Goal: Task Accomplishment & Management: Use online tool/utility

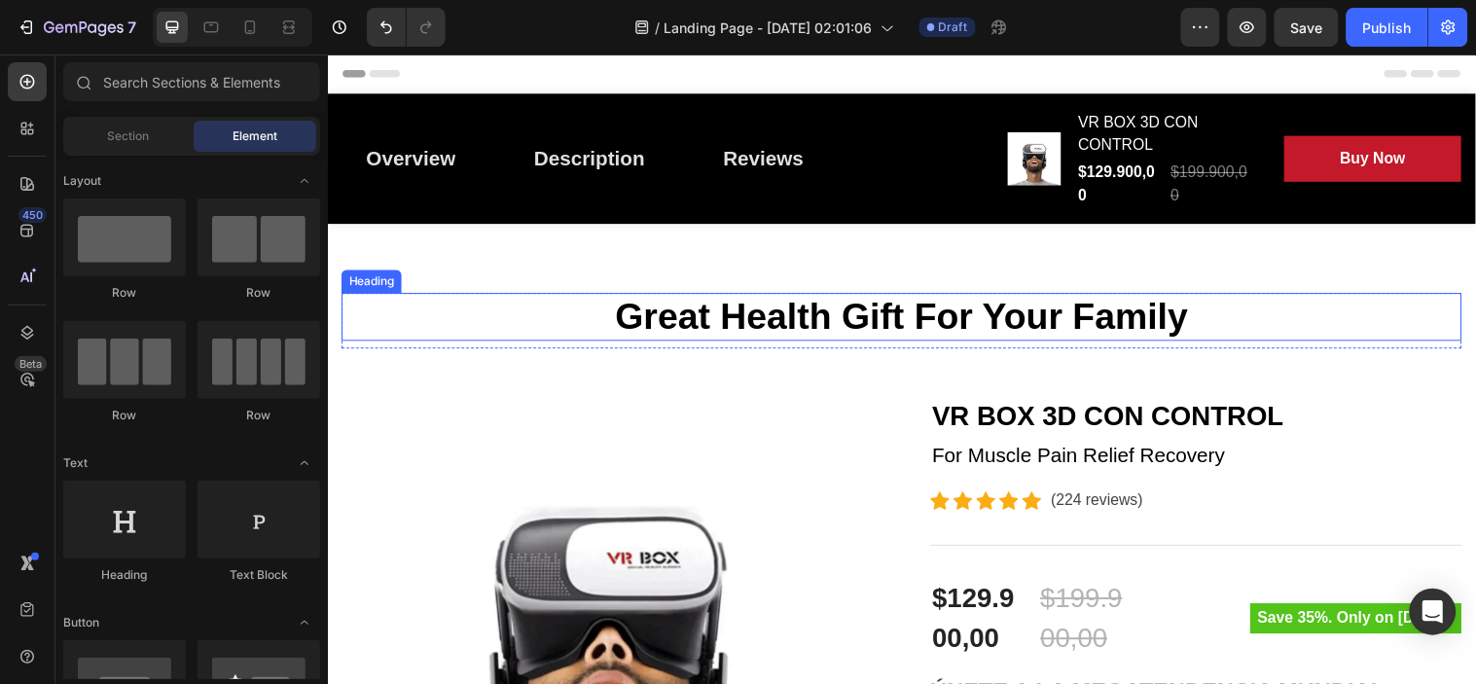
click at [773, 325] on p "Great Health Gift For Your Family" at bounding box center [910, 320] width 1135 height 45
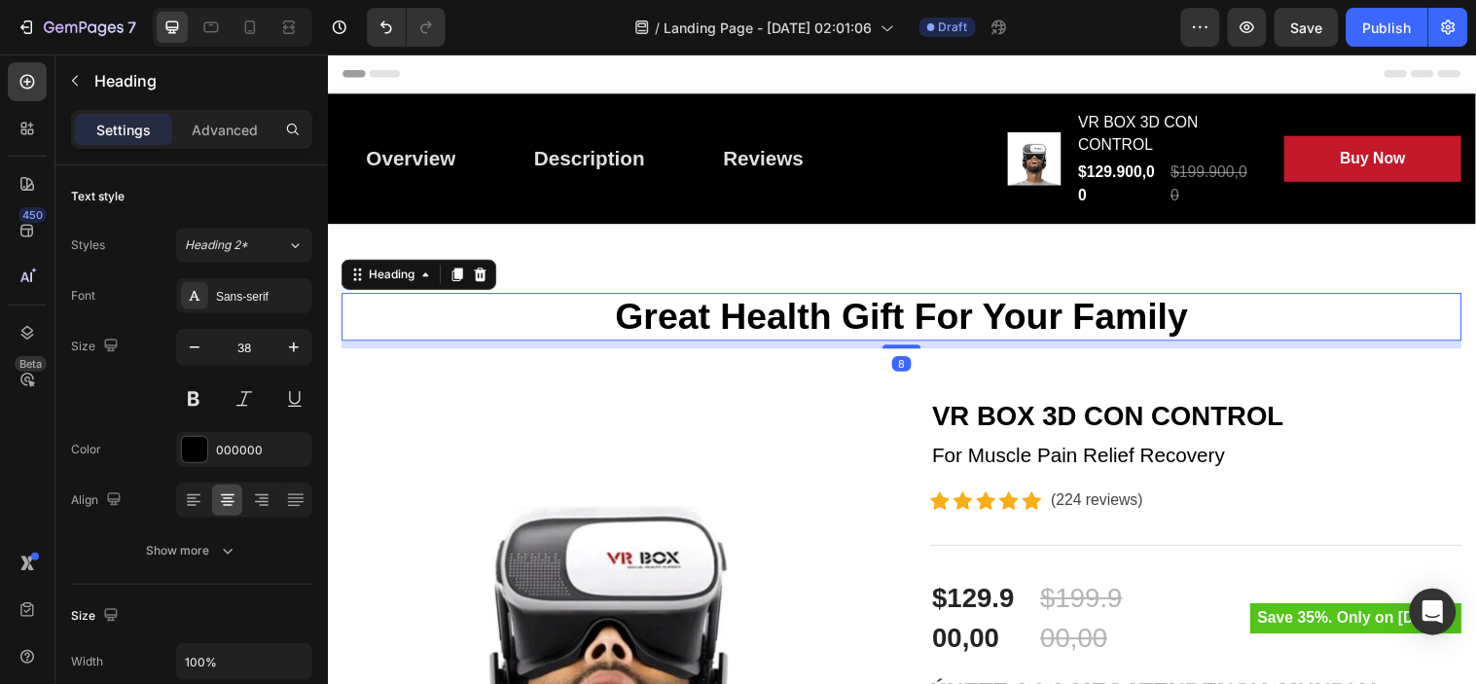
click at [837, 327] on p "Great Health Gift For Your Family" at bounding box center [910, 320] width 1135 height 45
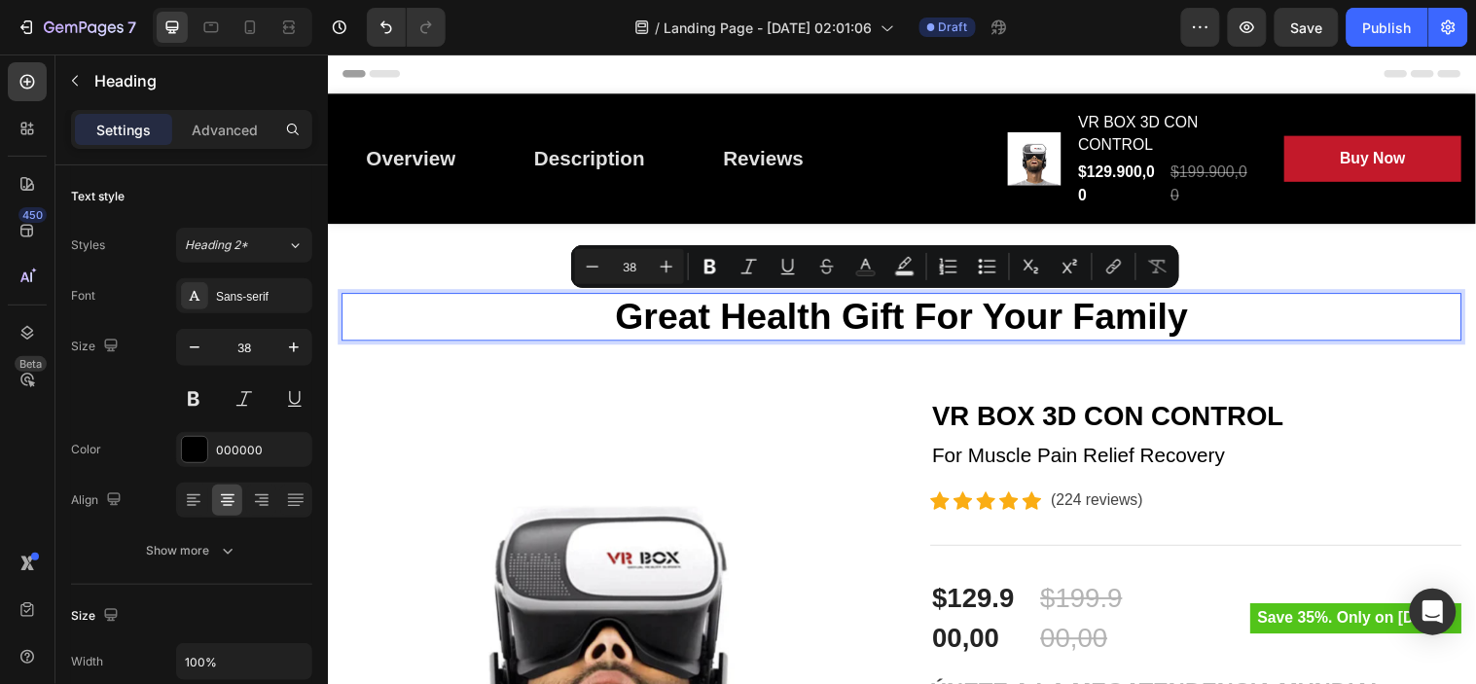
click at [989, 326] on p "Great Health Gift For Your Family" at bounding box center [910, 320] width 1135 height 45
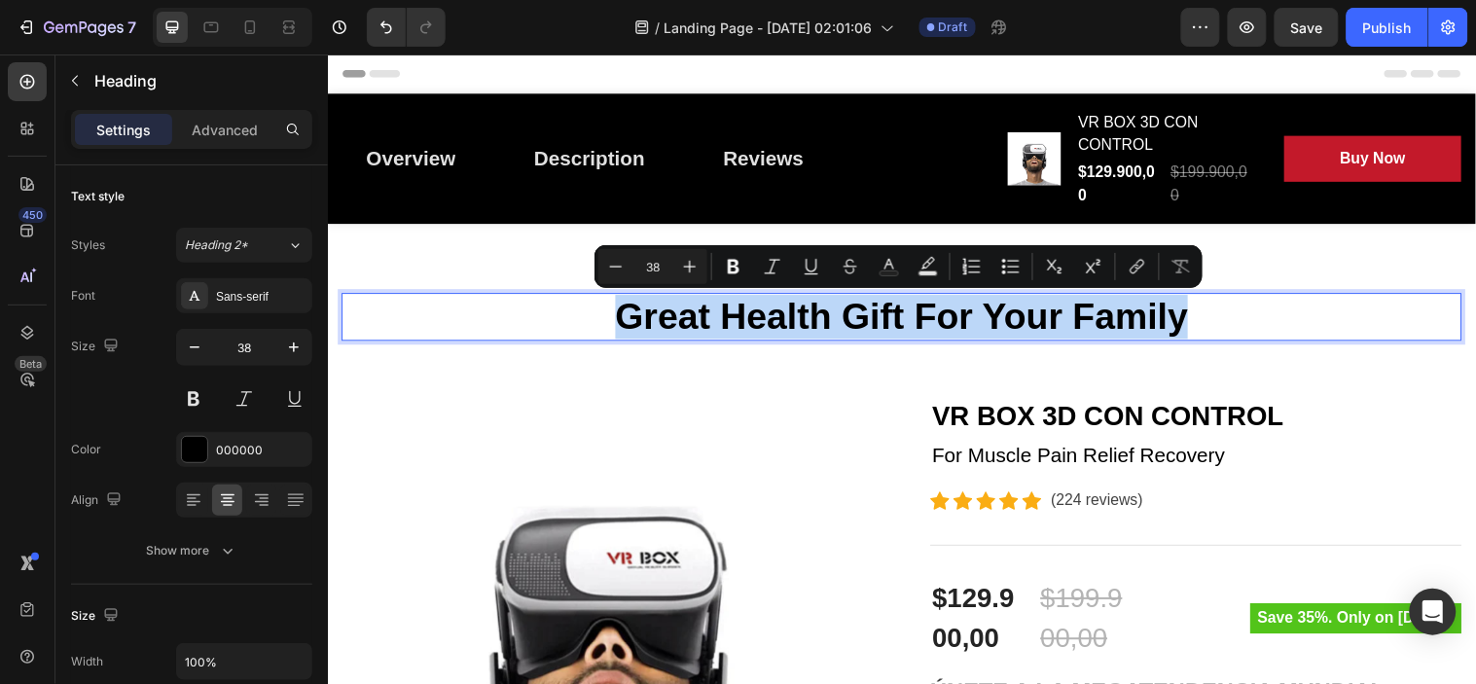
drag, startPoint x: 1207, startPoint y: 313, endPoint x: 620, endPoint y: 327, distance: 586.9
click at [620, 327] on p "Great Health Gift For Your Family" at bounding box center [910, 320] width 1135 height 45
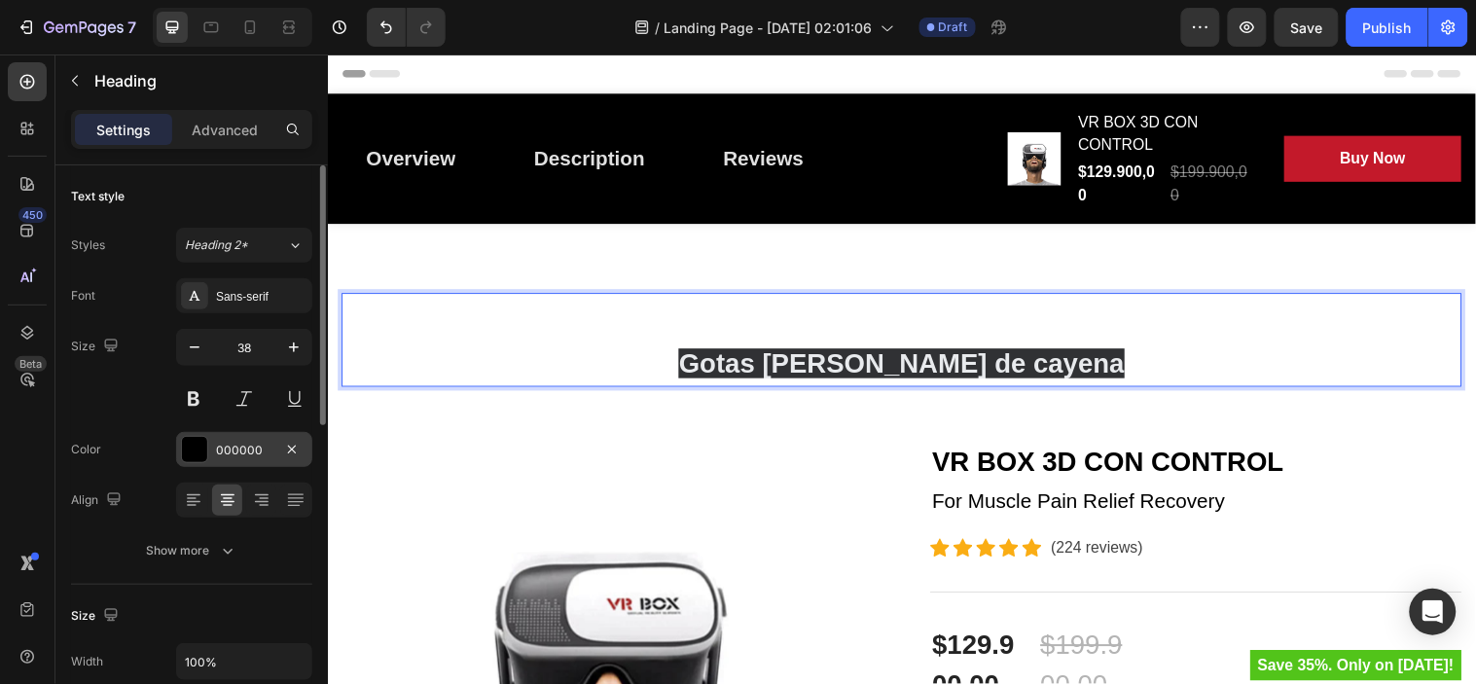
click at [193, 445] on div at bounding box center [194, 449] width 25 height 25
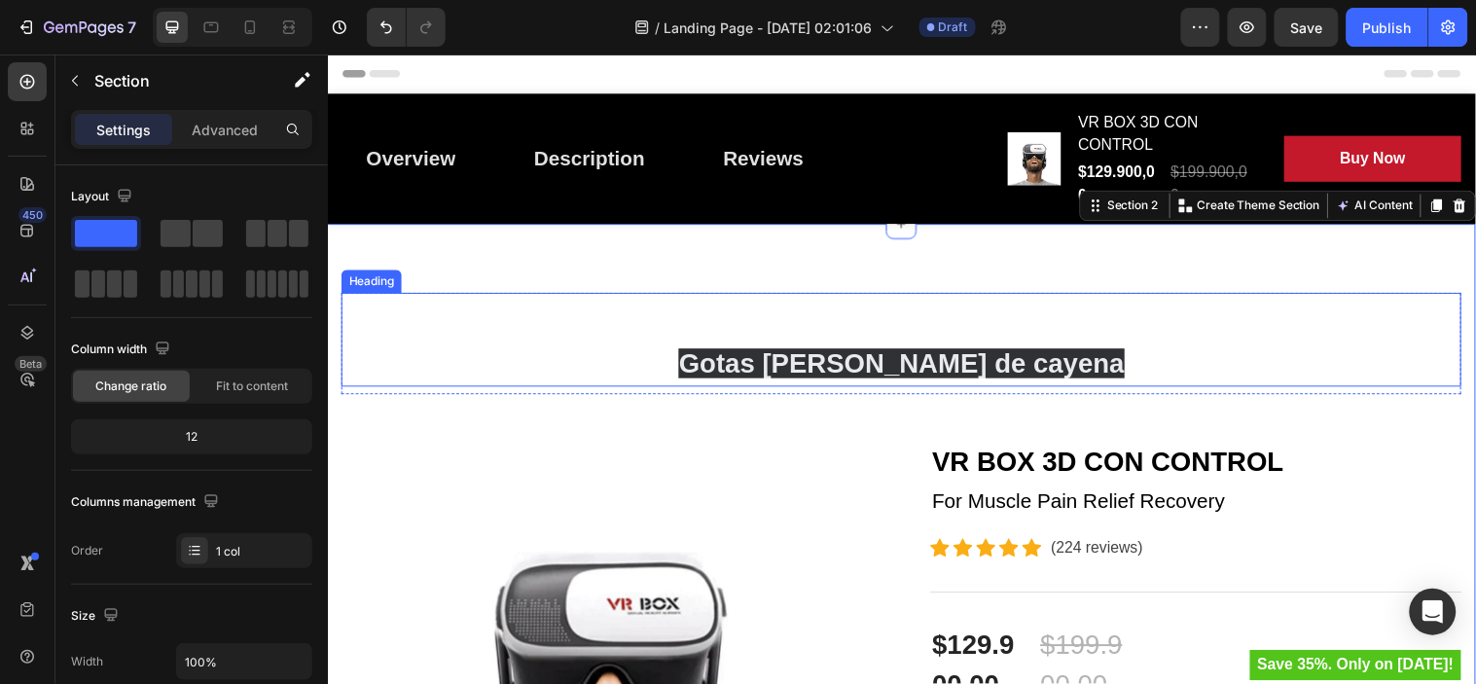
click at [1138, 391] on h2 "⁠⁠⁠⁠⁠⁠⁠ Gotas de pimienta de cayena" at bounding box center [911, 343] width 1138 height 95
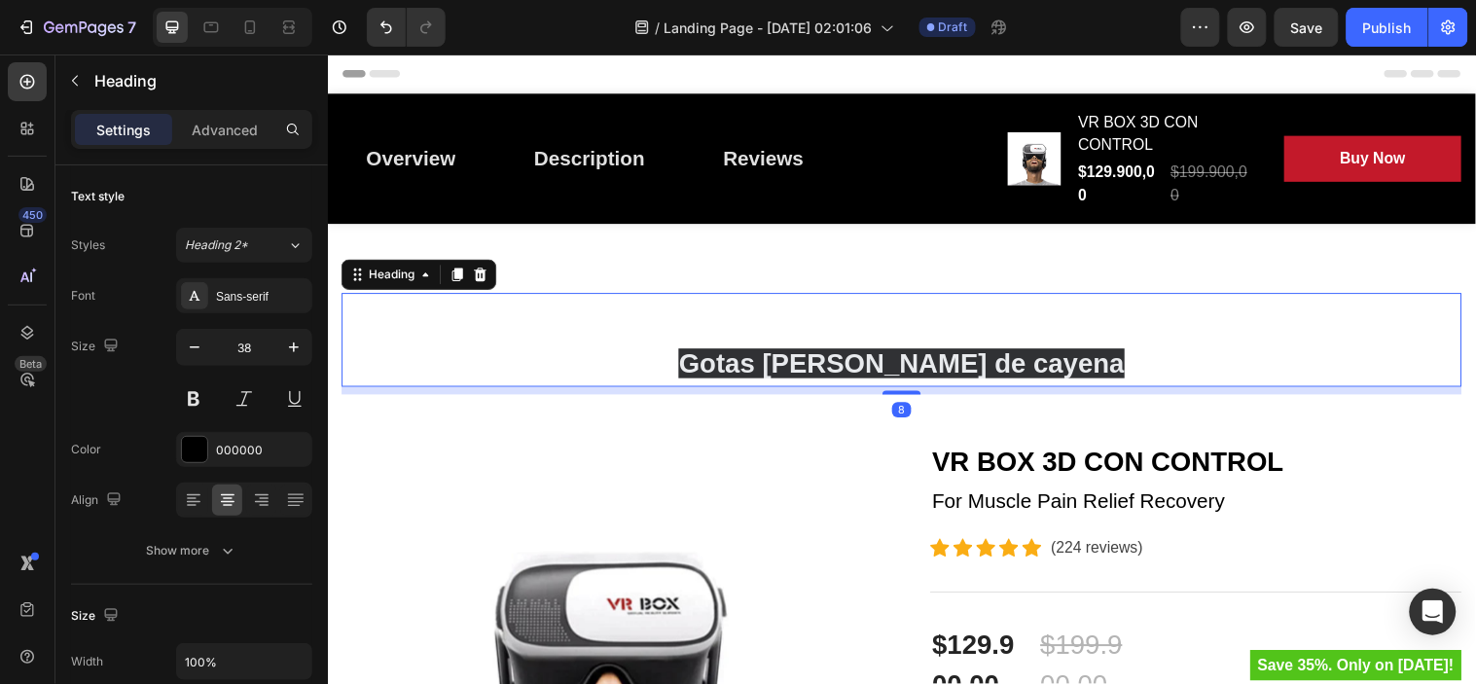
click at [1099, 361] on p "Gotas de pimienta de cayena" at bounding box center [910, 343] width 1135 height 91
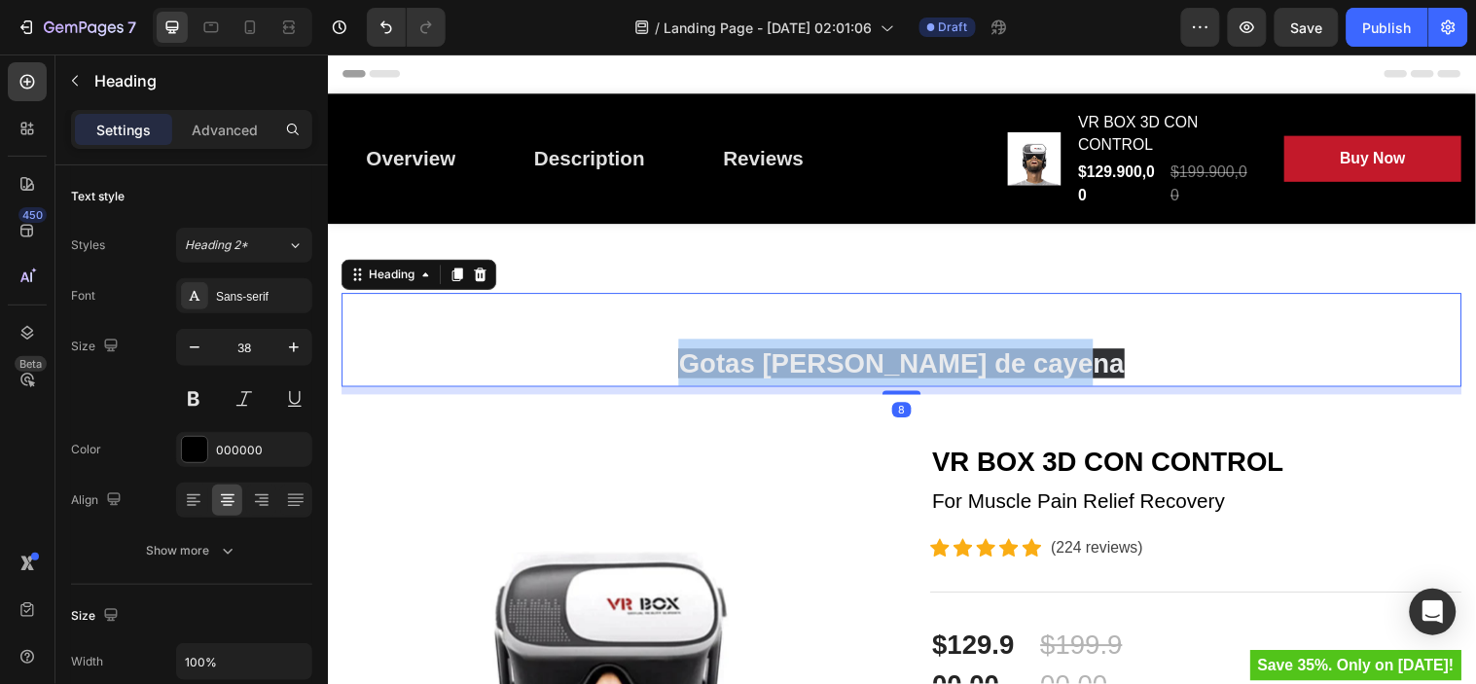
click at [1099, 361] on p "Gotas de pimienta de cayena" at bounding box center [910, 343] width 1135 height 91
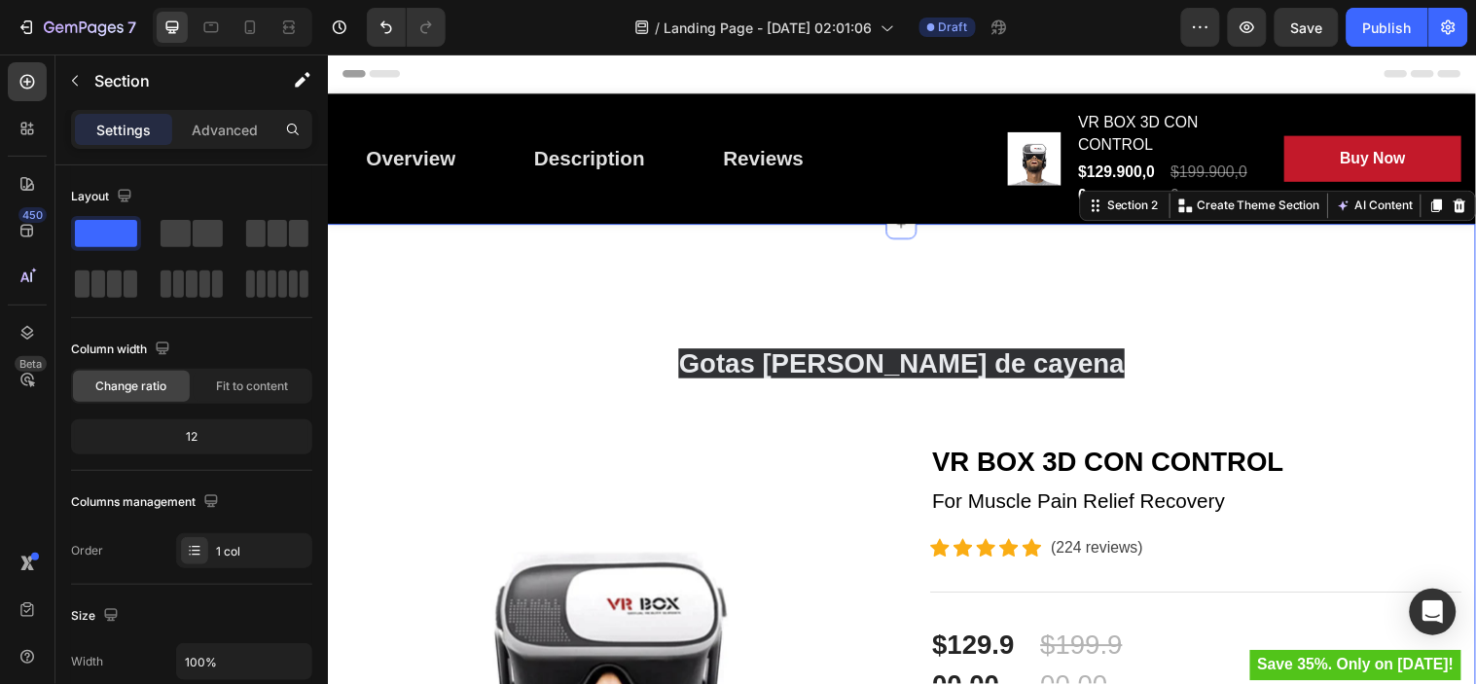
drag, startPoint x: 1100, startPoint y: 439, endPoint x: 1098, endPoint y: 459, distance: 20.5
click at [1099, 454] on h2 "VR BOX 3D CON CONTROL" at bounding box center [1210, 468] width 540 height 45
click at [1098, 458] on h2 "VR BOX 3D CON CONTROL" at bounding box center [1210, 468] width 540 height 45
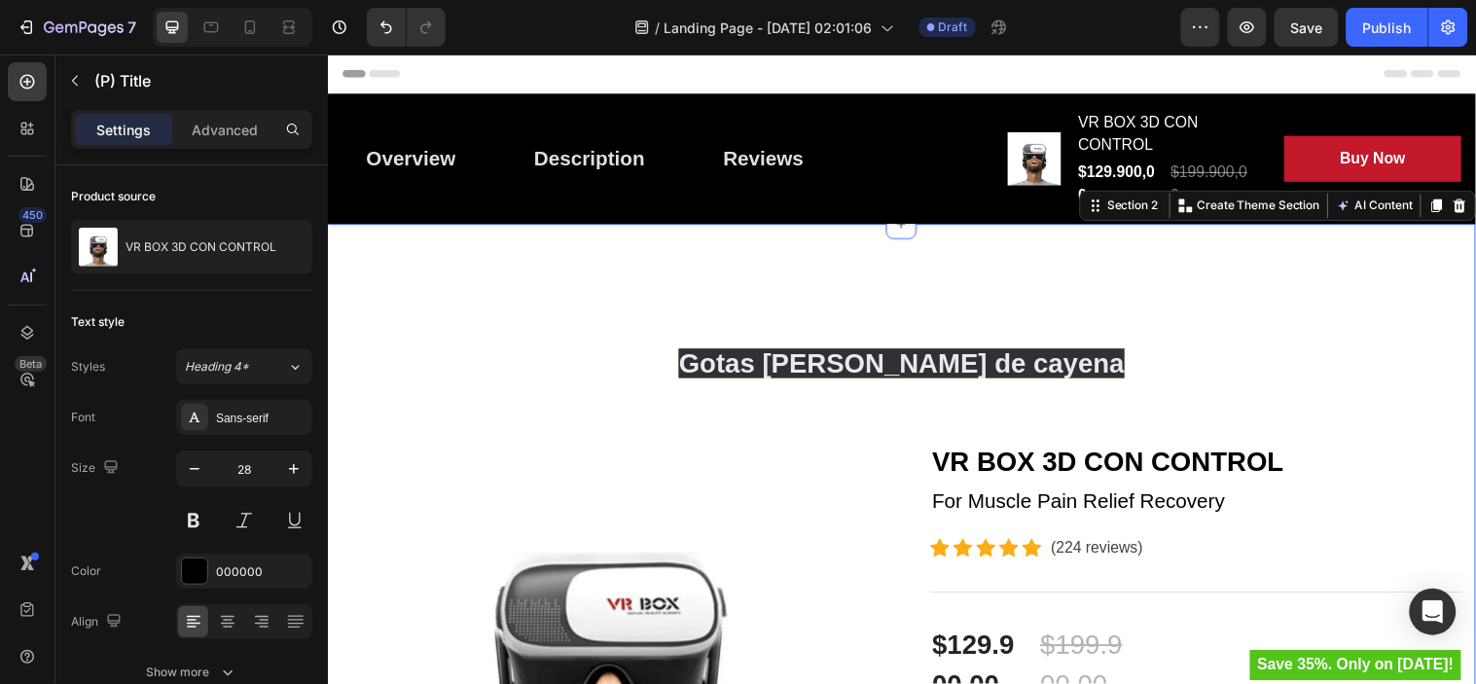
click at [1098, 459] on h2 "VR BOX 3D CON CONTROL" at bounding box center [1210, 468] width 540 height 45
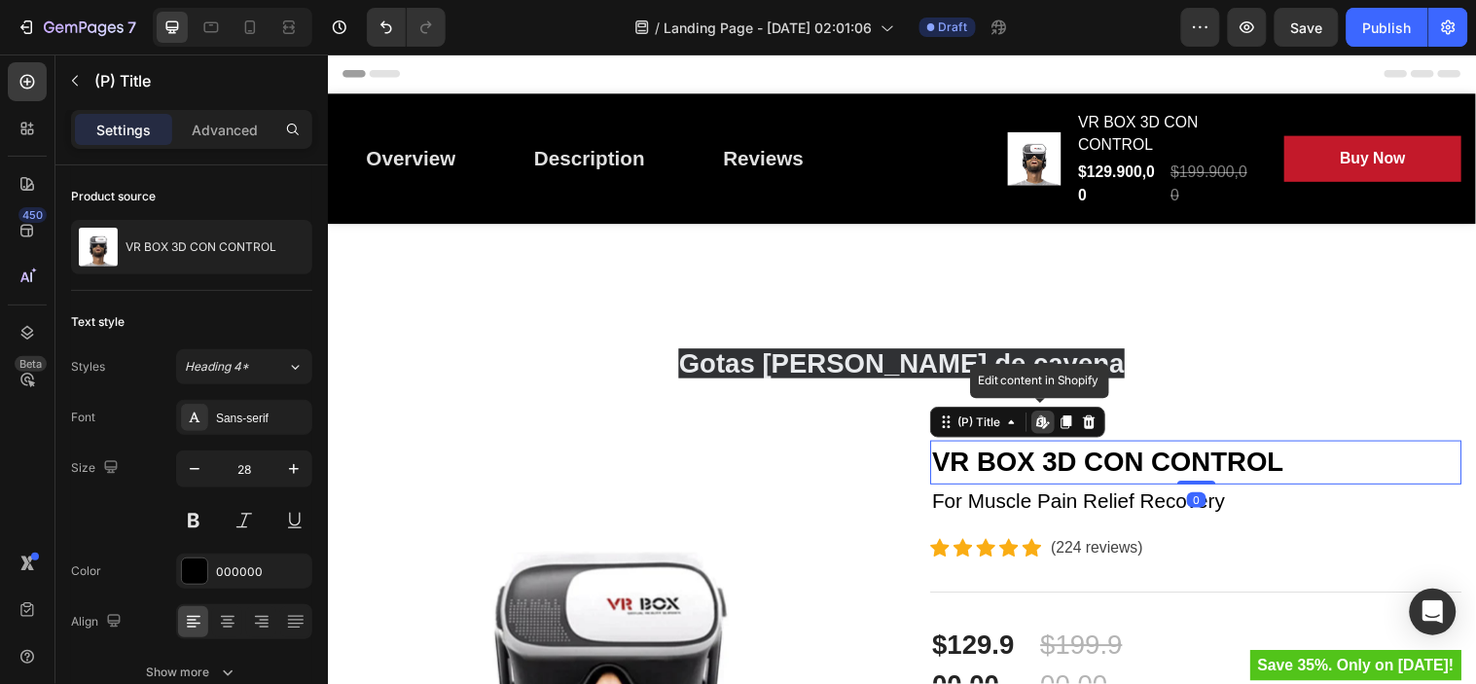
click at [1098, 459] on h2 "VR BOX 3D CON CONTROL" at bounding box center [1210, 468] width 540 height 45
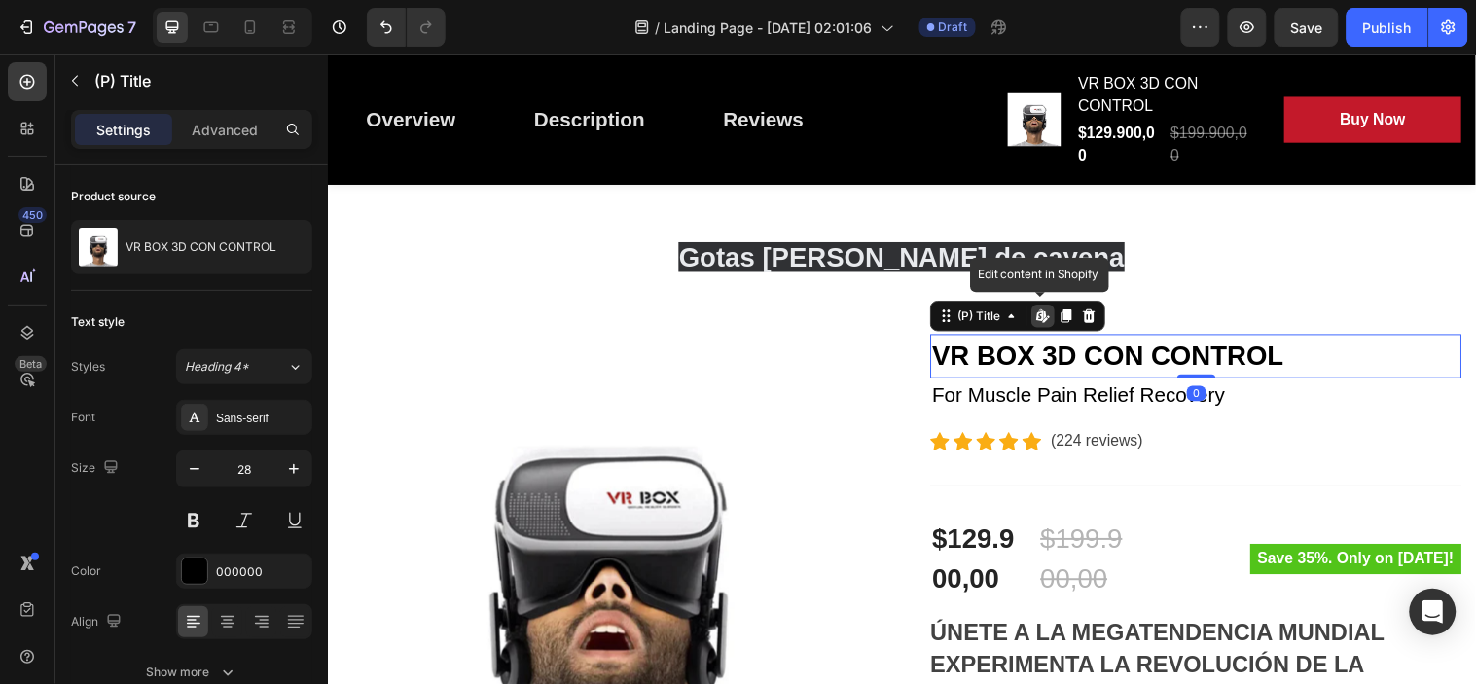
click at [1098, 460] on div "Title Line" at bounding box center [1210, 491] width 540 height 63
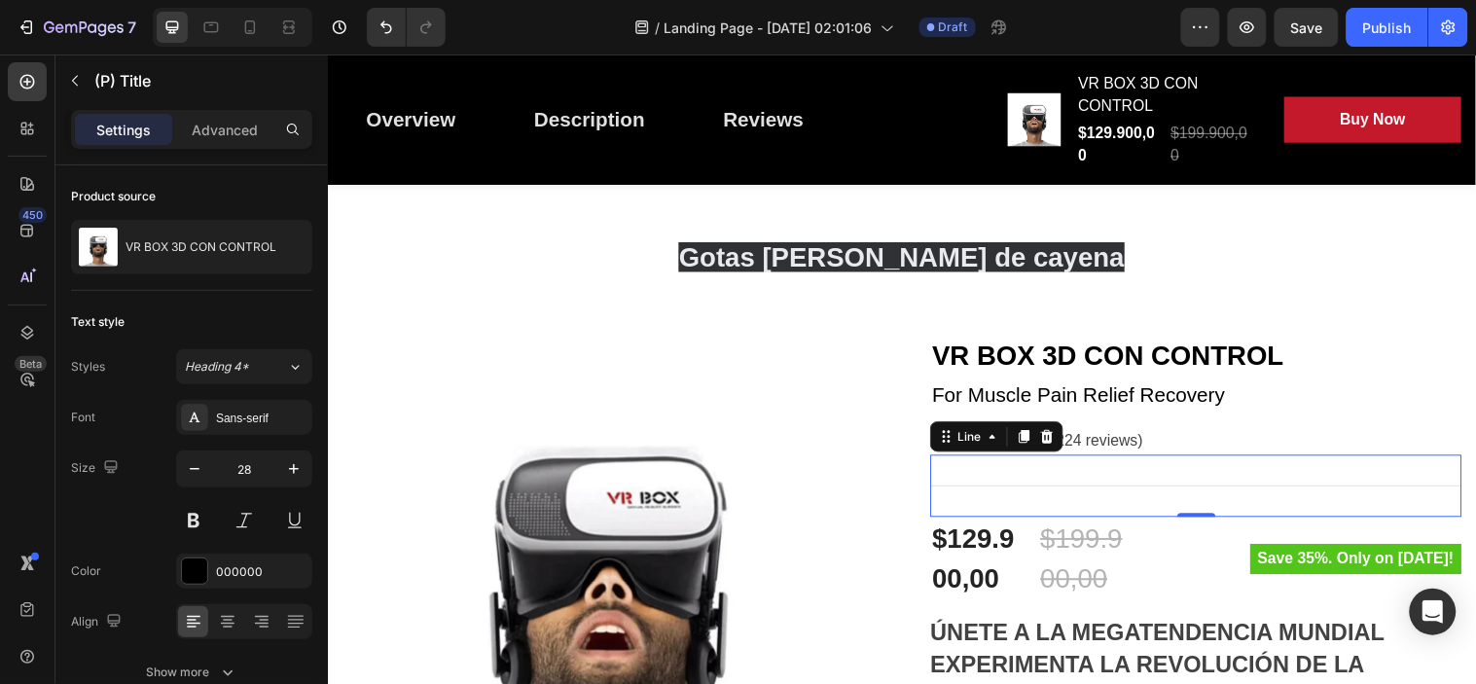
click at [1098, 460] on div "Title Line 0" at bounding box center [1210, 491] width 540 height 63
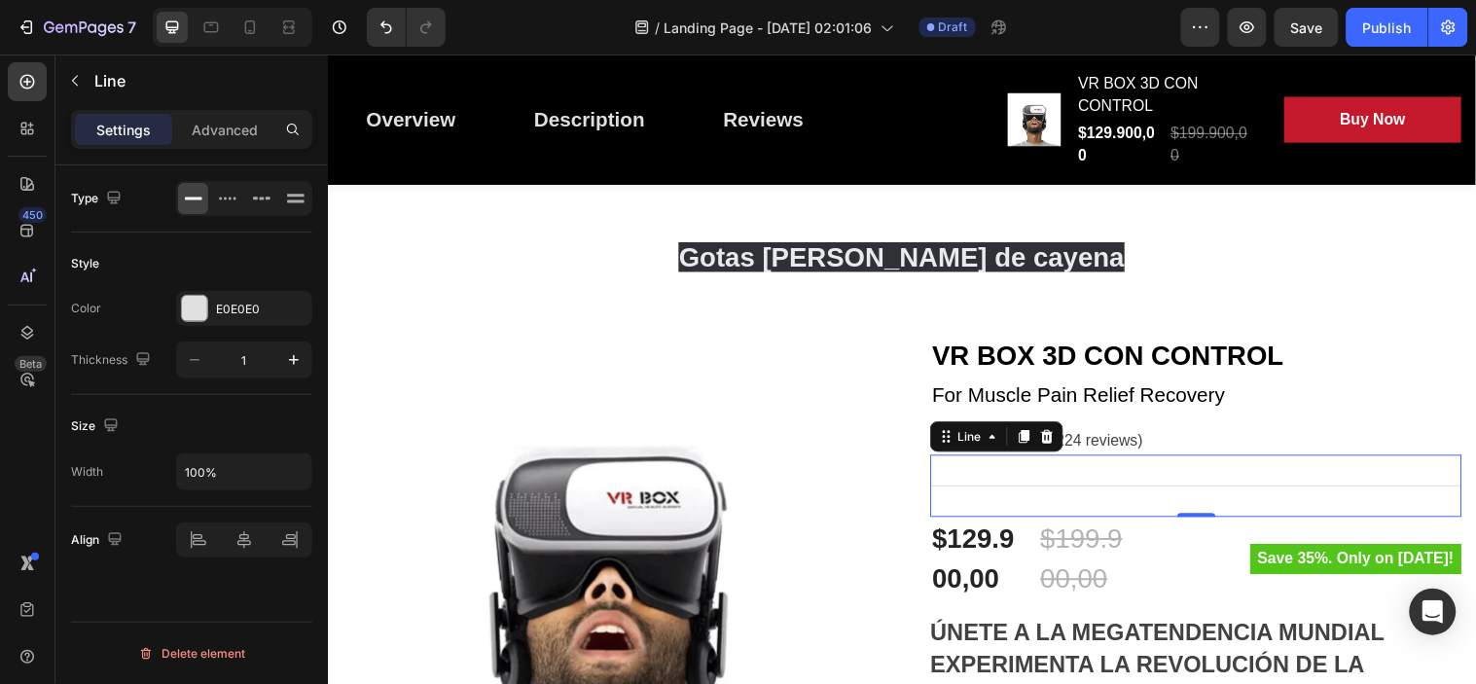
click at [1098, 460] on div "Title Line 0" at bounding box center [1210, 491] width 540 height 63
drag, startPoint x: 1098, startPoint y: 459, endPoint x: 1079, endPoint y: 369, distance: 92.4
click at [1098, 457] on p "(224 reviews)" at bounding box center [1109, 446] width 93 height 23
click at [1098, 453] on p "(224 reviews)" at bounding box center [1109, 446] width 93 height 23
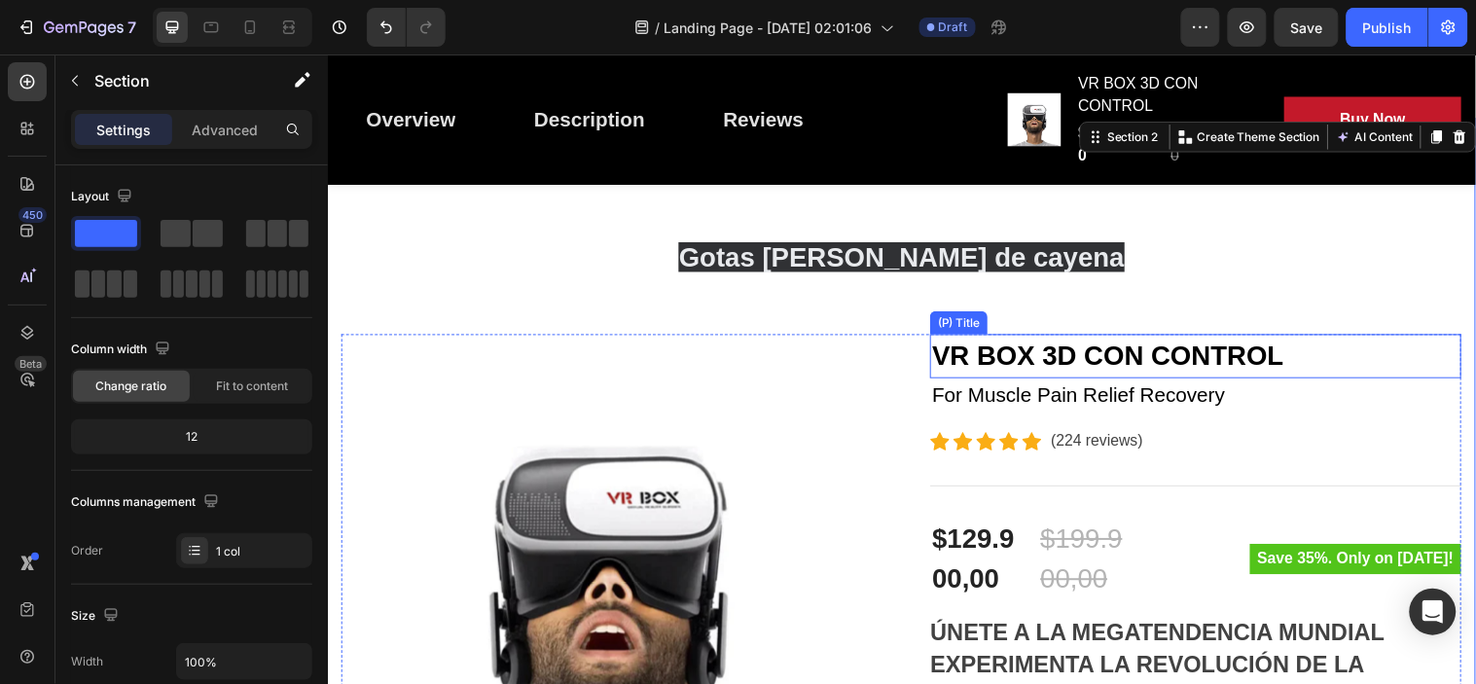
click at [1072, 362] on h2 "VR BOX 3D CON CONTROL" at bounding box center [1210, 360] width 540 height 45
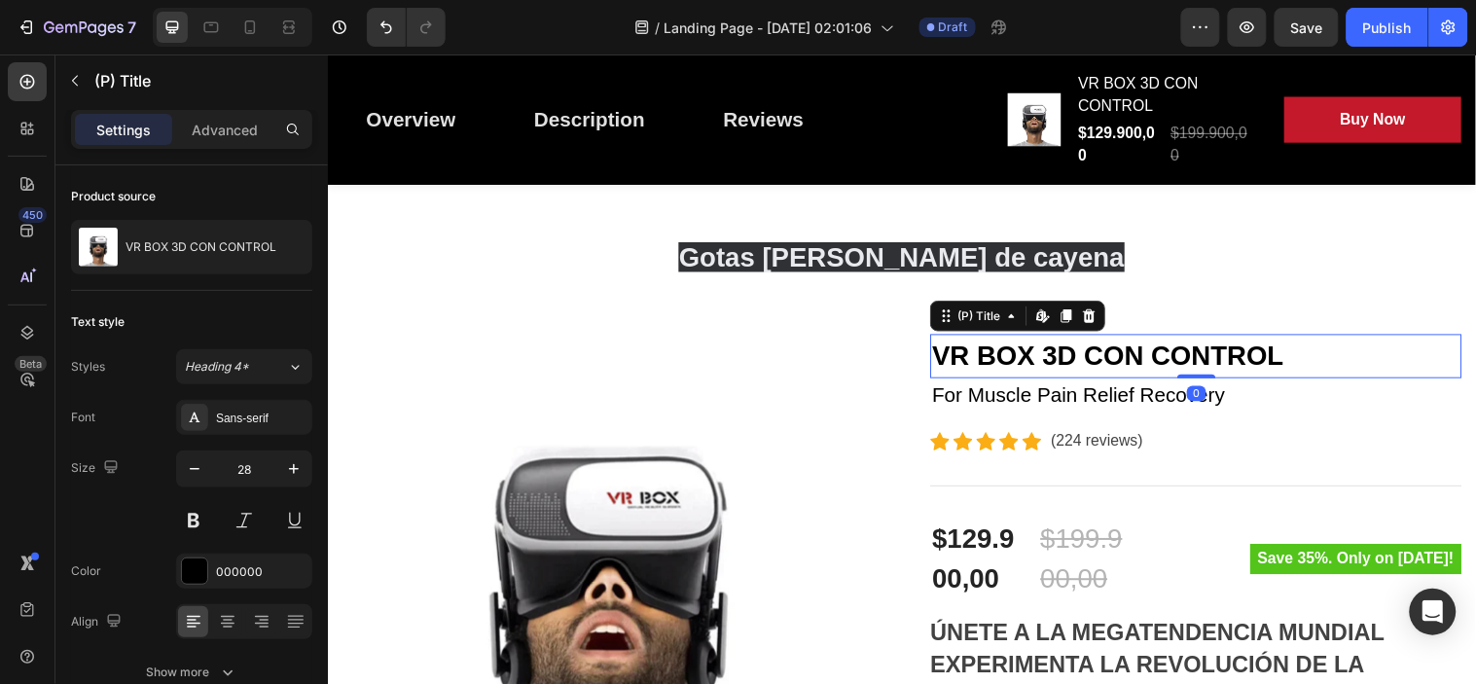
click at [1300, 375] on h2 "VR BOX 3D CON CONTROL" at bounding box center [1210, 360] width 540 height 45
click at [1289, 364] on h2 "VR BOX 3D CON CONTROL" at bounding box center [1210, 360] width 540 height 45
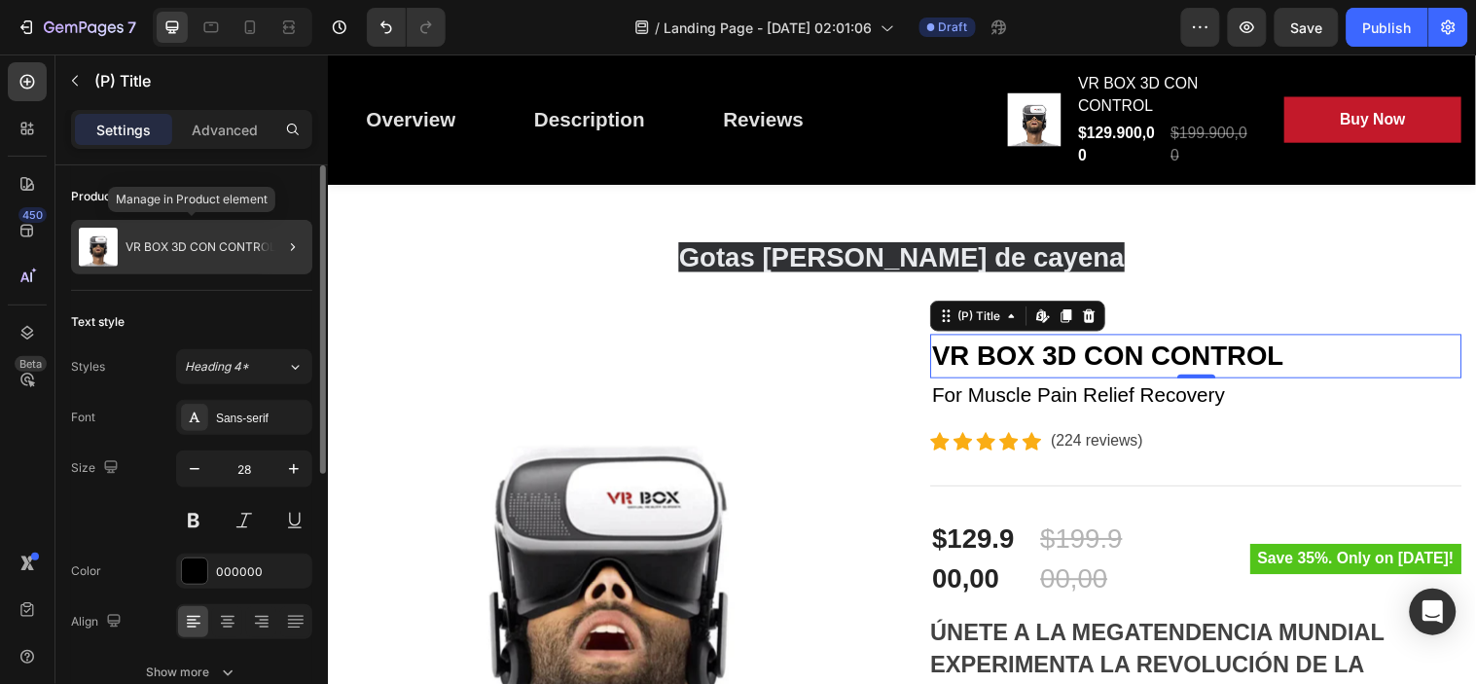
click at [219, 246] on p "VR BOX 3D CON CONTROL" at bounding box center [201, 247] width 151 height 14
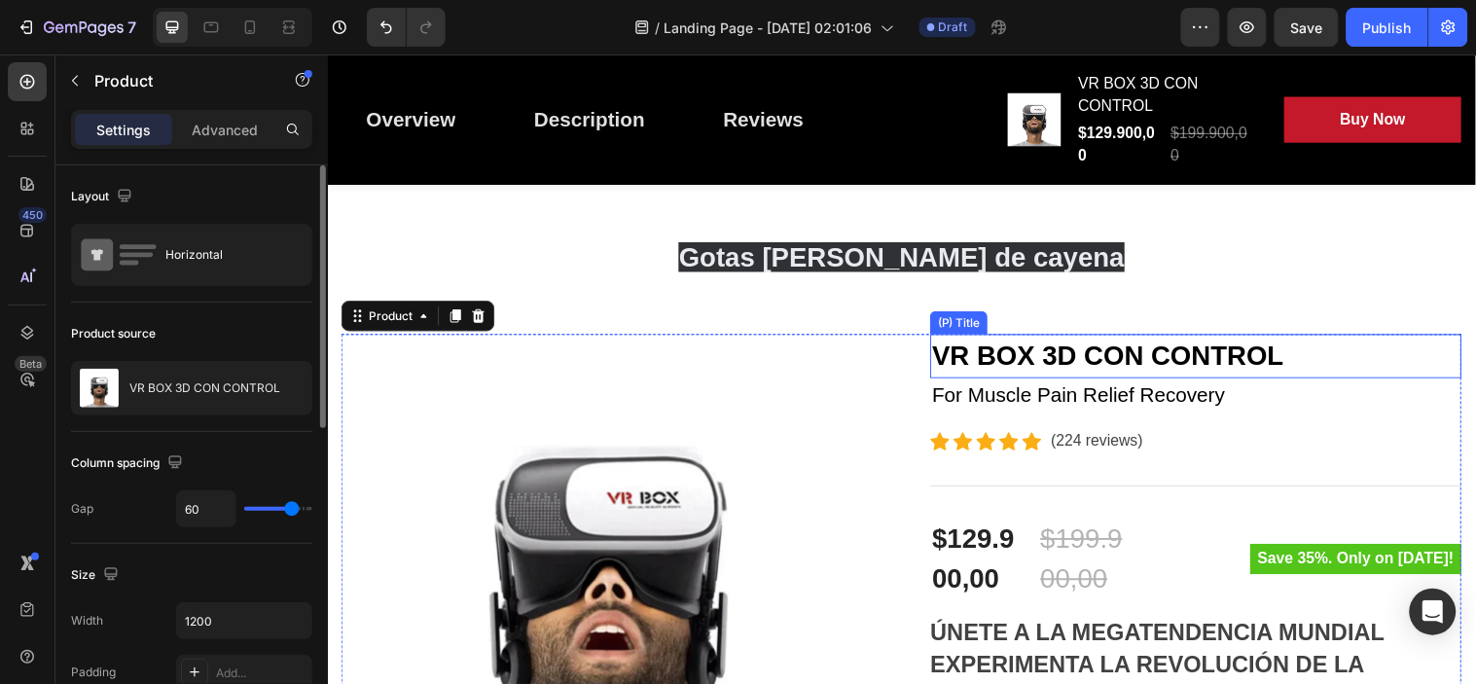
click at [1012, 347] on h2 "VR BOX 3D CON CONTROL" at bounding box center [1210, 360] width 540 height 45
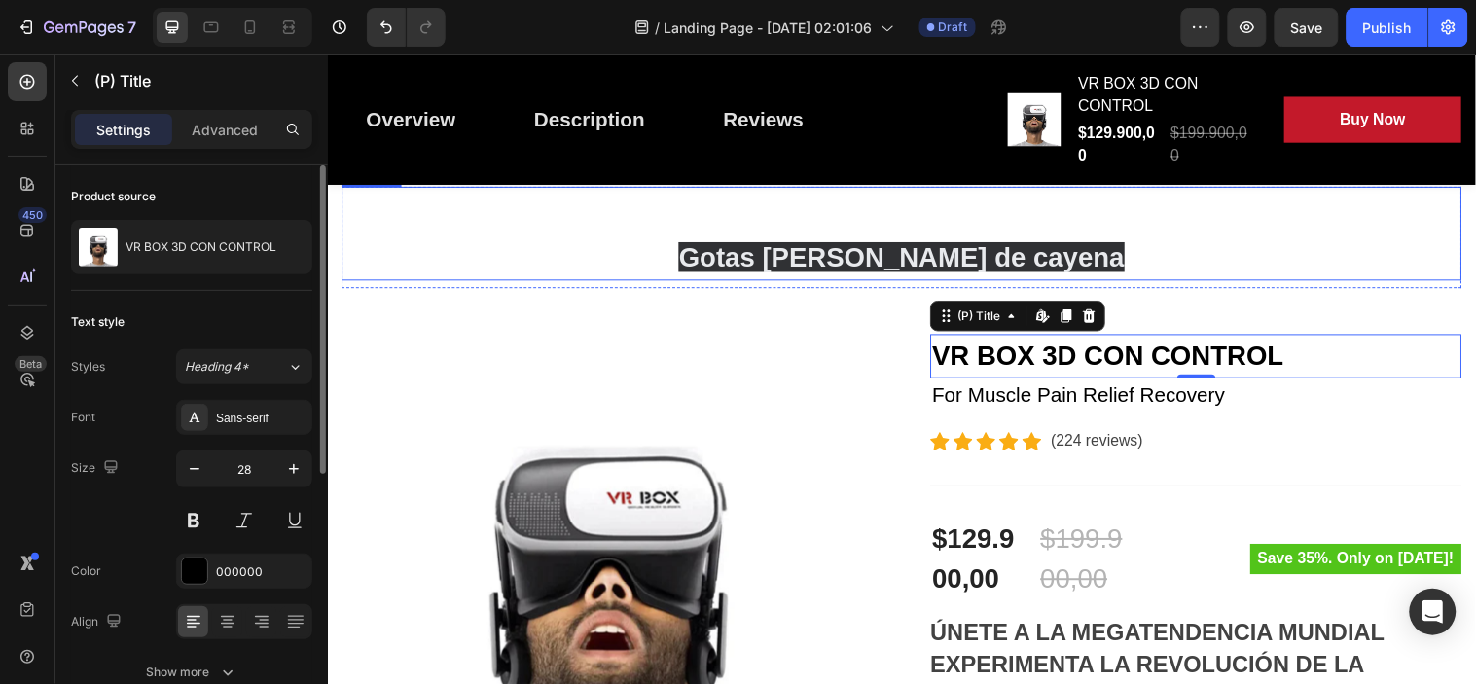
click at [1133, 260] on p "Gotas de pimienta de cayena" at bounding box center [910, 235] width 1135 height 91
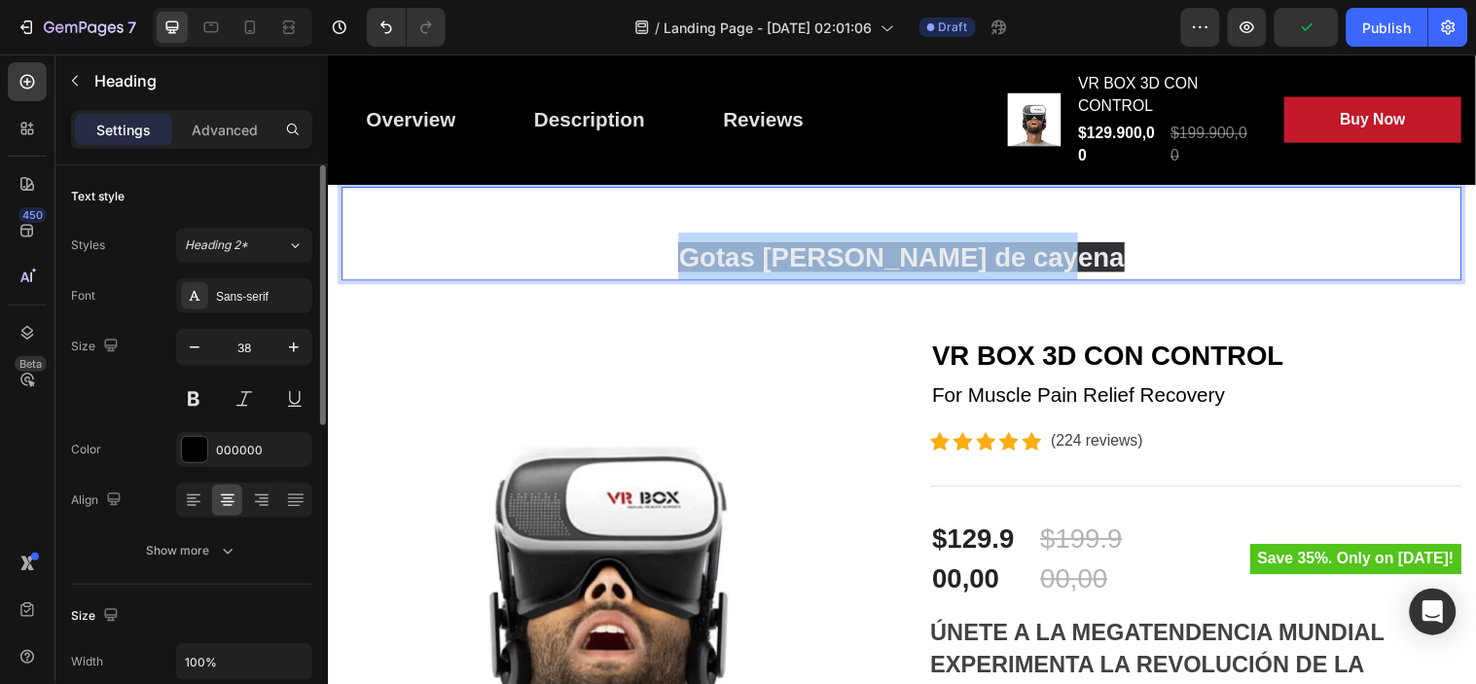
drag, startPoint x: 1070, startPoint y: 258, endPoint x: 706, endPoint y: 272, distance: 364.2
click at [706, 272] on p "Gotas de pimienta de cayena" at bounding box center [910, 235] width 1135 height 91
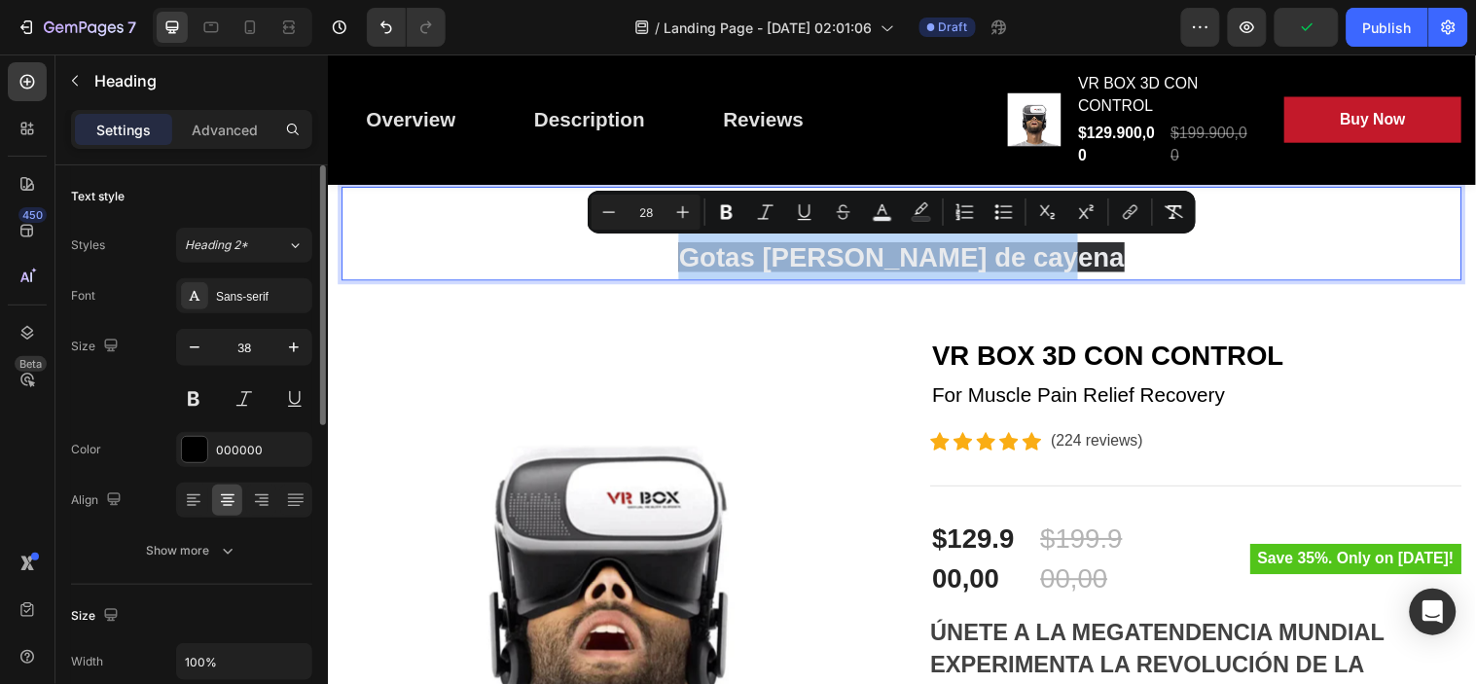
click at [992, 272] on span "Gotas de pimienta de cayena" at bounding box center [910, 259] width 452 height 30
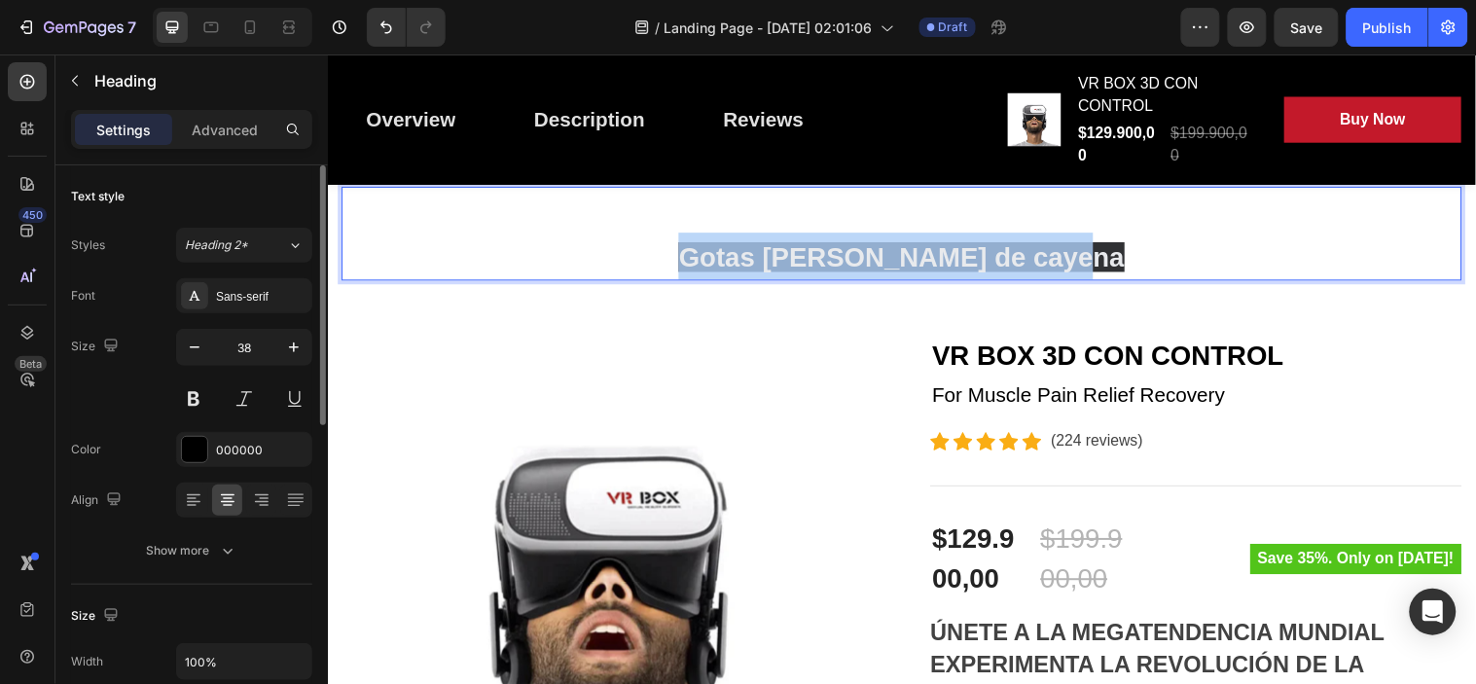
drag, startPoint x: 1127, startPoint y: 266, endPoint x: 705, endPoint y: 267, distance: 421.3
click at [705, 267] on p "Gotas de pimienta de cayena" at bounding box center [910, 235] width 1135 height 91
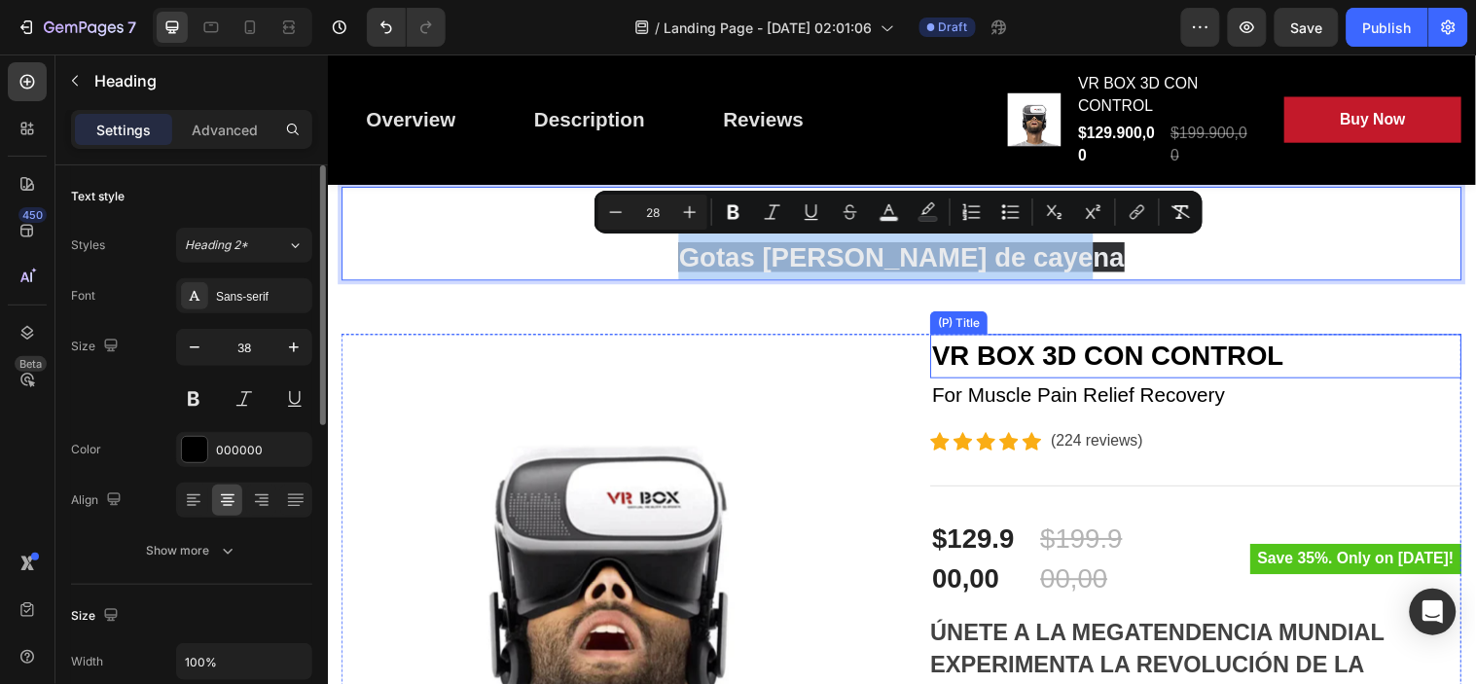
click at [1056, 362] on h2 "VR BOX 3D CON CONTROL" at bounding box center [1210, 360] width 540 height 45
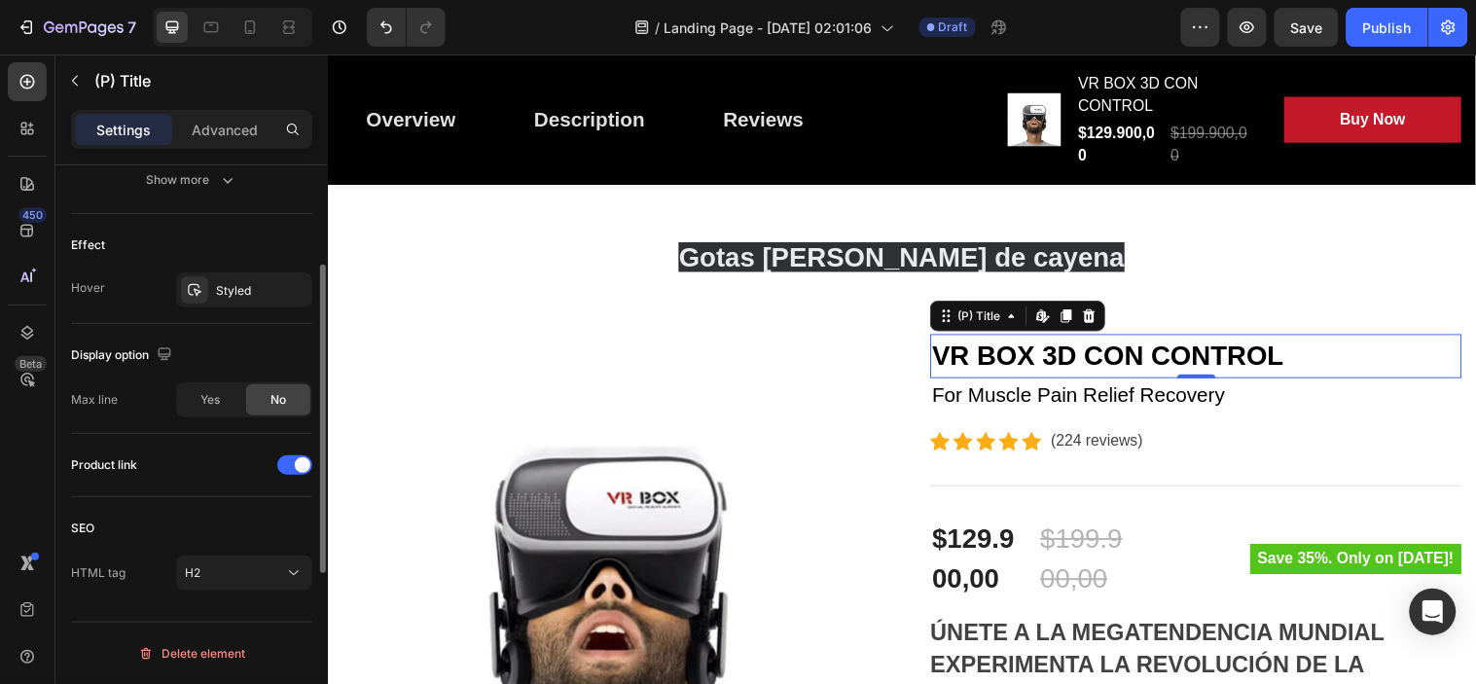
scroll to position [0, 0]
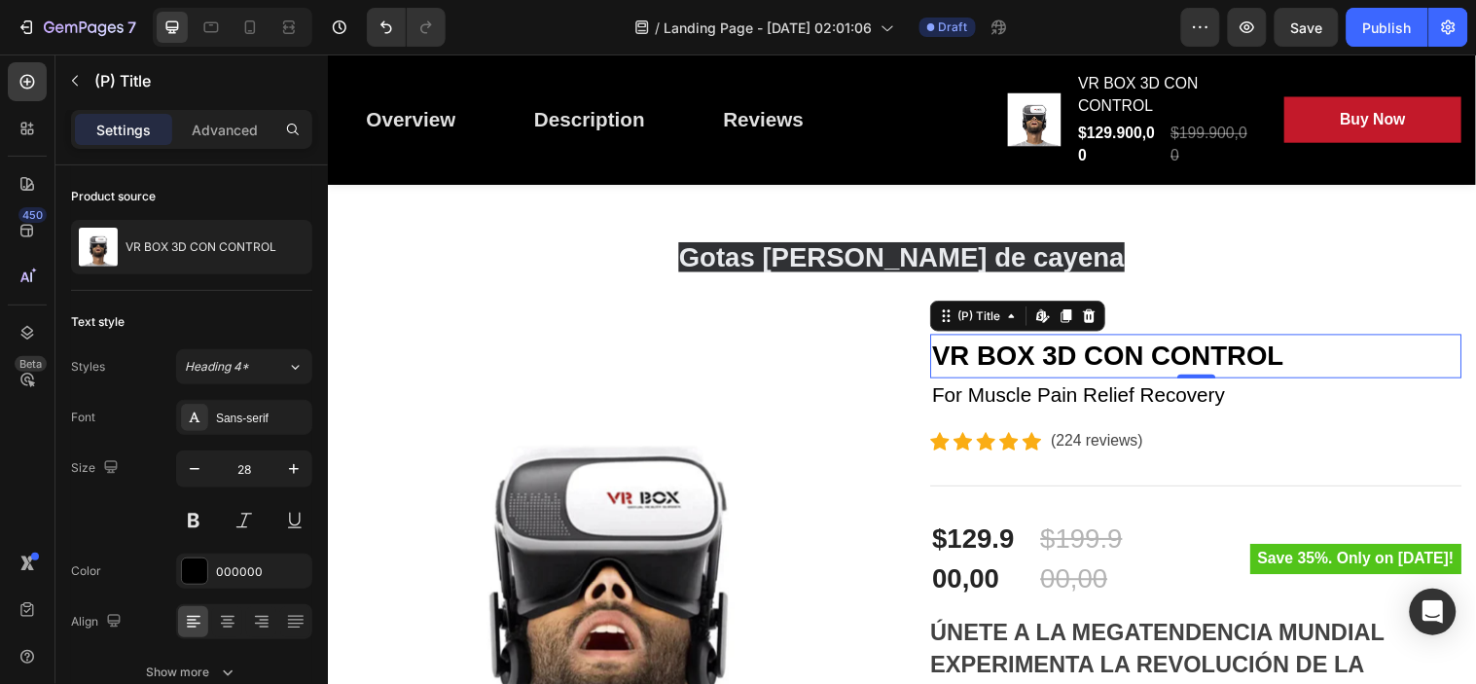
click at [1066, 360] on h2 "VR BOX 3D CON CONTROL" at bounding box center [1210, 360] width 540 height 45
click at [1073, 359] on h2 "VR BOX 3D CON CONTROL" at bounding box center [1210, 360] width 540 height 45
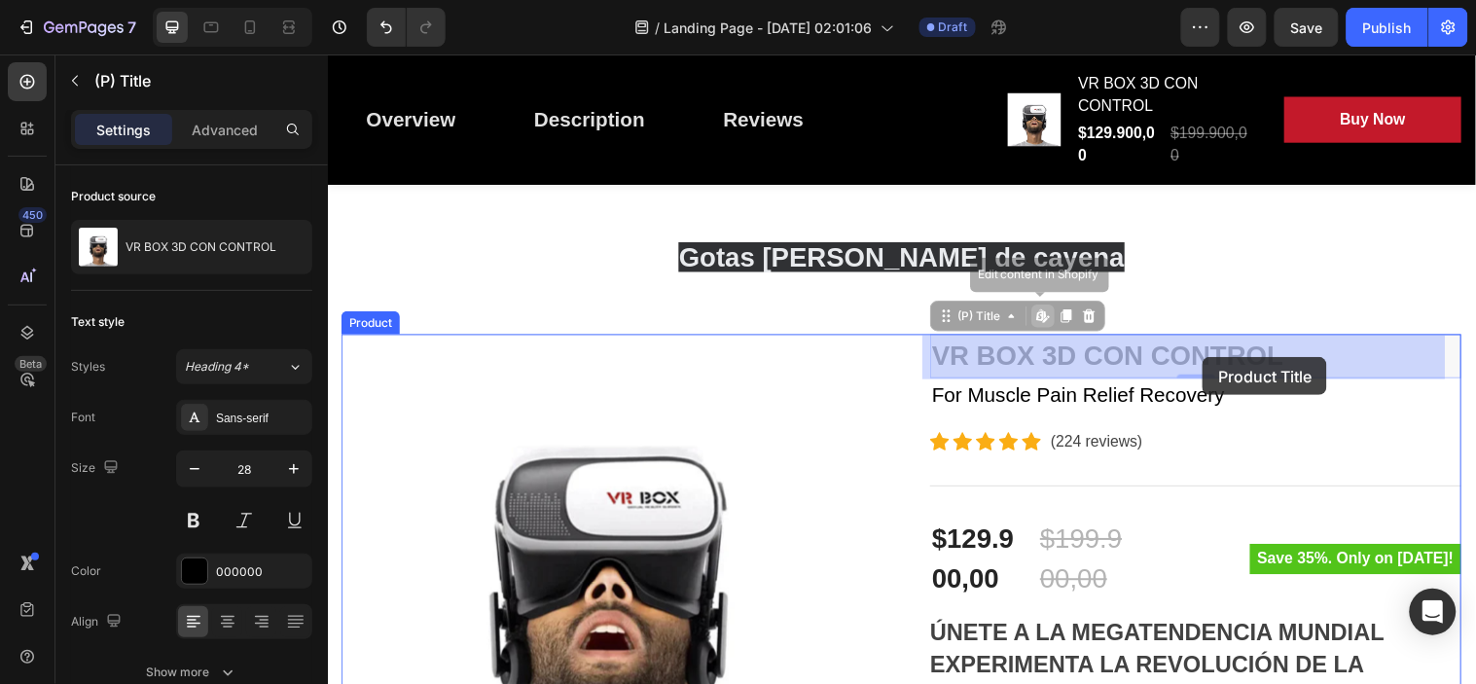
drag, startPoint x: 970, startPoint y: 353, endPoint x: 1268, endPoint y: 365, distance: 298.0
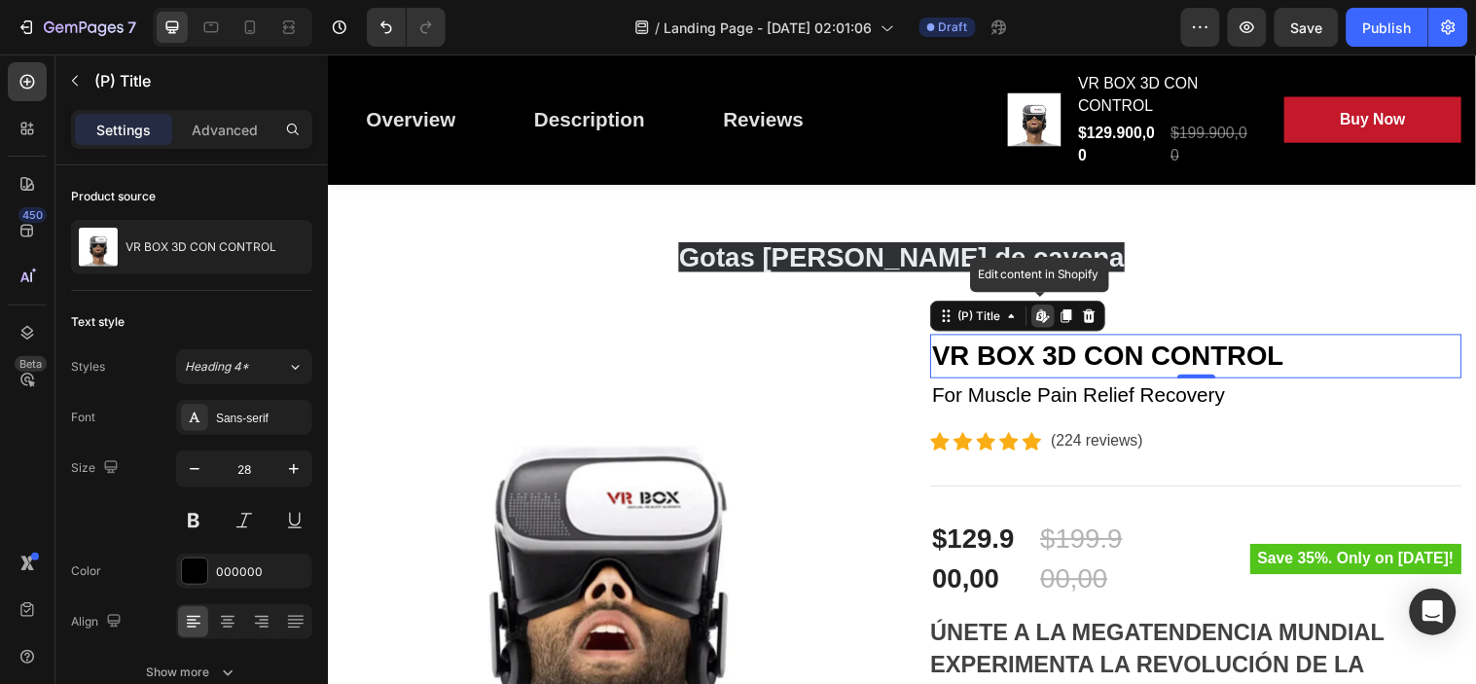
click at [1268, 365] on h2 "VR BOX 3D CON CONTROL" at bounding box center [1210, 360] width 540 height 45
click at [1073, 353] on h2 "VR BOX 3D CON CONTROL" at bounding box center [1210, 360] width 540 height 45
click at [1026, 364] on h2 "VR BOX 3D CON CONTROL" at bounding box center [1210, 360] width 540 height 45
click at [1047, 318] on icon at bounding box center [1055, 319] width 16 height 16
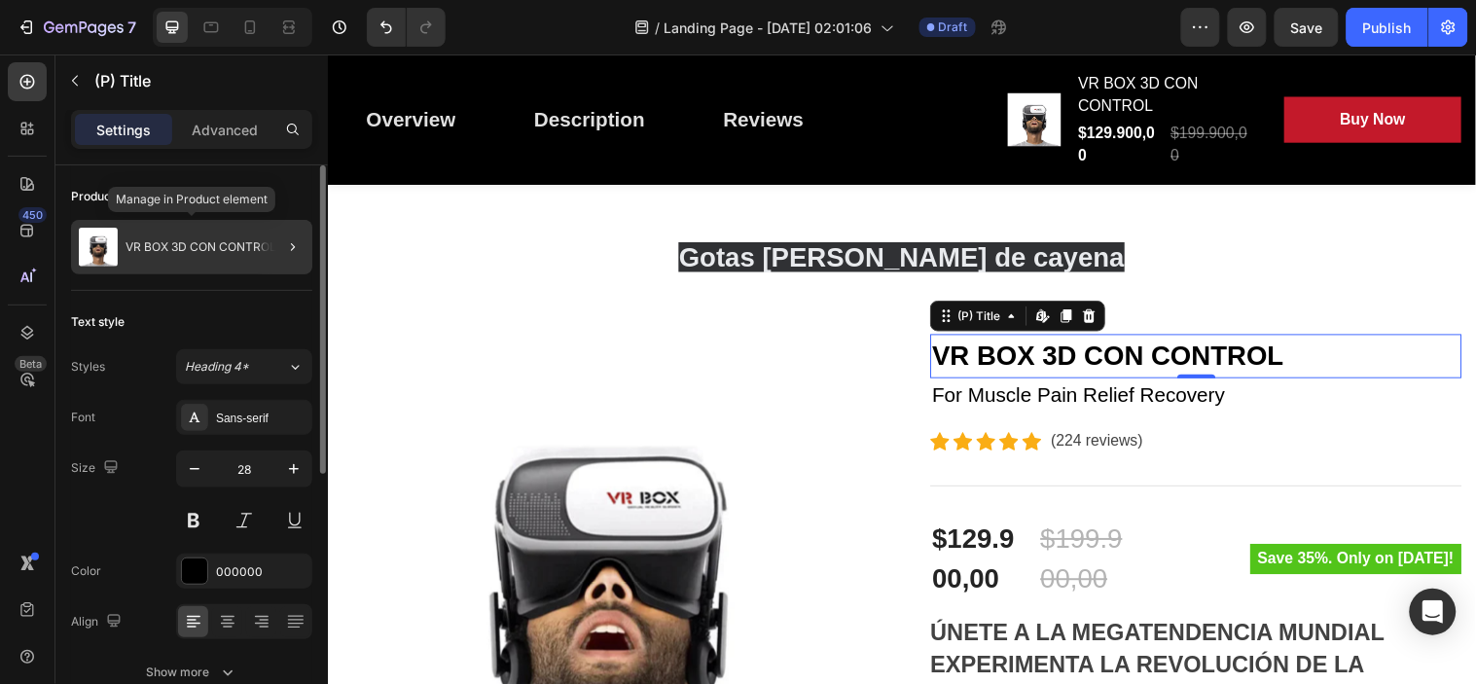
click at [189, 267] on div "VR BOX 3D CON CONTROL" at bounding box center [191, 247] width 241 height 54
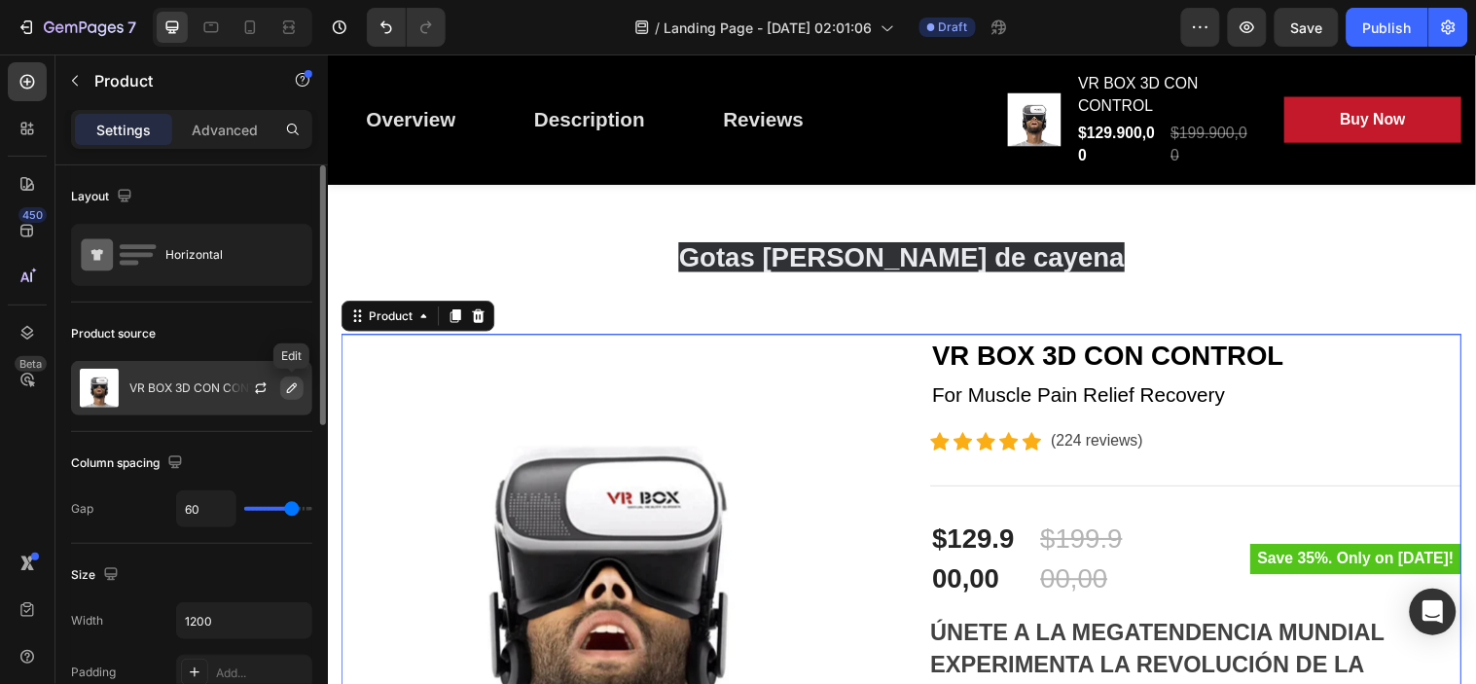
click at [290, 387] on icon "button" at bounding box center [292, 388] width 16 height 16
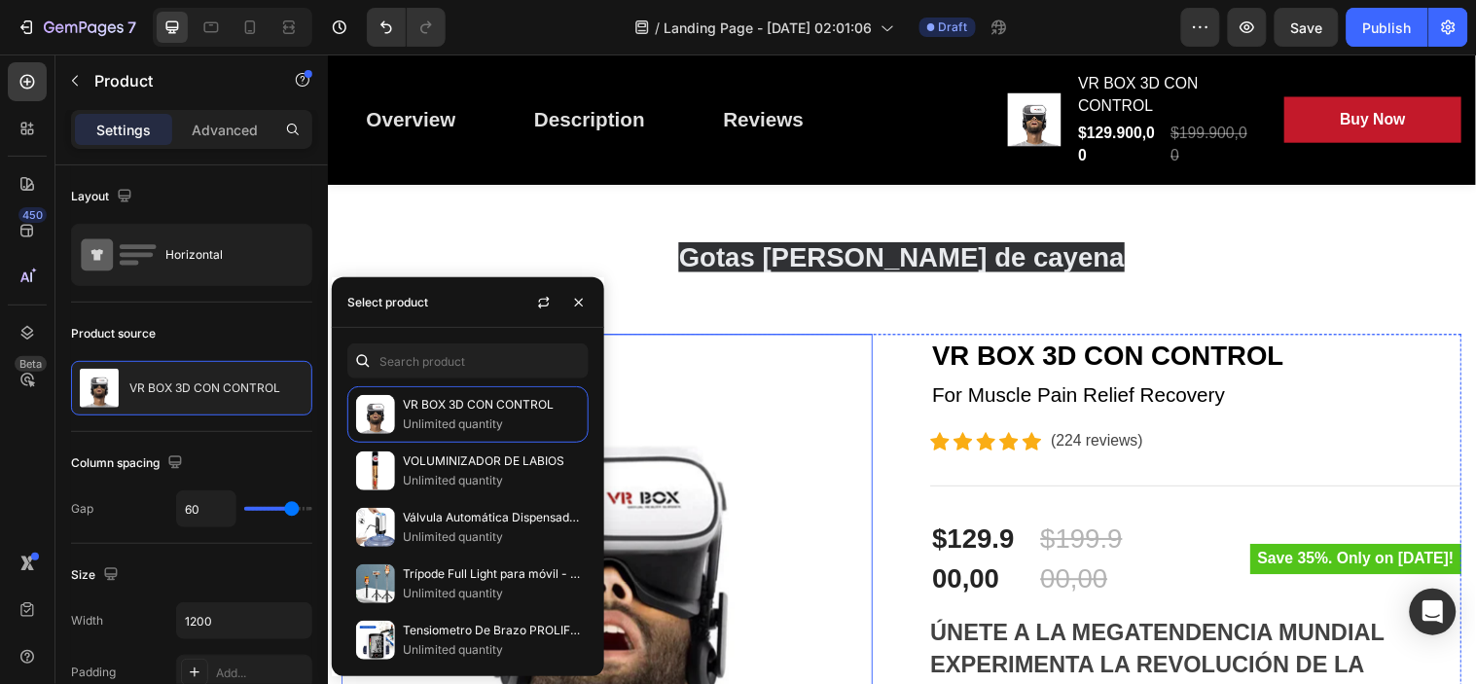
click at [636, 342] on img at bounding box center [612, 608] width 540 height 540
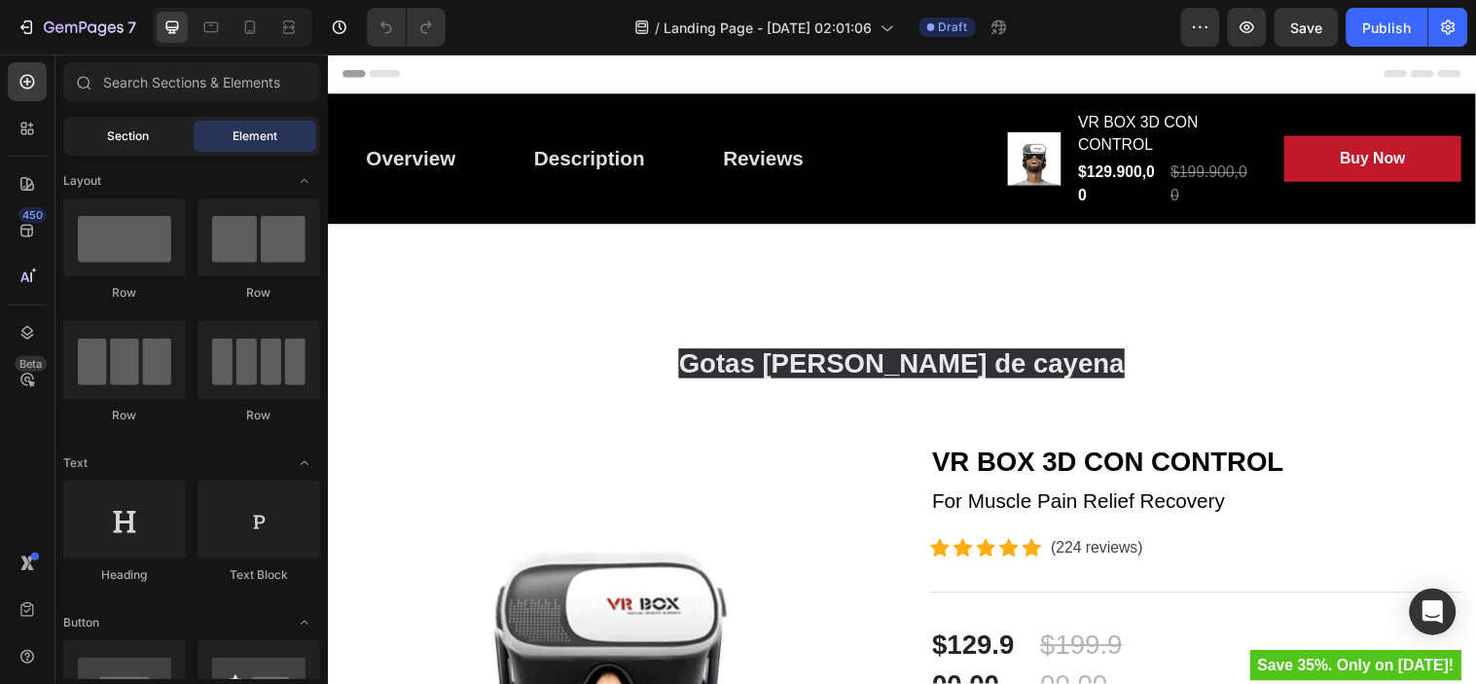
click at [92, 123] on div "Section" at bounding box center [128, 136] width 123 height 31
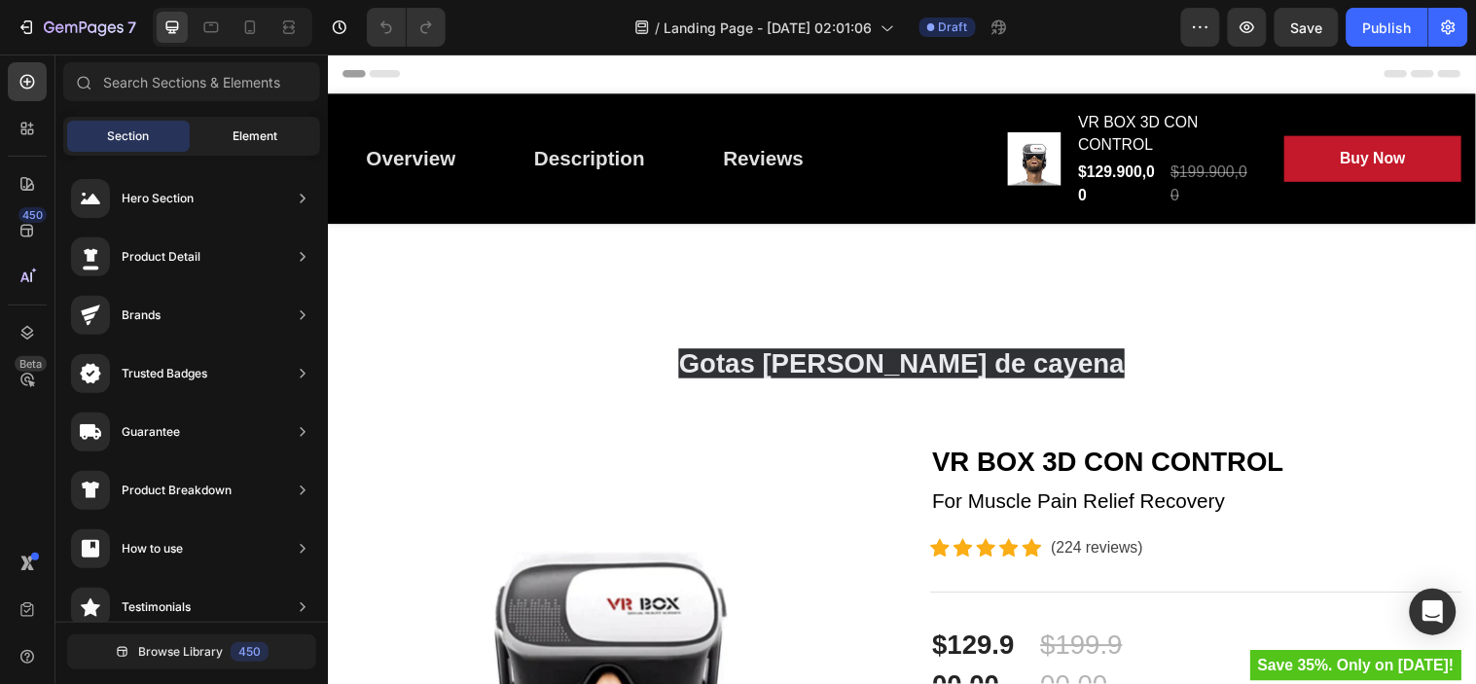
click at [250, 130] on span "Element" at bounding box center [255, 136] width 45 height 18
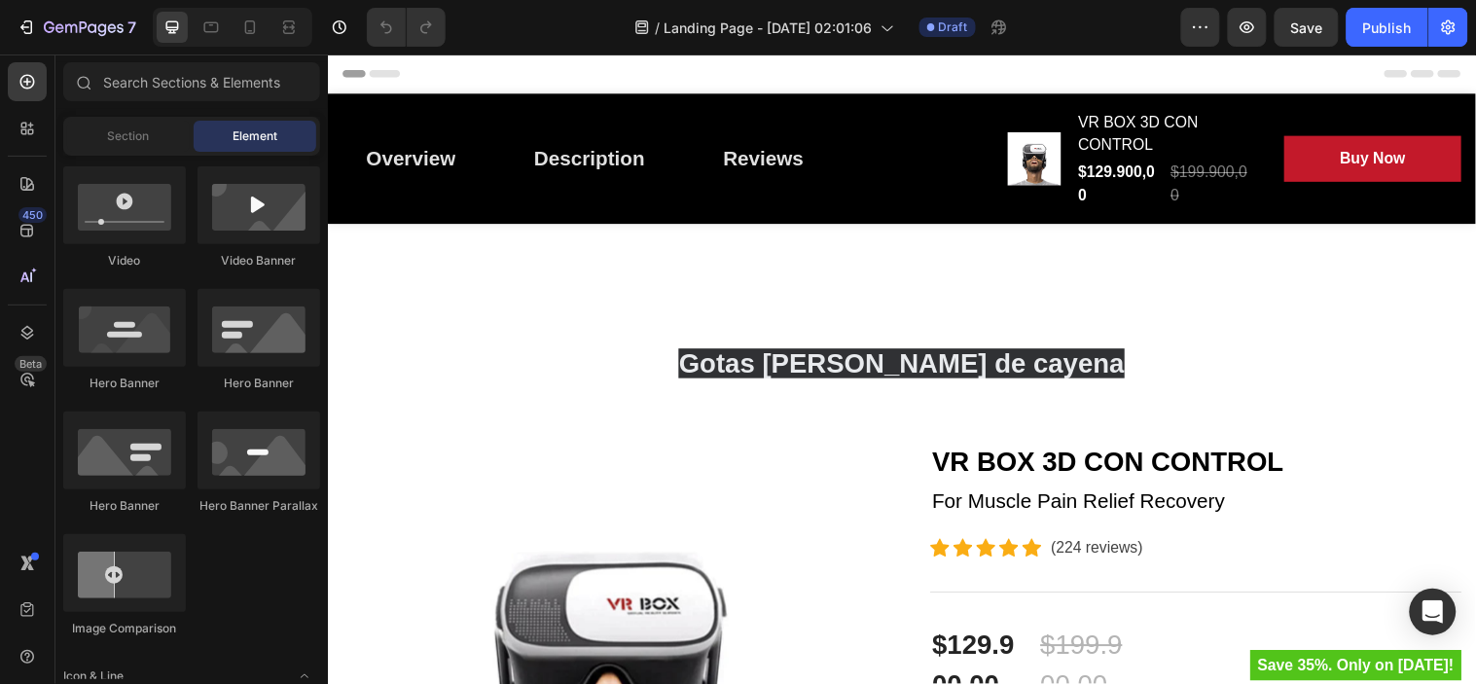
scroll to position [216, 0]
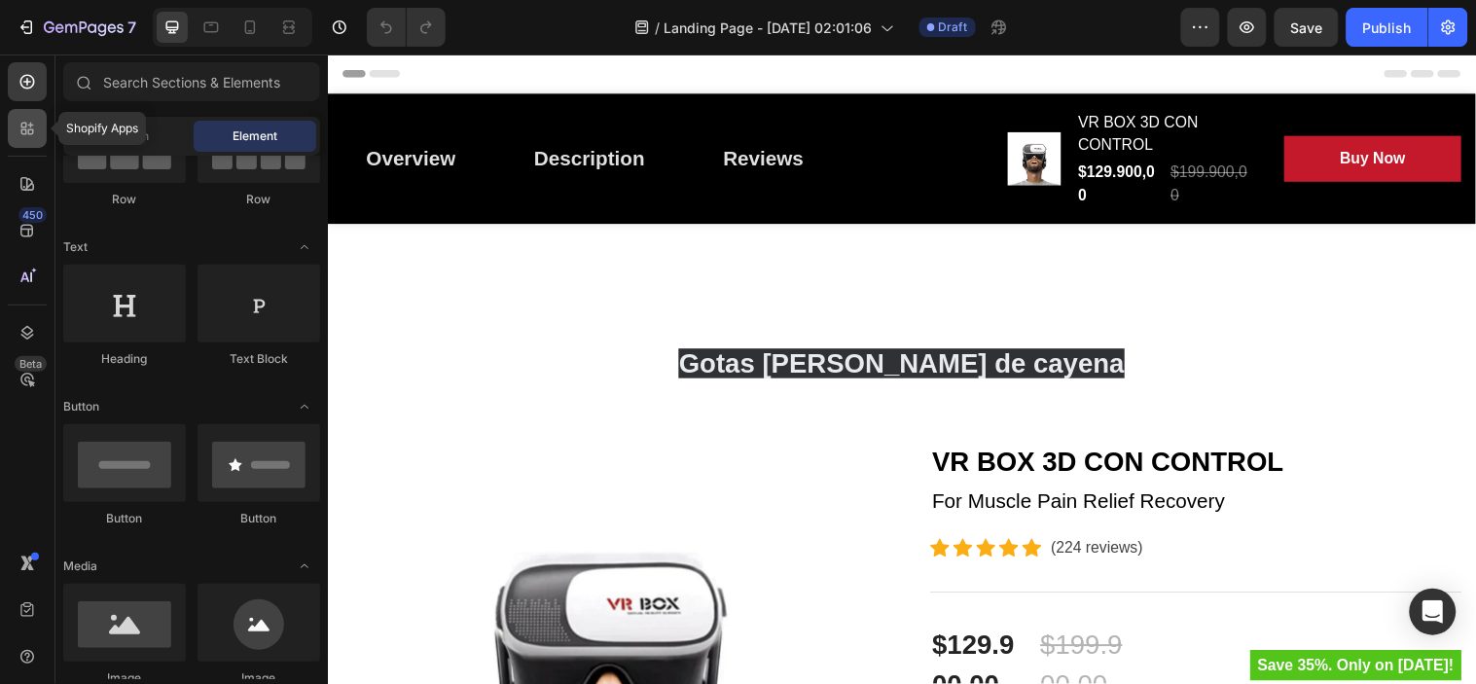
click at [20, 133] on icon at bounding box center [27, 128] width 19 height 19
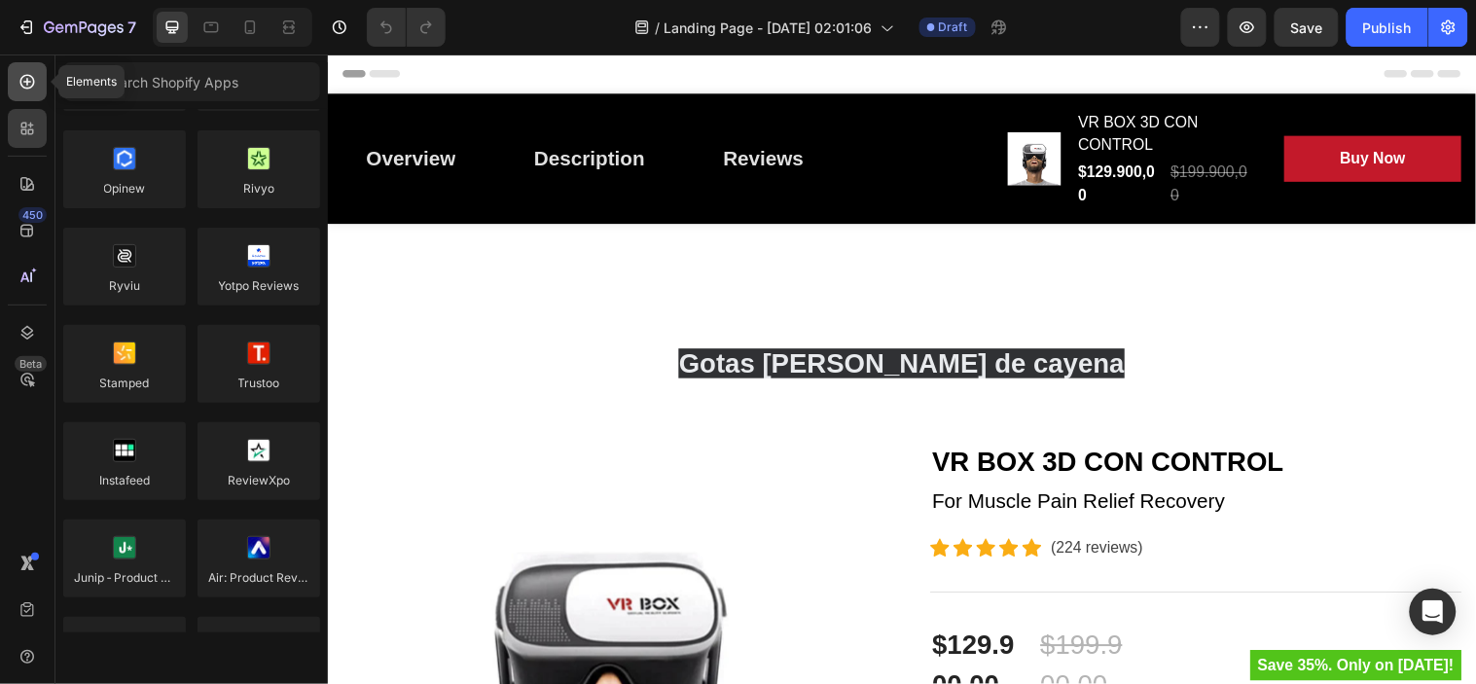
click at [30, 75] on icon at bounding box center [27, 82] width 15 height 15
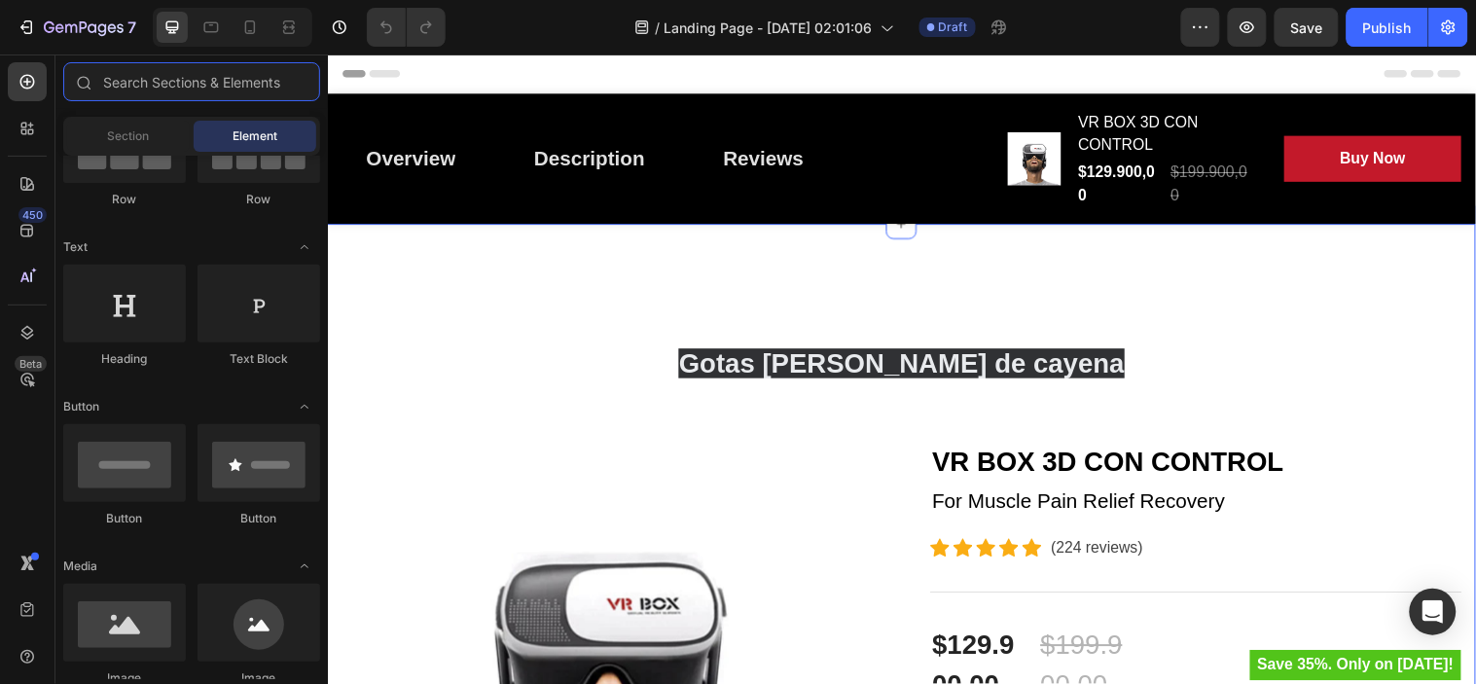
scroll to position [108, 0]
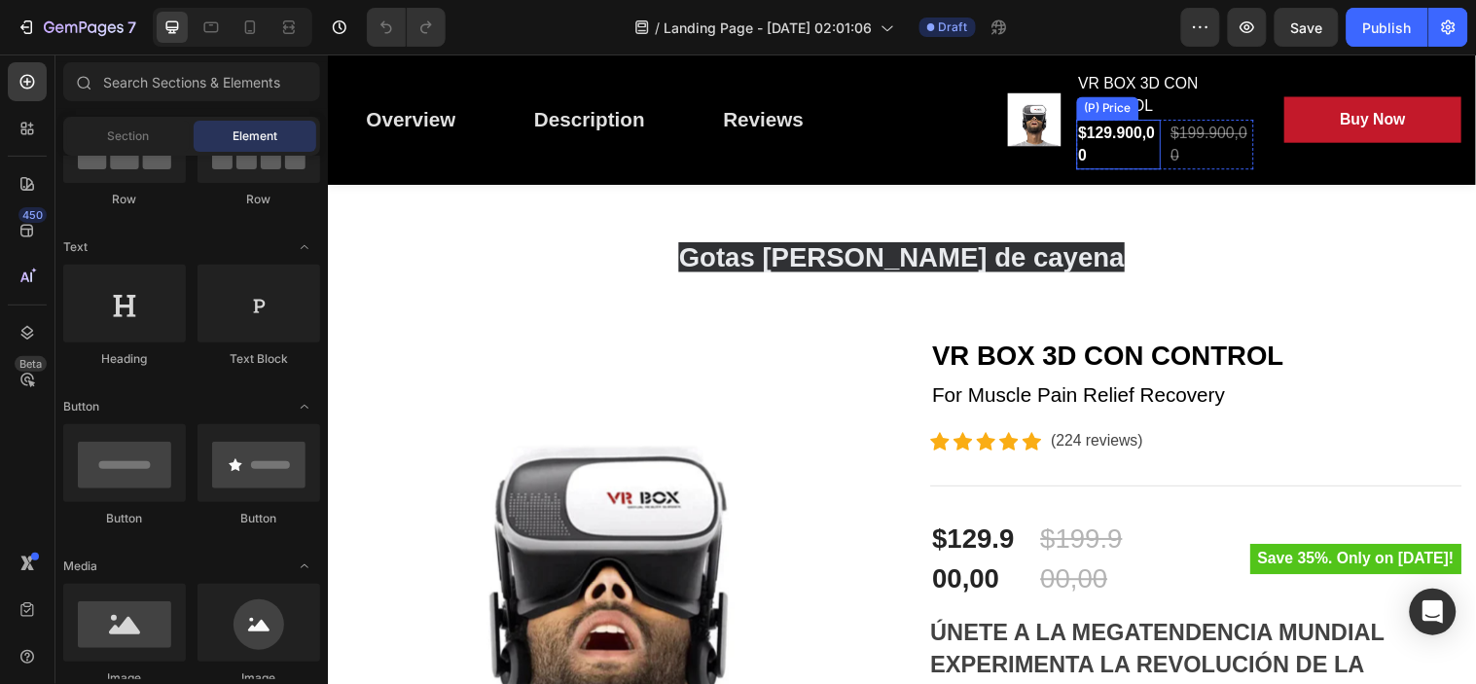
click at [1123, 118] on div "VR BOX 3D CON CONTROL (P) Title $129.900,00 (P) Price (P) Price $199.900,00 (P)…" at bounding box center [1179, 119] width 180 height 101
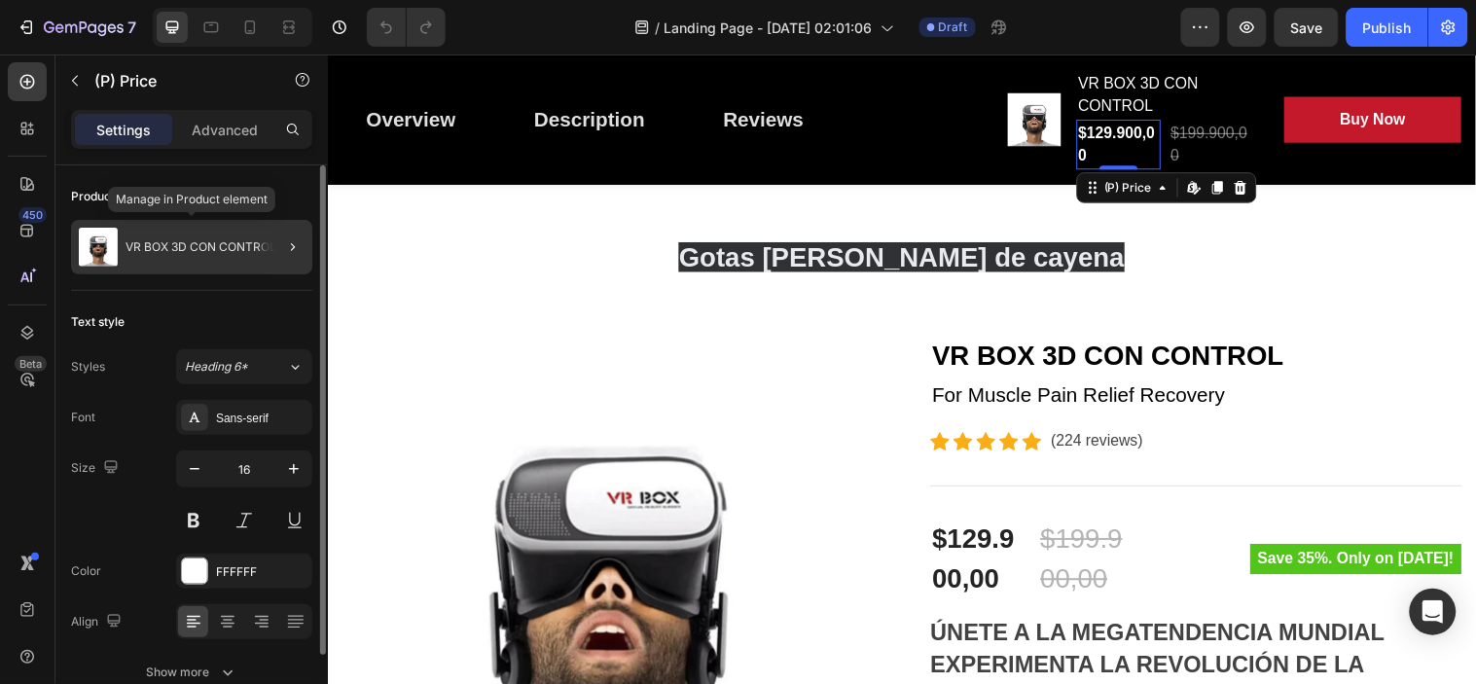
click at [180, 232] on div "VR BOX 3D CON CONTROL" at bounding box center [191, 247] width 241 height 54
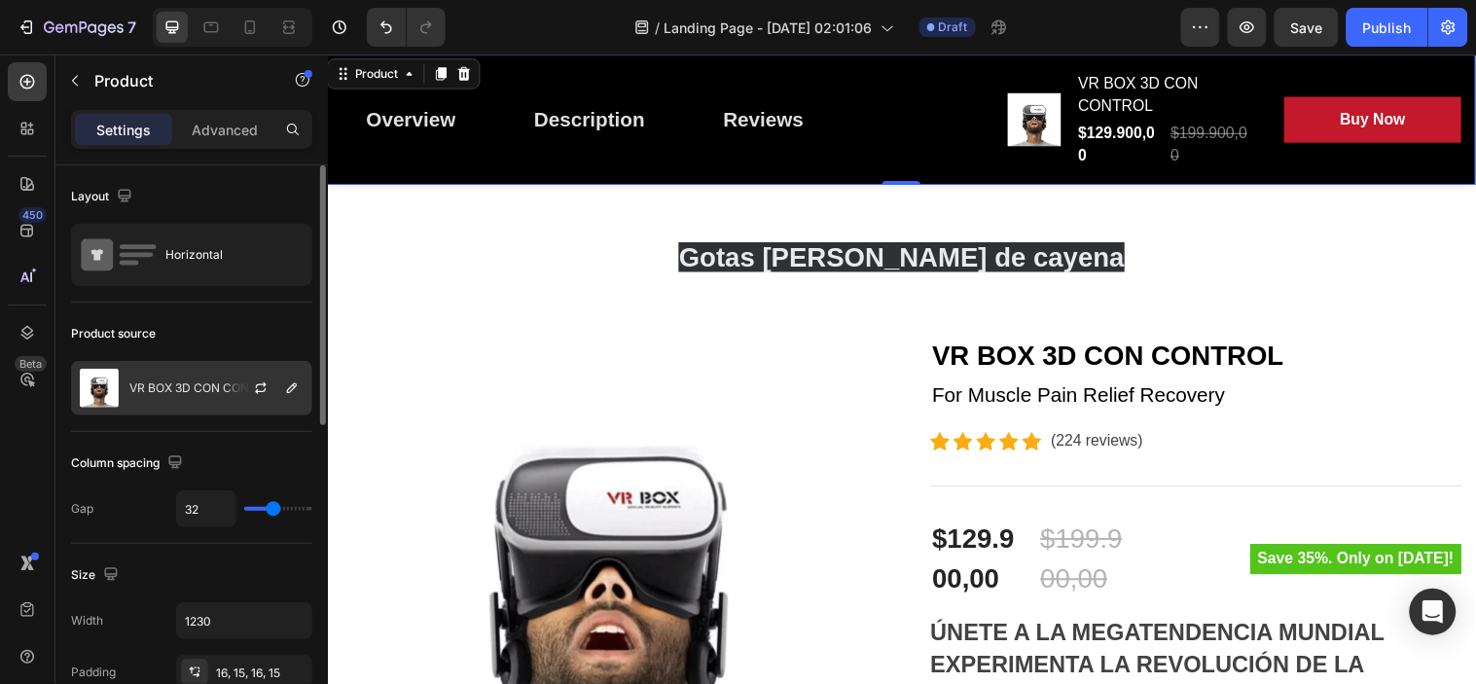
click at [212, 399] on div "VR BOX 3D CON CONTROL" at bounding box center [191, 388] width 241 height 54
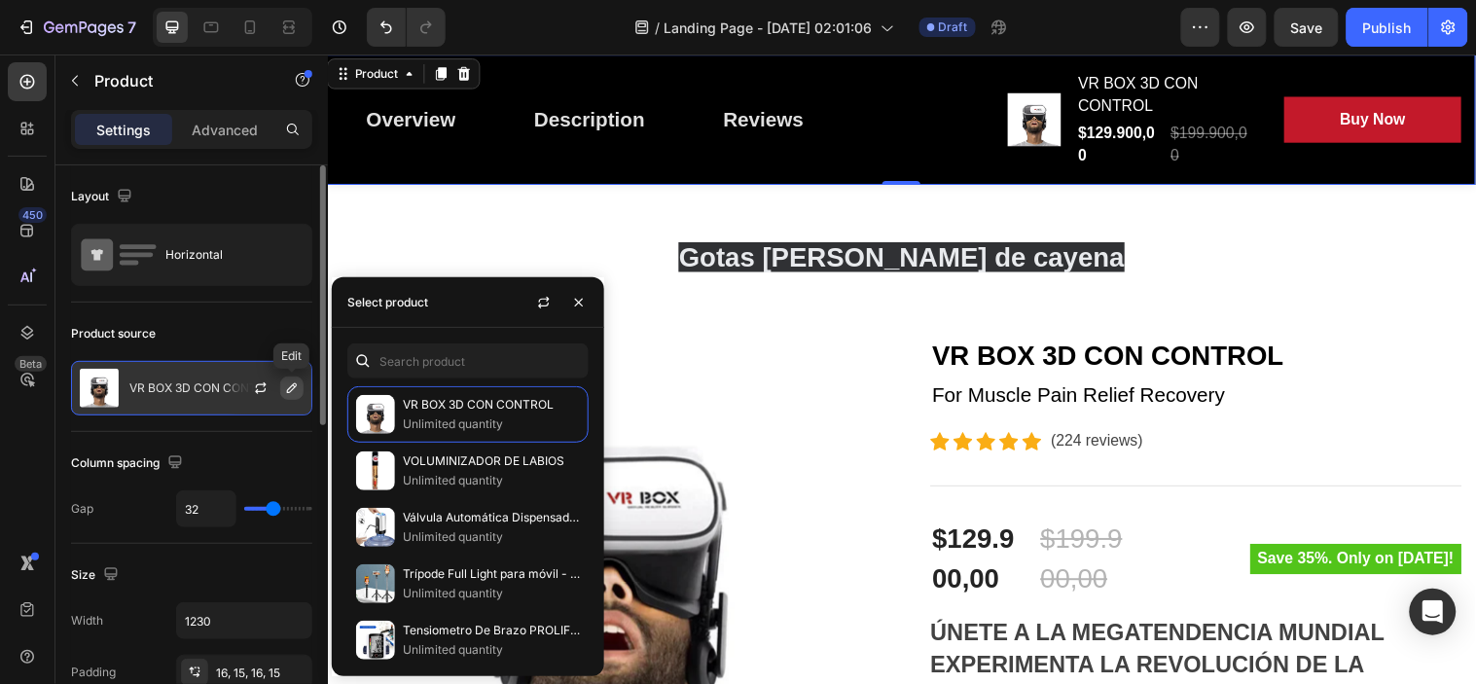
click at [286, 386] on icon "button" at bounding box center [292, 388] width 16 height 16
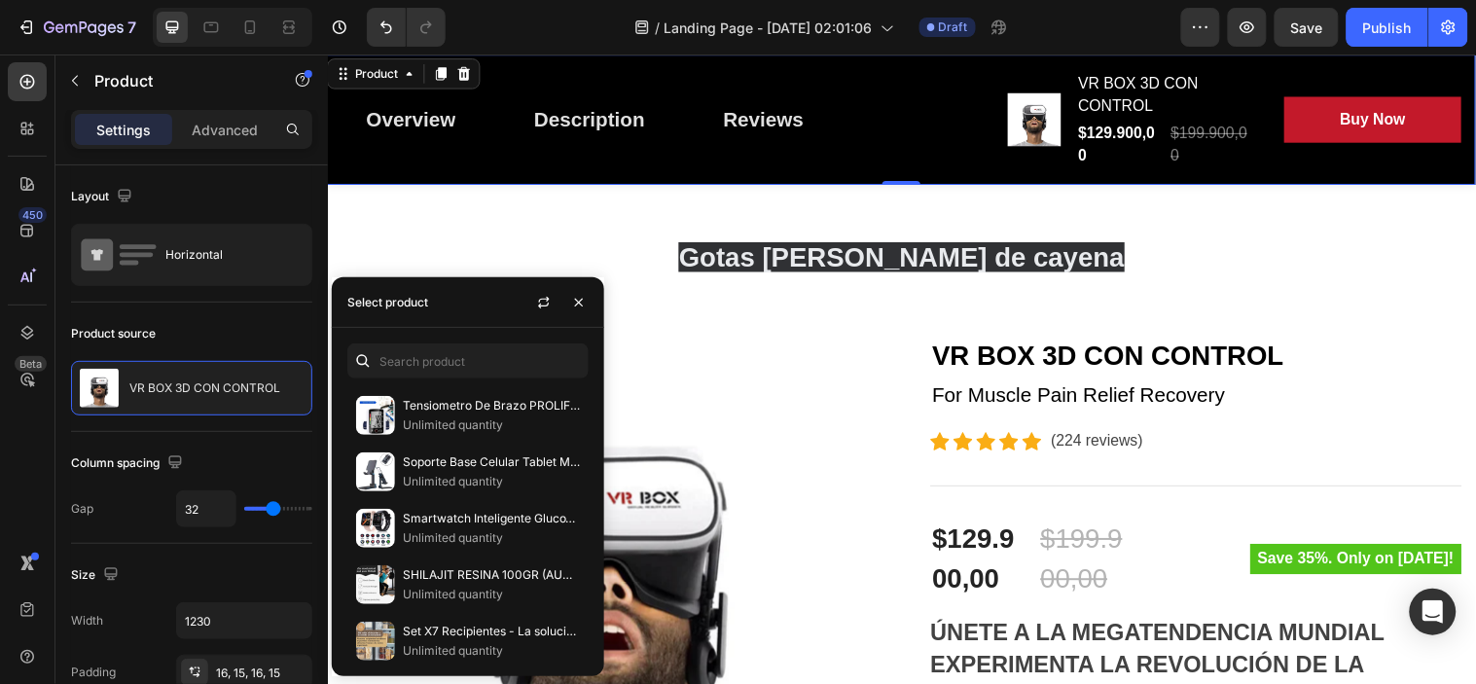
scroll to position [0, 0]
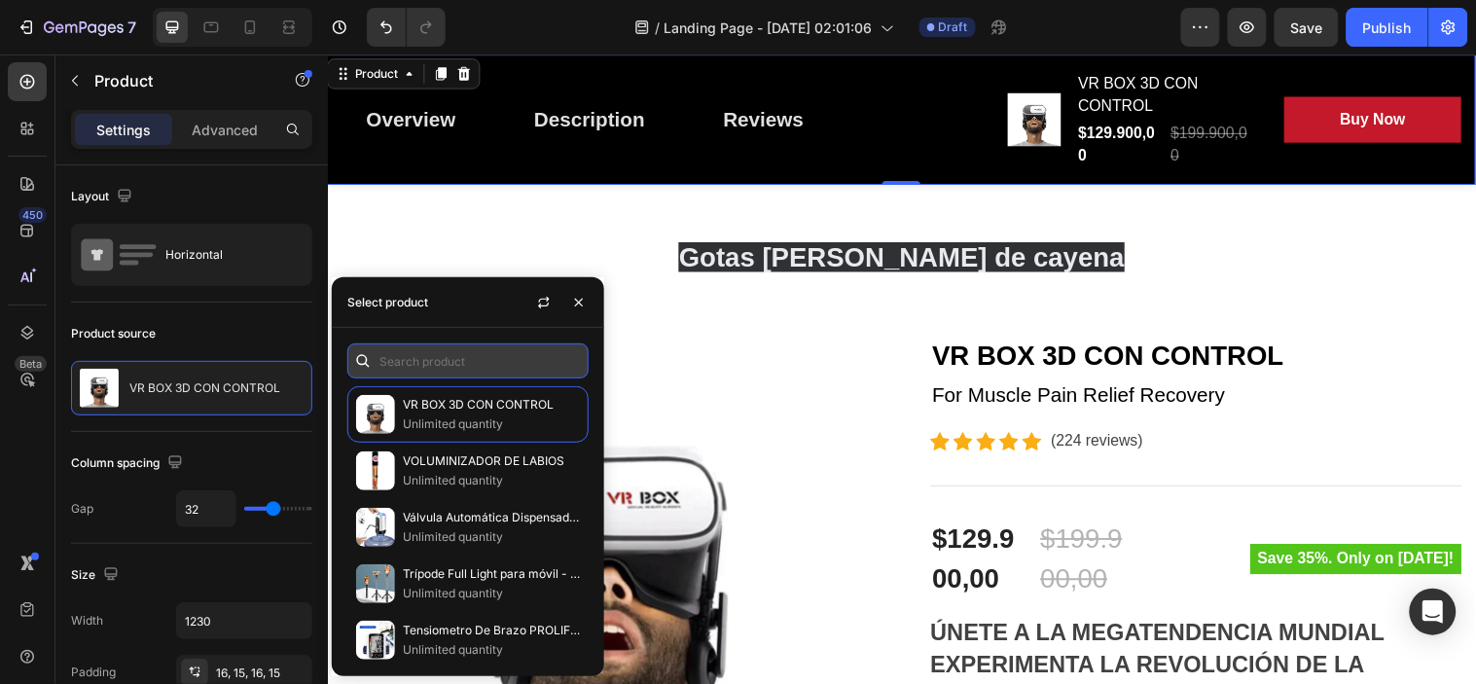
click at [452, 348] on input "text" at bounding box center [467, 360] width 241 height 35
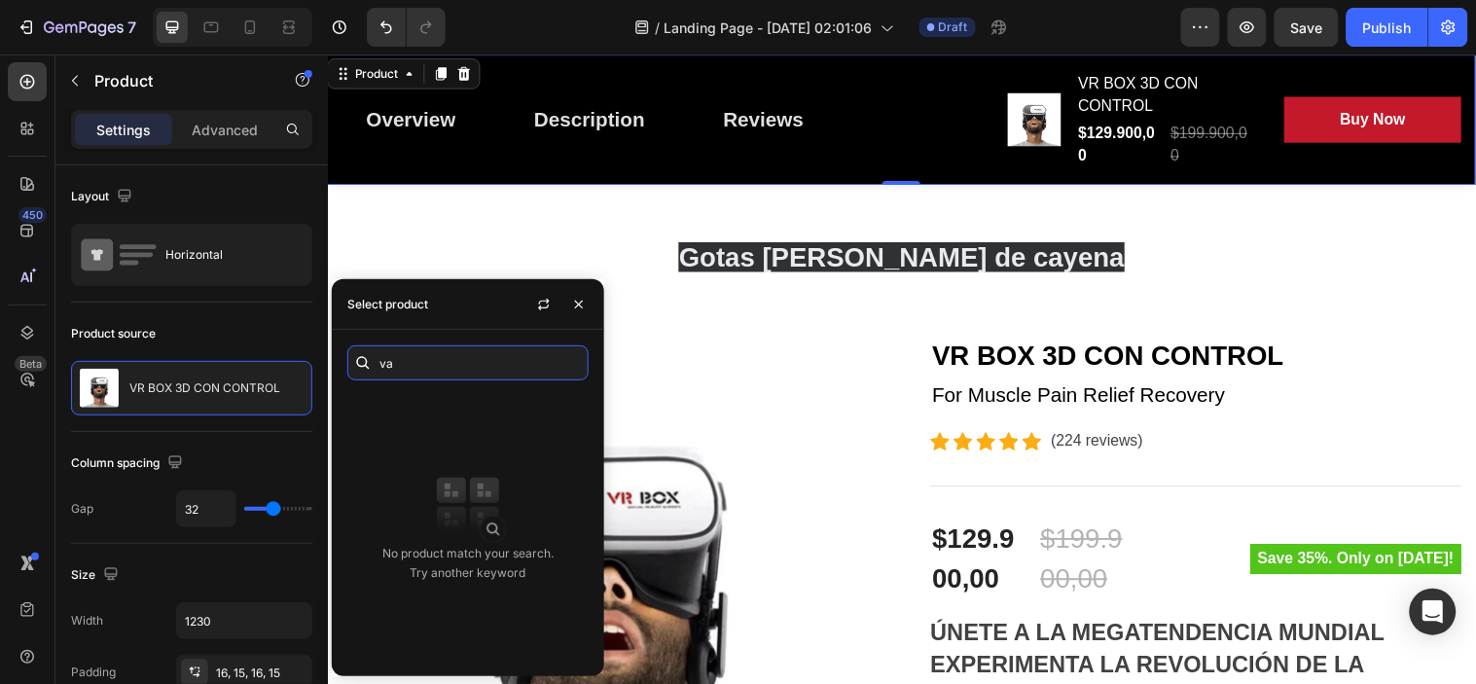
type input "v"
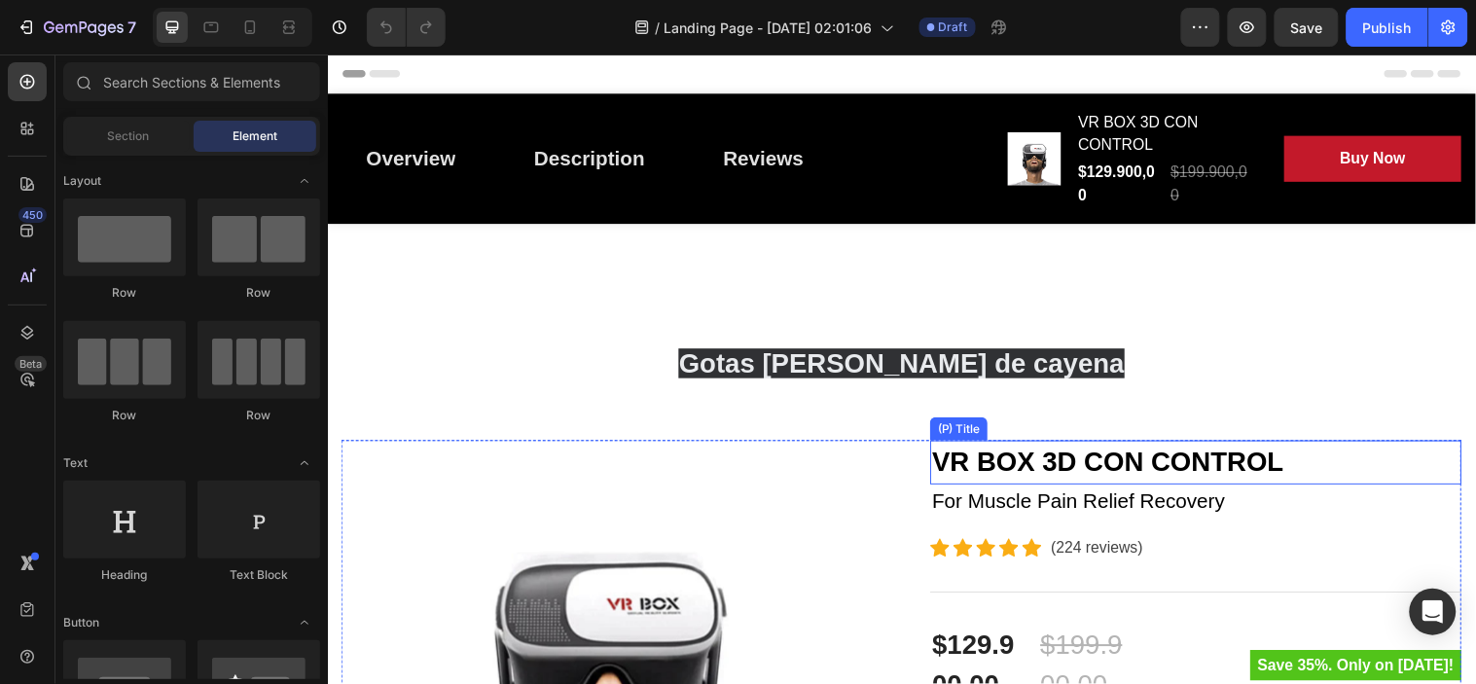
click at [1078, 481] on h2 "VR BOX 3D CON CONTROL" at bounding box center [1210, 468] width 540 height 45
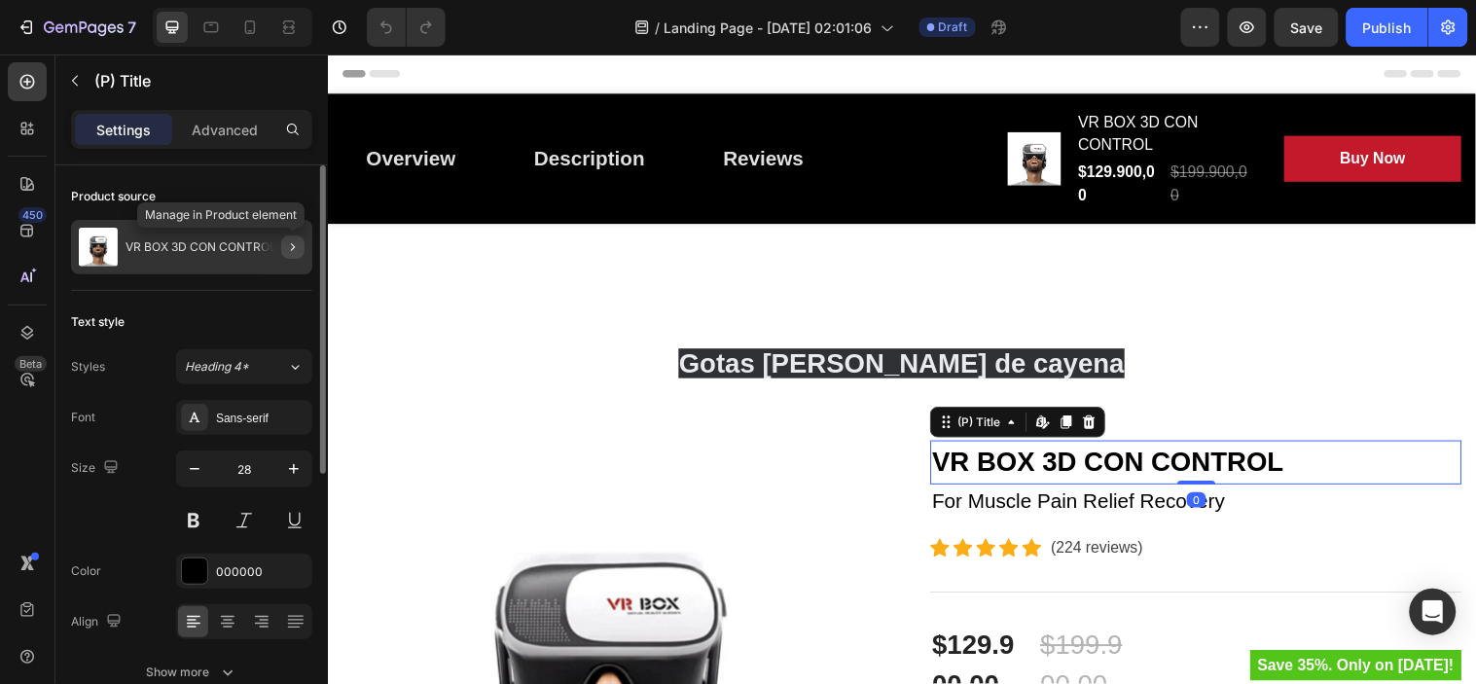
click at [293, 244] on icon "button" at bounding box center [293, 247] width 16 height 16
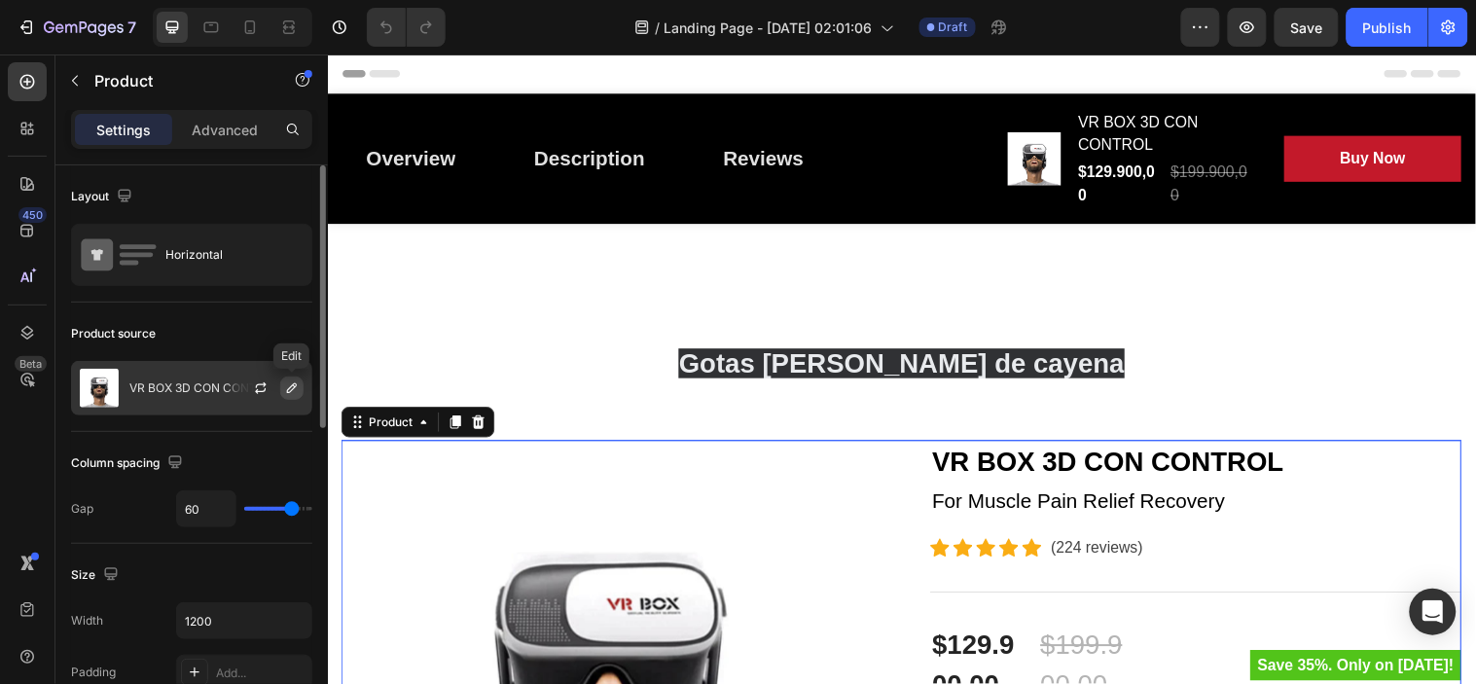
click at [290, 387] on icon "button" at bounding box center [292, 388] width 16 height 16
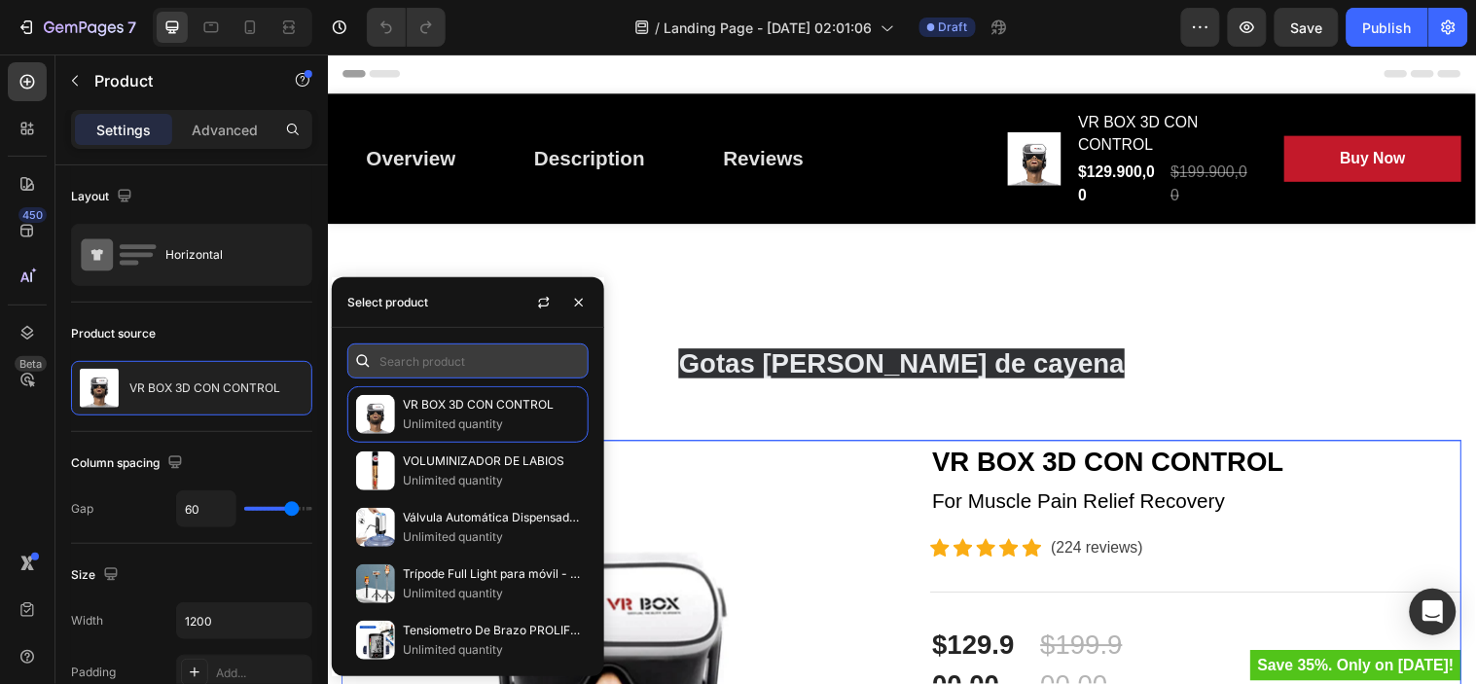
click at [414, 360] on input "text" at bounding box center [467, 360] width 241 height 35
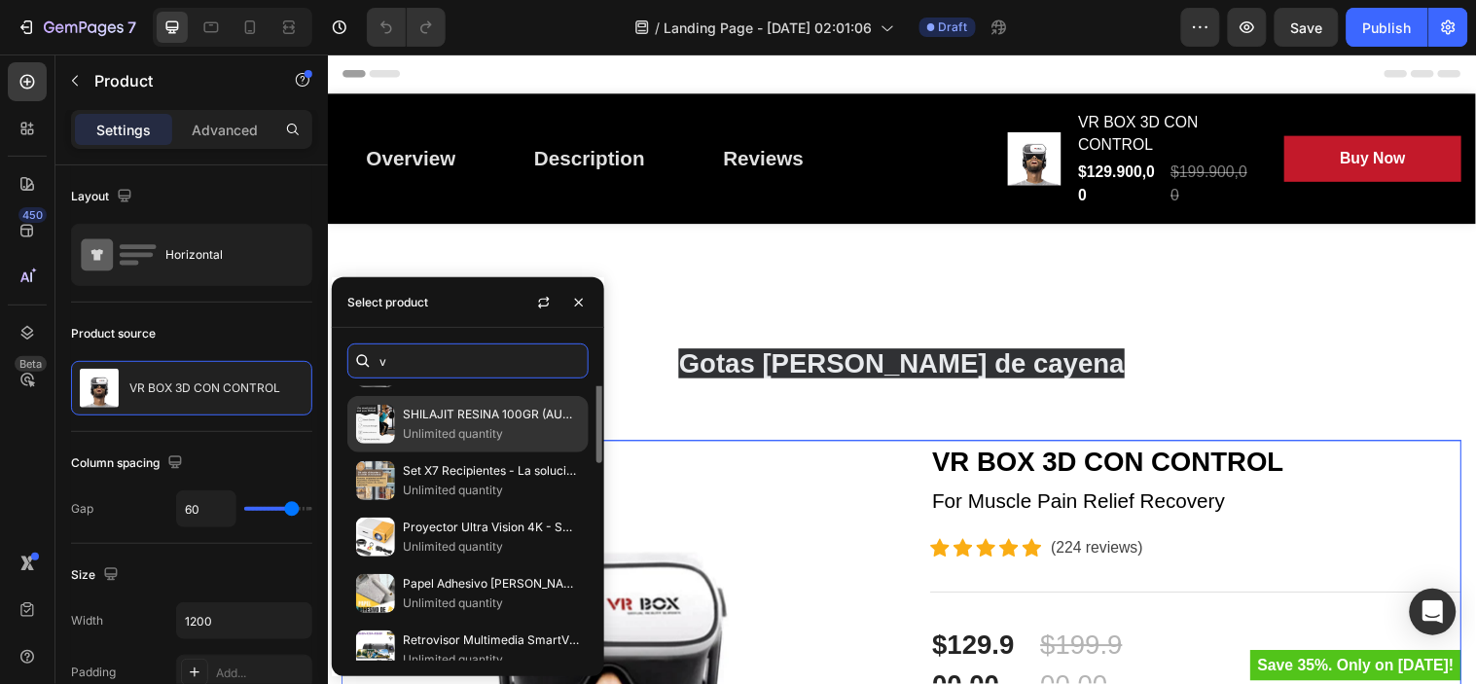
scroll to position [292, 0]
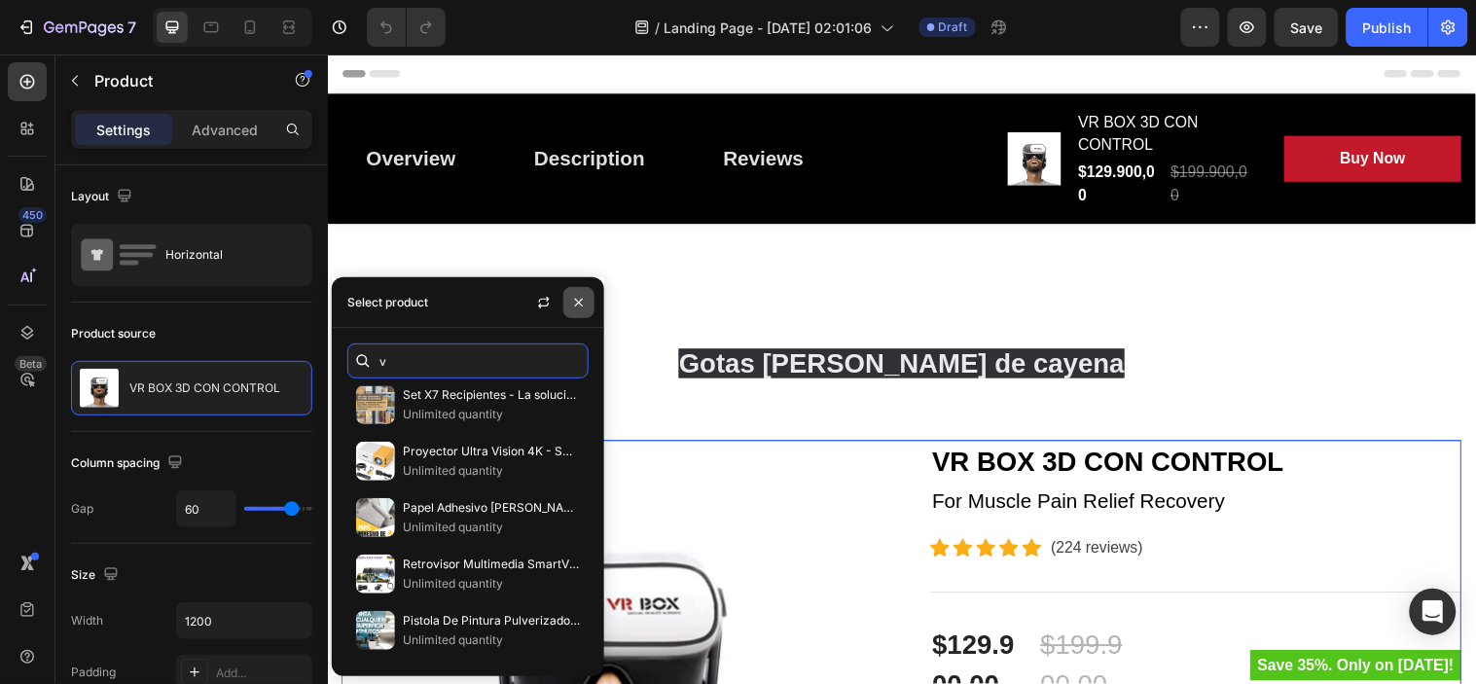
type input "v"
click at [576, 299] on icon "button" at bounding box center [579, 303] width 8 height 8
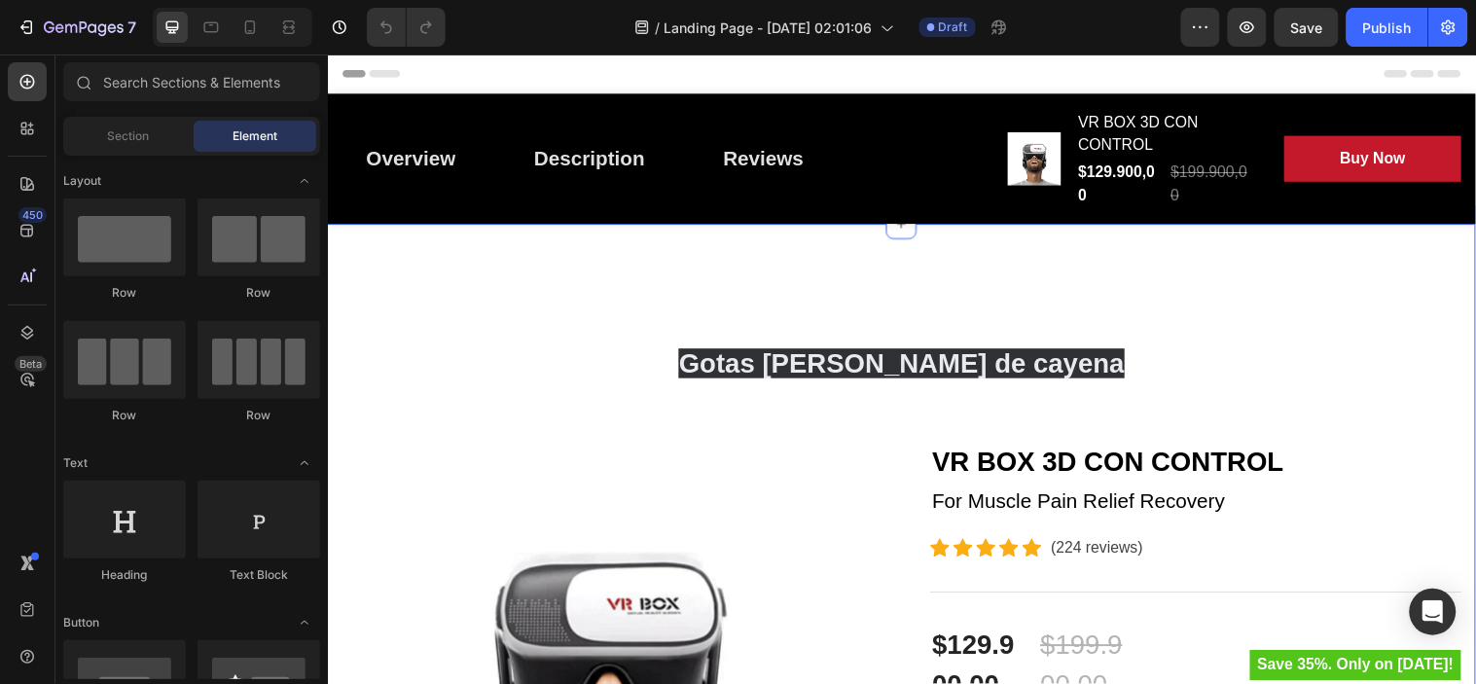
click at [1091, 476] on h2 "VR BOX 3D CON CONTROL" at bounding box center [1210, 468] width 540 height 45
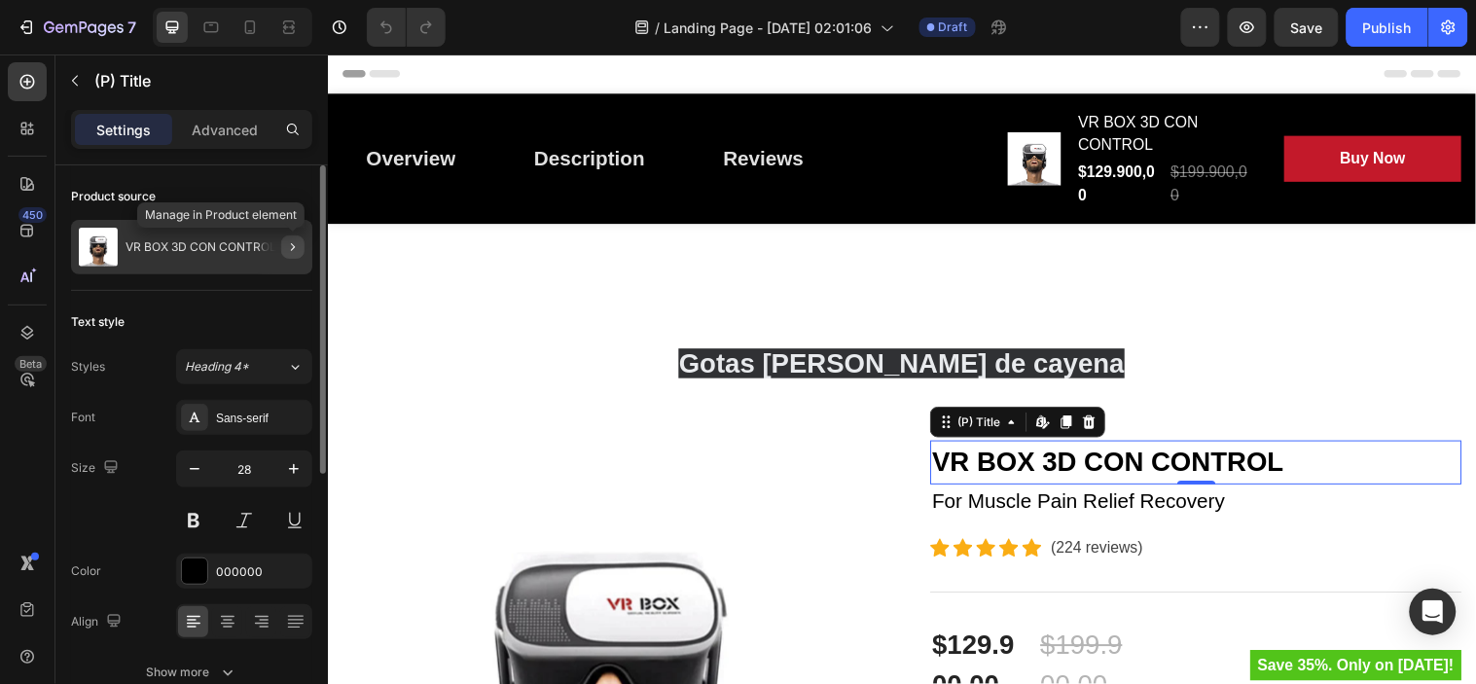
click at [293, 245] on icon "button" at bounding box center [293, 247] width 4 height 8
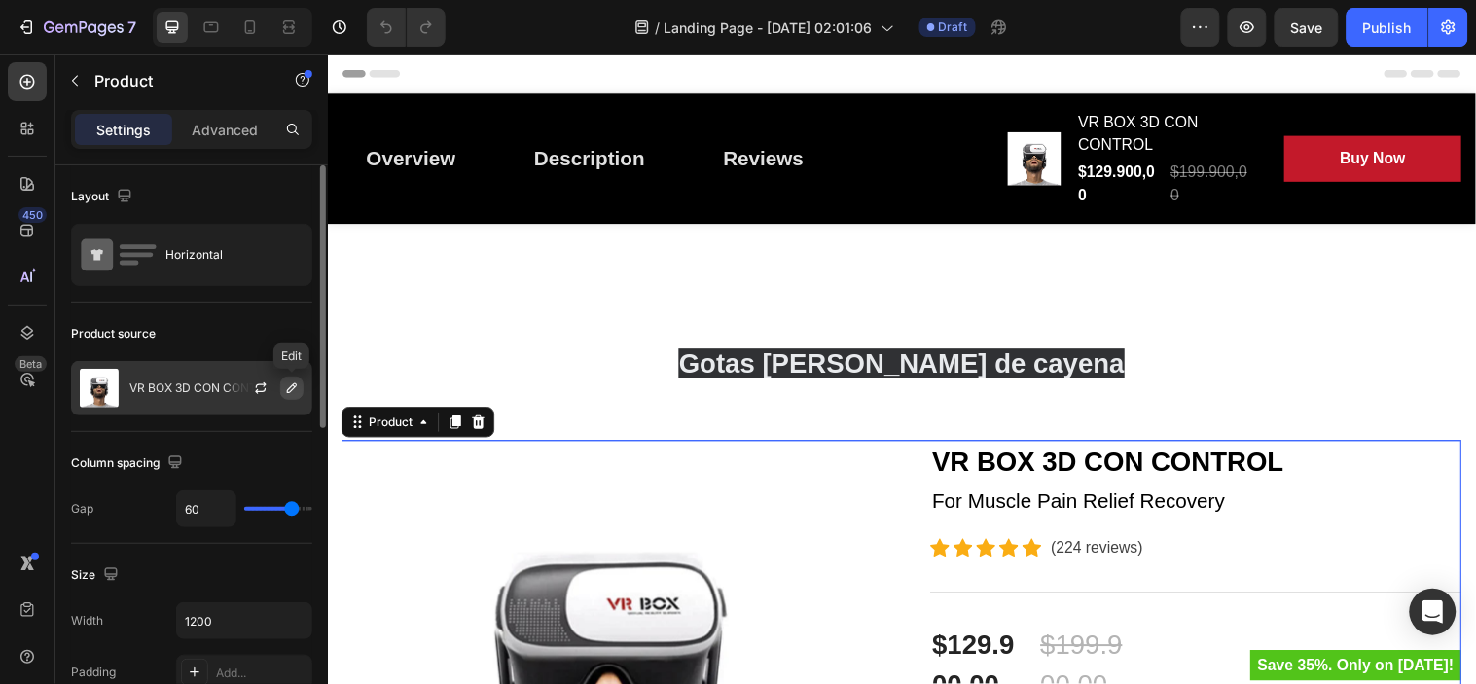
click at [292, 385] on icon "button" at bounding box center [292, 388] width 10 height 10
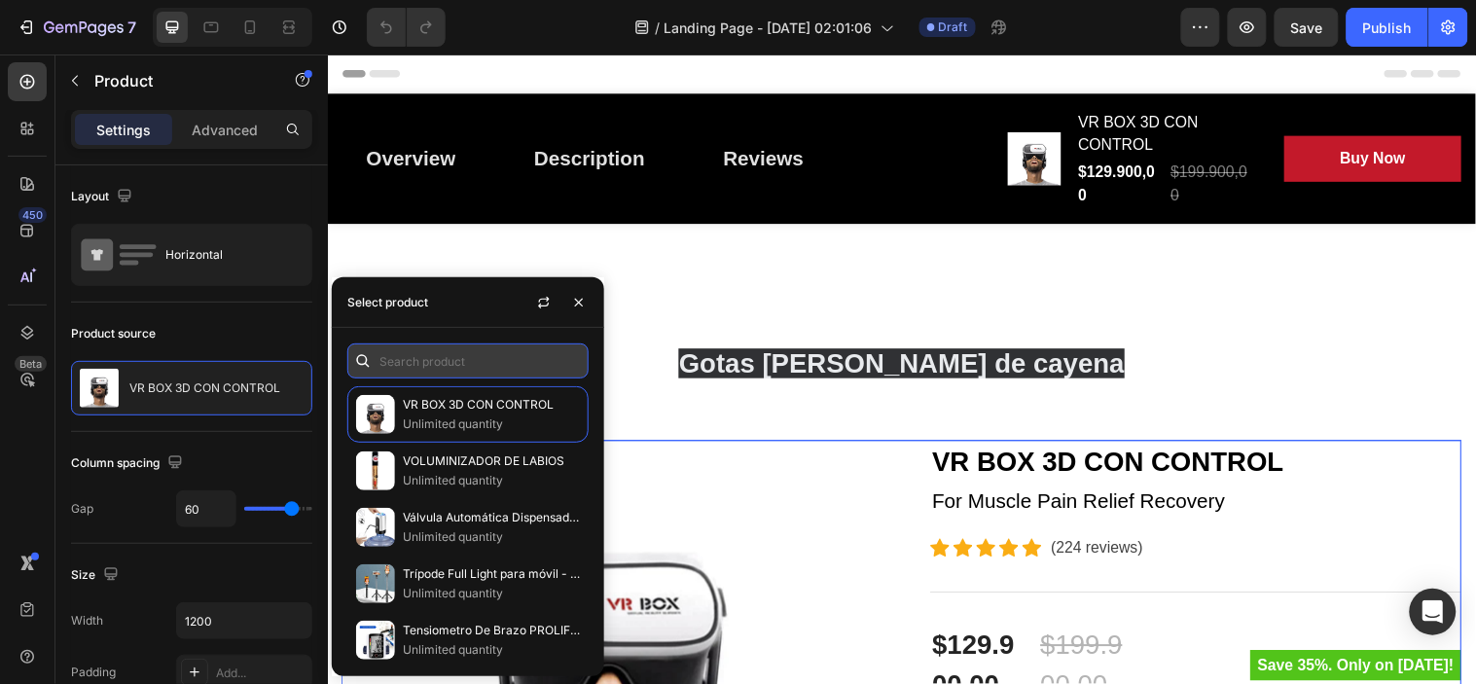
click at [470, 356] on input "text" at bounding box center [467, 360] width 241 height 35
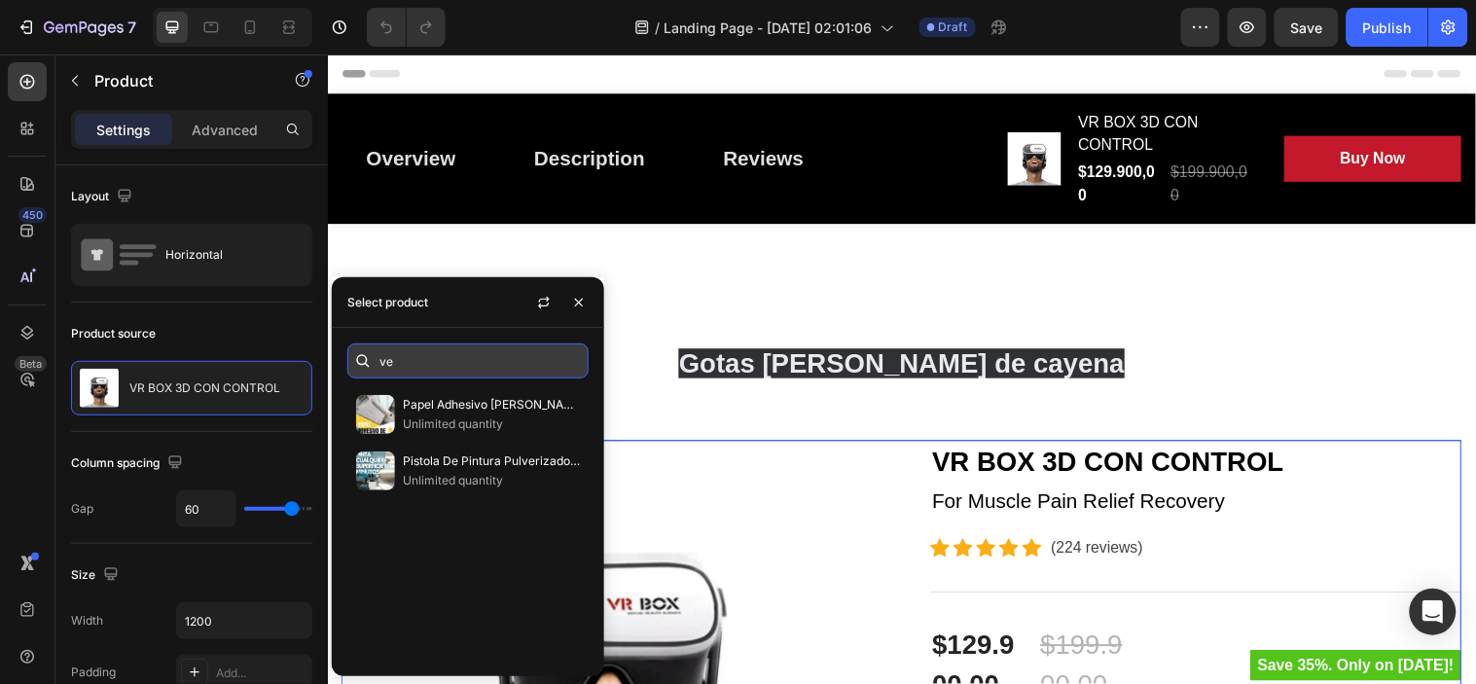
type input "v"
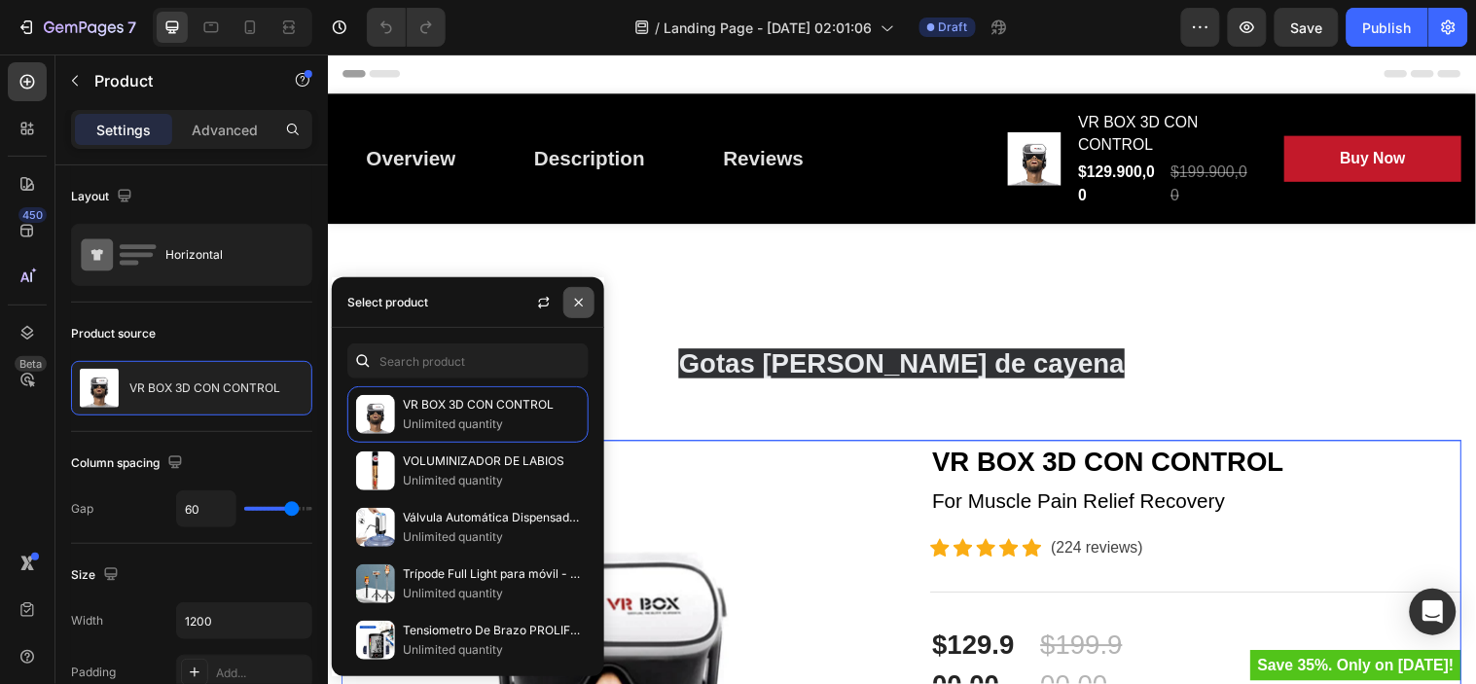
click at [576, 306] on icon "button" at bounding box center [579, 303] width 16 height 16
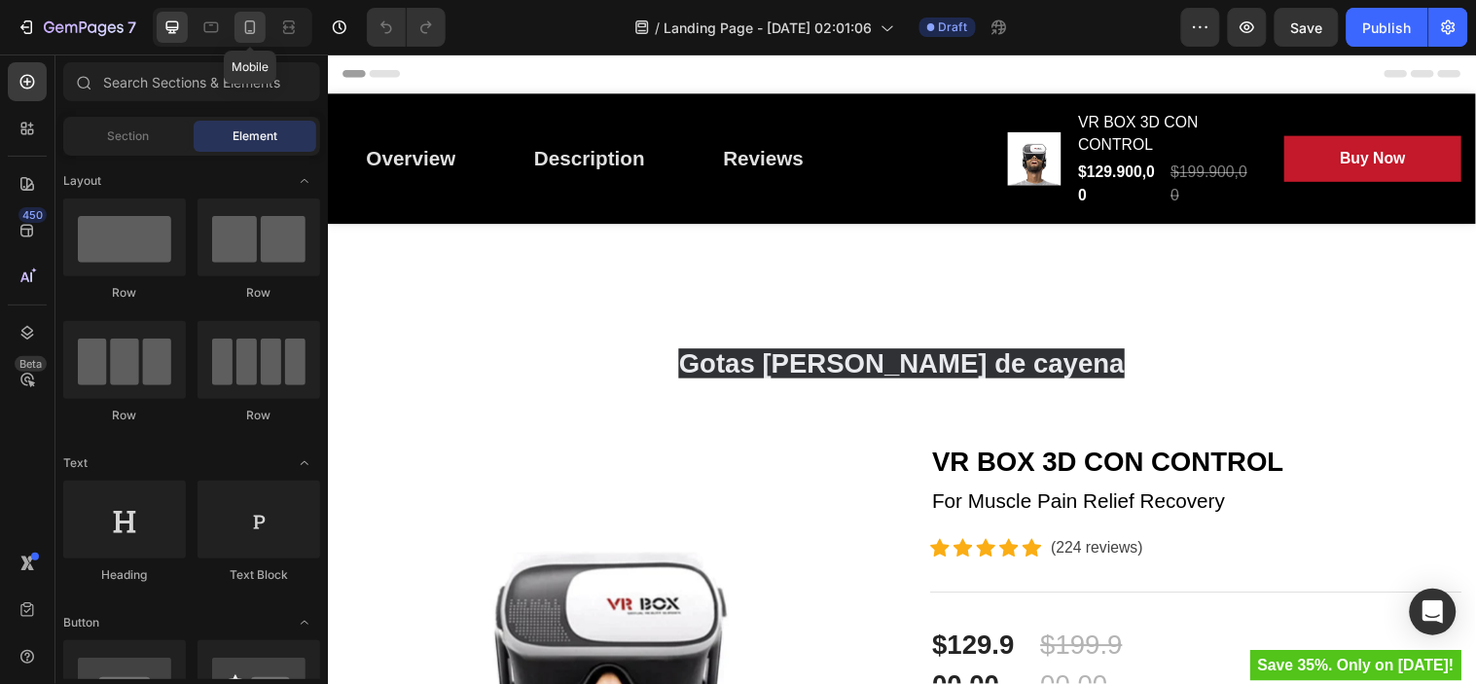
click at [249, 22] on icon at bounding box center [249, 27] width 19 height 19
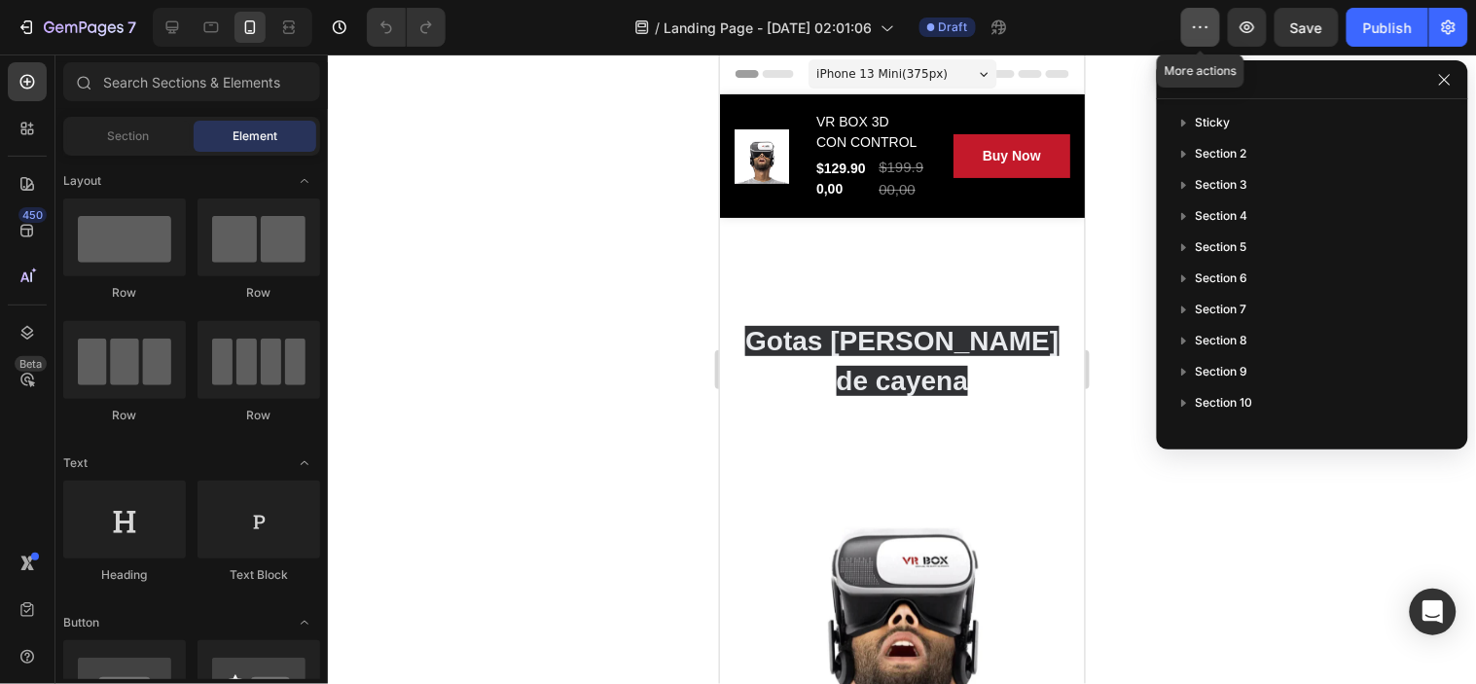
click at [1206, 26] on icon "button" at bounding box center [1207, 27] width 3 height 2
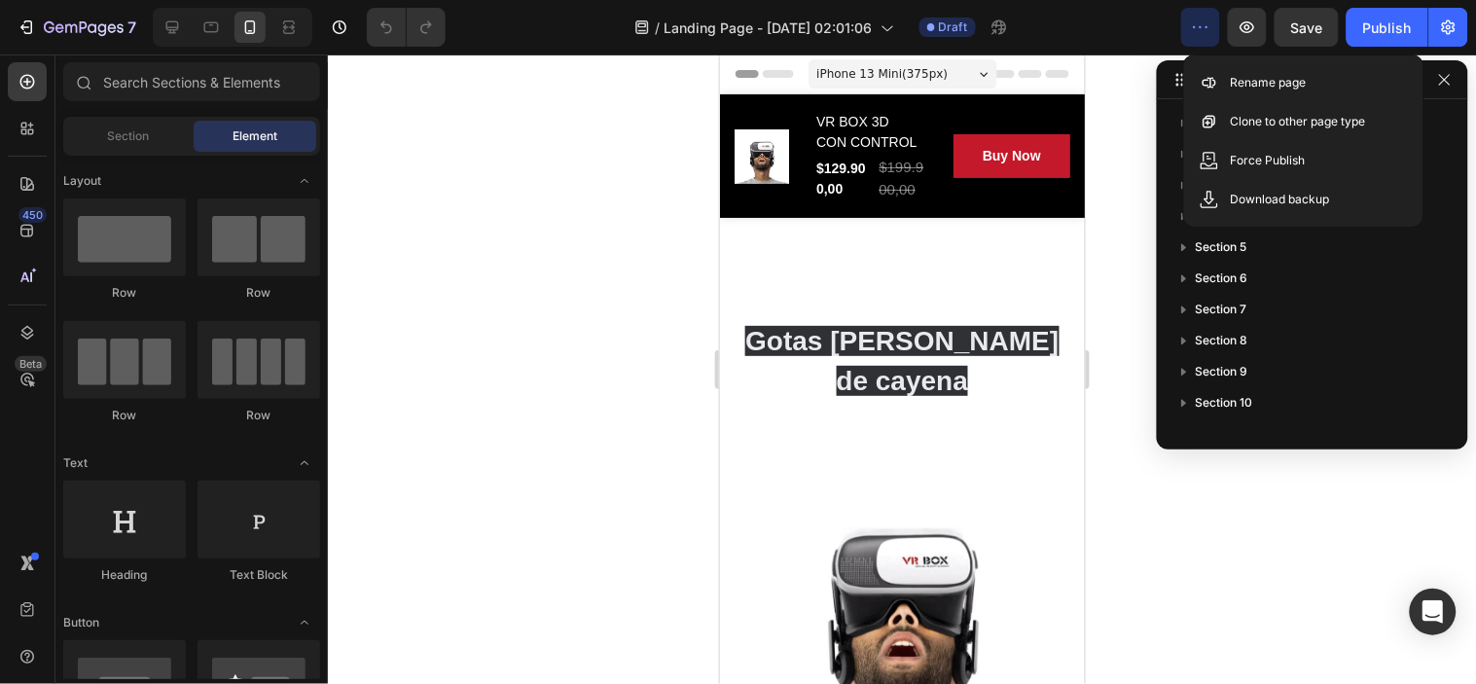
click at [556, 243] on div at bounding box center [902, 369] width 1148 height 630
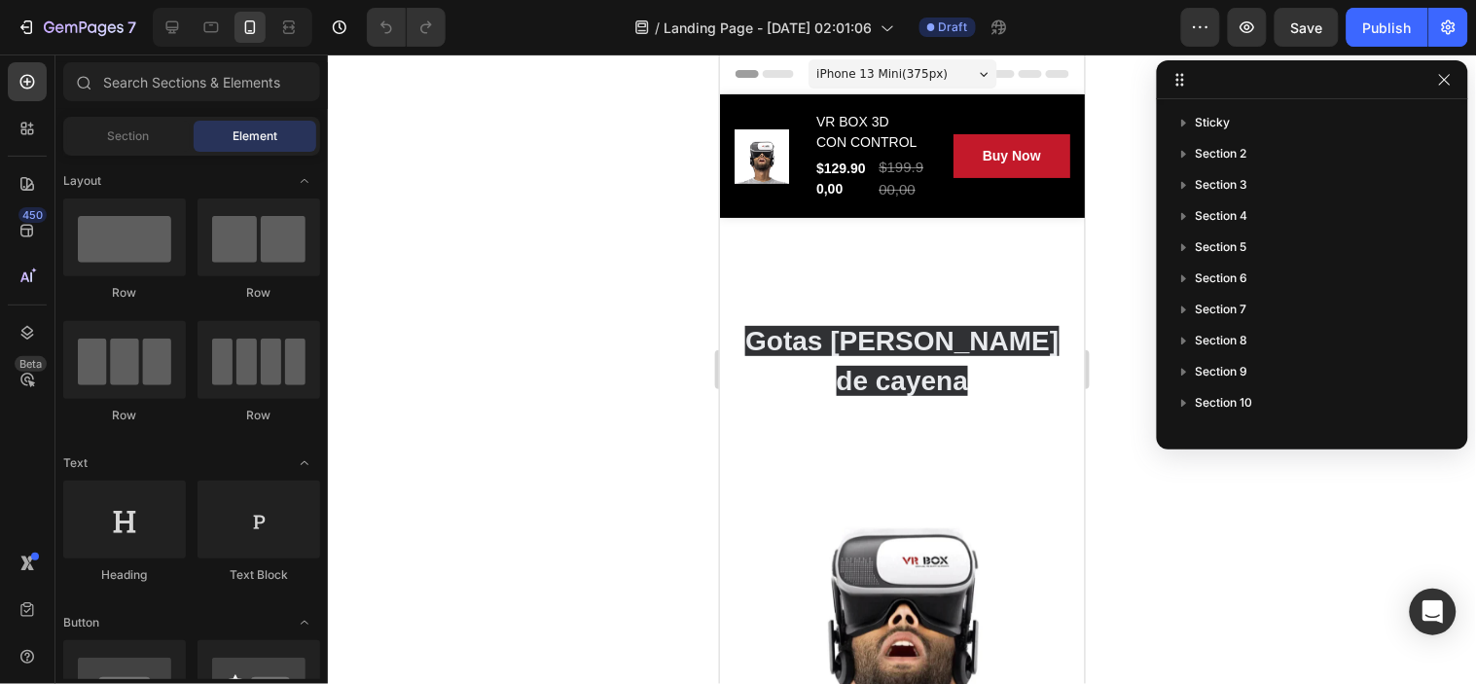
click at [1442, 85] on button "button" at bounding box center [1444, 79] width 23 height 23
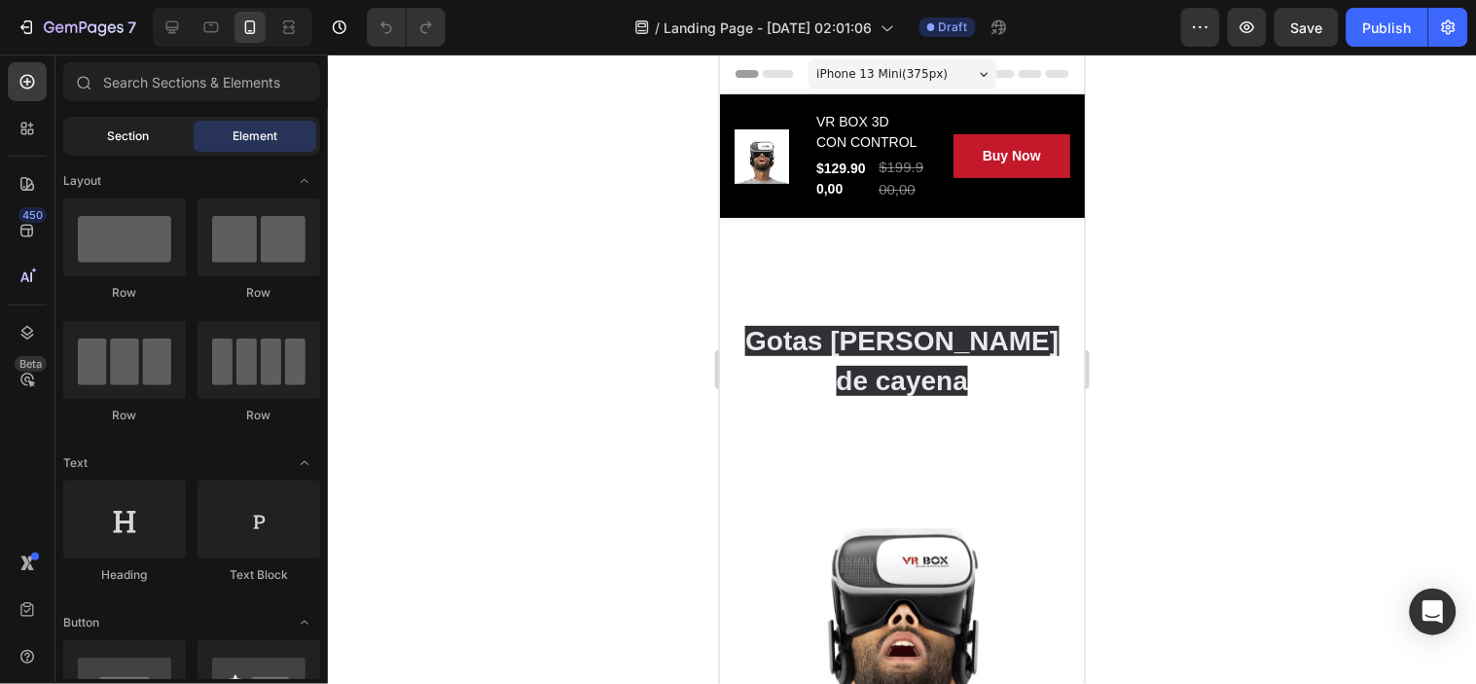
click at [173, 128] on div "Section" at bounding box center [128, 136] width 123 height 31
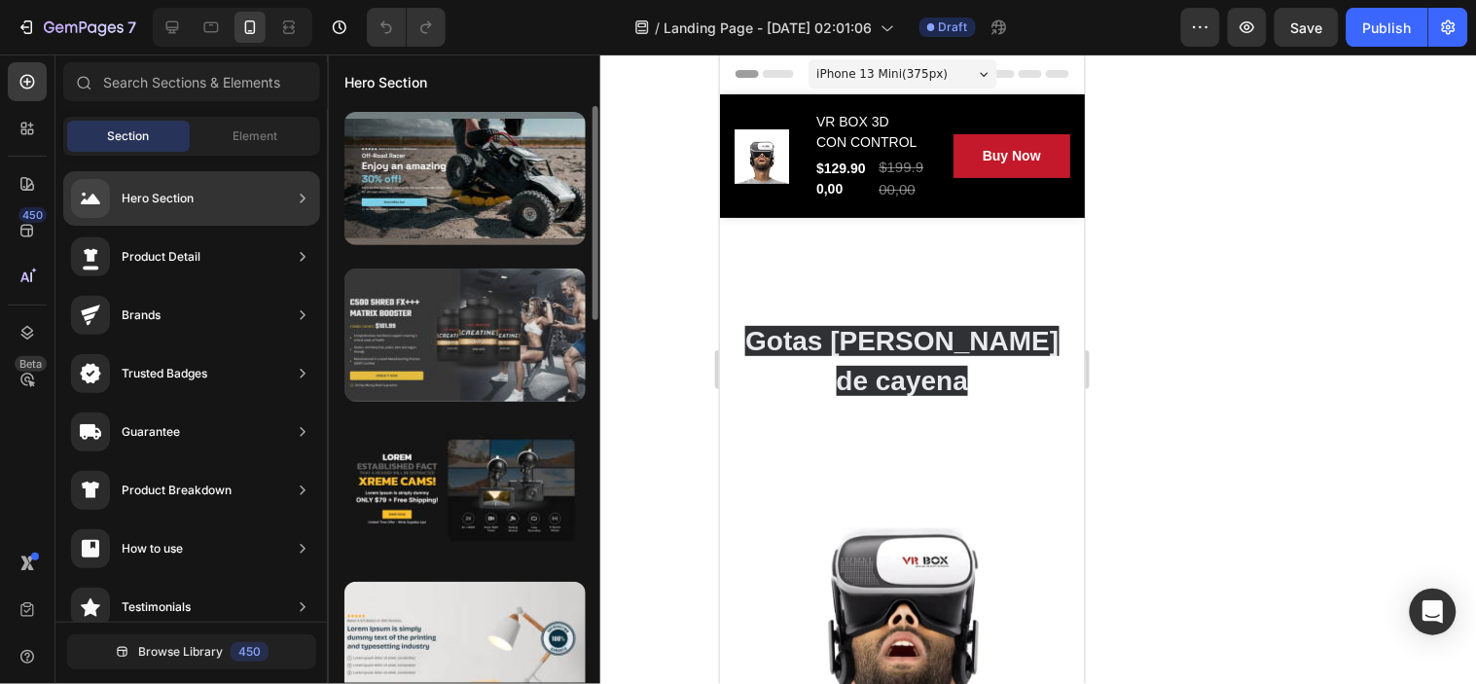
click at [517, 337] on div at bounding box center [464, 335] width 241 height 133
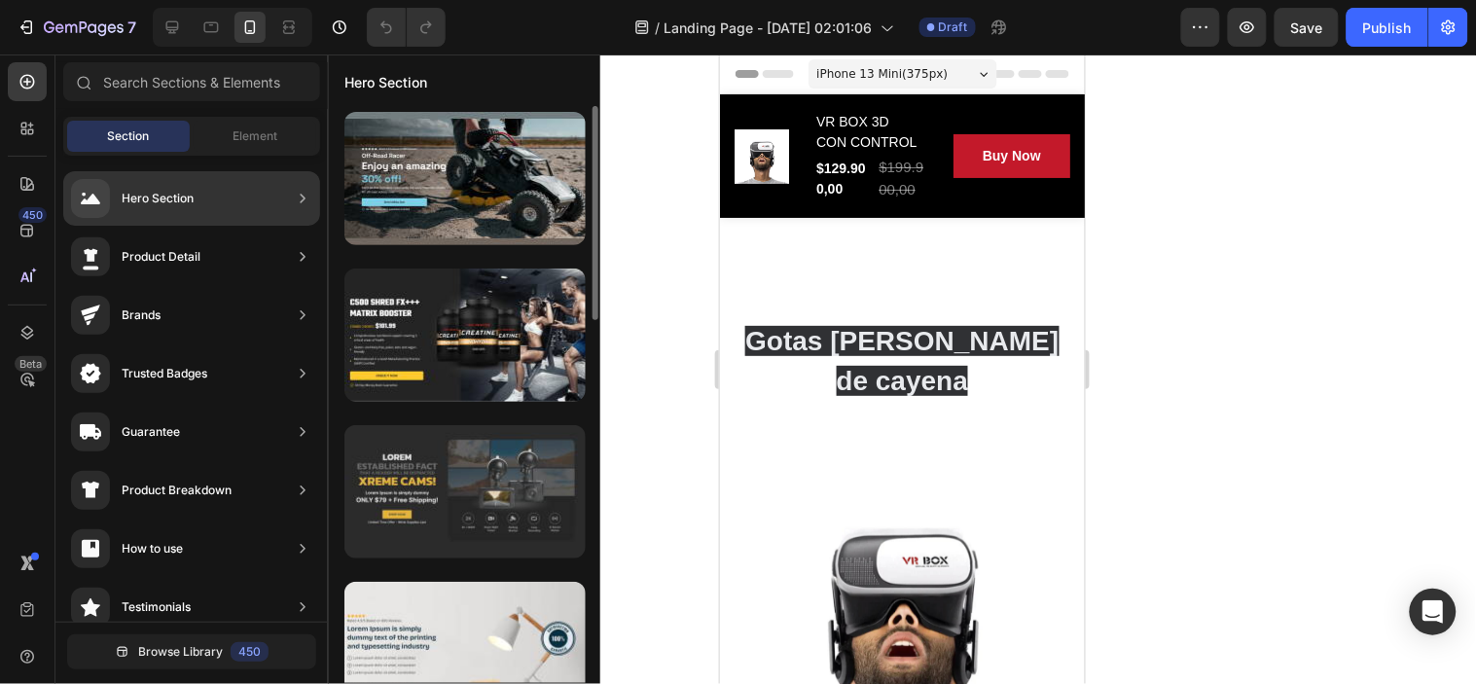
click at [488, 492] on div at bounding box center [464, 491] width 241 height 133
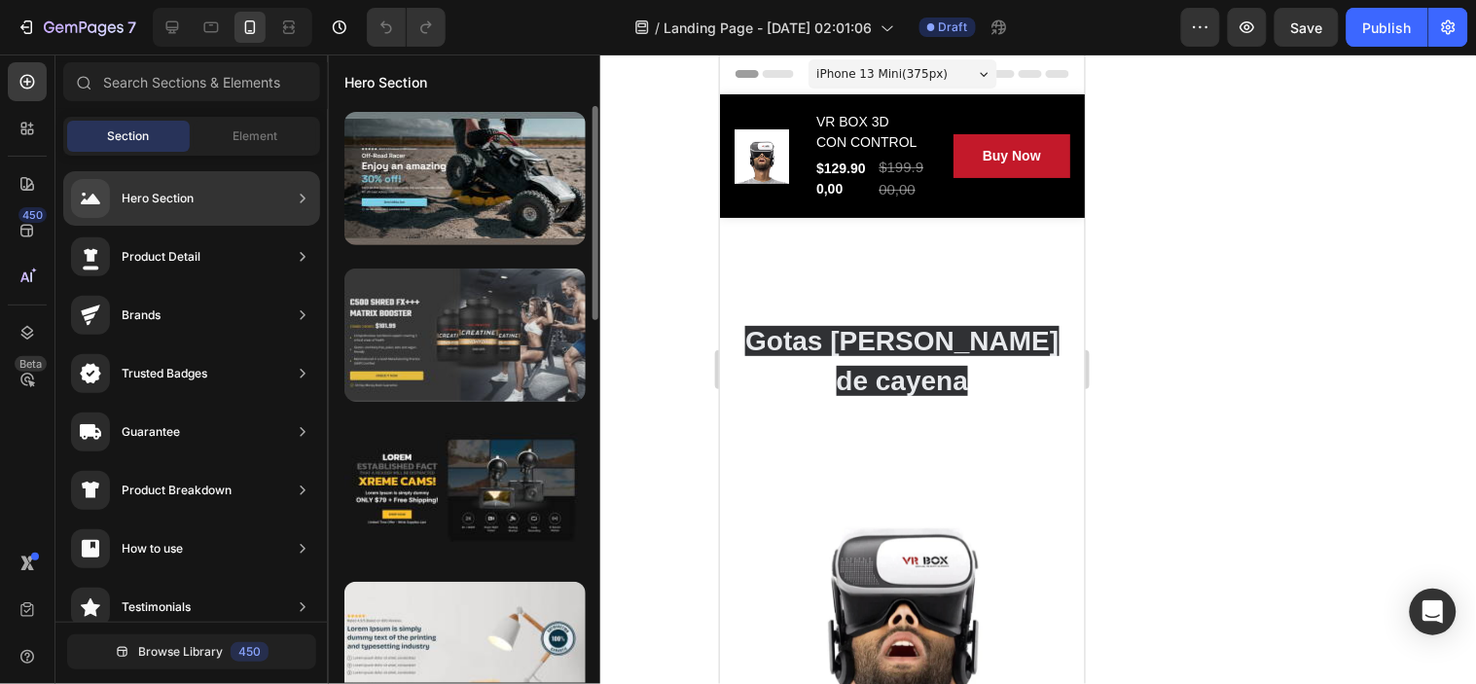
click at [513, 332] on div at bounding box center [464, 335] width 241 height 133
click at [441, 327] on div at bounding box center [464, 335] width 241 height 133
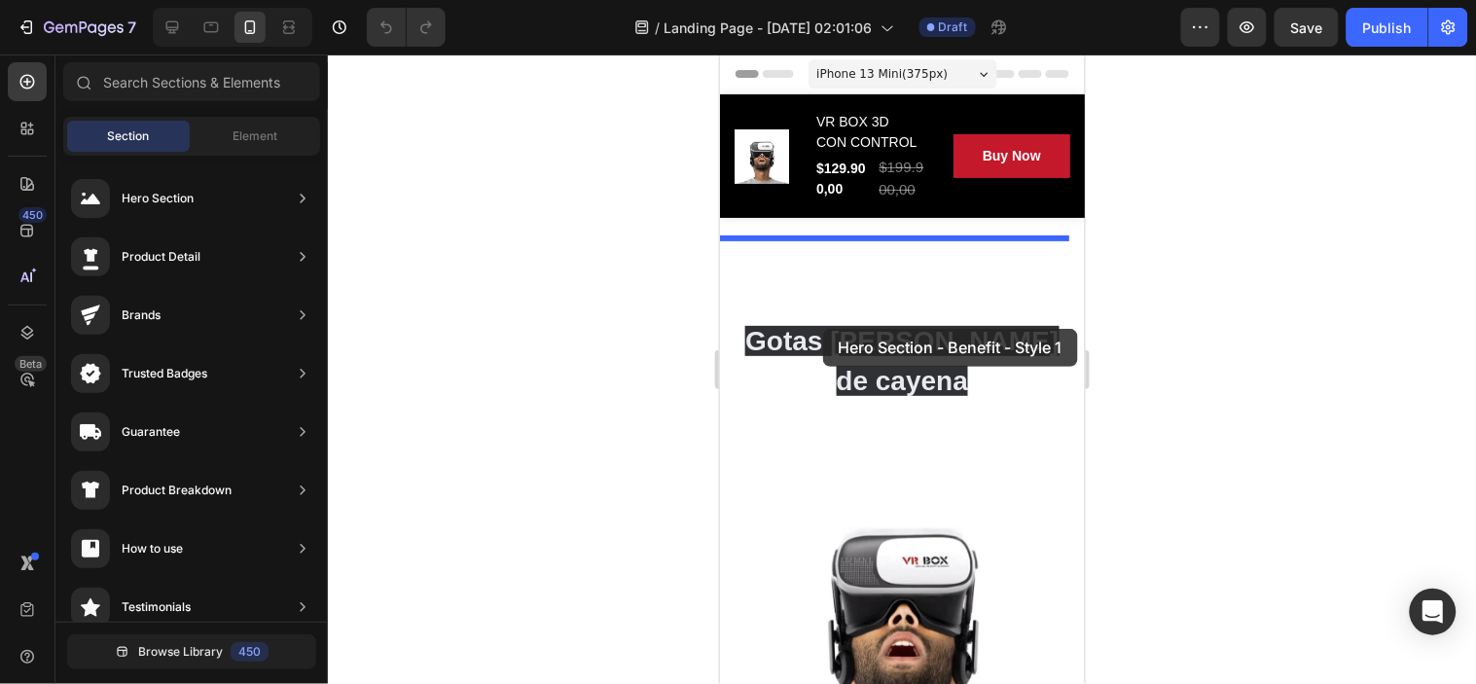
drag, startPoint x: 1160, startPoint y: 380, endPoint x: 1303, endPoint y: 401, distance: 144.5
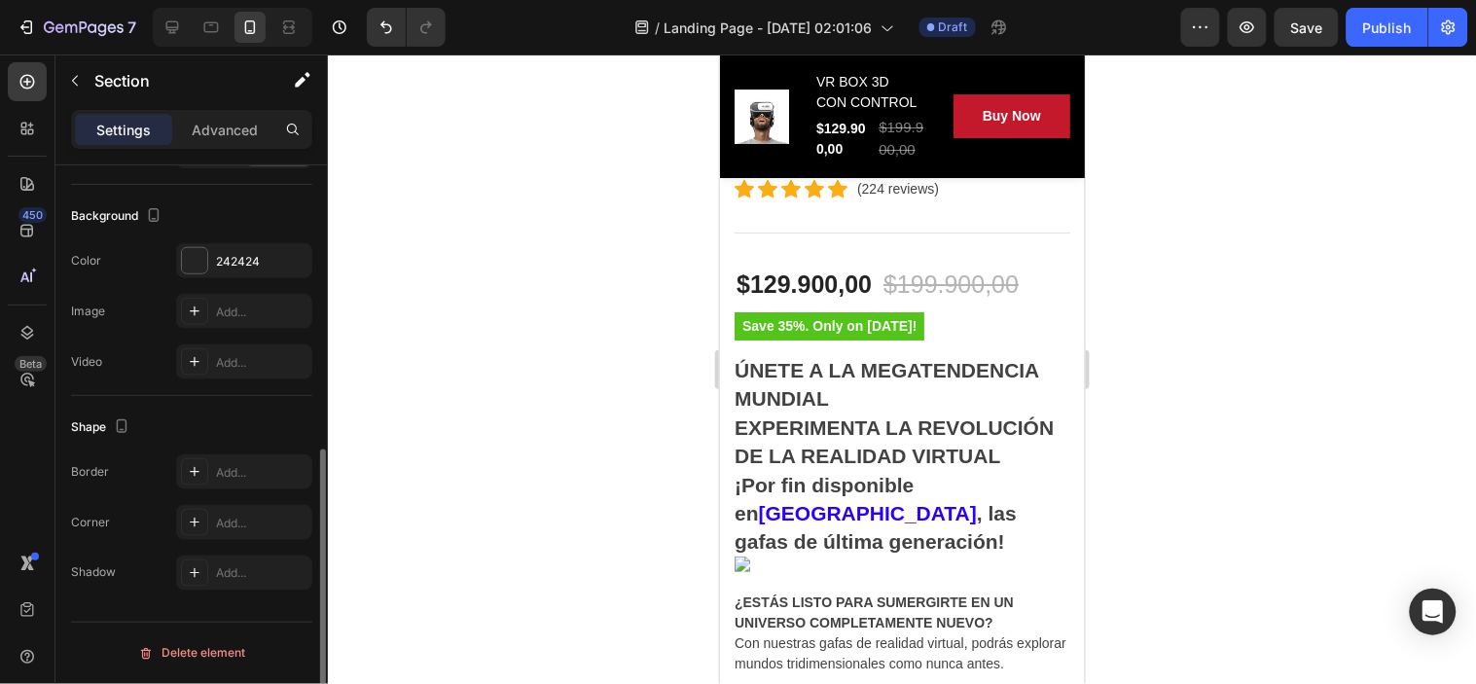
scroll to position [454, 0]
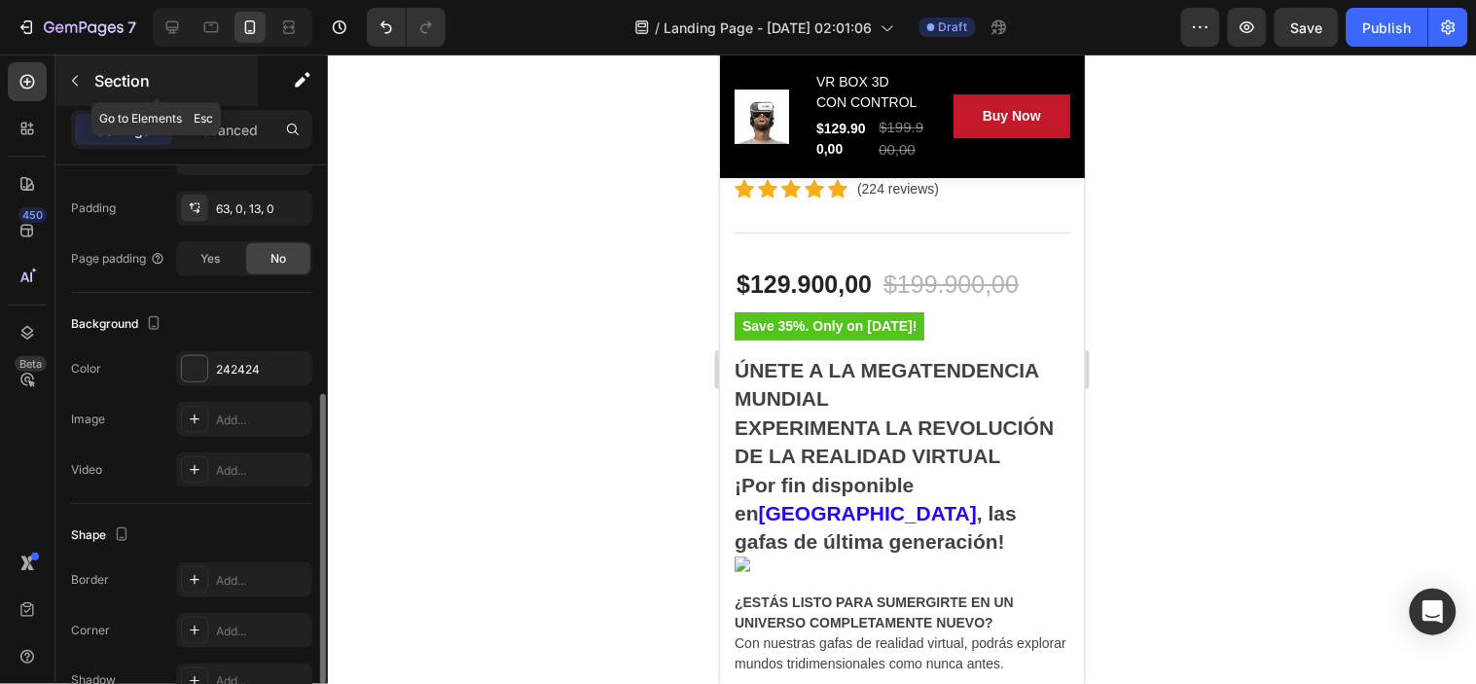
click at [81, 76] on icon "button" at bounding box center [75, 81] width 16 height 16
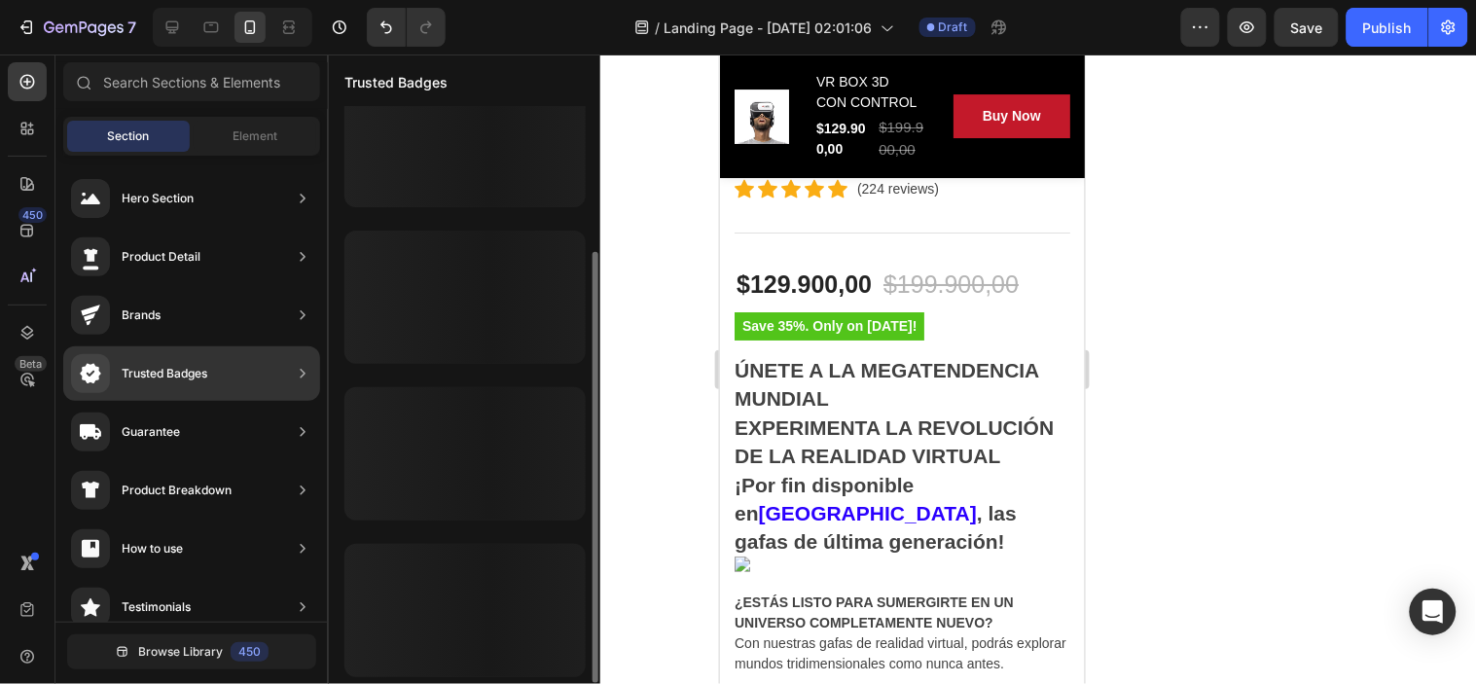
scroll to position [195, 0]
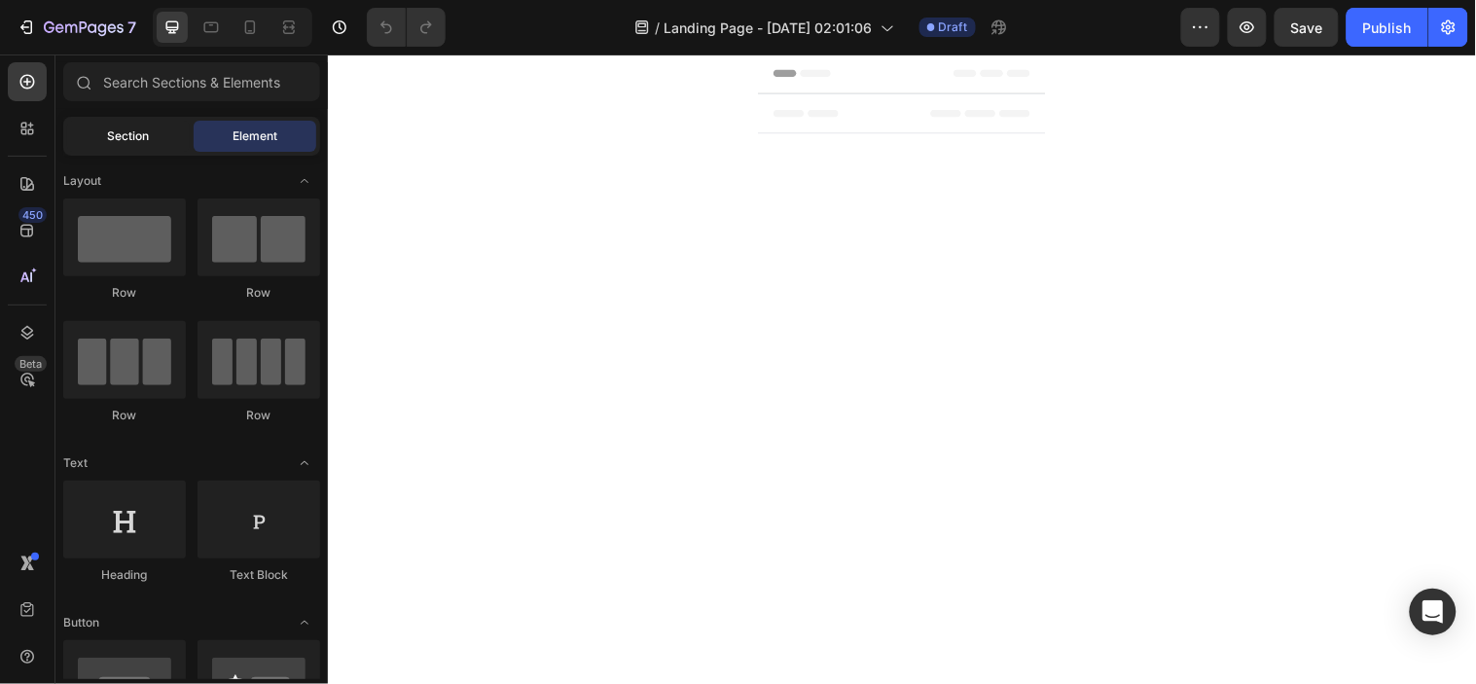
click at [140, 130] on span "Section" at bounding box center [129, 136] width 42 height 18
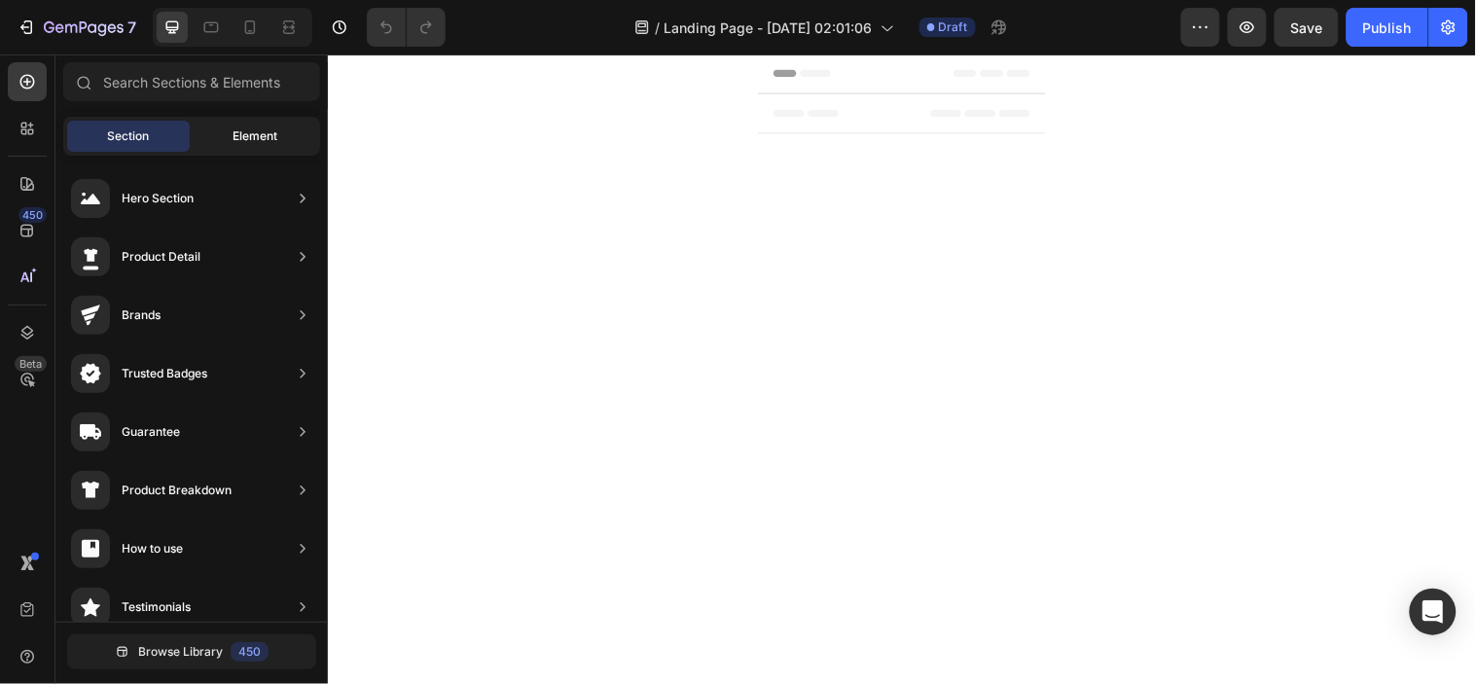
click at [243, 138] on span "Element" at bounding box center [255, 136] width 45 height 18
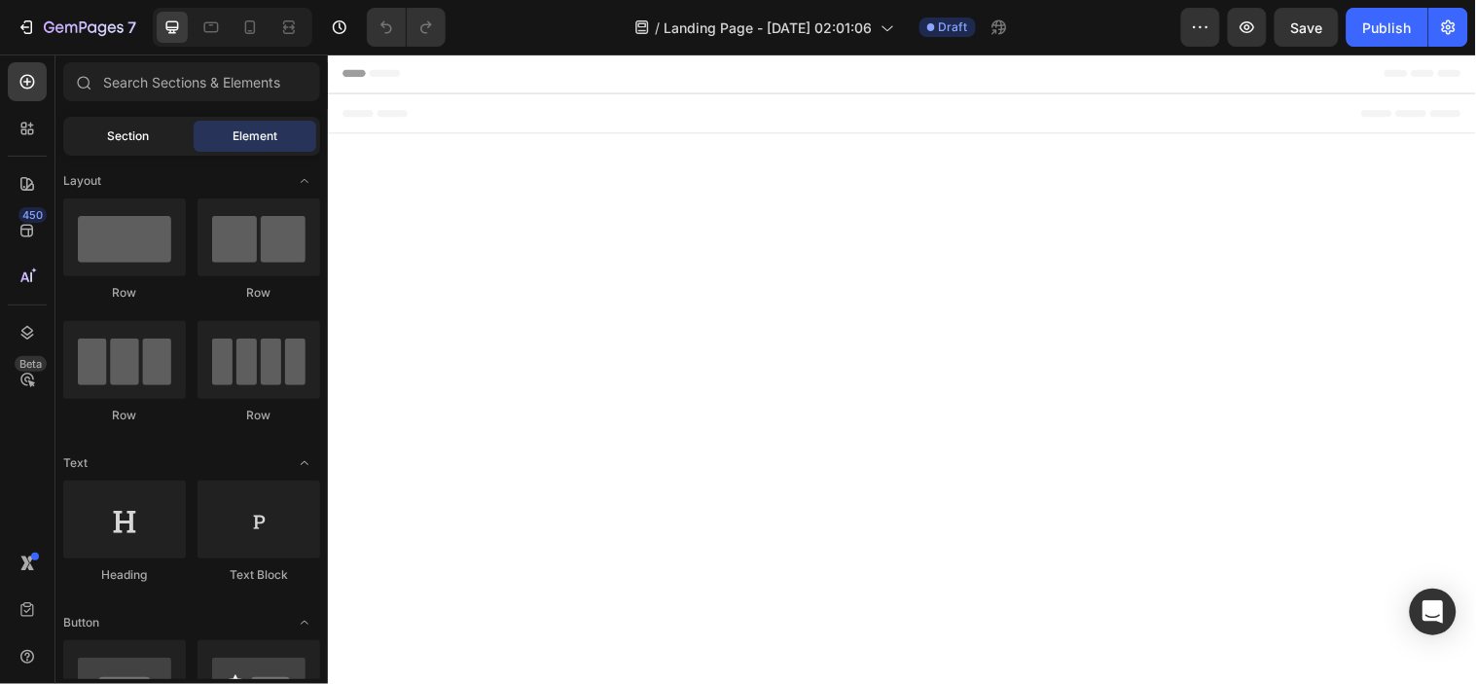
click at [139, 134] on span "Section" at bounding box center [129, 136] width 42 height 18
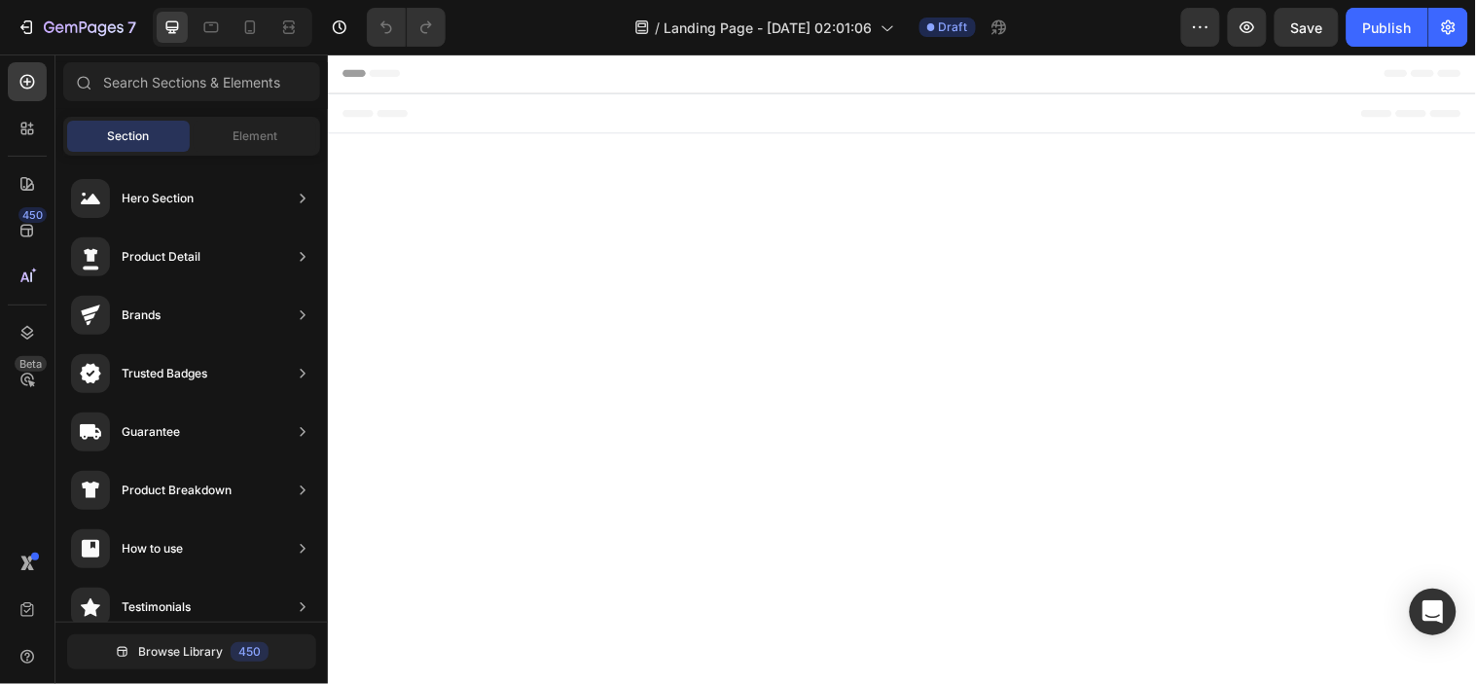
click at [228, 117] on div "Section Element" at bounding box center [191, 136] width 257 height 39
click at [232, 124] on div "Element" at bounding box center [255, 136] width 123 height 31
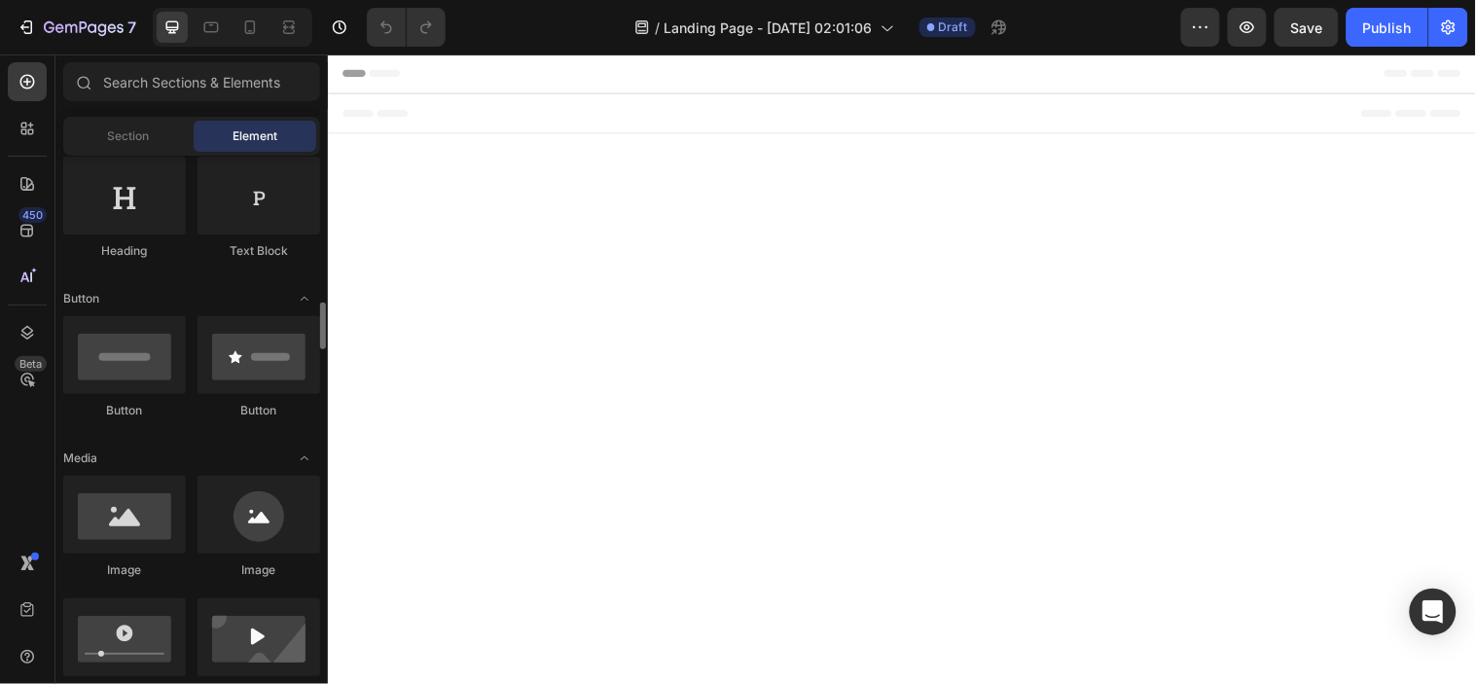
scroll to position [432, 0]
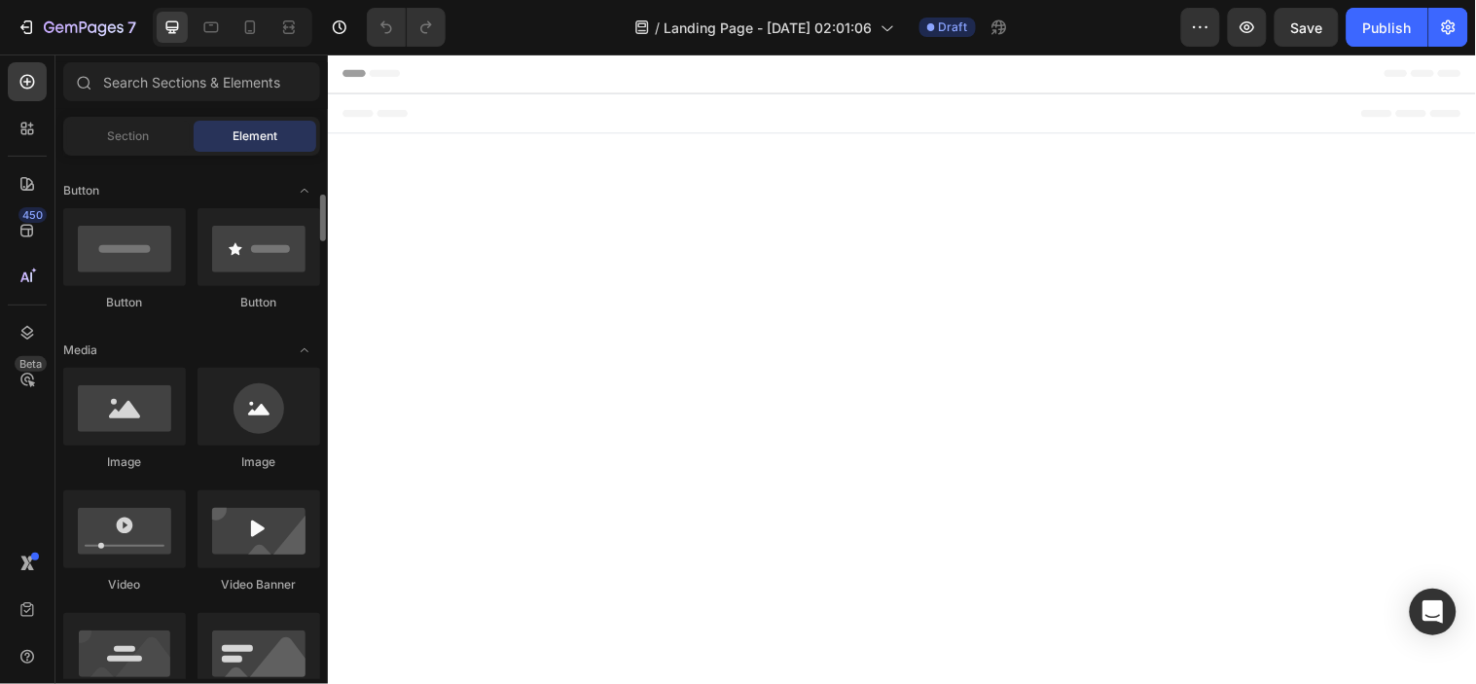
click at [821, 424] on body "Header Root Footer" at bounding box center [911, 340] width 1168 height 573
click at [157, 419] on div at bounding box center [124, 407] width 123 height 78
click at [216, 32] on icon at bounding box center [211, 27] width 15 height 11
click at [245, 32] on icon at bounding box center [249, 27] width 19 height 19
click at [922, 70] on span "iPhone 13 Mini ( 375 px)" at bounding box center [881, 72] width 131 height 19
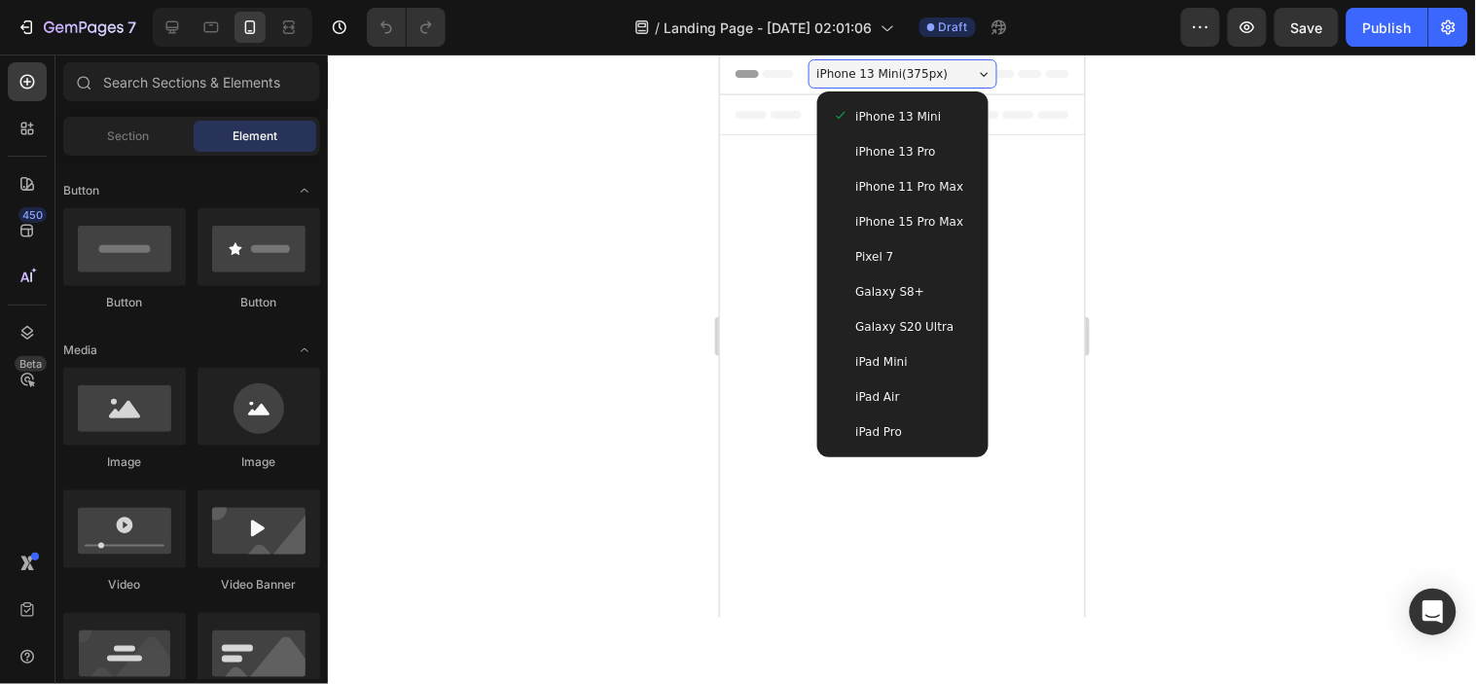
click at [920, 145] on span "iPhone 13 Pro" at bounding box center [895, 150] width 80 height 19
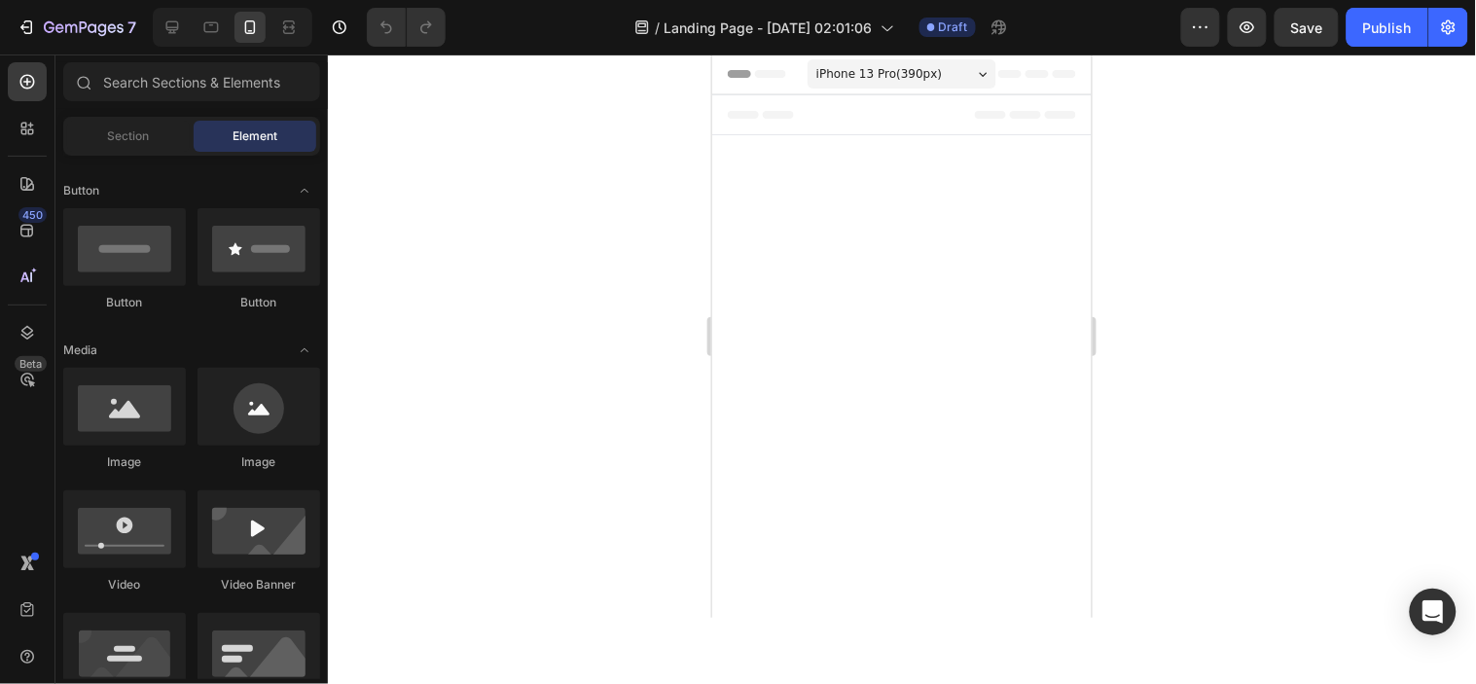
click at [1179, 22] on div "/ Landing Page - [DATE] 02:01:06 Draft" at bounding box center [821, 27] width 720 height 39
click at [1190, 32] on button "button" at bounding box center [1200, 27] width 39 height 39
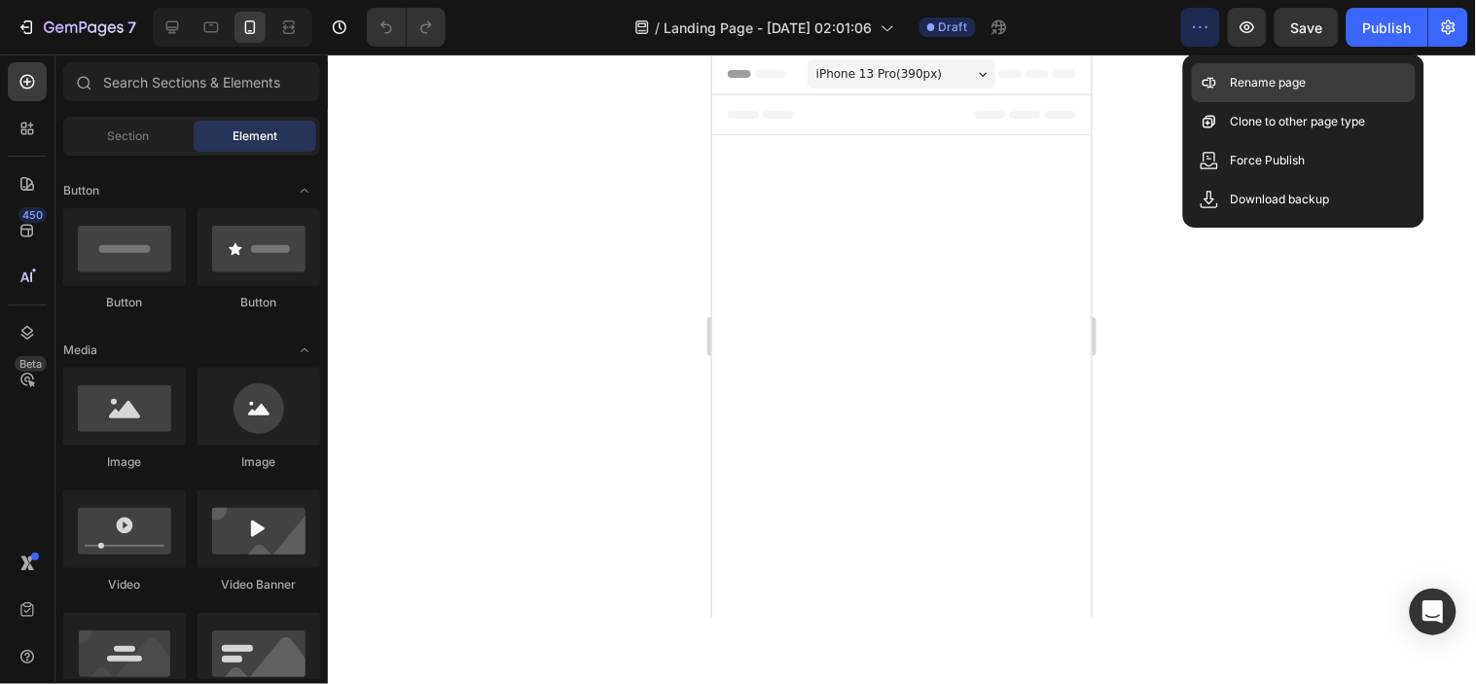
click at [1287, 102] on div "Rename page" at bounding box center [1304, 121] width 224 height 39
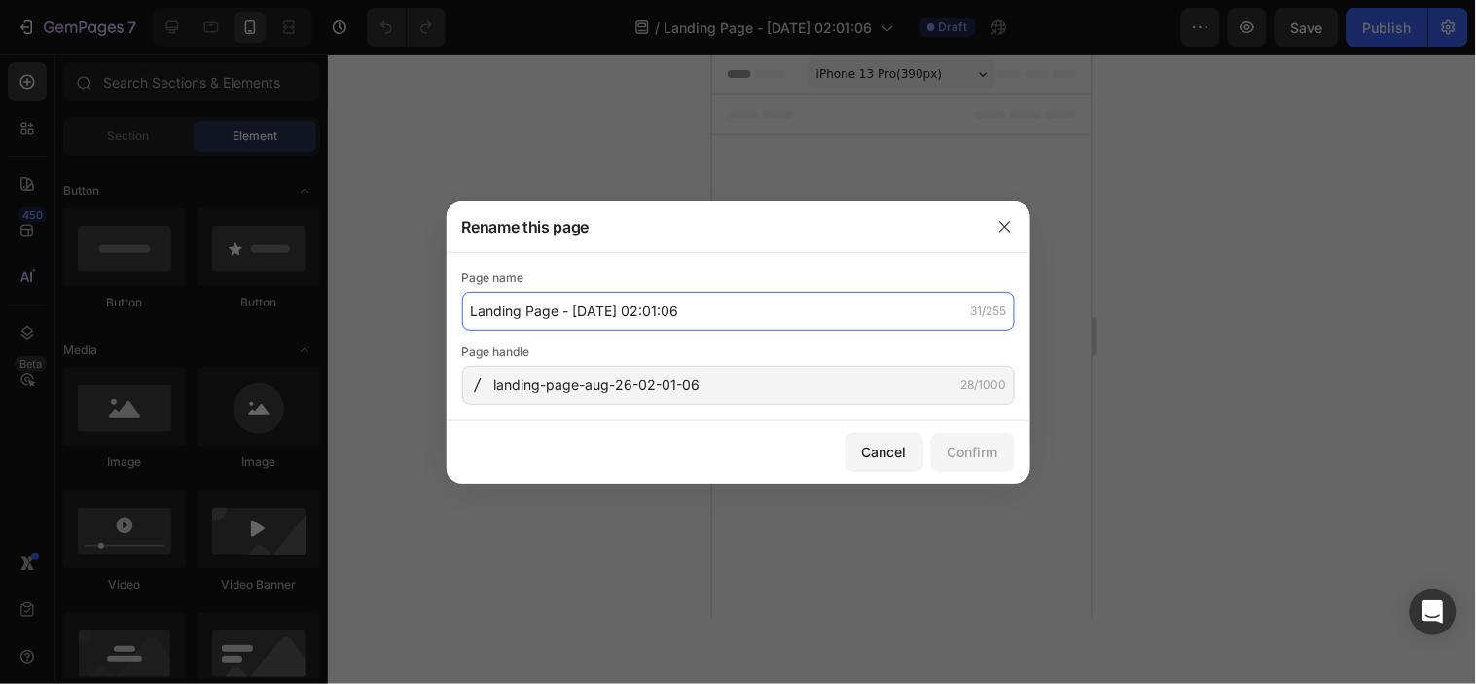
click at [699, 313] on input "Landing Page - [DATE] 02:01:06" at bounding box center [738, 311] width 553 height 39
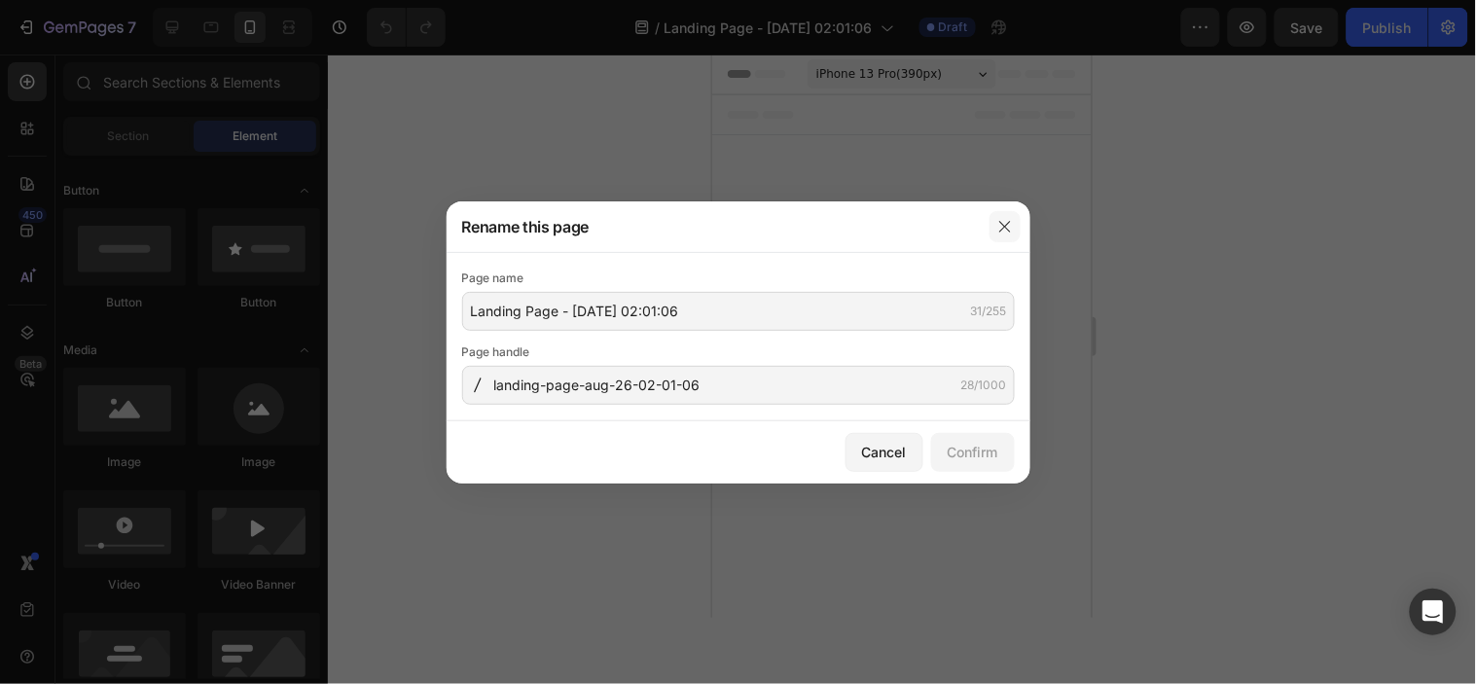
click at [1002, 228] on icon "button" at bounding box center [1005, 227] width 16 height 16
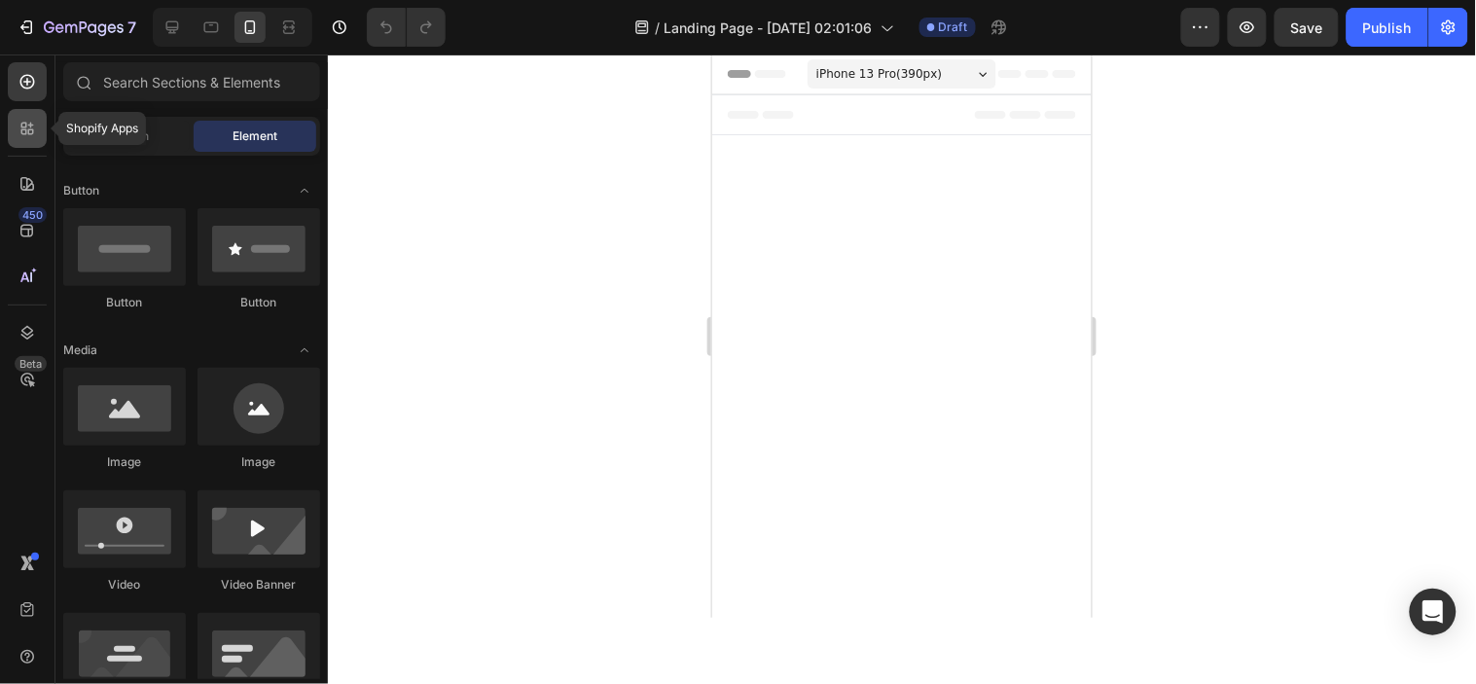
click at [27, 123] on icon at bounding box center [27, 128] width 19 height 19
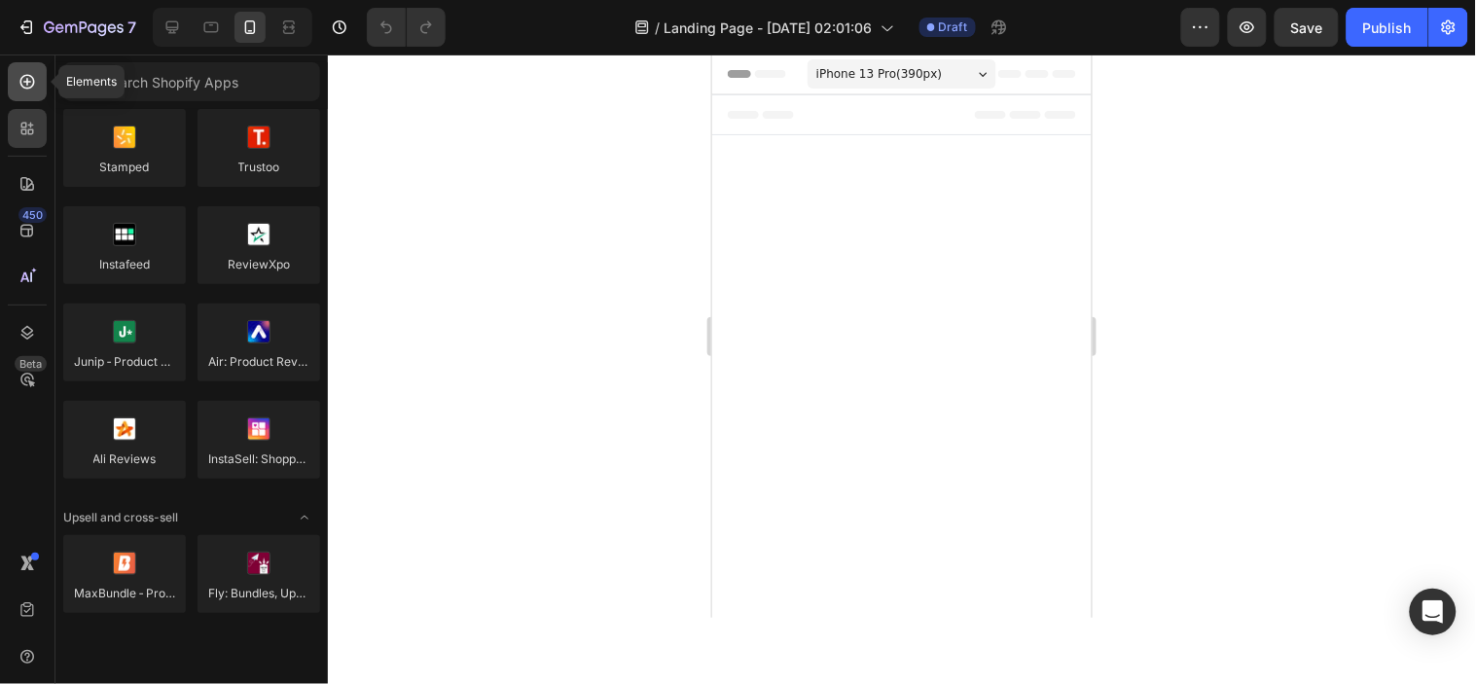
click at [24, 83] on icon at bounding box center [27, 81] width 19 height 19
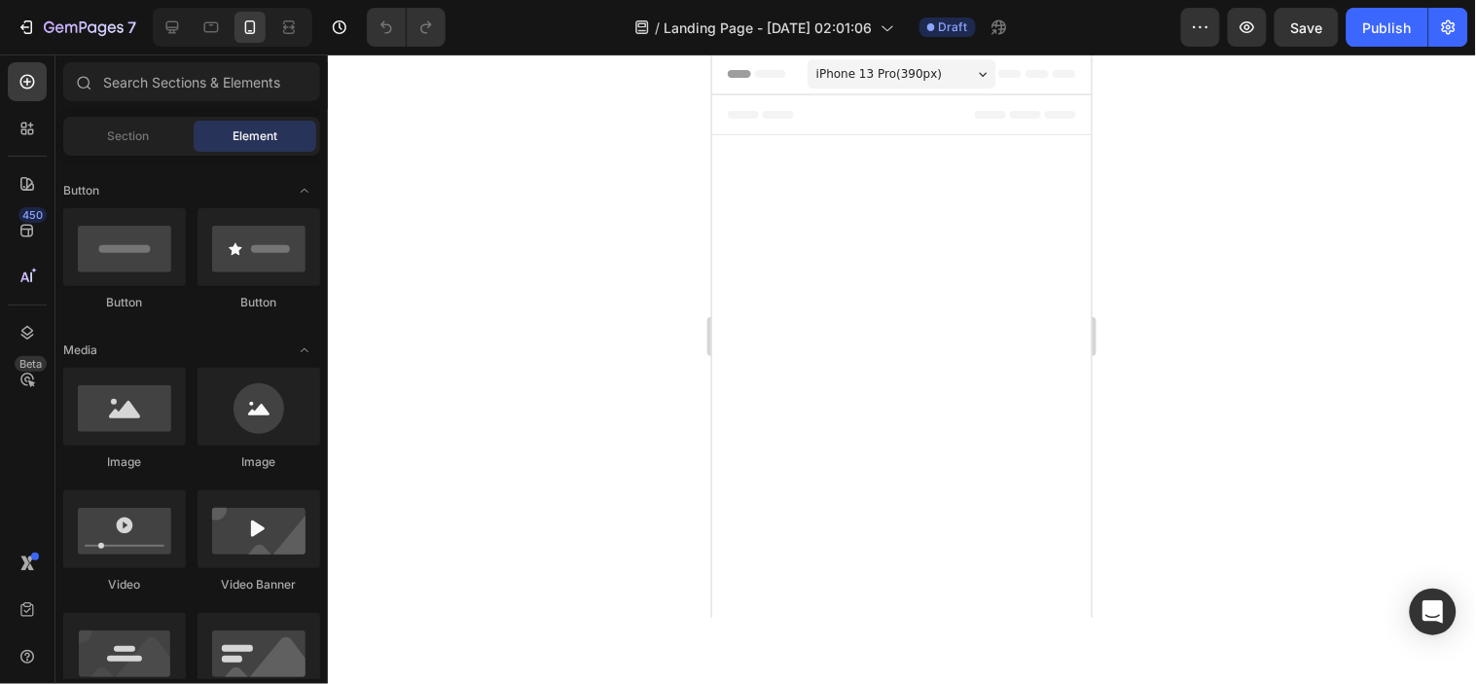
click at [846, 270] on body "iPhone 13 Pro ( 390 px) iPhone 13 Mini iPhone 13 Pro iPhone 11 Pro Max iPhone 1…" at bounding box center [900, 335] width 379 height 563
click at [1202, 26] on icon "button" at bounding box center [1201, 27] width 3 height 2
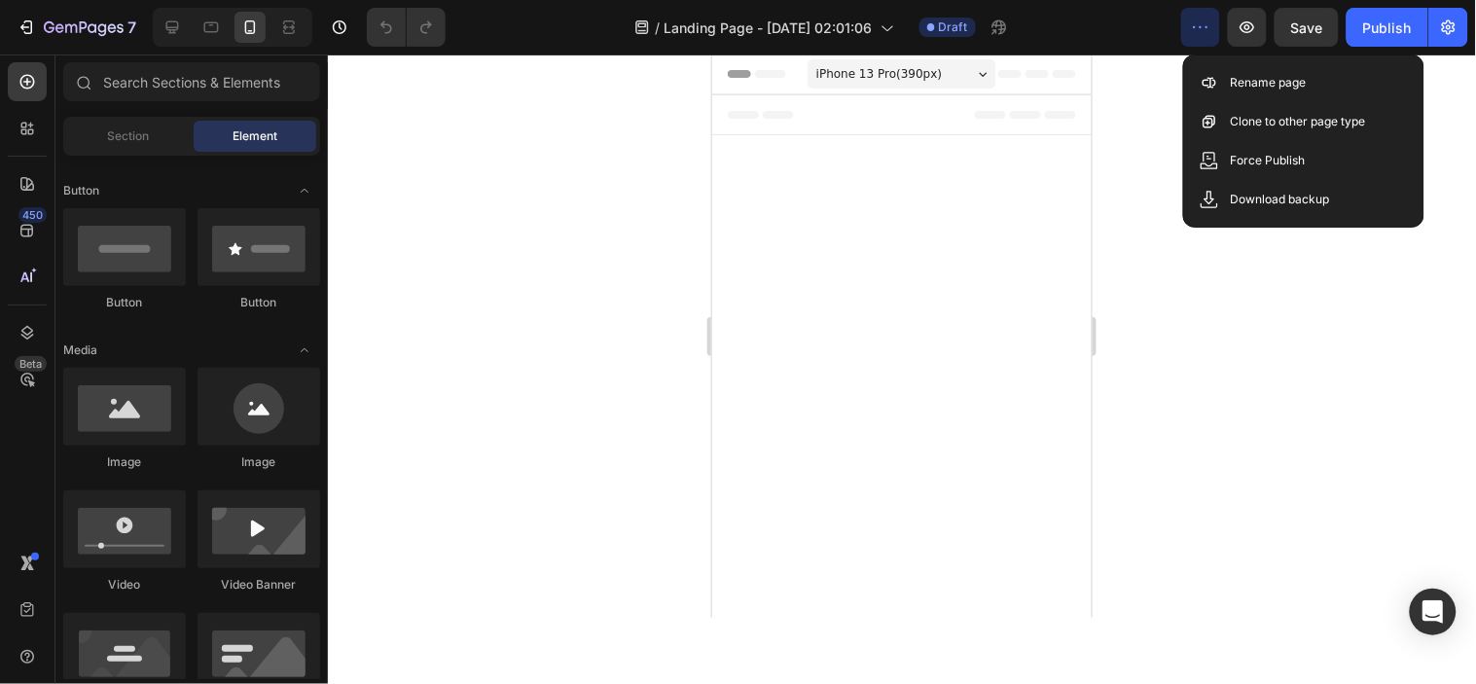
click at [1447, 88] on div at bounding box center [902, 369] width 1148 height 630
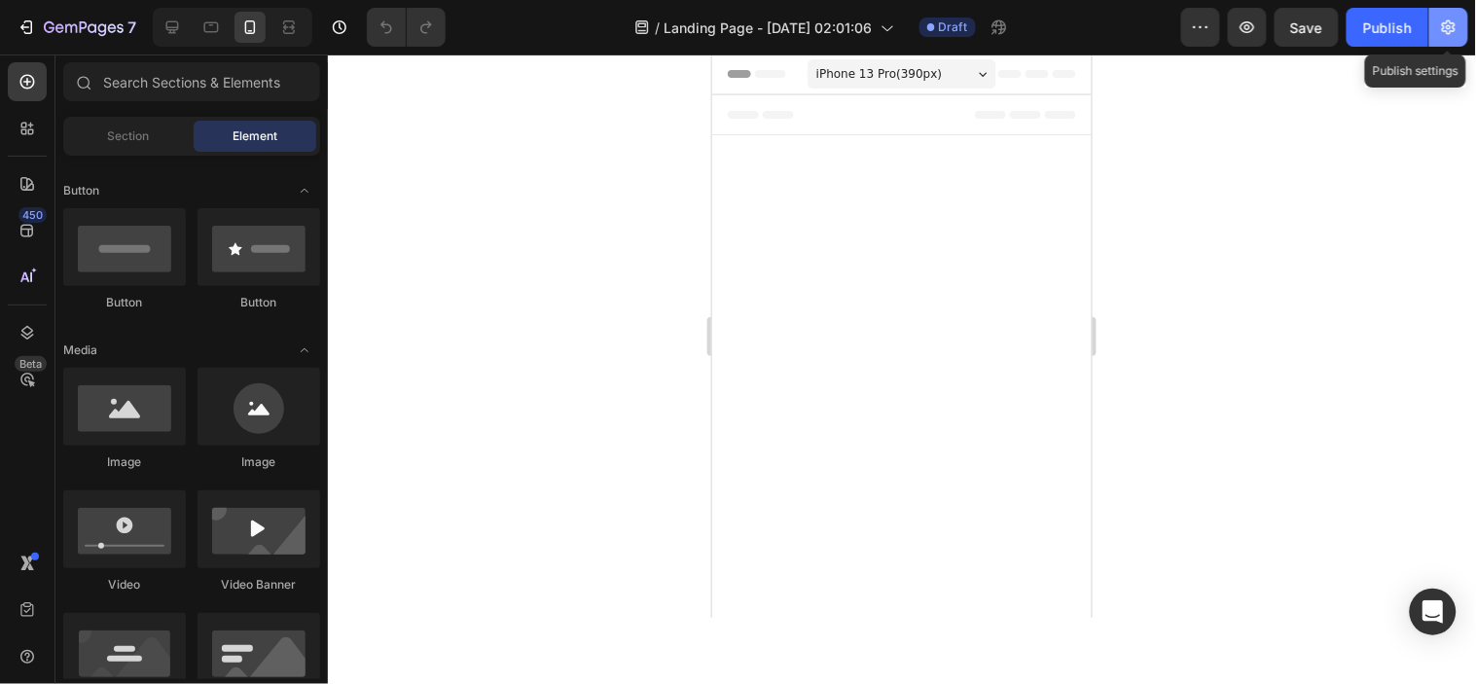
click at [1437, 25] on button "button" at bounding box center [1448, 27] width 39 height 39
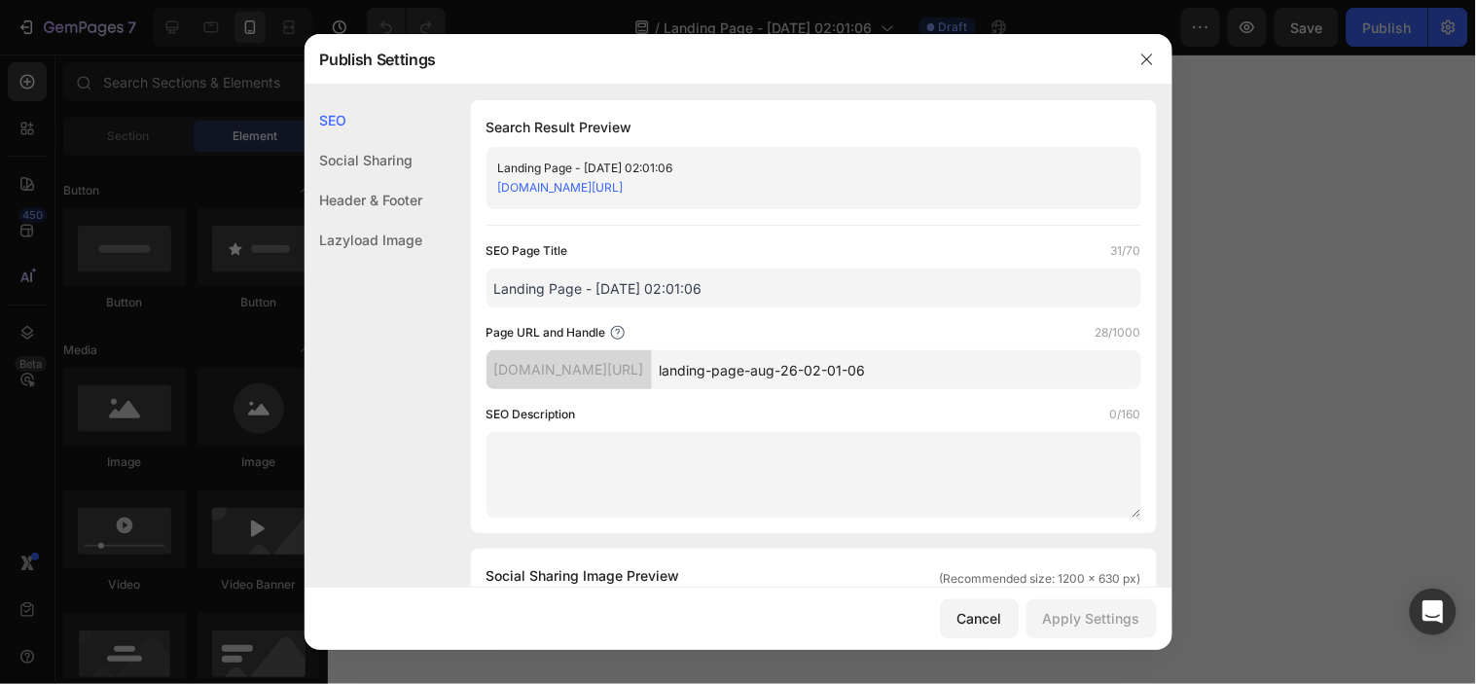
click at [386, 239] on div "Lazyload Image" at bounding box center [364, 240] width 119 height 40
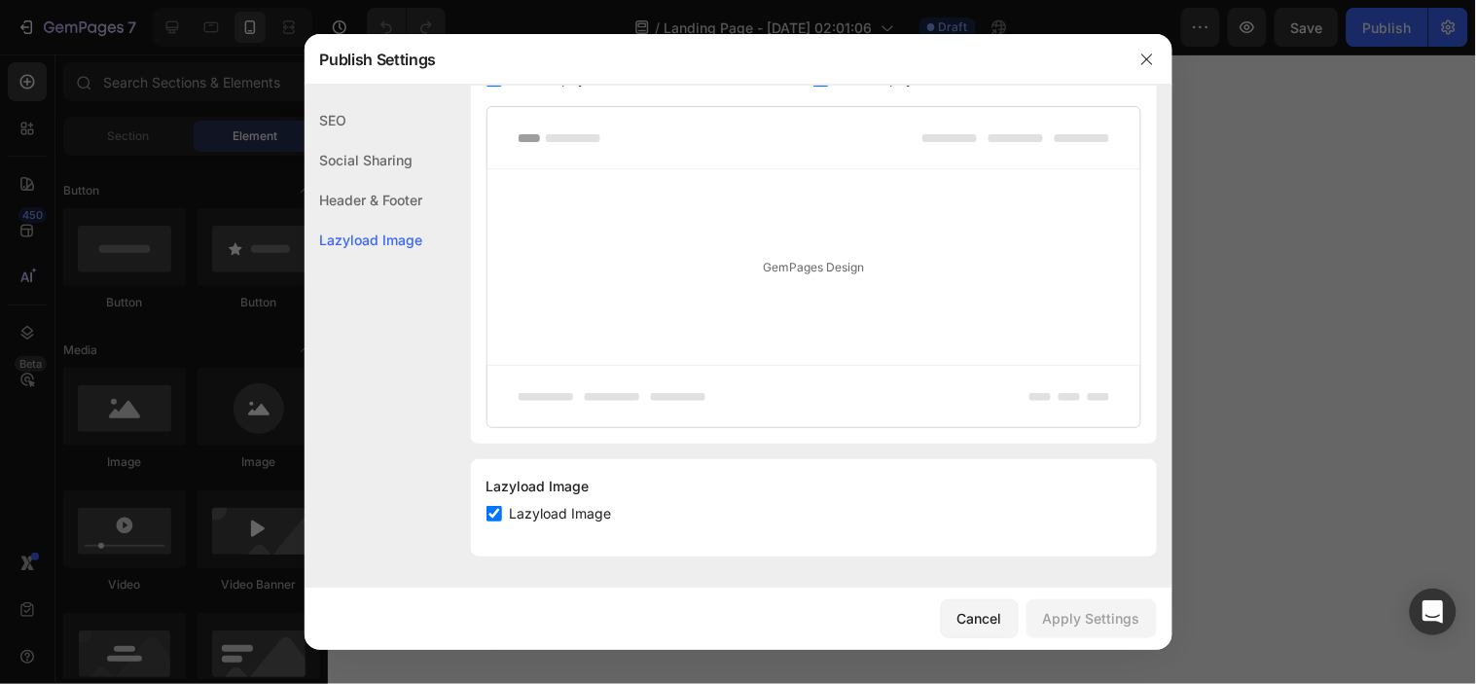
click at [392, 220] on div "Header & Footer" at bounding box center [364, 240] width 119 height 40
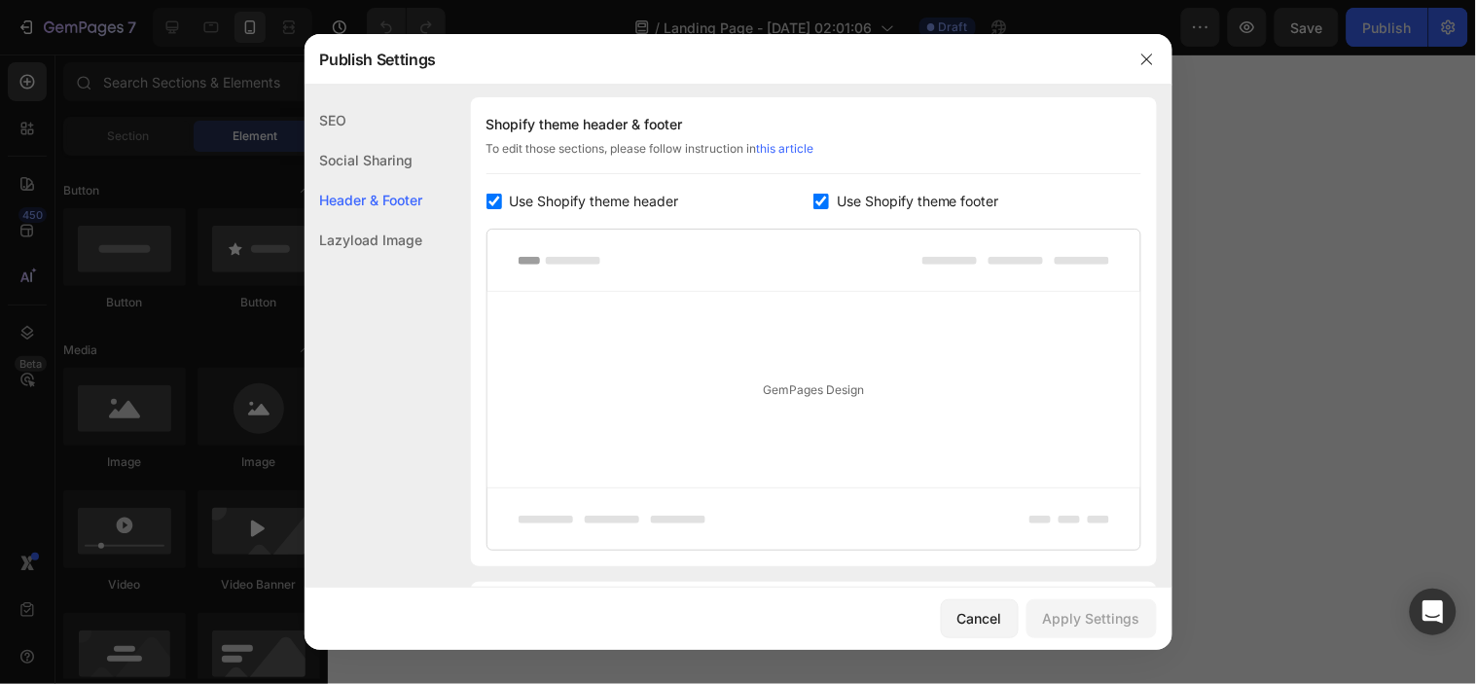
scroll to position [911, 0]
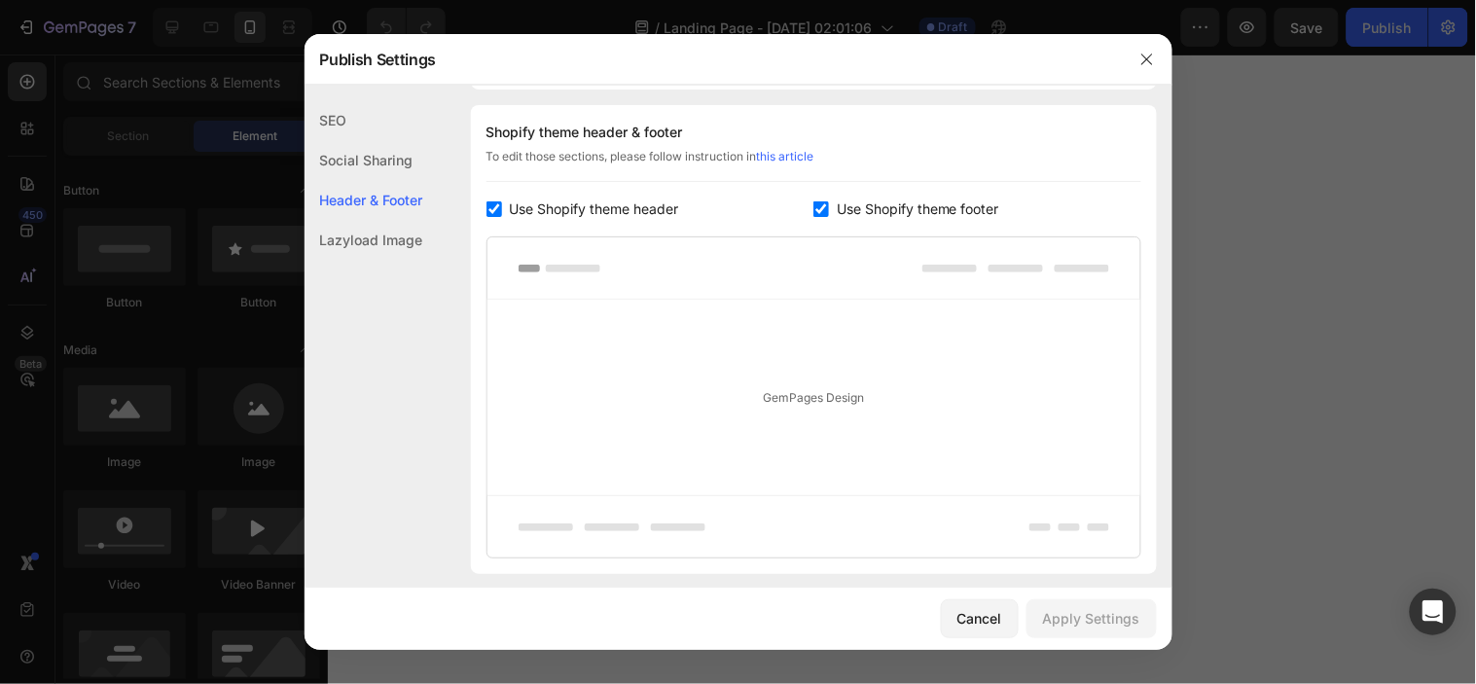
click at [365, 180] on div "Social Sharing" at bounding box center [364, 200] width 119 height 40
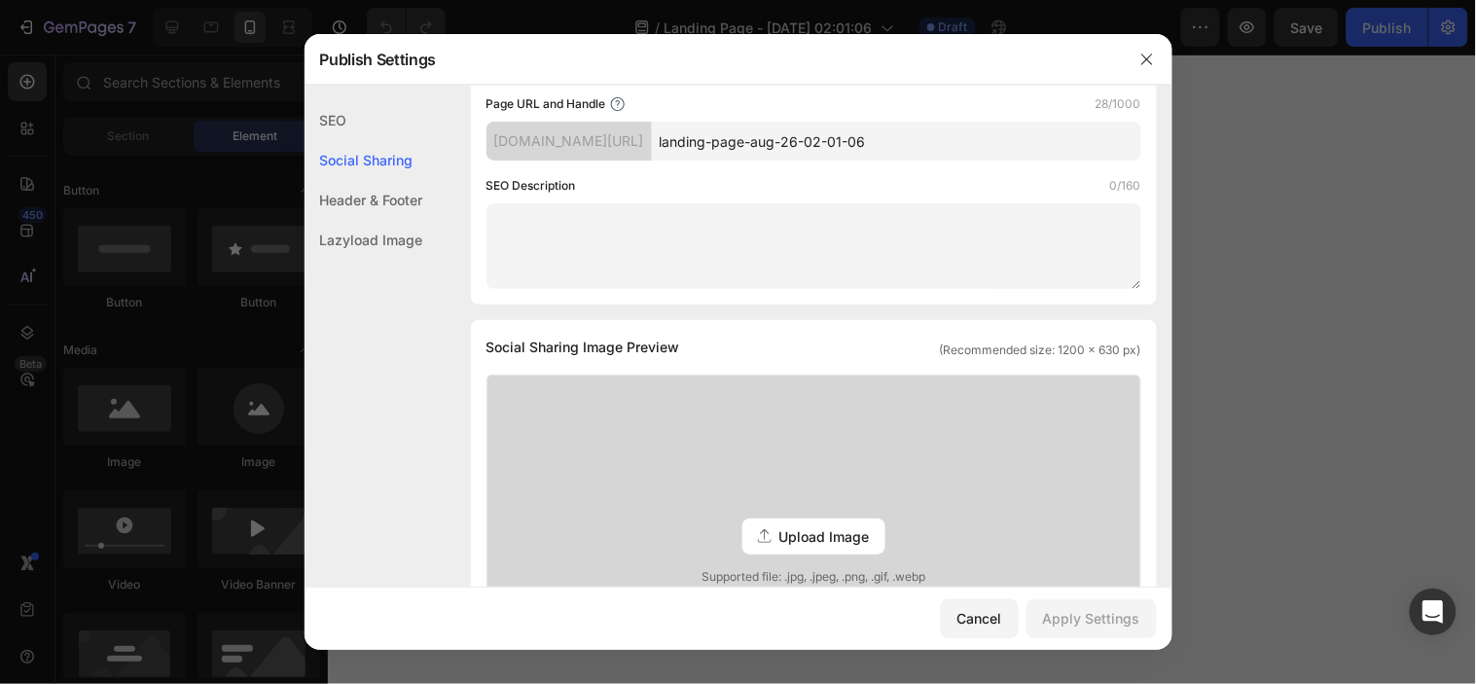
scroll to position [228, 0]
click at [1146, 53] on icon "button" at bounding box center [1147, 60] width 16 height 16
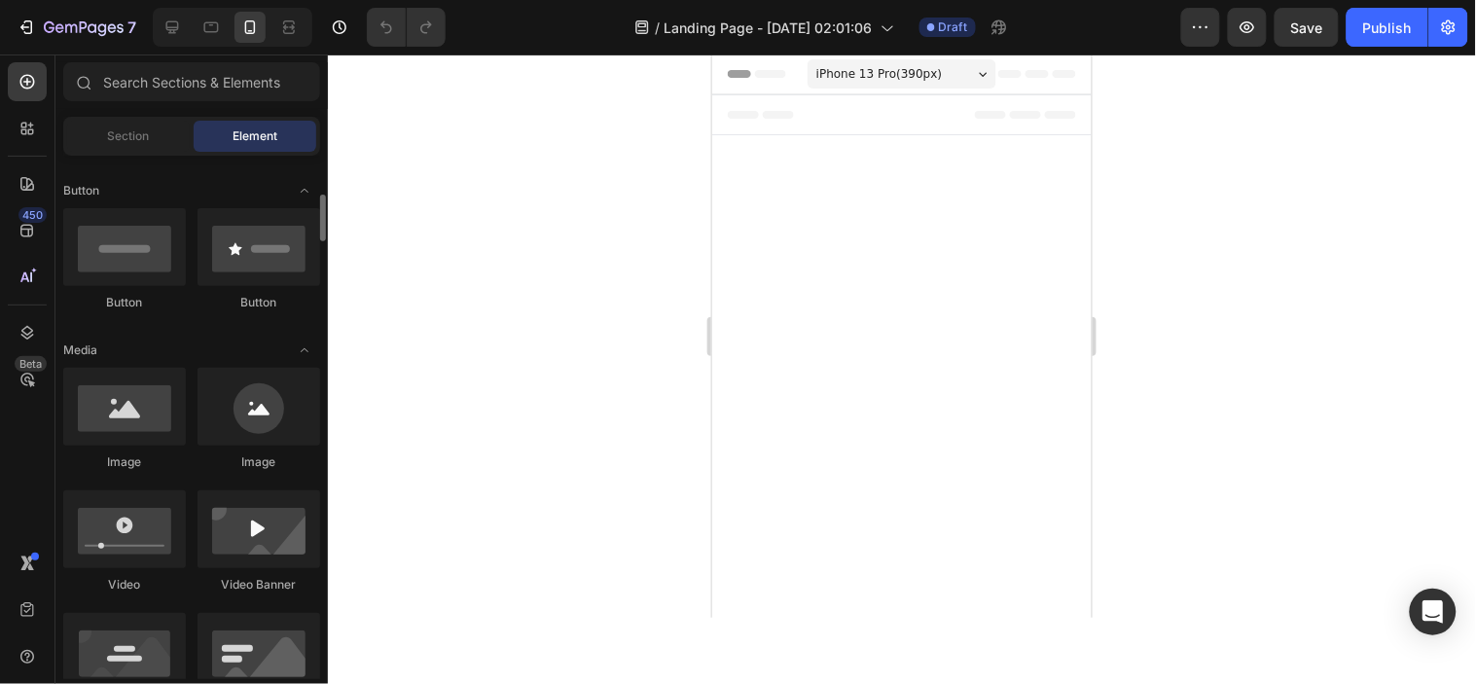
click at [139, 368] on div "Heading Text Block" at bounding box center [191, 673] width 257 height 611
click at [139, 139] on span "Section" at bounding box center [129, 136] width 42 height 18
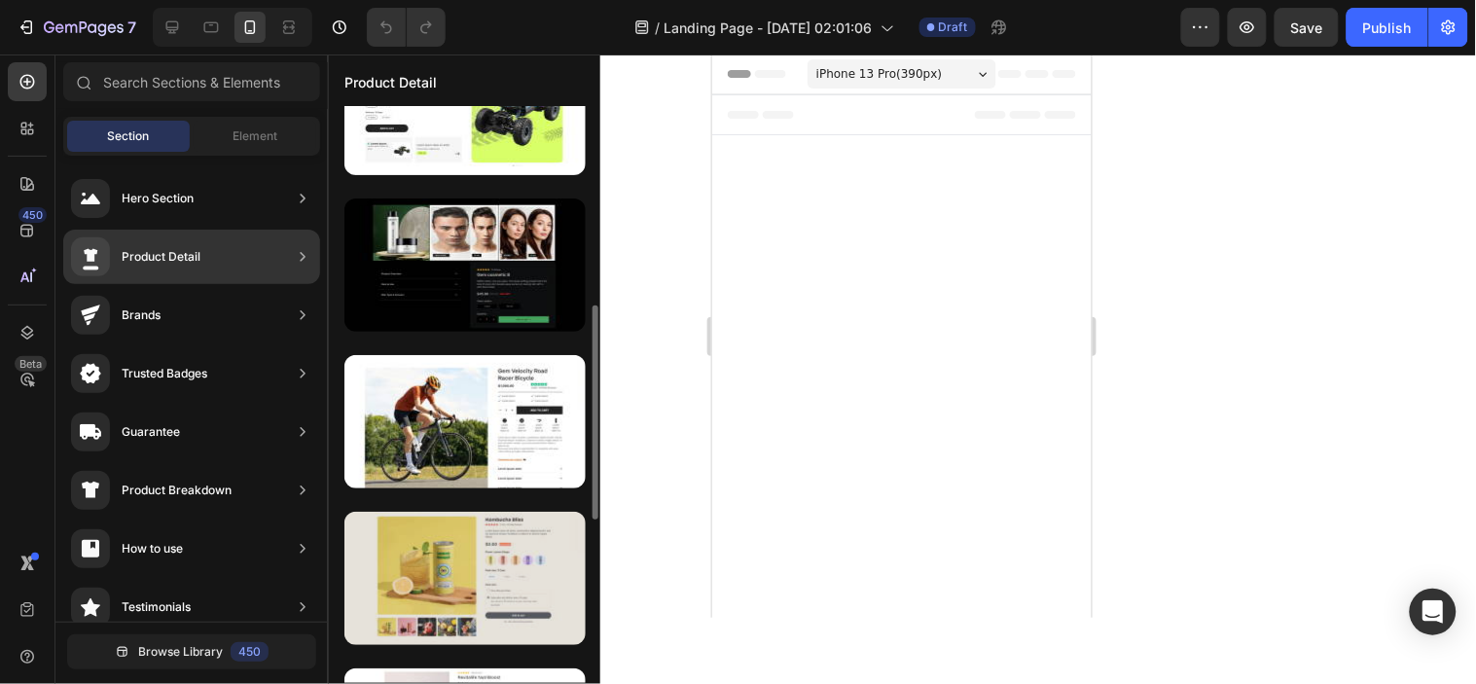
scroll to position [648, 0]
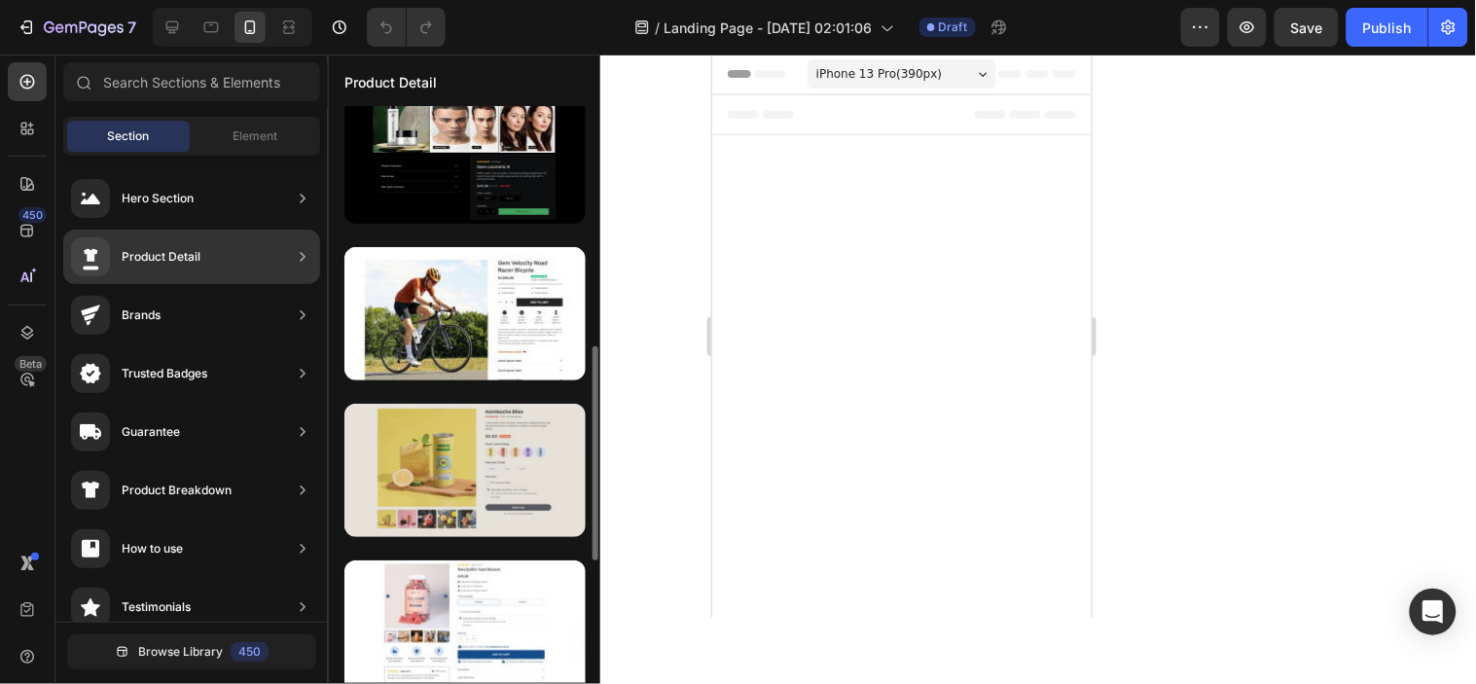
click at [551, 487] on div at bounding box center [464, 470] width 241 height 133
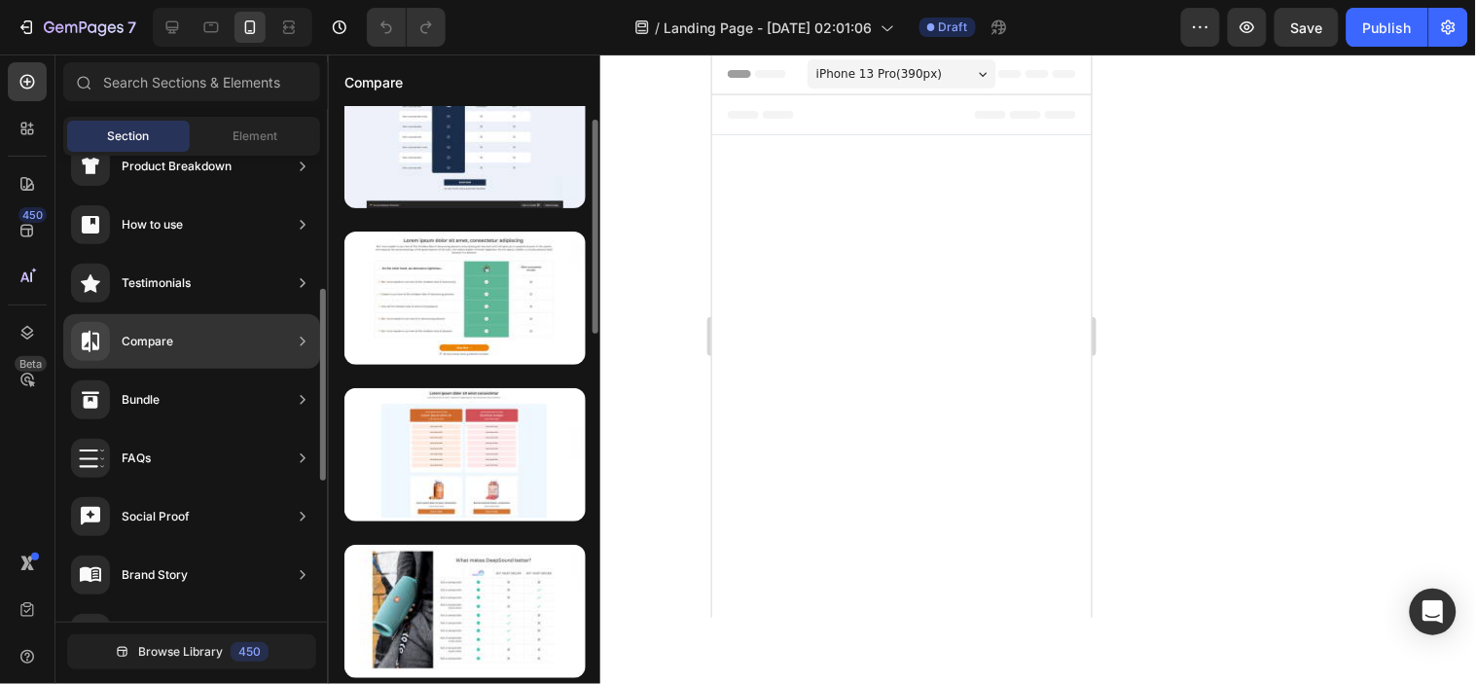
scroll to position [432, 0]
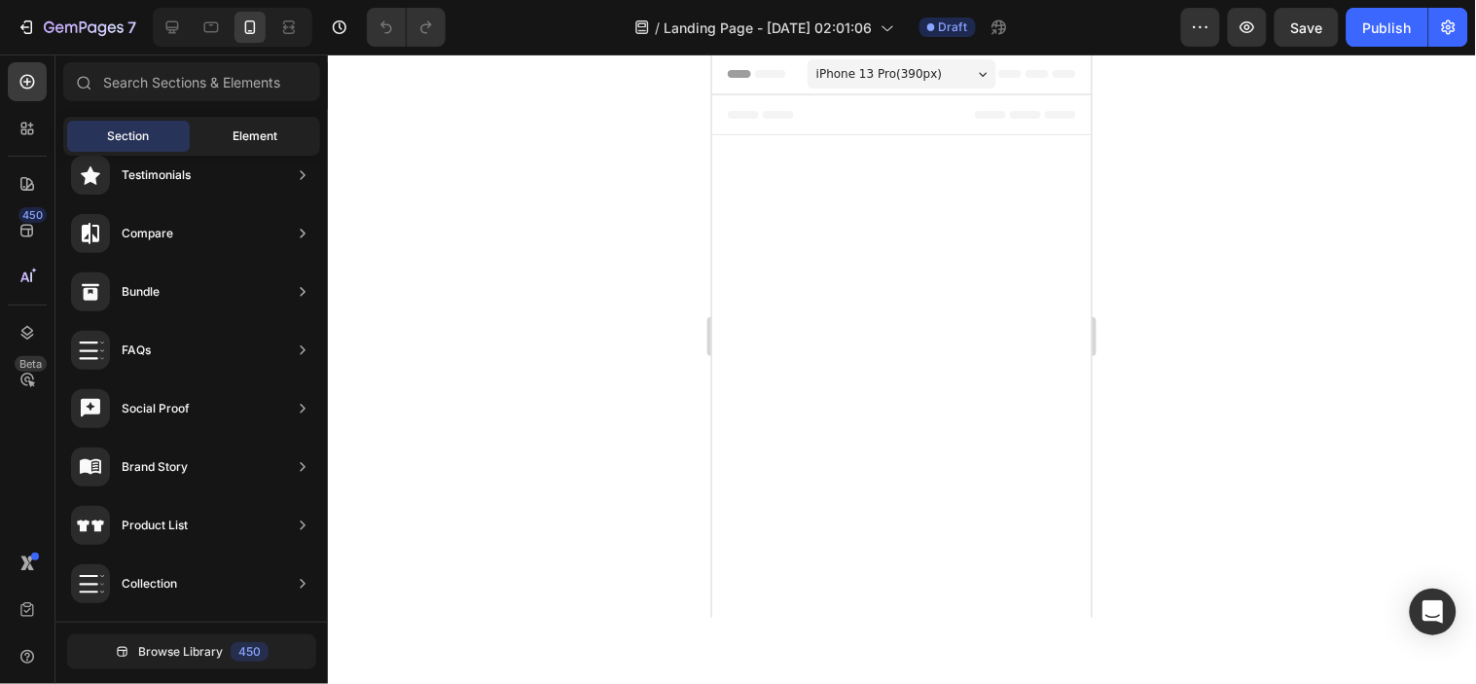
click at [226, 132] on div "Element" at bounding box center [255, 136] width 123 height 31
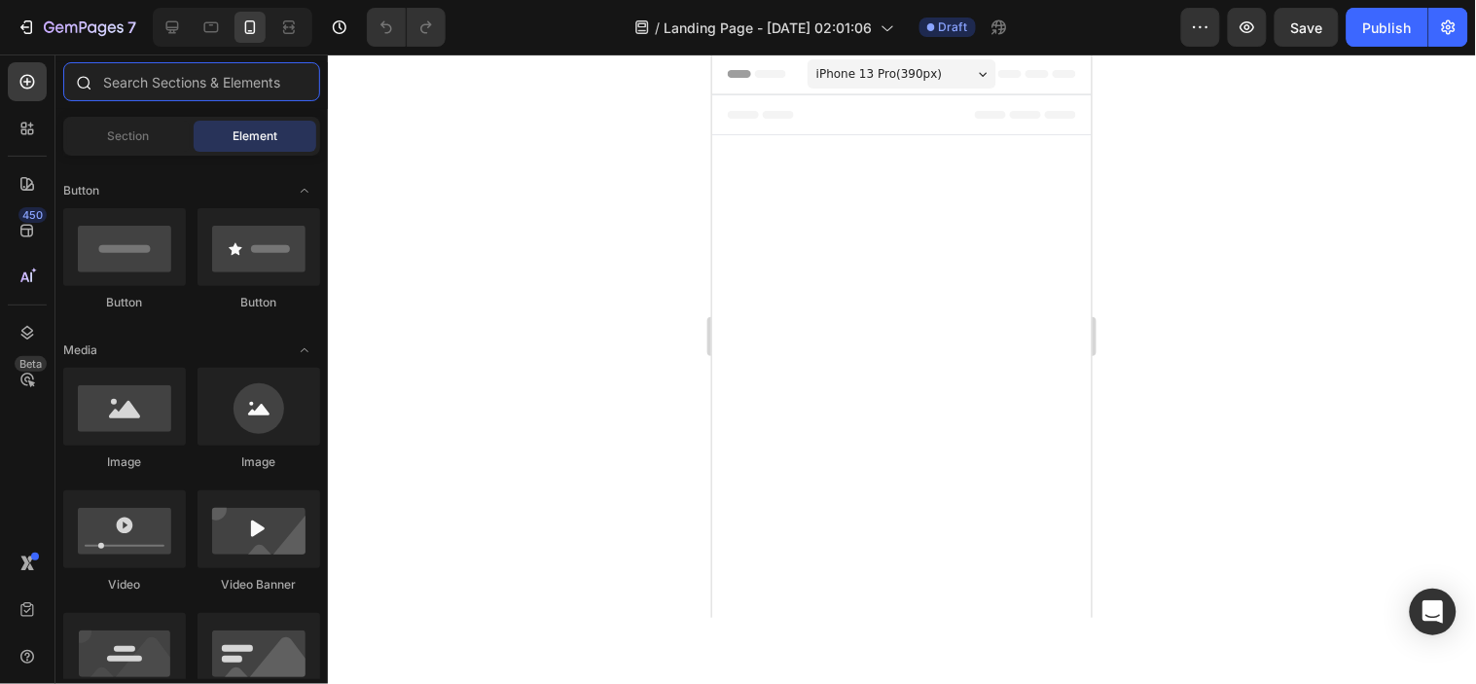
click at [204, 76] on input "text" at bounding box center [191, 81] width 257 height 39
click at [44, 142] on div at bounding box center [27, 128] width 39 height 39
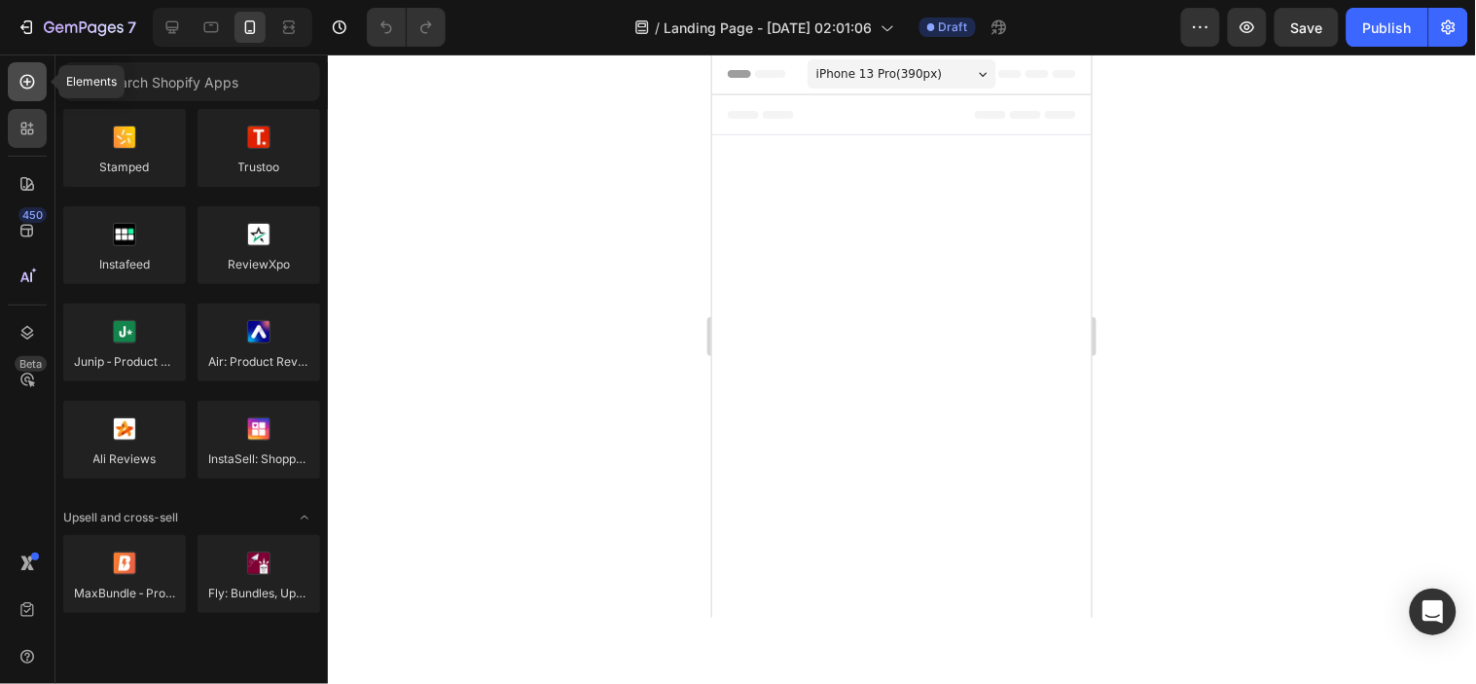
click at [18, 85] on icon at bounding box center [27, 81] width 19 height 19
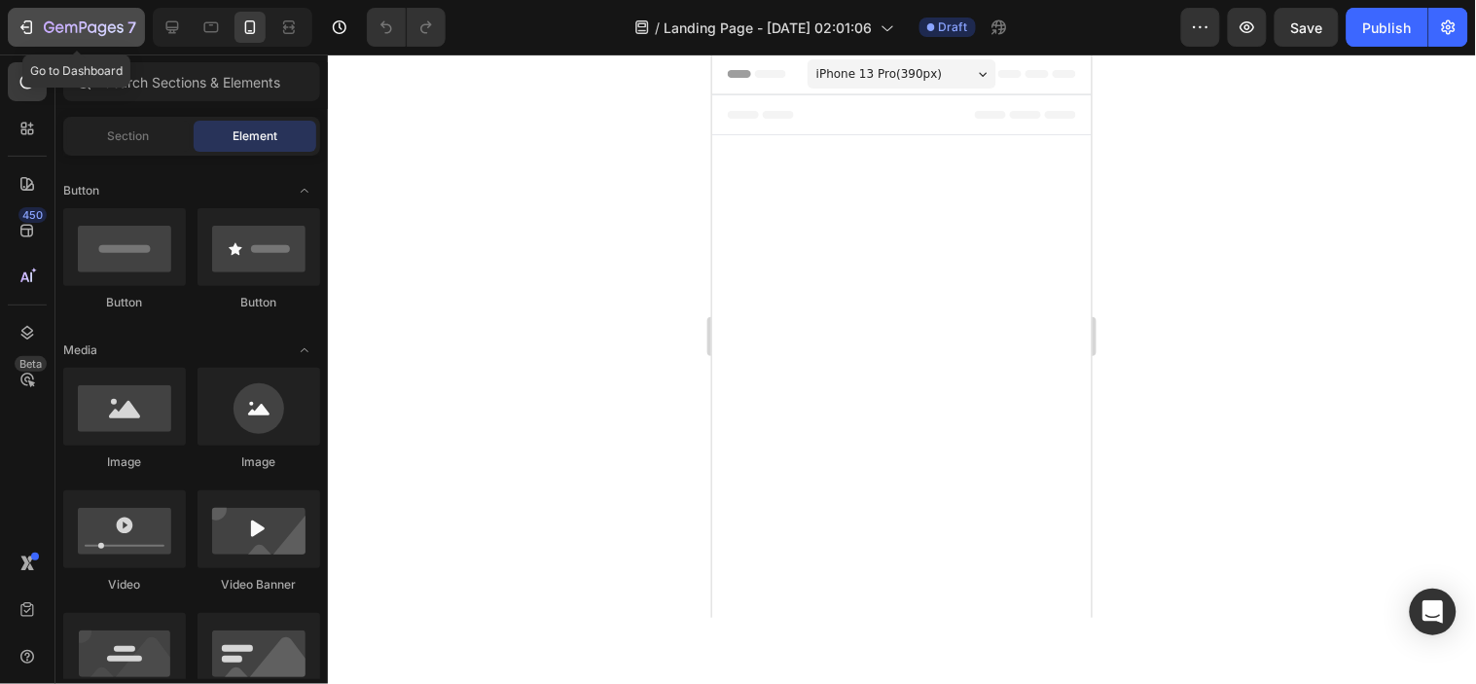
click at [111, 25] on icon "button" at bounding box center [84, 28] width 80 height 17
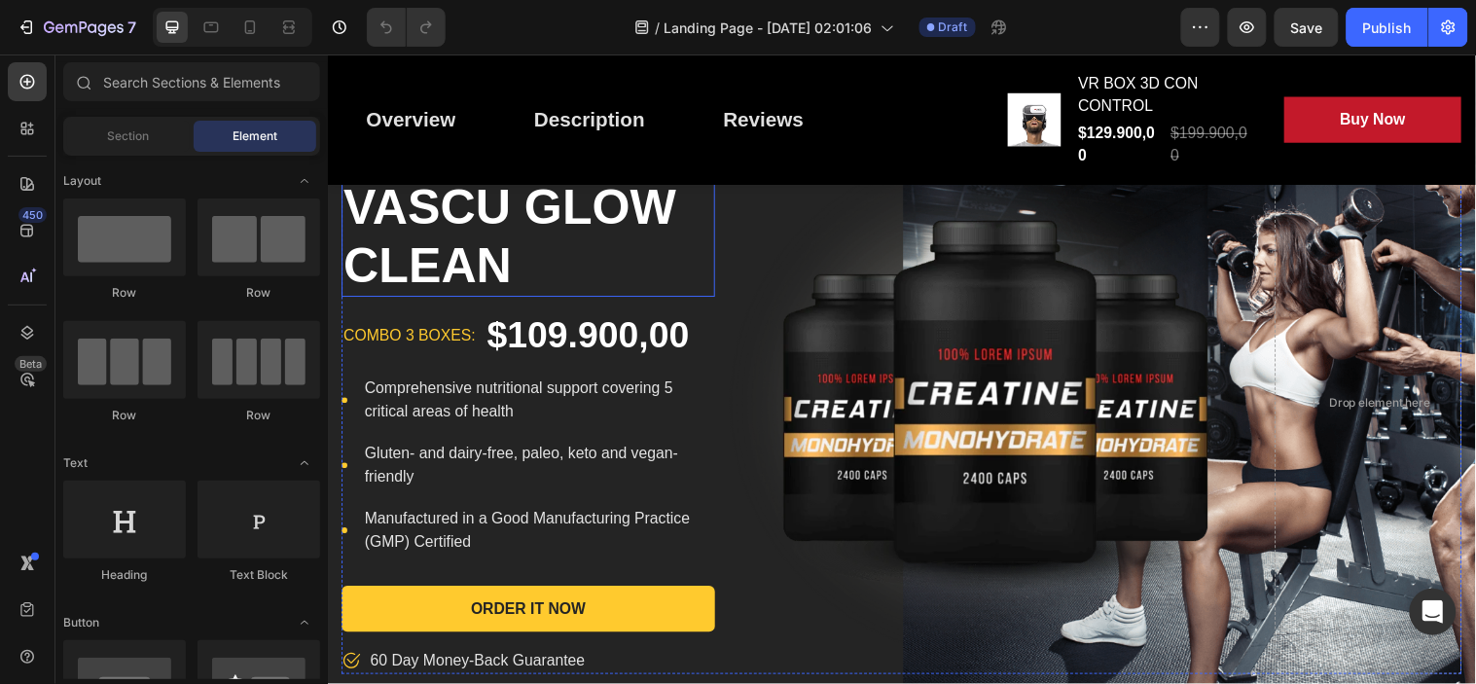
scroll to position [216, 0]
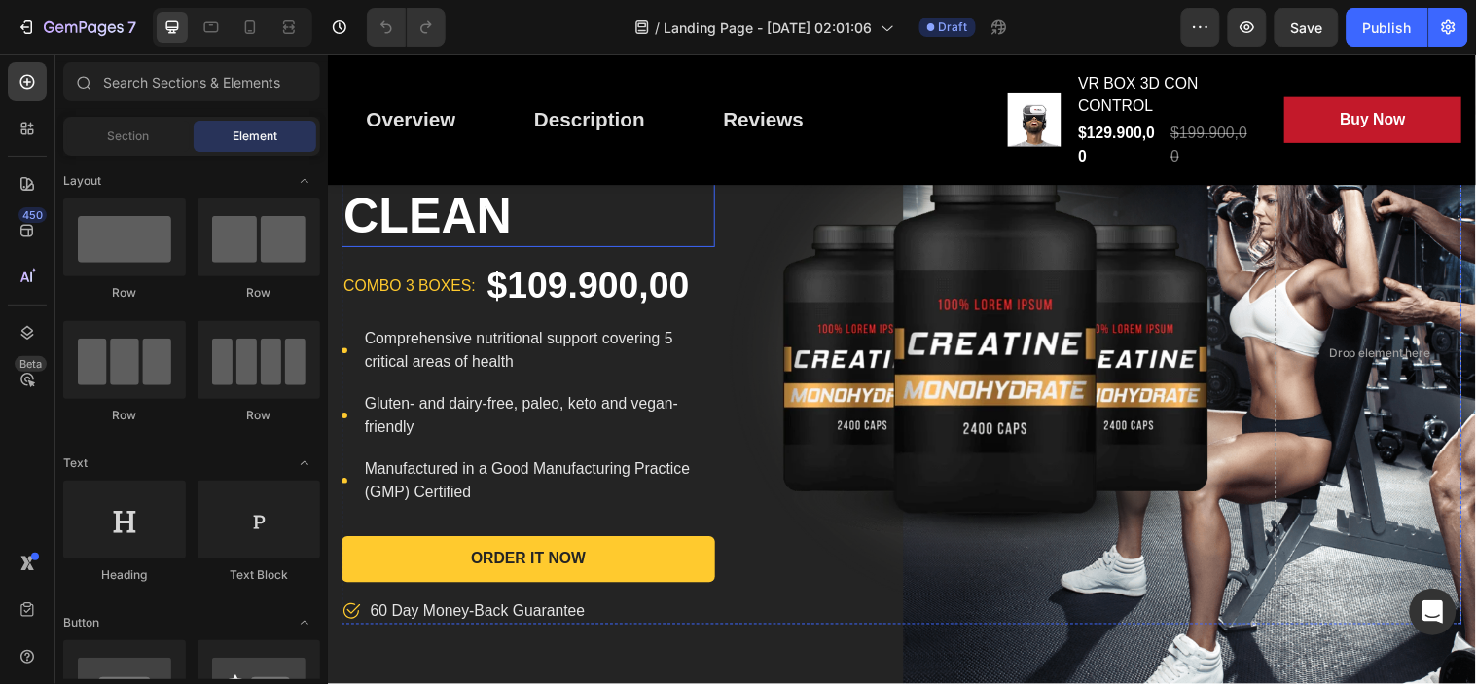
click at [546, 209] on h1 "VASCU GLOW CLEAN" at bounding box center [531, 187] width 379 height 123
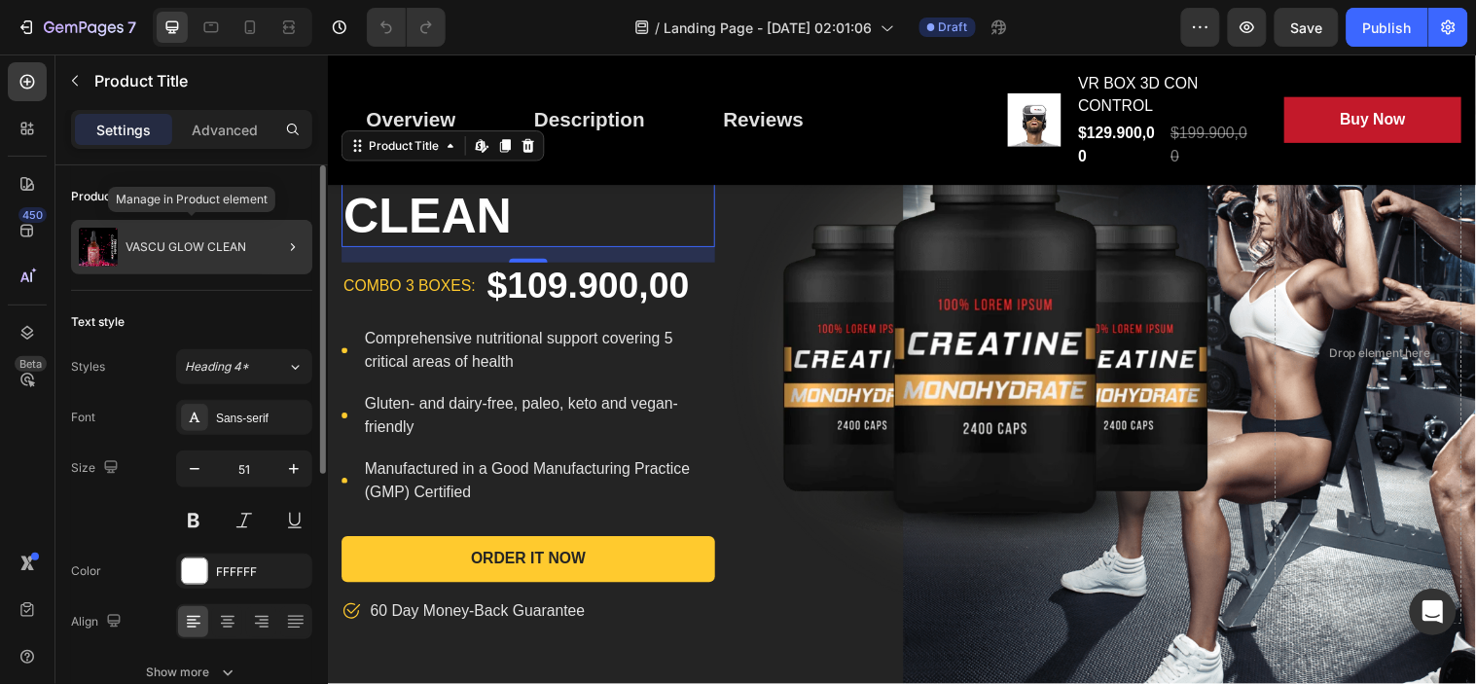
click at [207, 246] on p "VASCU GLOW CLEAN" at bounding box center [186, 247] width 121 height 14
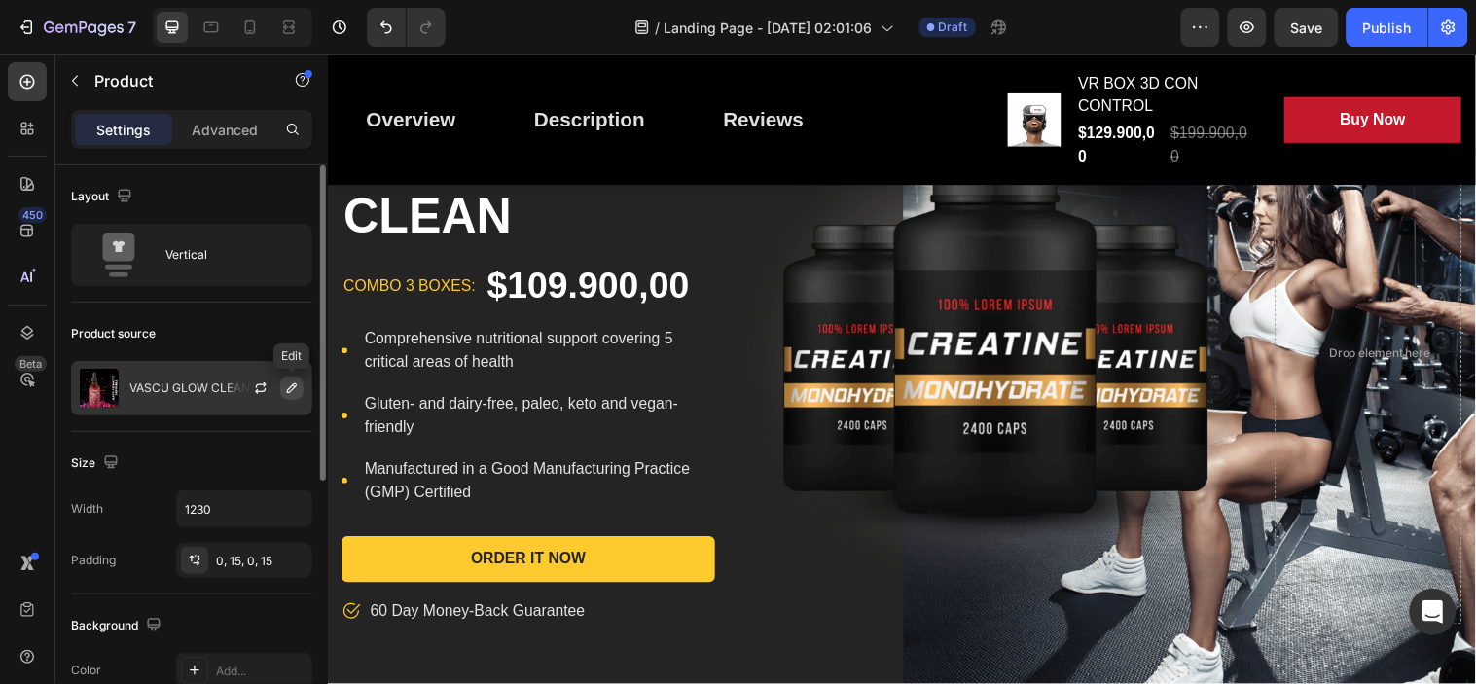
click at [292, 391] on icon "button" at bounding box center [292, 388] width 16 height 16
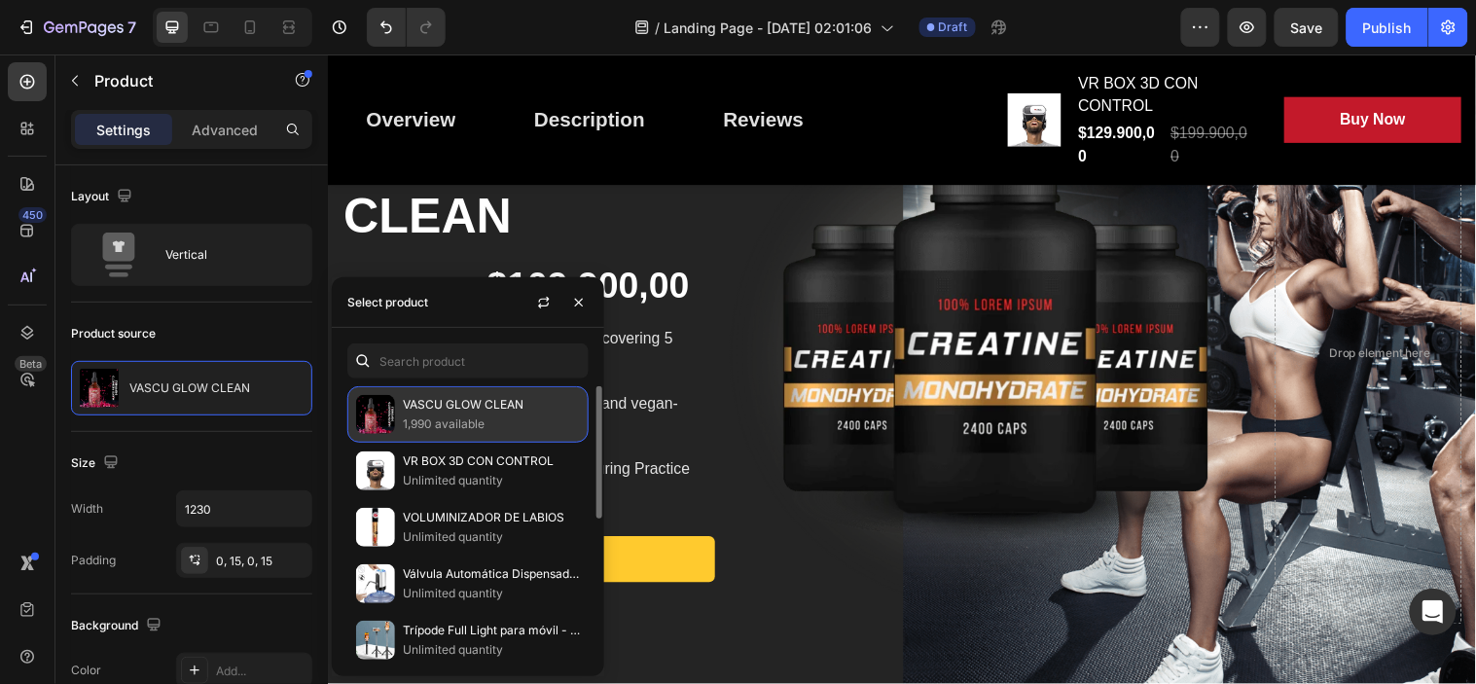
click at [473, 406] on p "VASCU GLOW CLEAN" at bounding box center [491, 404] width 177 height 19
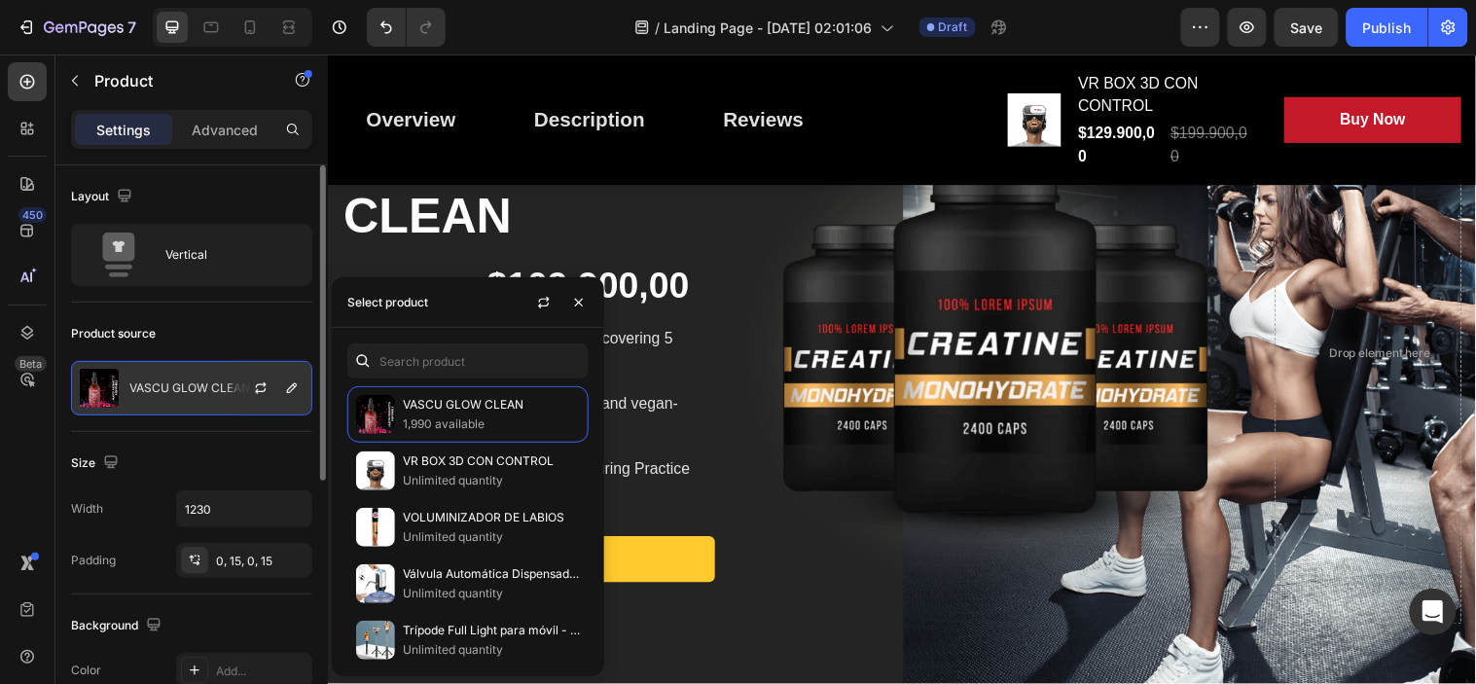
click at [197, 389] on p "VASCU GLOW CLEAN" at bounding box center [189, 388] width 121 height 14
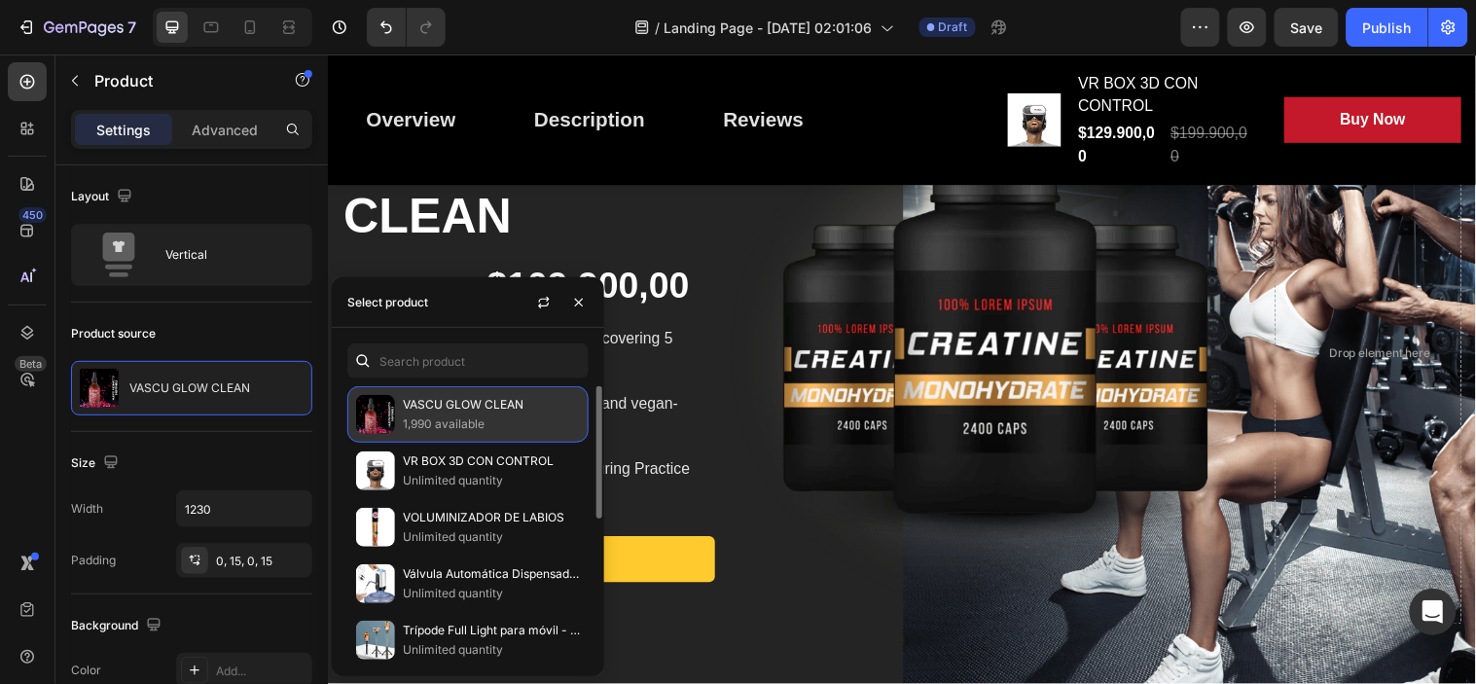
click at [465, 415] on p "1,990 available" at bounding box center [491, 424] width 177 height 19
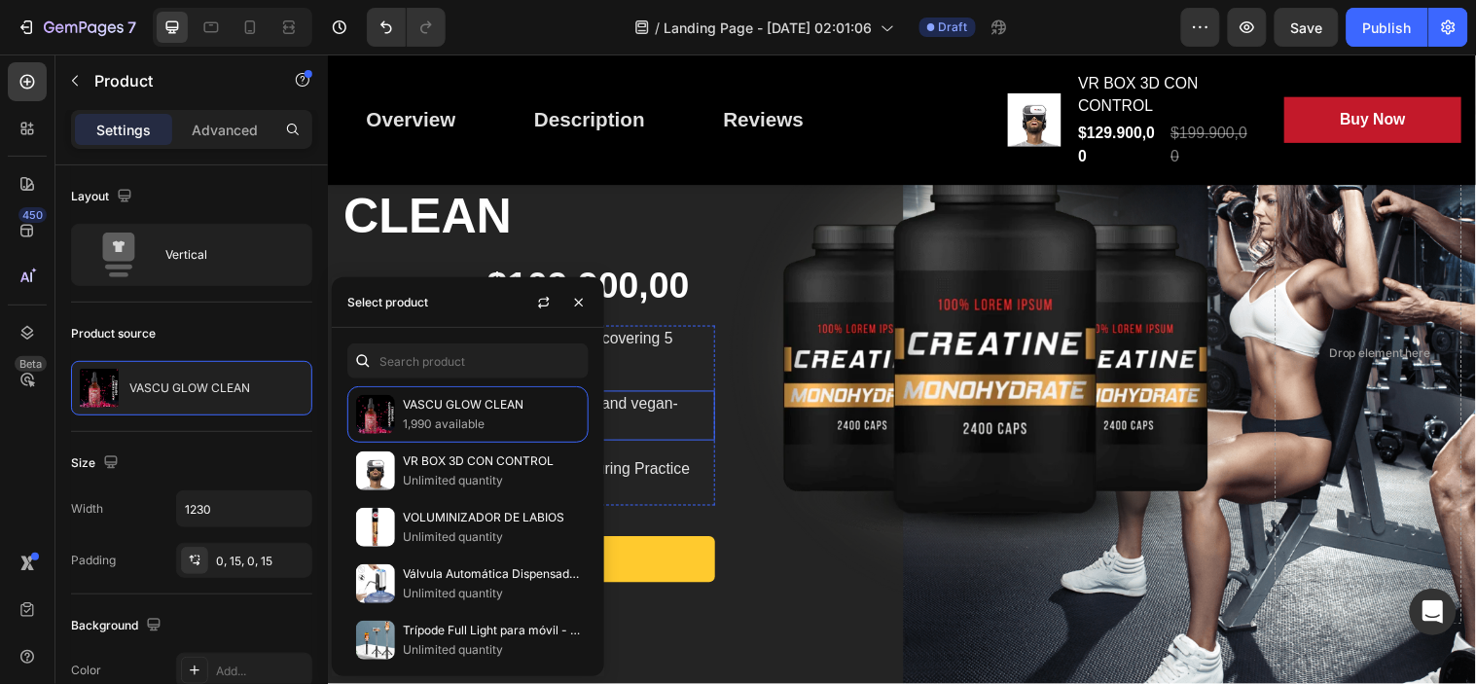
click at [713, 410] on p "Gluten- and dairy-free, paleo, keto and vegan-friendly" at bounding box center [542, 420] width 354 height 47
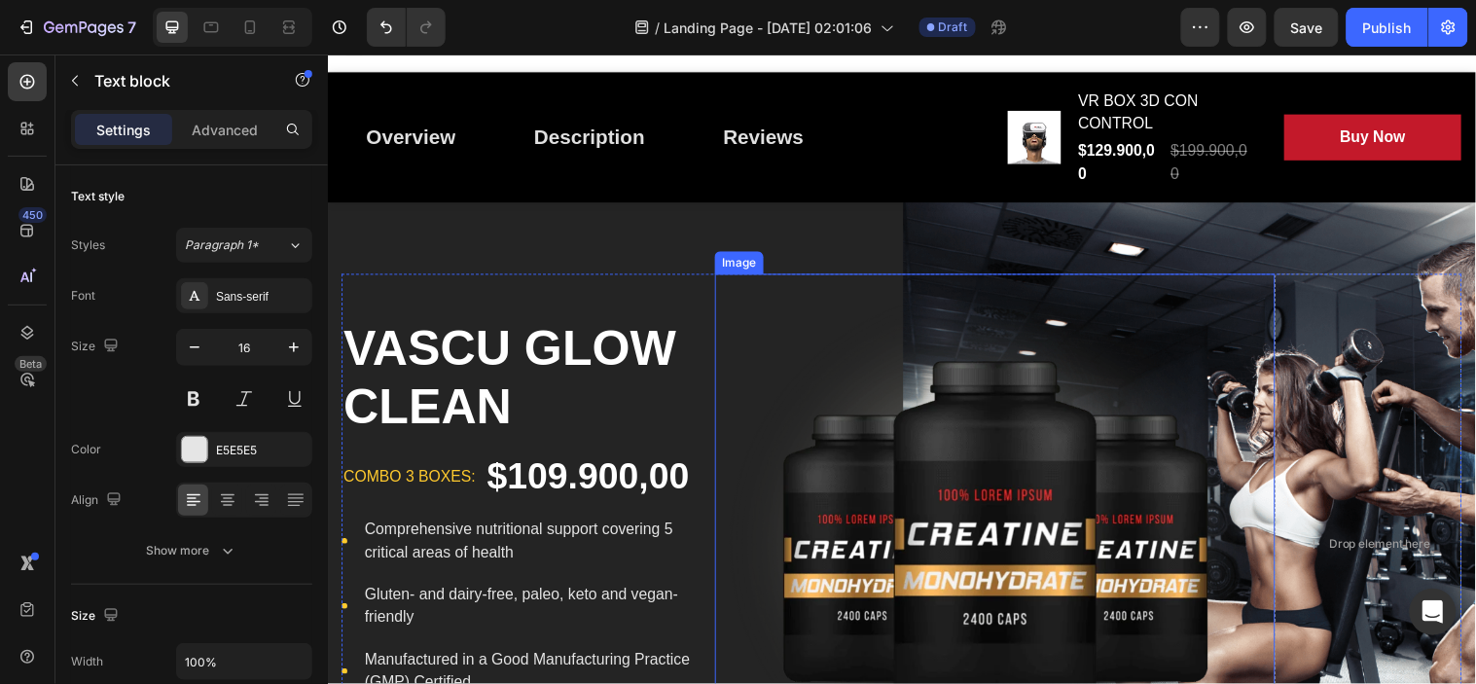
scroll to position [0, 0]
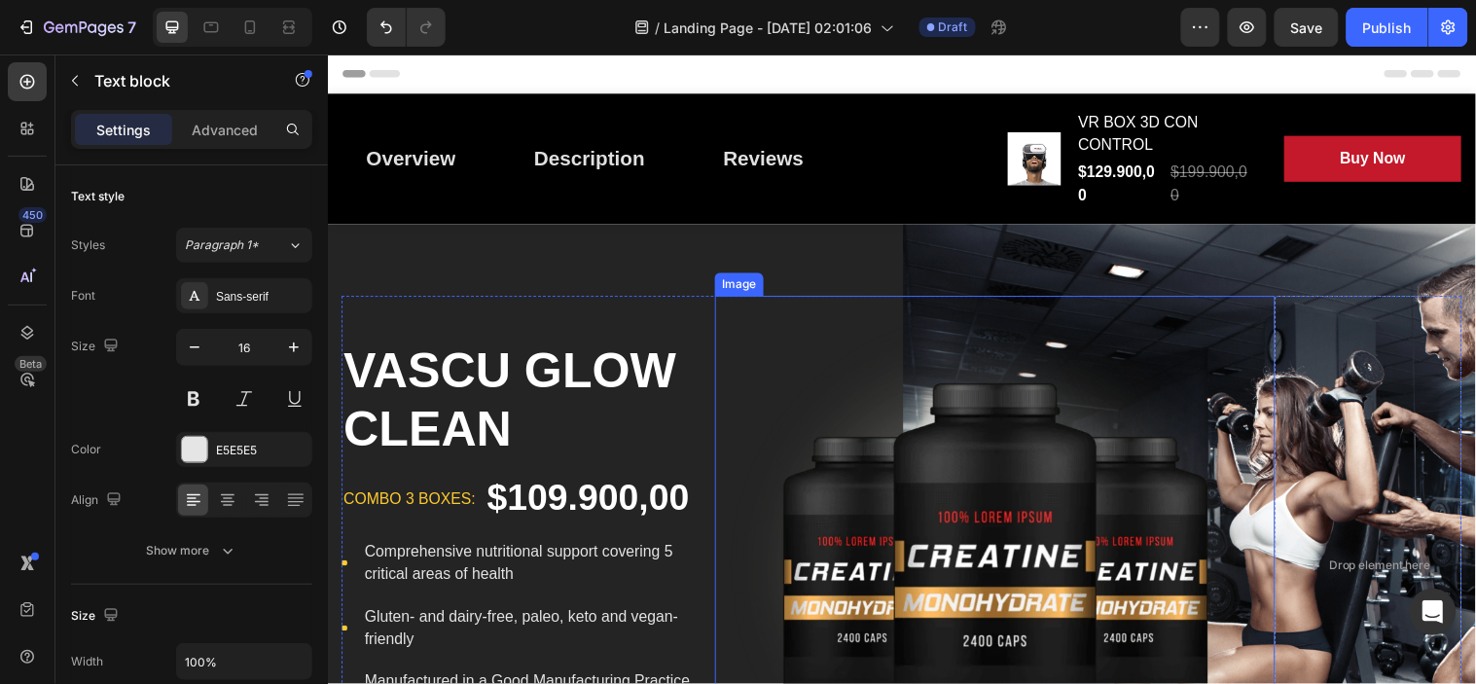
click at [828, 313] on img at bounding box center [1005, 574] width 569 height 550
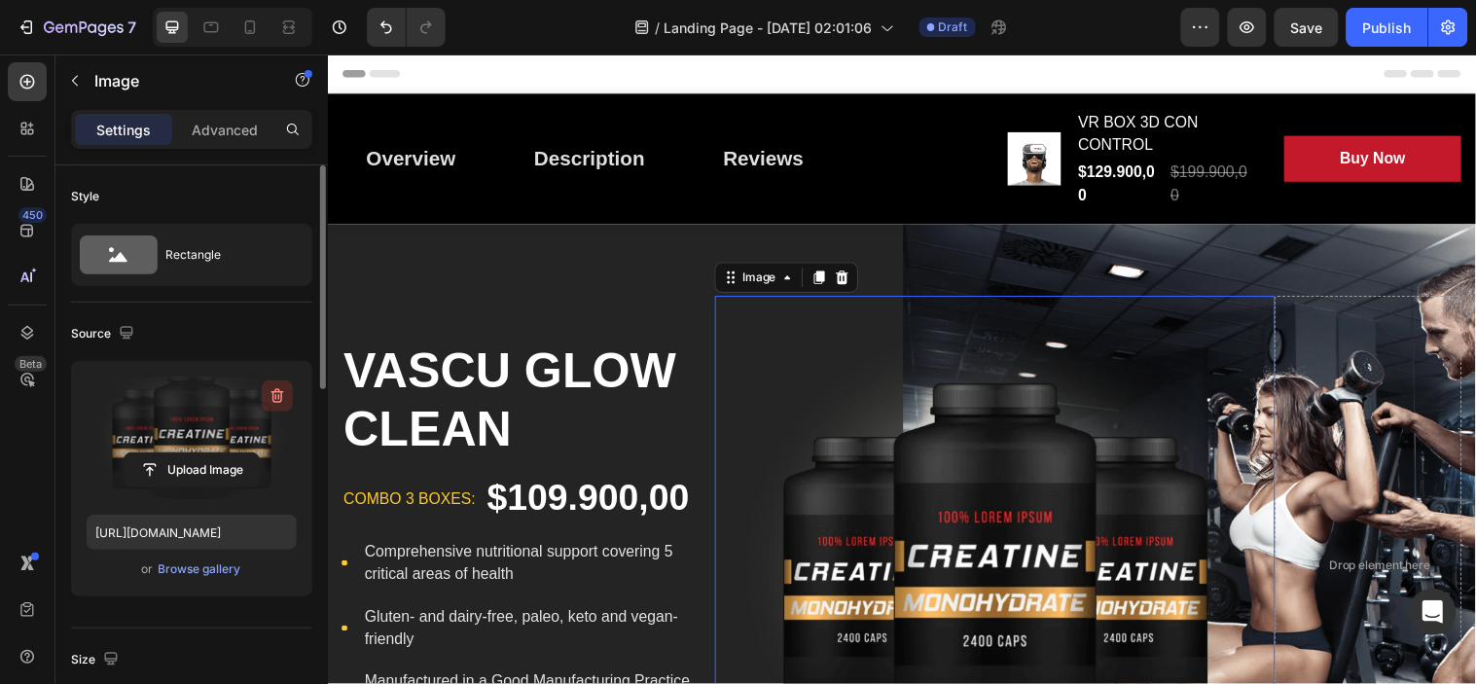
click at [277, 393] on icon "button" at bounding box center [277, 395] width 19 height 19
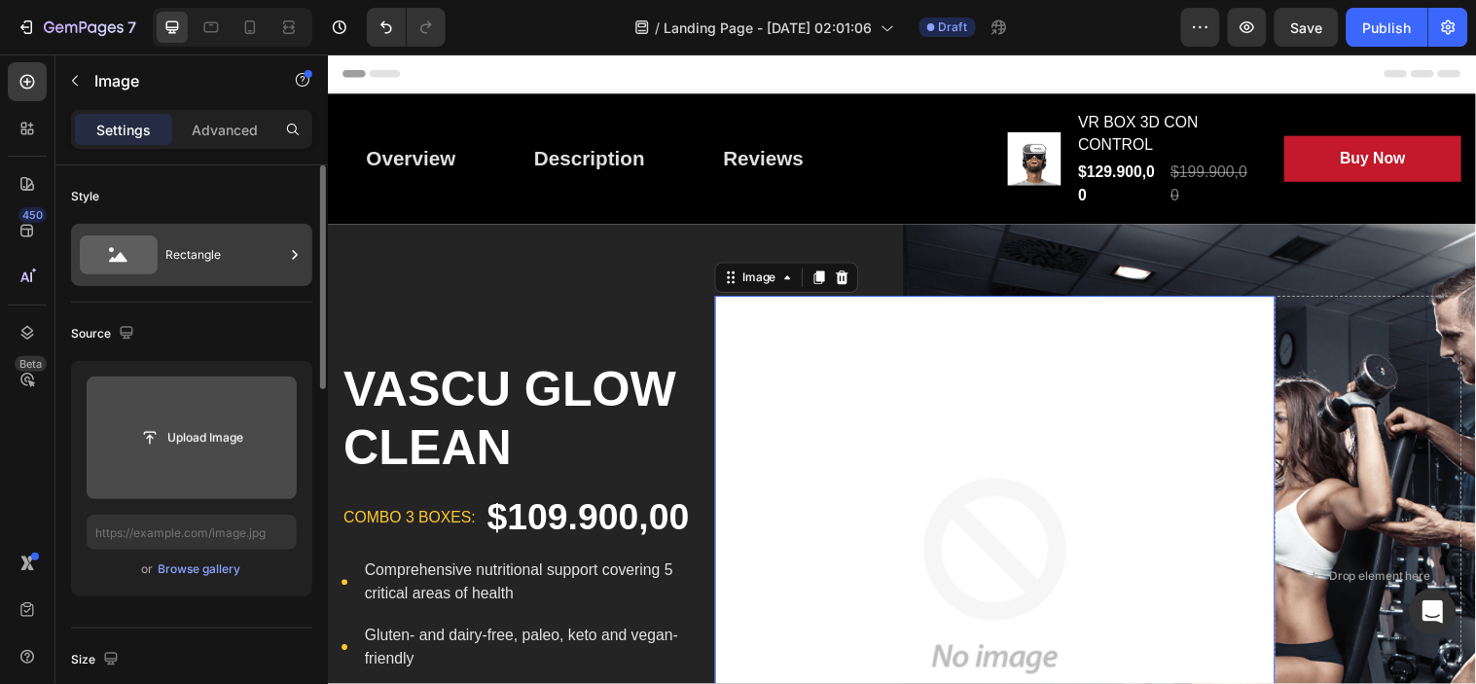
click at [199, 249] on div "Rectangle" at bounding box center [224, 255] width 119 height 45
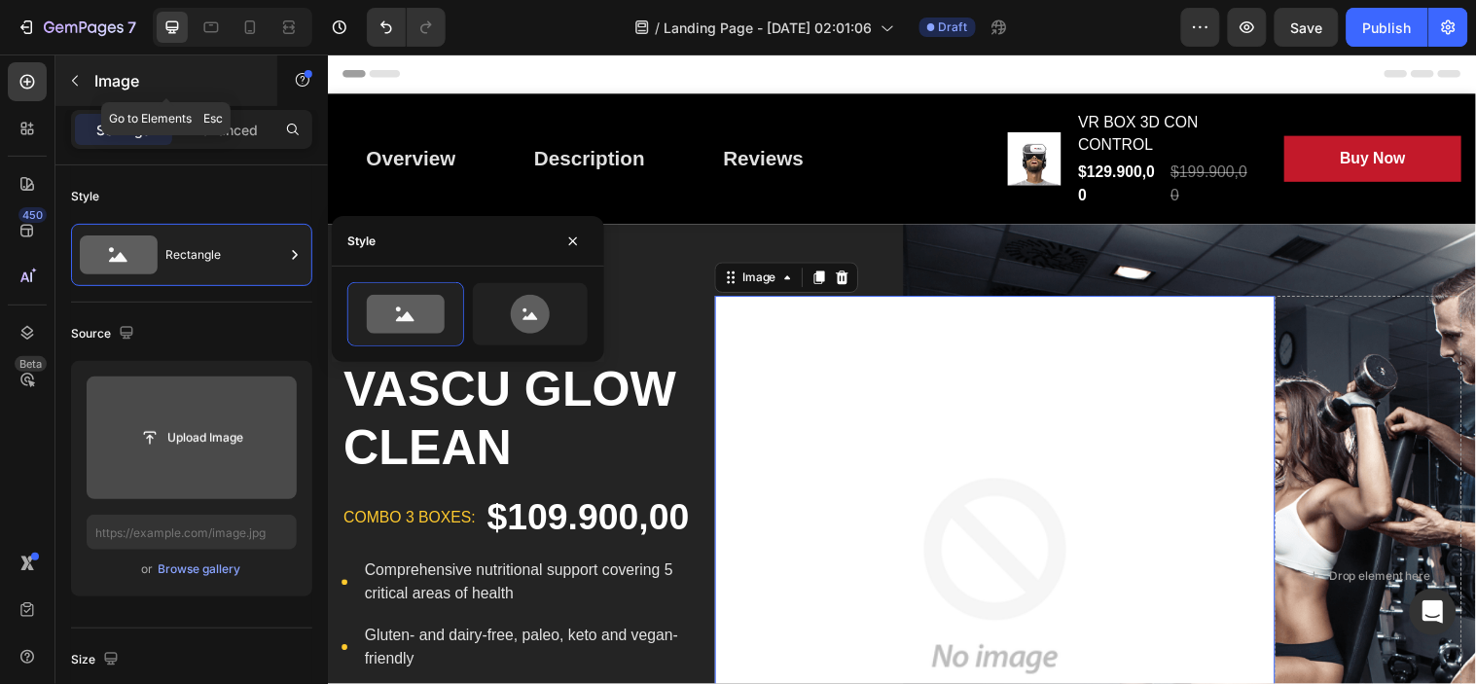
click at [79, 69] on button "button" at bounding box center [74, 80] width 31 height 31
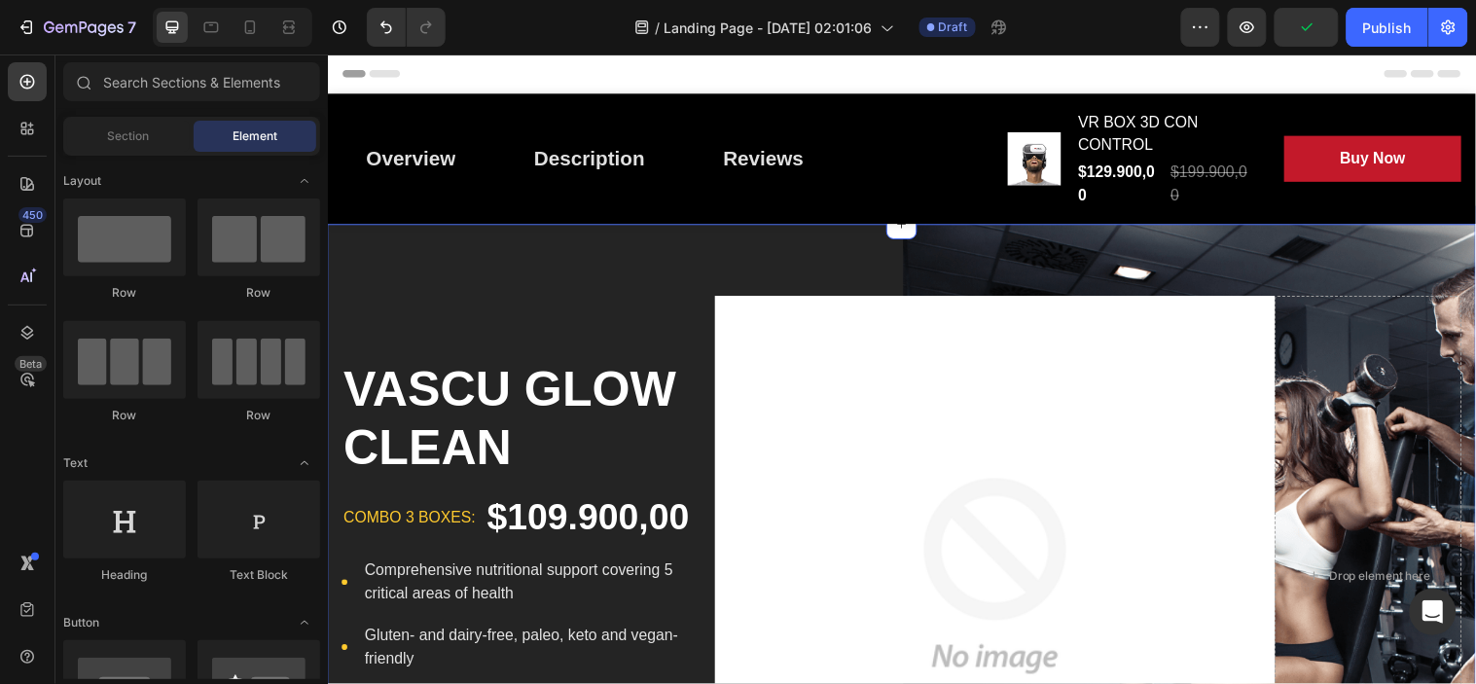
click at [681, 254] on div "VASCU GLOW CLEAN Product Title combo 3 boxes: Text block $109.900,00 Product Pr…" at bounding box center [911, 583] width 1168 height 715
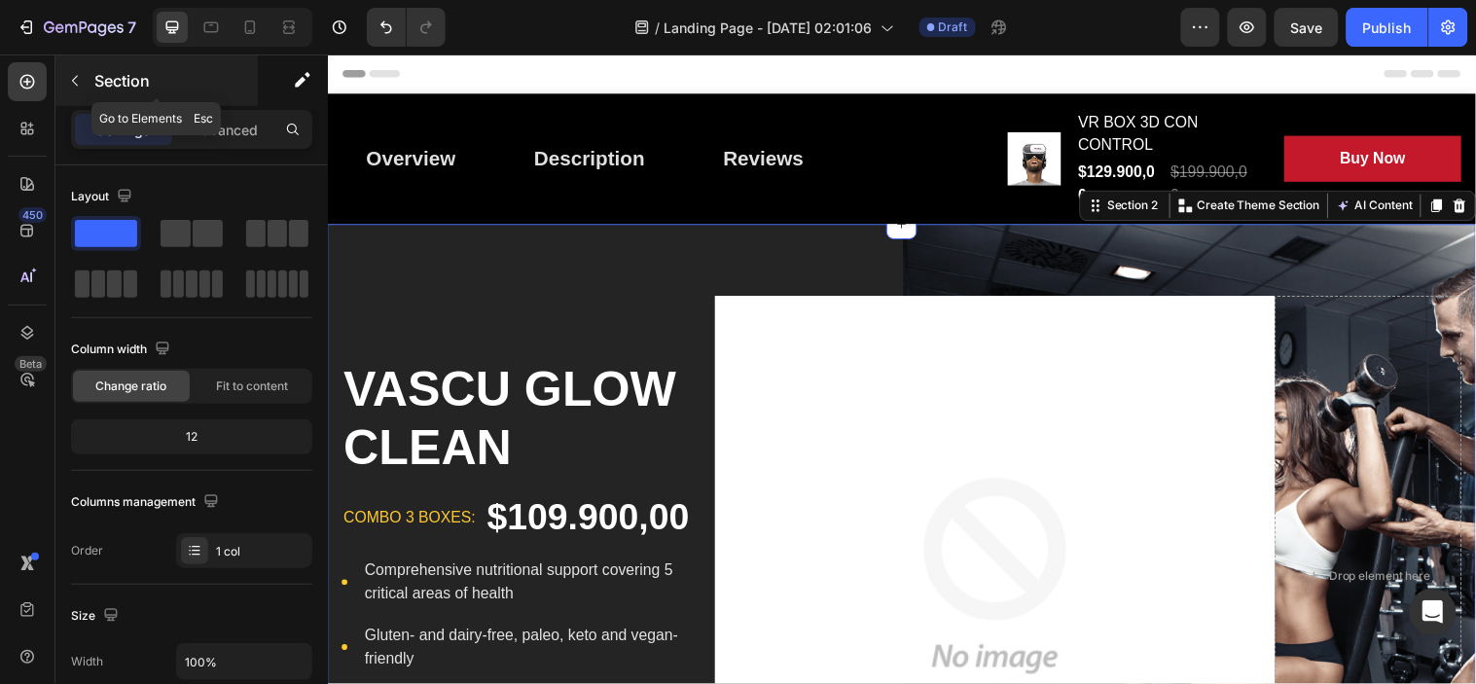
click at [75, 81] on icon "button" at bounding box center [75, 81] width 16 height 16
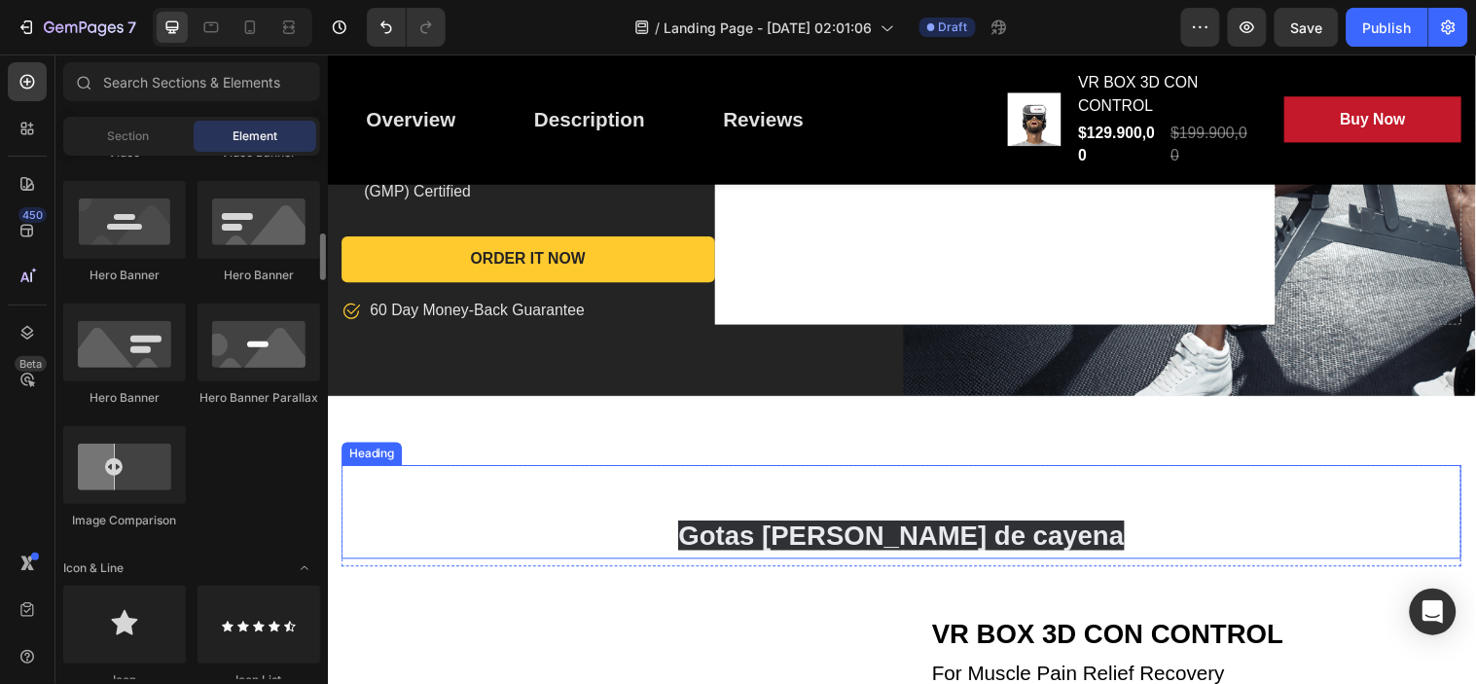
scroll to position [648, 0]
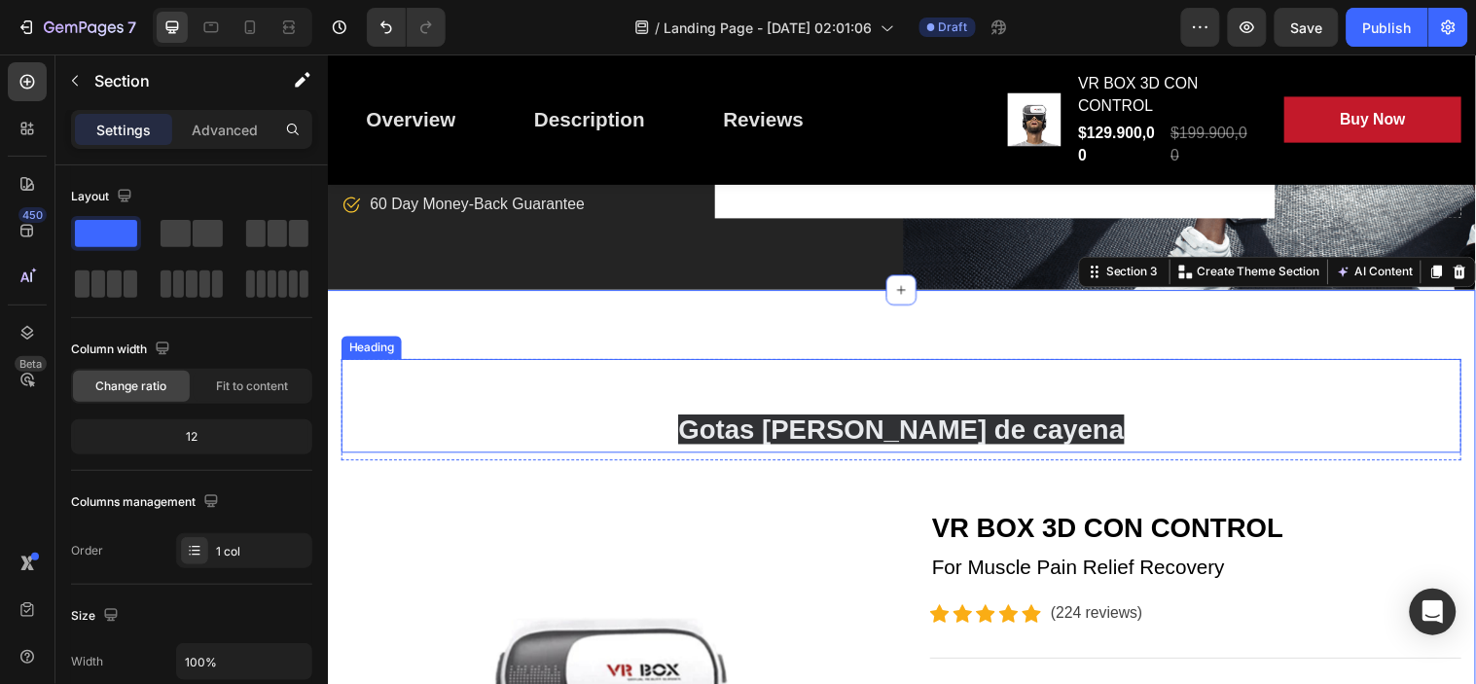
click at [657, 419] on h2 "Gotas de pimienta de cayena" at bounding box center [911, 410] width 1138 height 95
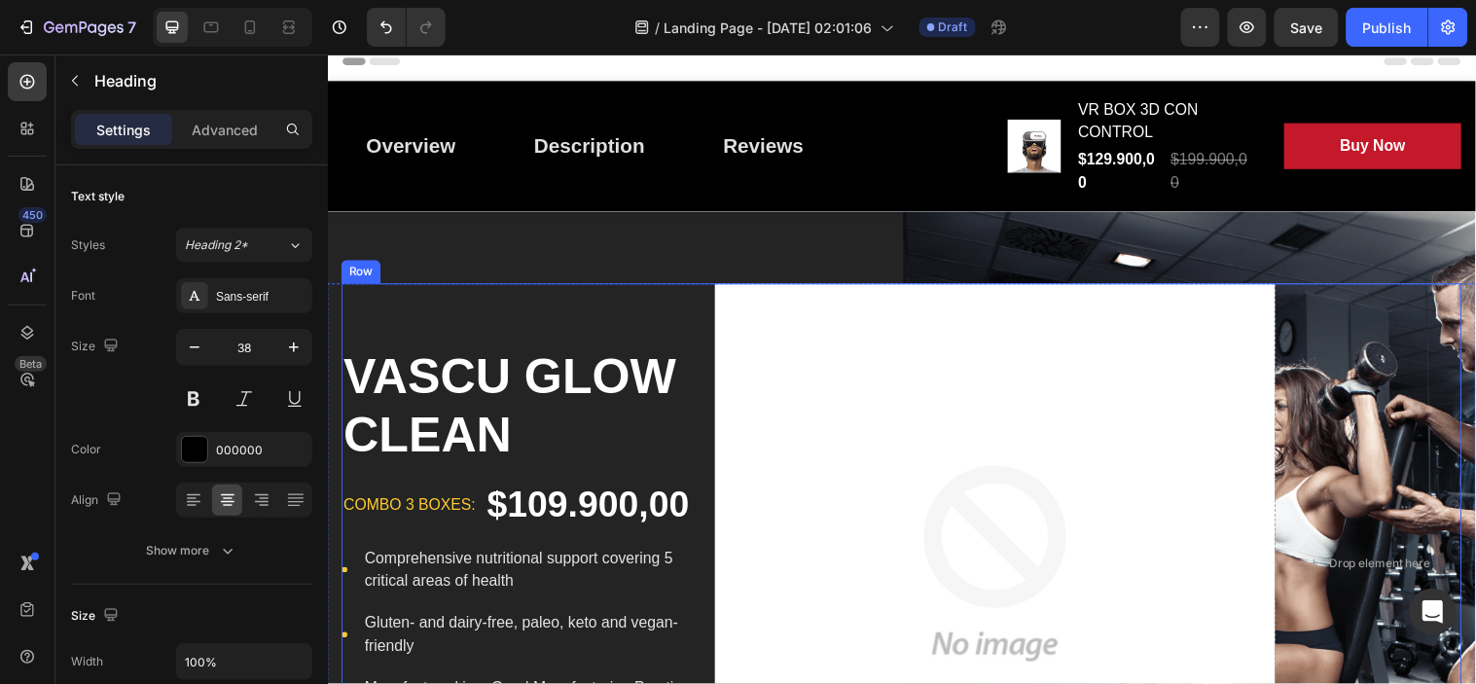
scroll to position [0, 0]
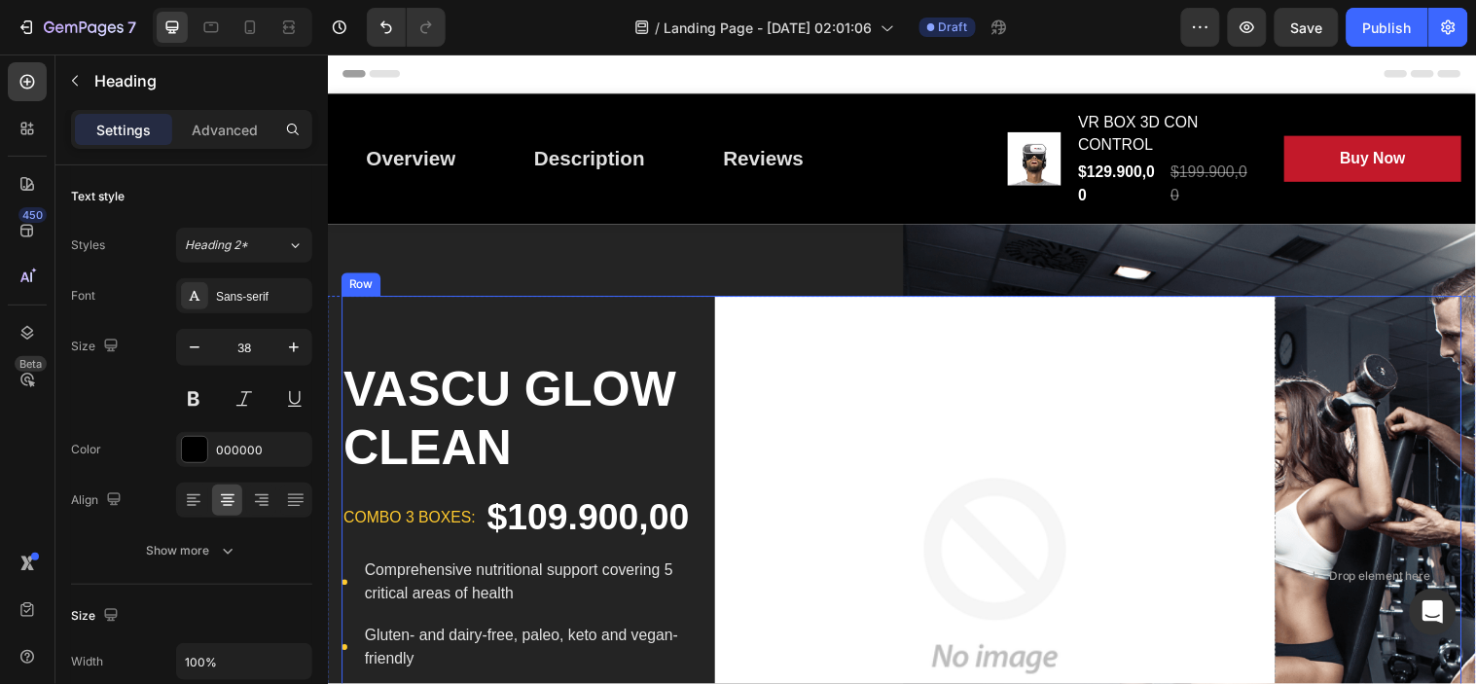
click at [632, 299] on div "VASCU GLOW CLEAN Product Title combo 3 boxes: Text block $109.900,00 Product Pr…" at bounding box center [531, 583] width 379 height 569
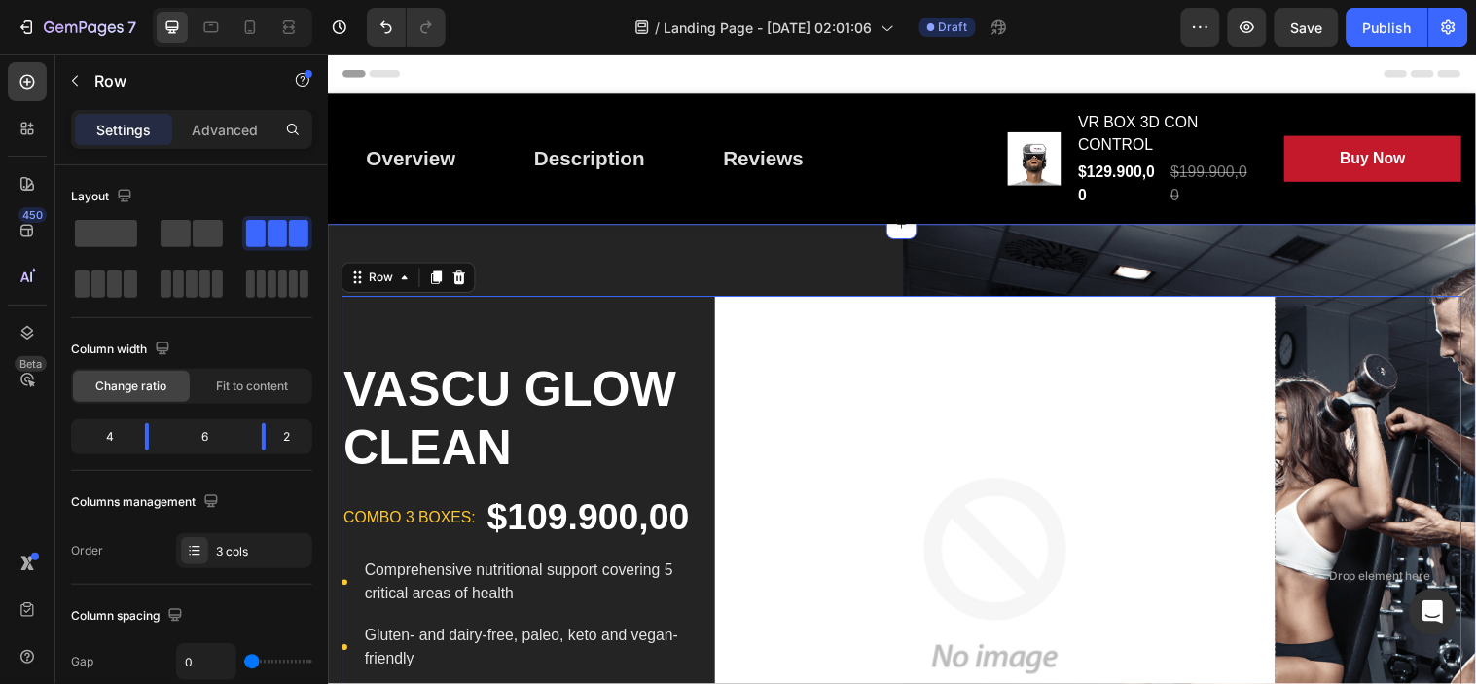
click at [632, 263] on div "VASCU GLOW CLEAN Product Title combo 3 boxes: Text block $109.900,00 Product Pr…" at bounding box center [911, 583] width 1168 height 715
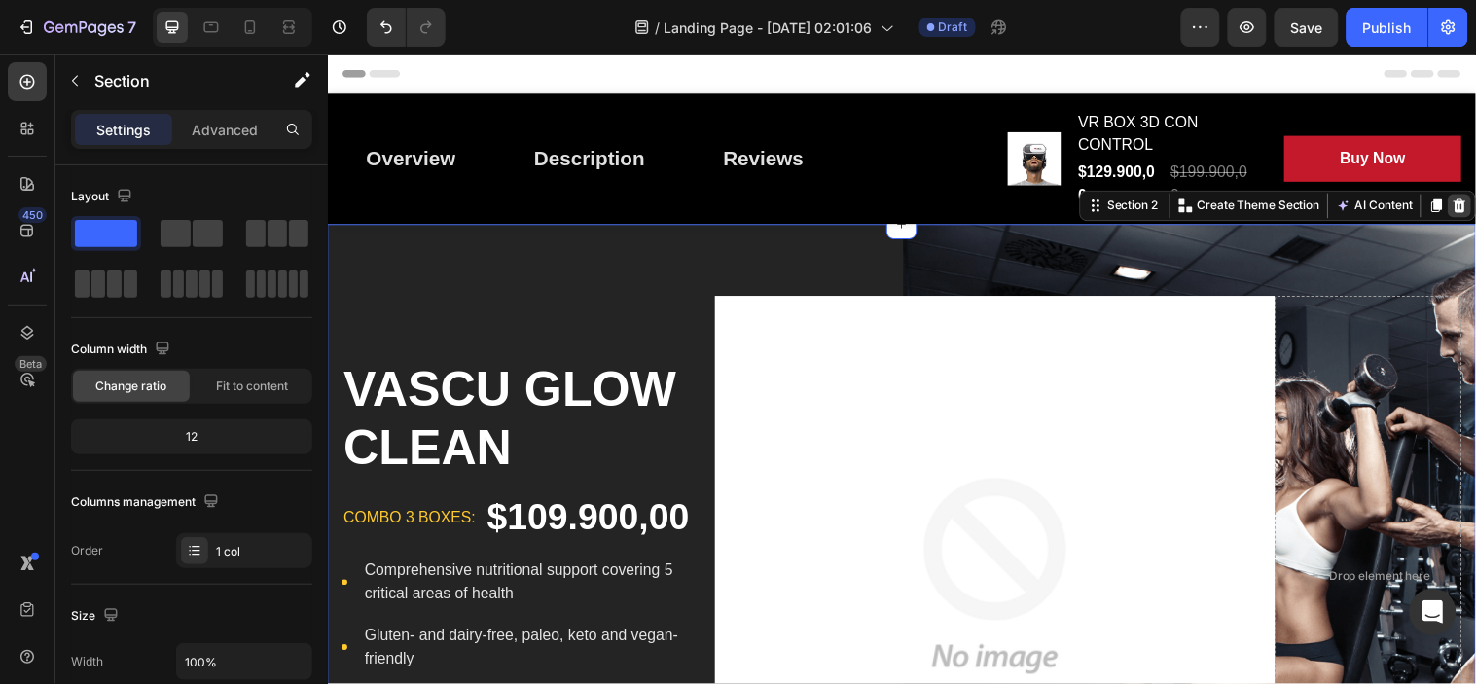
click at [1472, 212] on icon at bounding box center [1478, 207] width 13 height 14
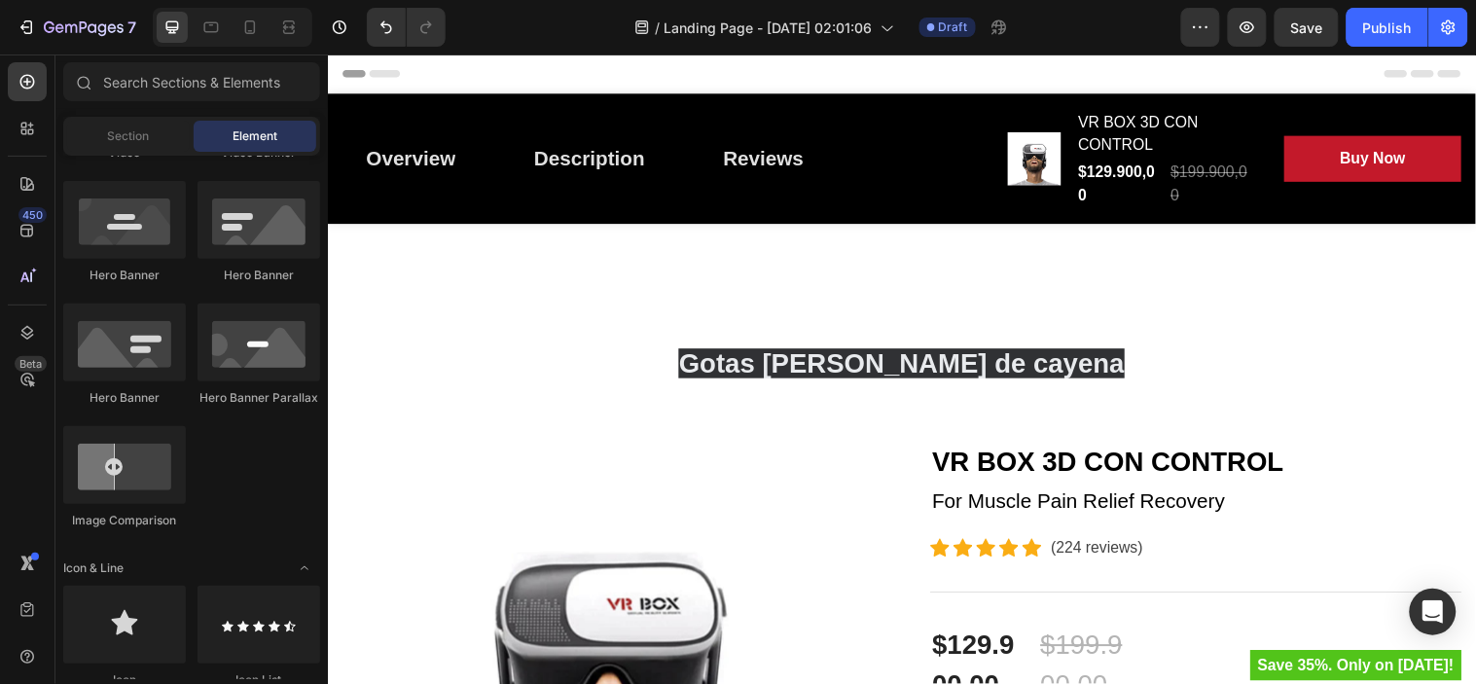
click at [908, 68] on div "Header" at bounding box center [911, 73] width 1137 height 39
click at [690, 64] on div "Header" at bounding box center [911, 73] width 1137 height 39
click at [1252, 67] on div "Header" at bounding box center [911, 73] width 1137 height 39
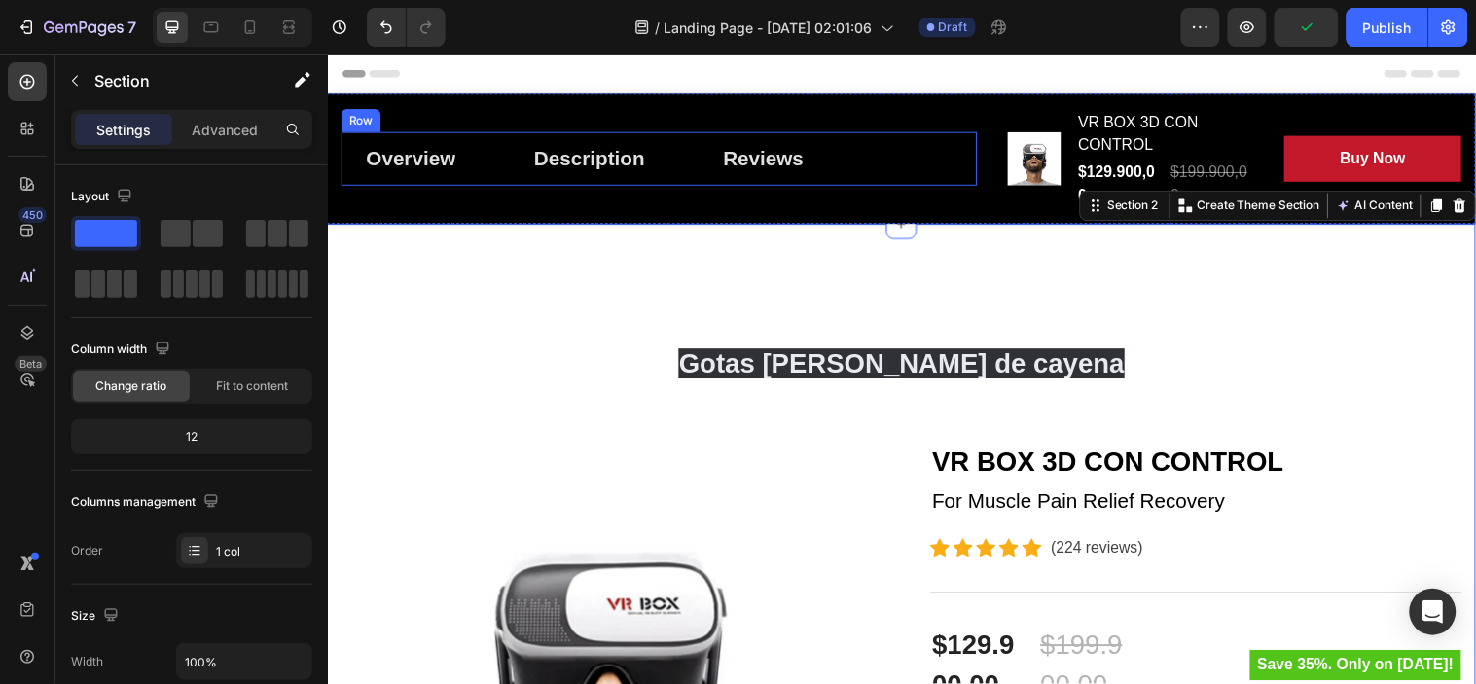
click at [929, 146] on div "Overview Button Description Button Reviews Button Row" at bounding box center [665, 159] width 646 height 54
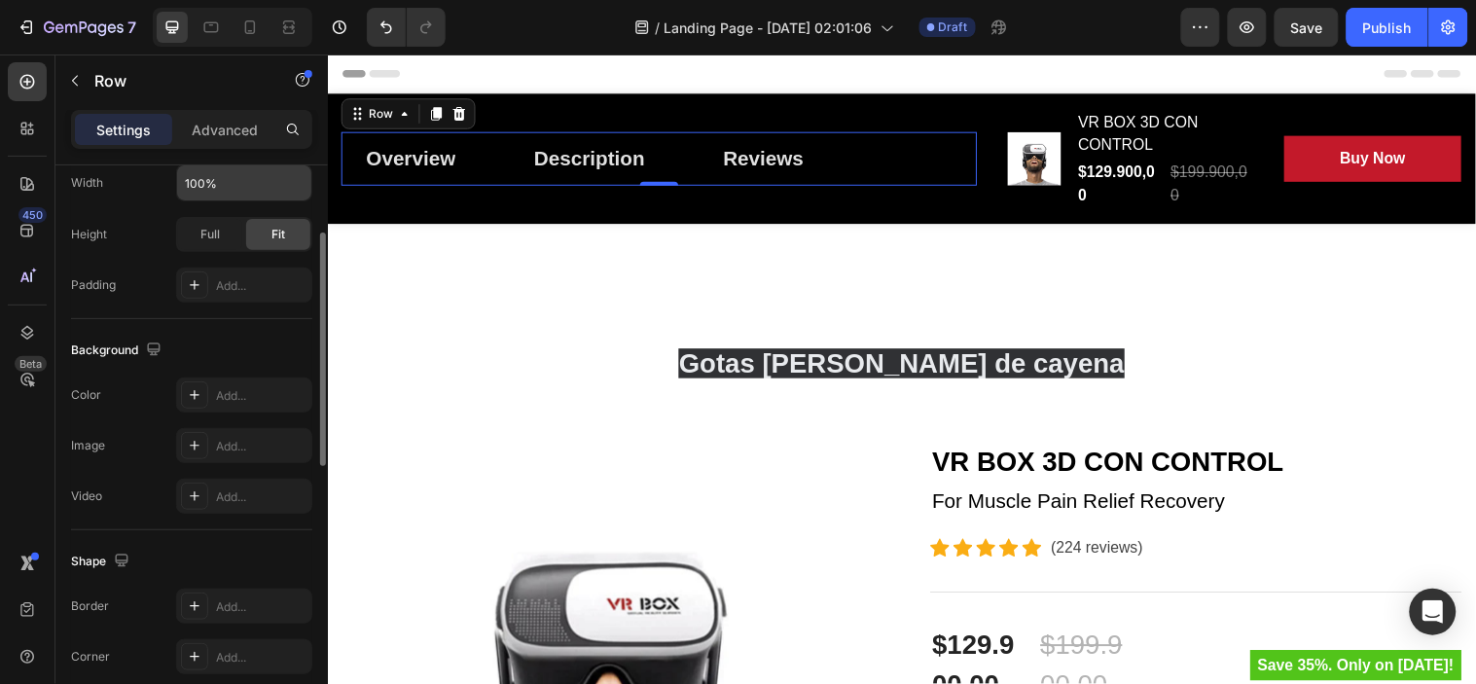
scroll to position [432, 0]
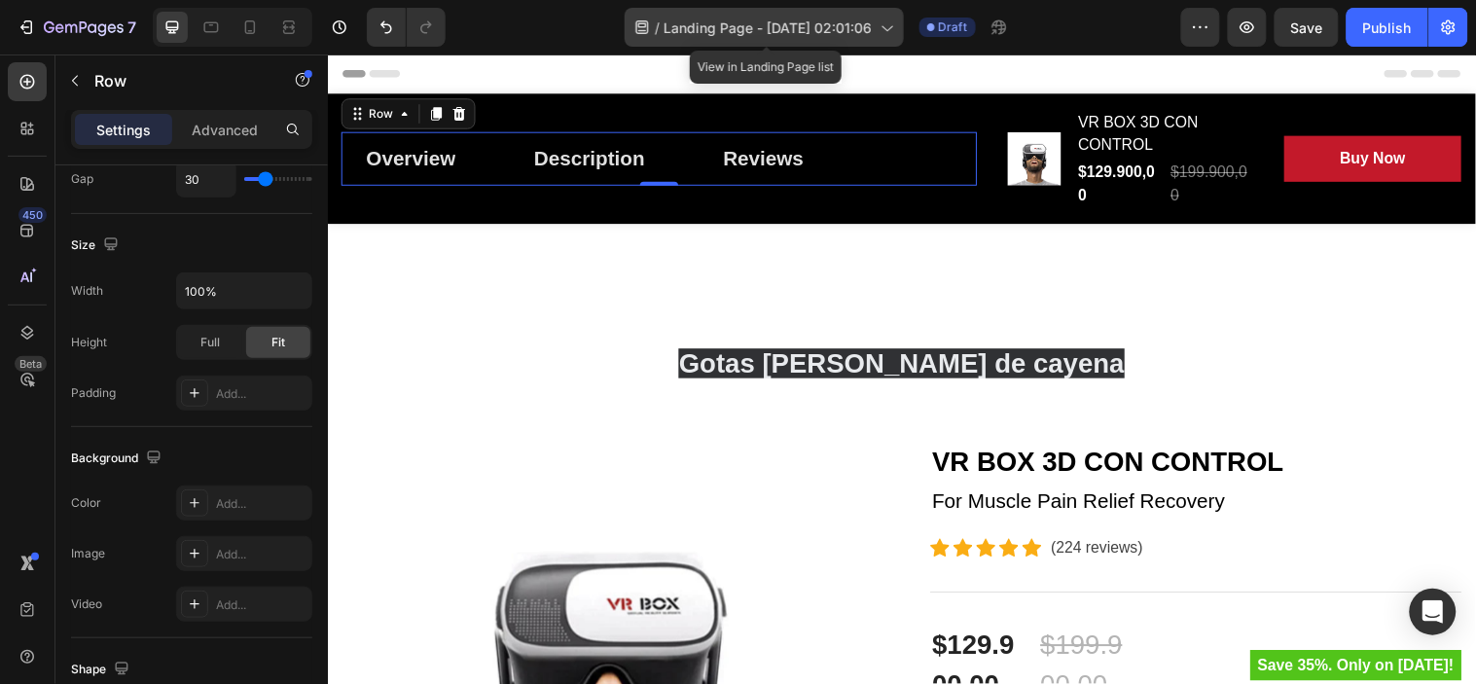
click at [752, 32] on span "Landing Page - [DATE] 02:01:06" at bounding box center [769, 28] width 208 height 20
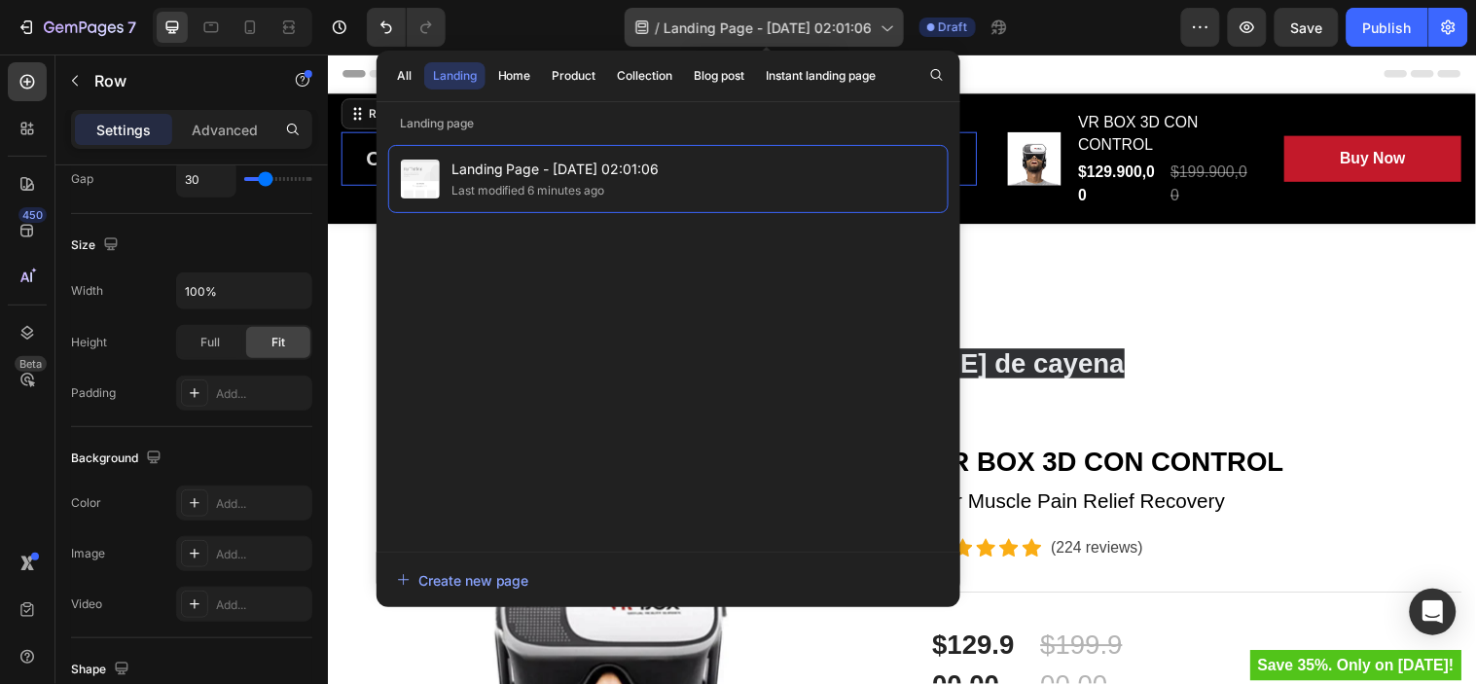
click at [753, 31] on span "Landing Page - [DATE] 02:01:06" at bounding box center [769, 28] width 208 height 20
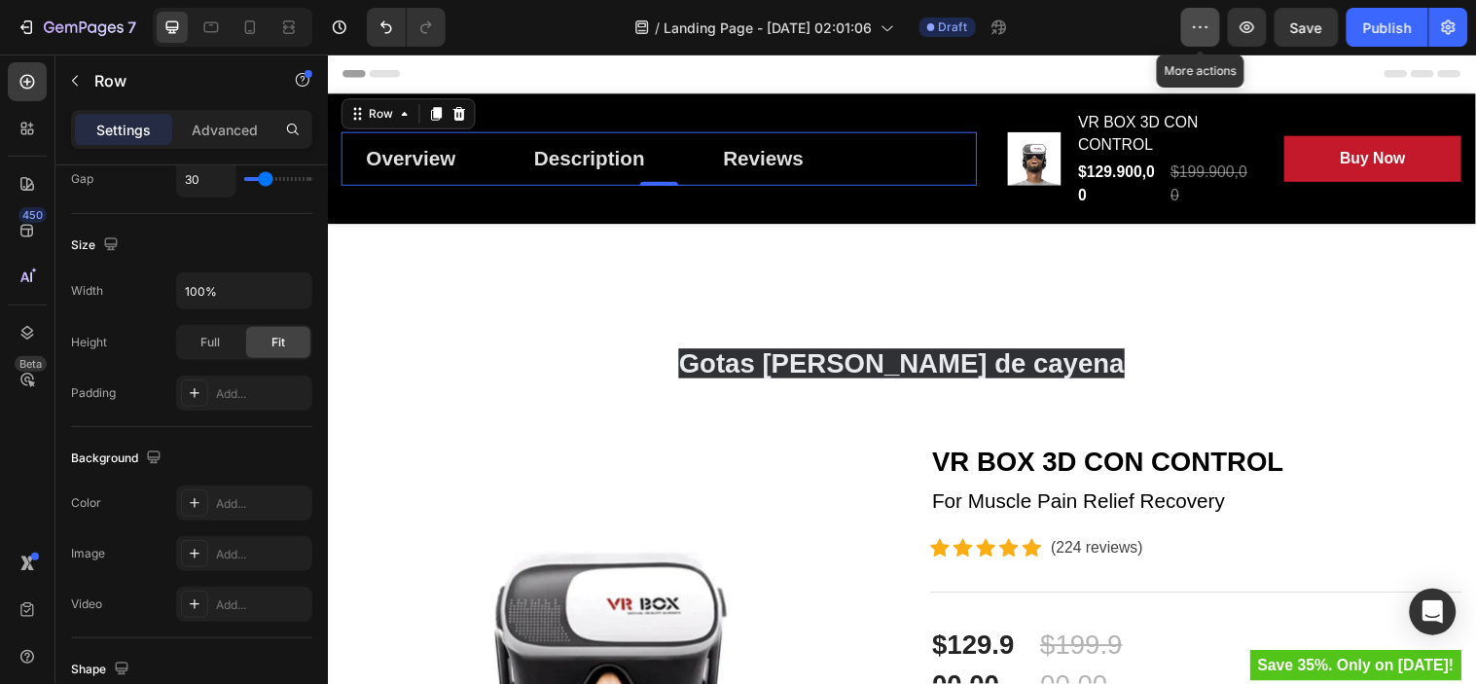
click at [1192, 24] on icon "button" at bounding box center [1200, 27] width 19 height 19
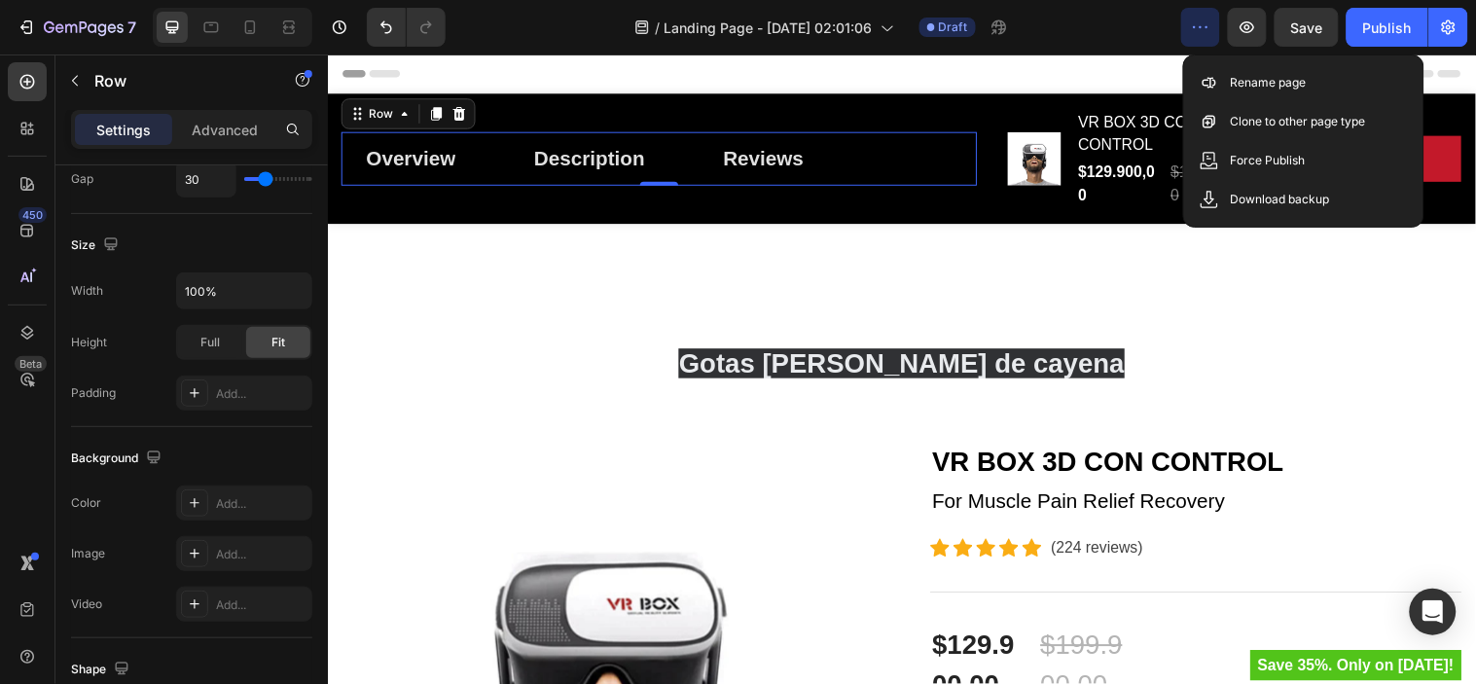
click at [1192, 24] on icon "button" at bounding box center [1200, 27] width 19 height 19
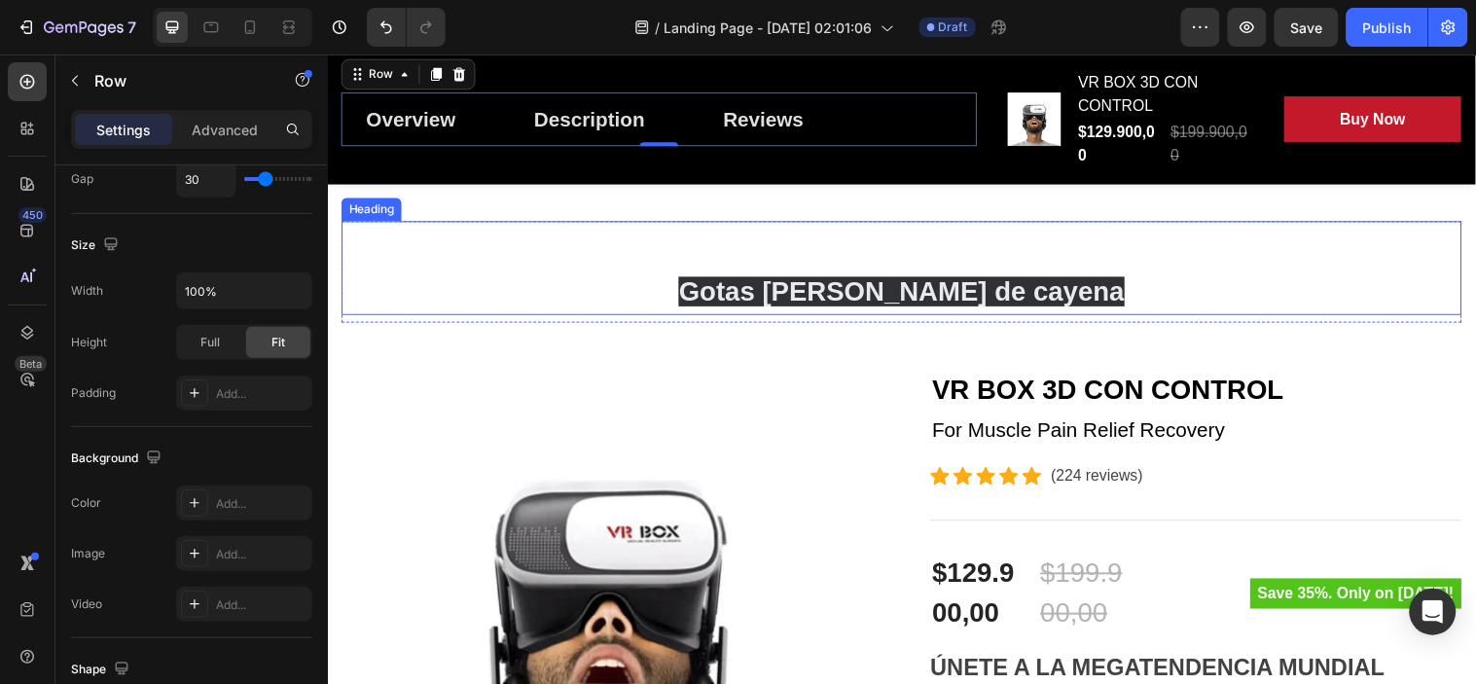
scroll to position [108, 0]
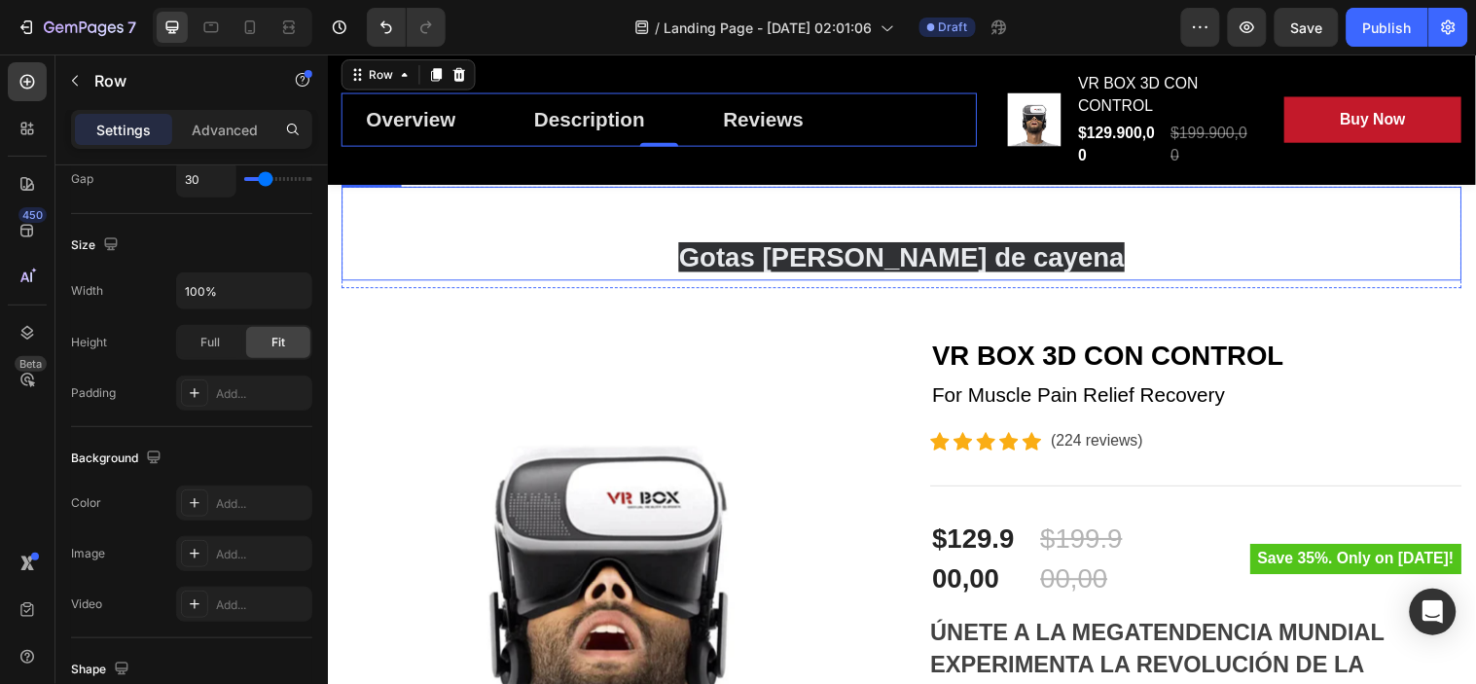
click at [1093, 256] on h2 "Gotas de pimienta de cayena" at bounding box center [911, 235] width 1138 height 95
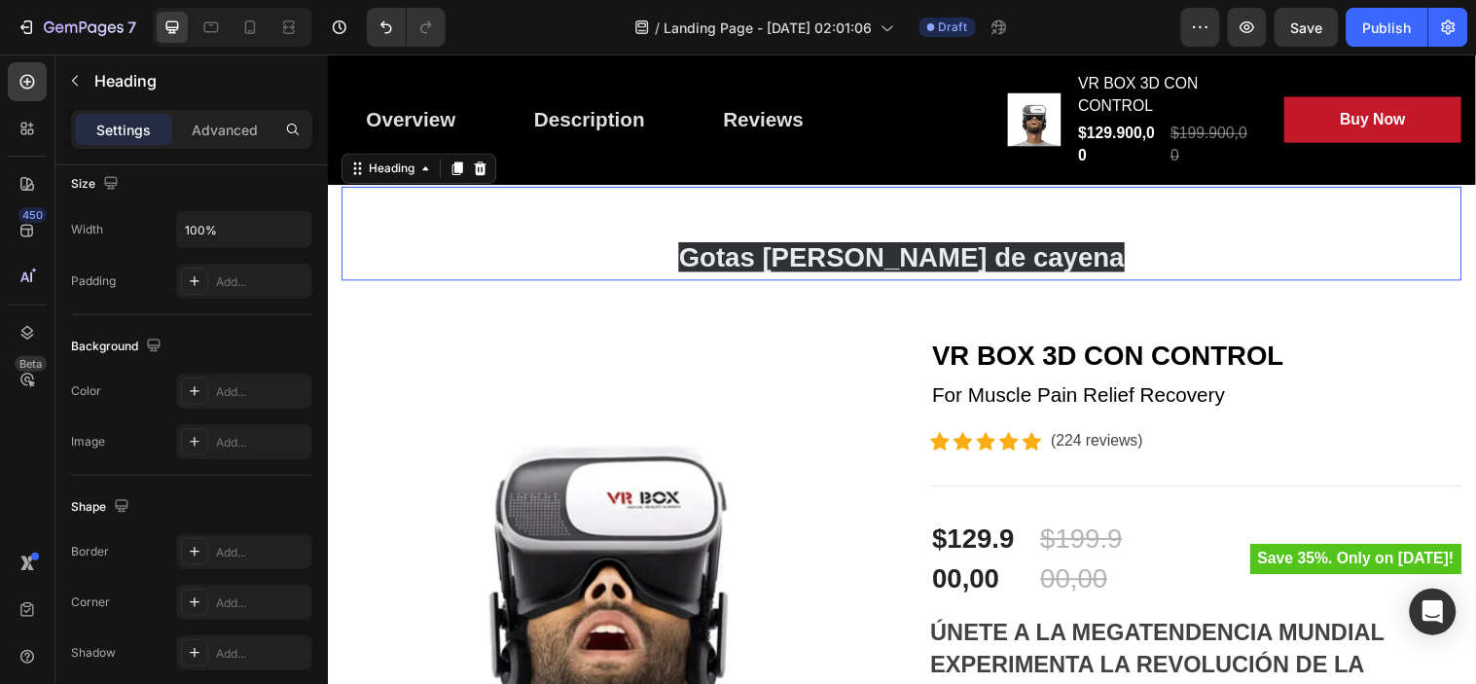
scroll to position [0, 0]
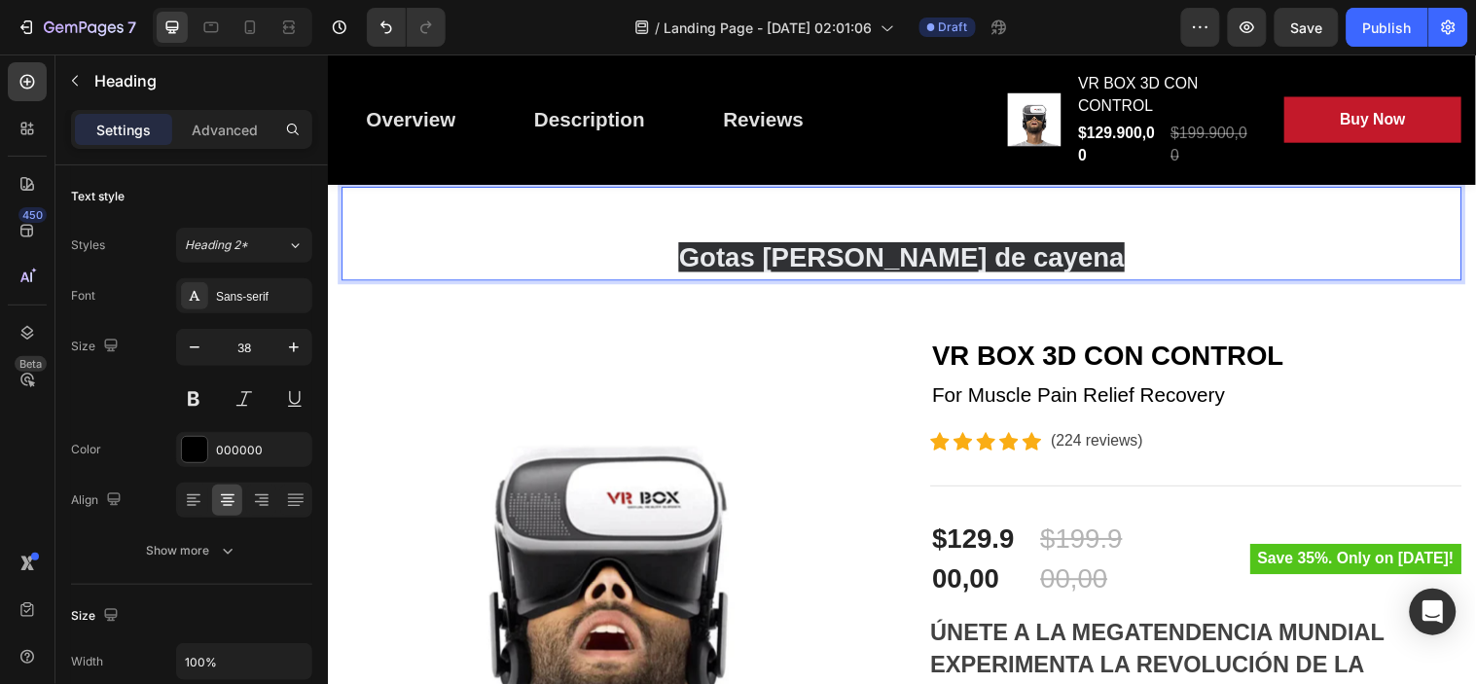
click at [1046, 262] on span "Gotas de pimienta de cayena" at bounding box center [910, 259] width 452 height 30
click at [904, 267] on span "Gotas de pimienta de cayena" at bounding box center [910, 259] width 452 height 30
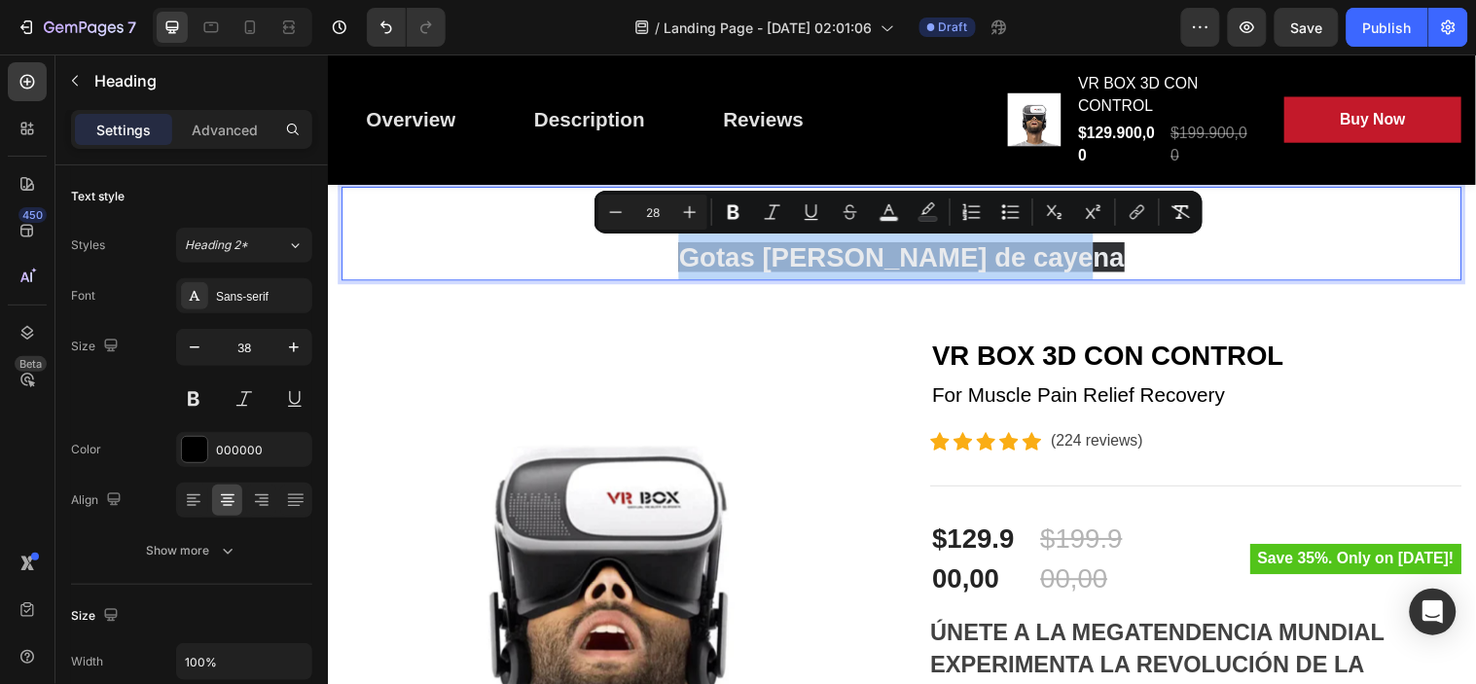
drag, startPoint x: 736, startPoint y: 258, endPoint x: 1088, endPoint y: 247, distance: 352.4
click at [1088, 247] on span "Gotas de pimienta de cayena" at bounding box center [910, 259] width 452 height 30
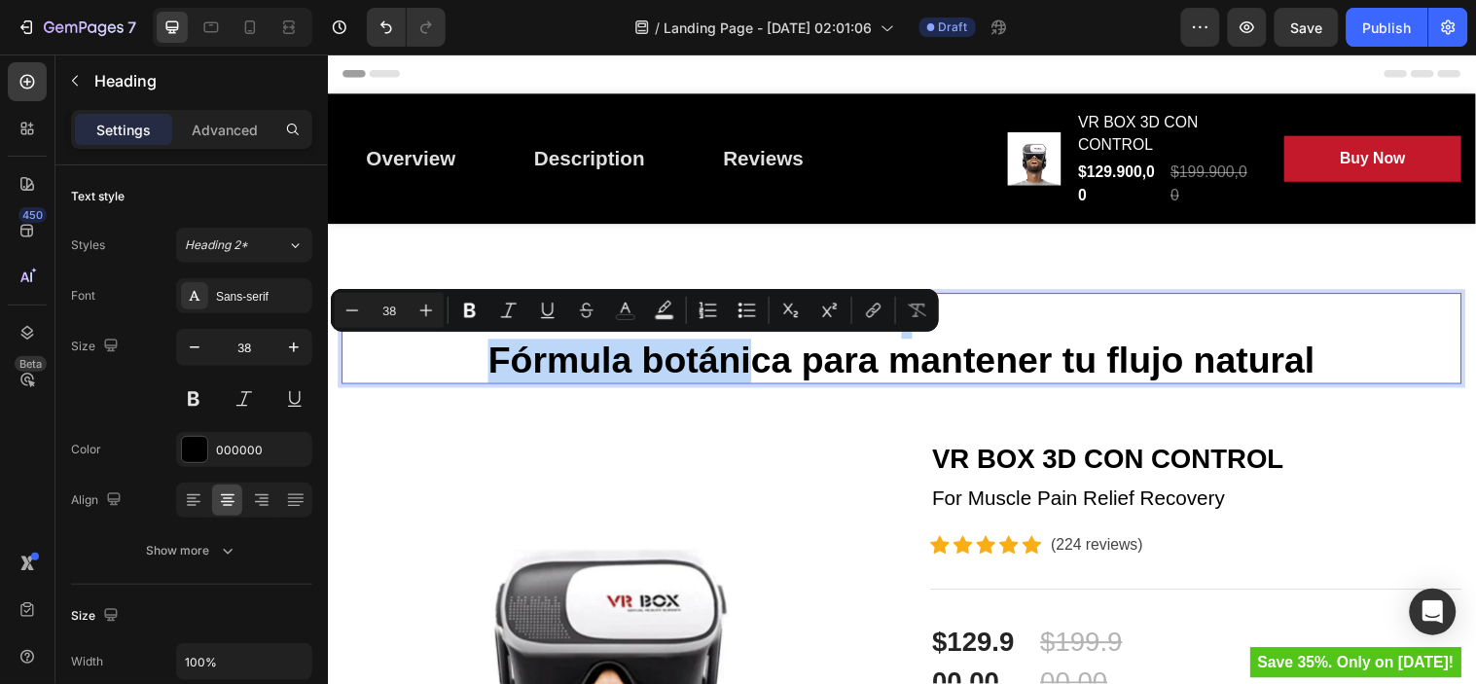
drag, startPoint x: 749, startPoint y: 356, endPoint x: 757, endPoint y: 313, distance: 43.5
click at [757, 313] on p "Fórmula botánica para mantener tu flujo natural" at bounding box center [910, 342] width 1135 height 89
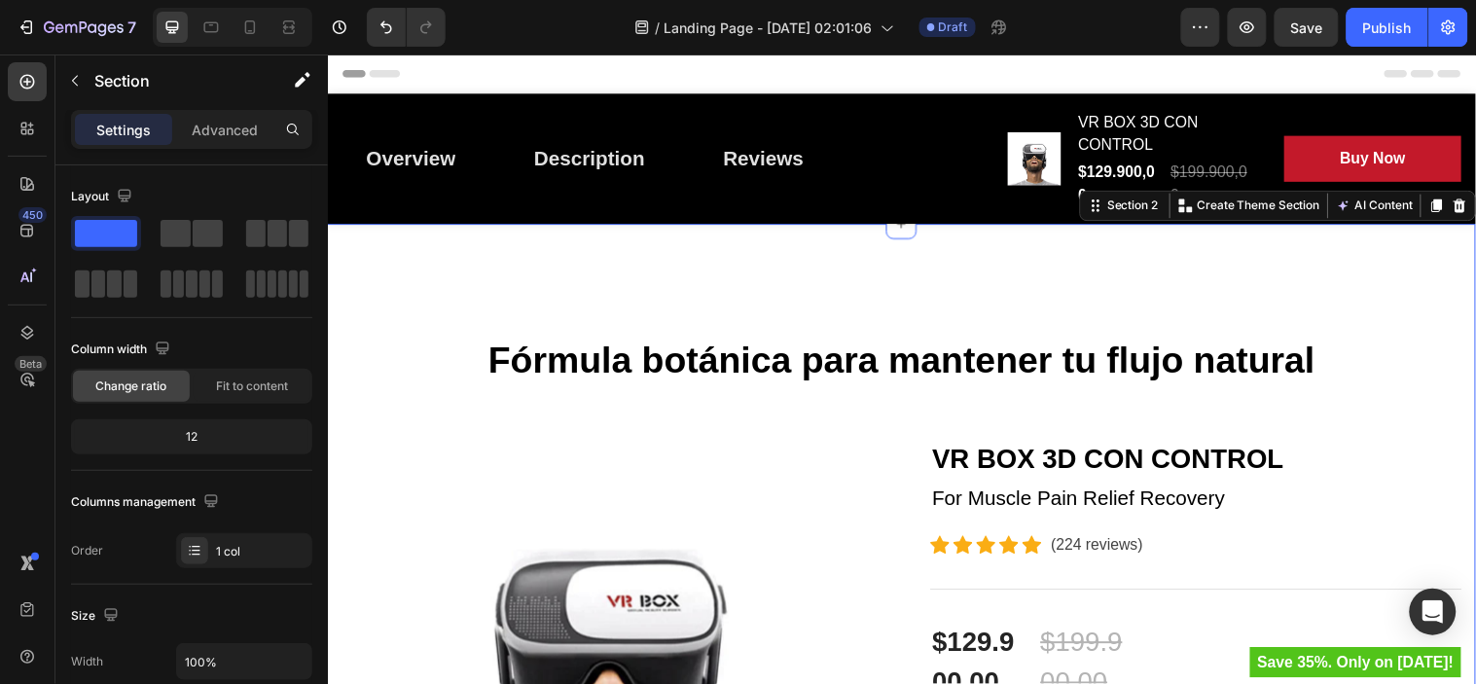
click at [452, 337] on p "⁠⁠⁠⁠⁠⁠⁠ Fórmula botánica para mantener tu flujo natural" at bounding box center [910, 342] width 1135 height 89
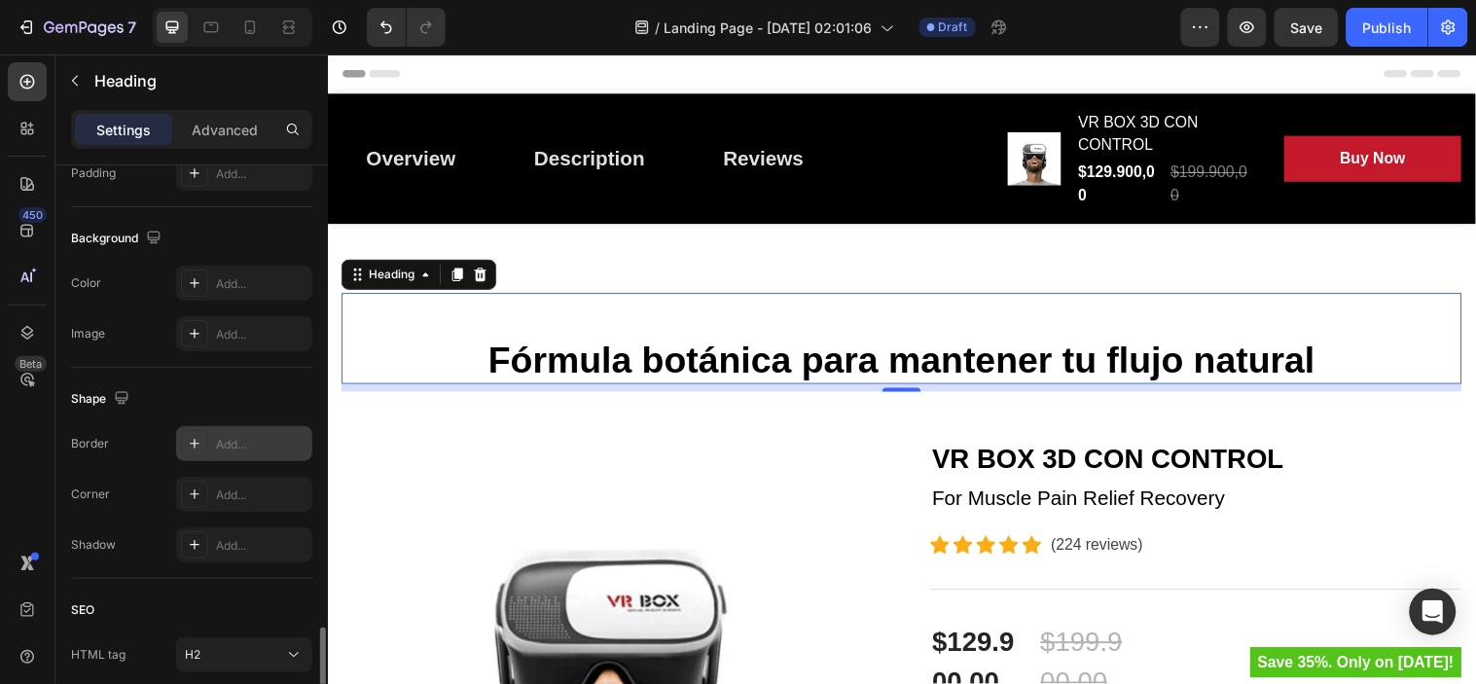
scroll to position [689, 0]
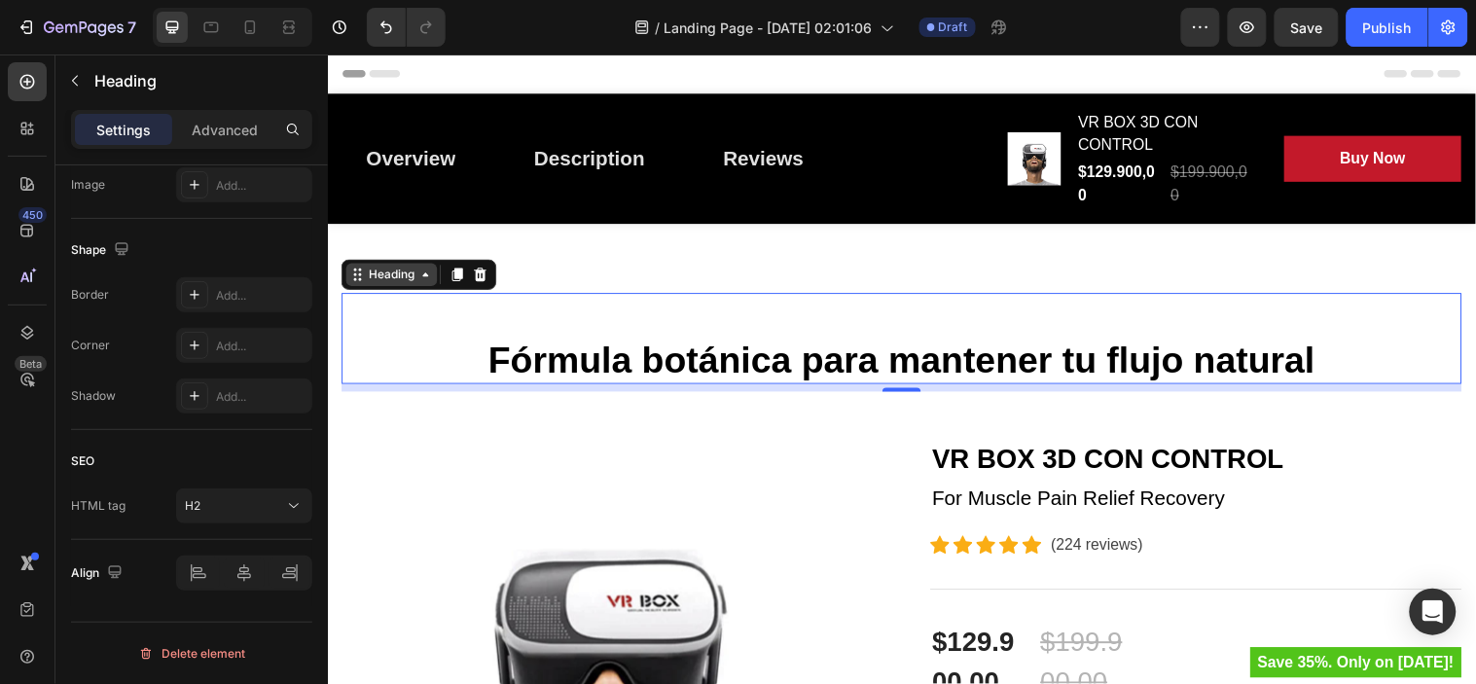
click at [427, 279] on icon at bounding box center [427, 278] width 16 height 16
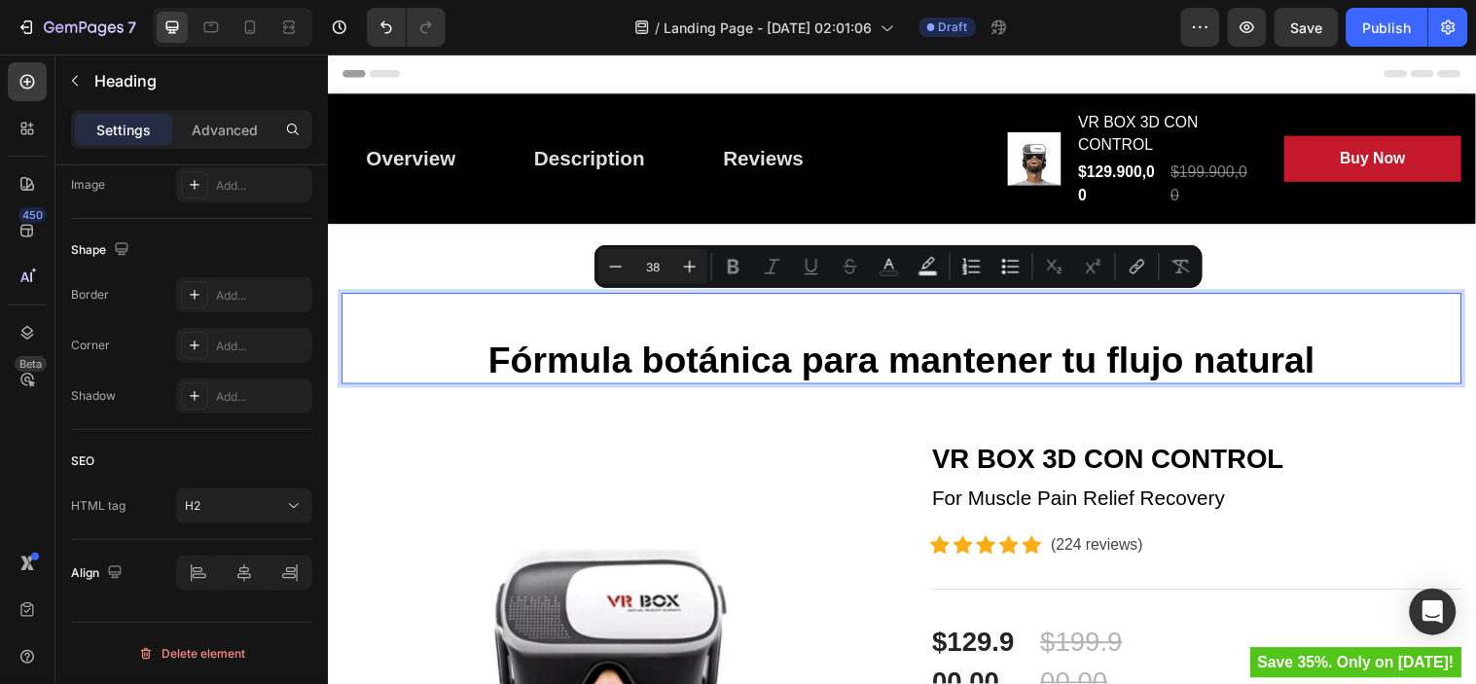
drag, startPoint x: 447, startPoint y: 355, endPoint x: 445, endPoint y: 317, distance: 38.0
click at [426, 301] on p "Fórmula botánica para mantener tu flujo natural" at bounding box center [910, 342] width 1135 height 89
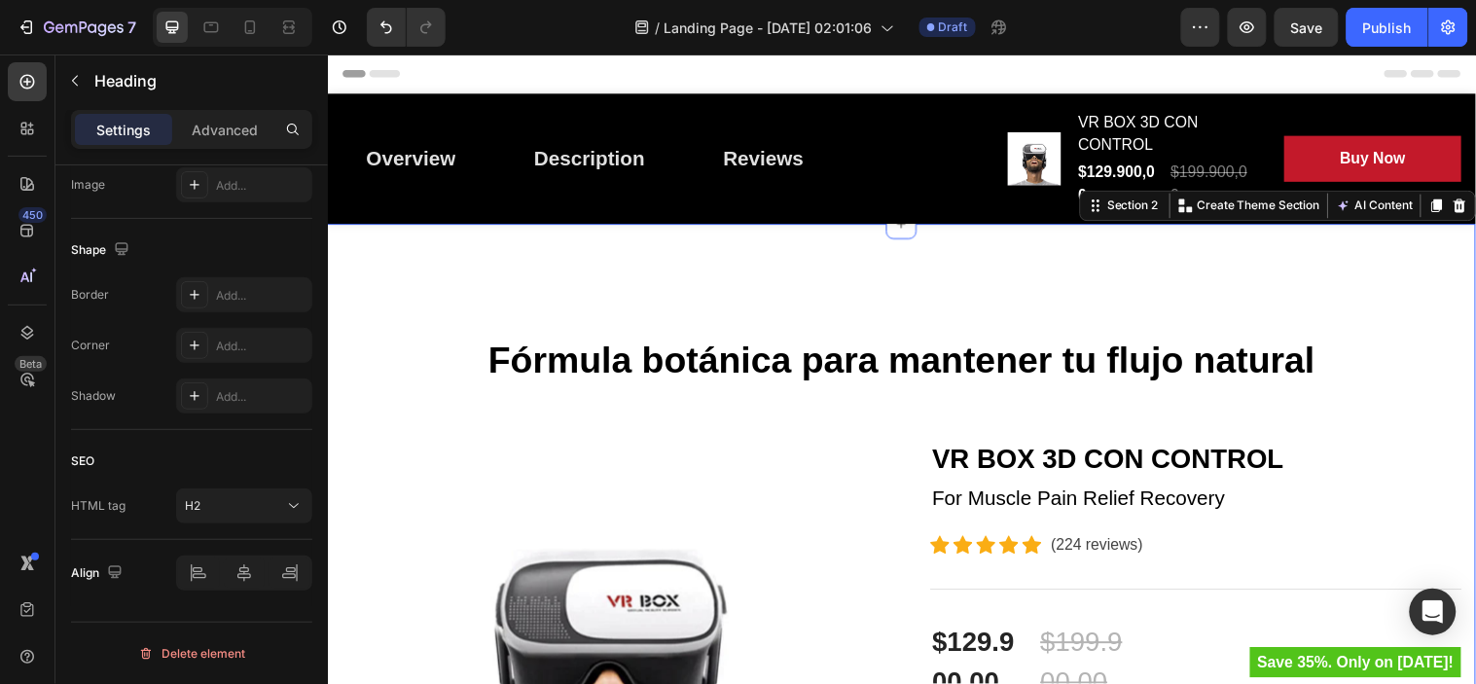
scroll to position [0, 0]
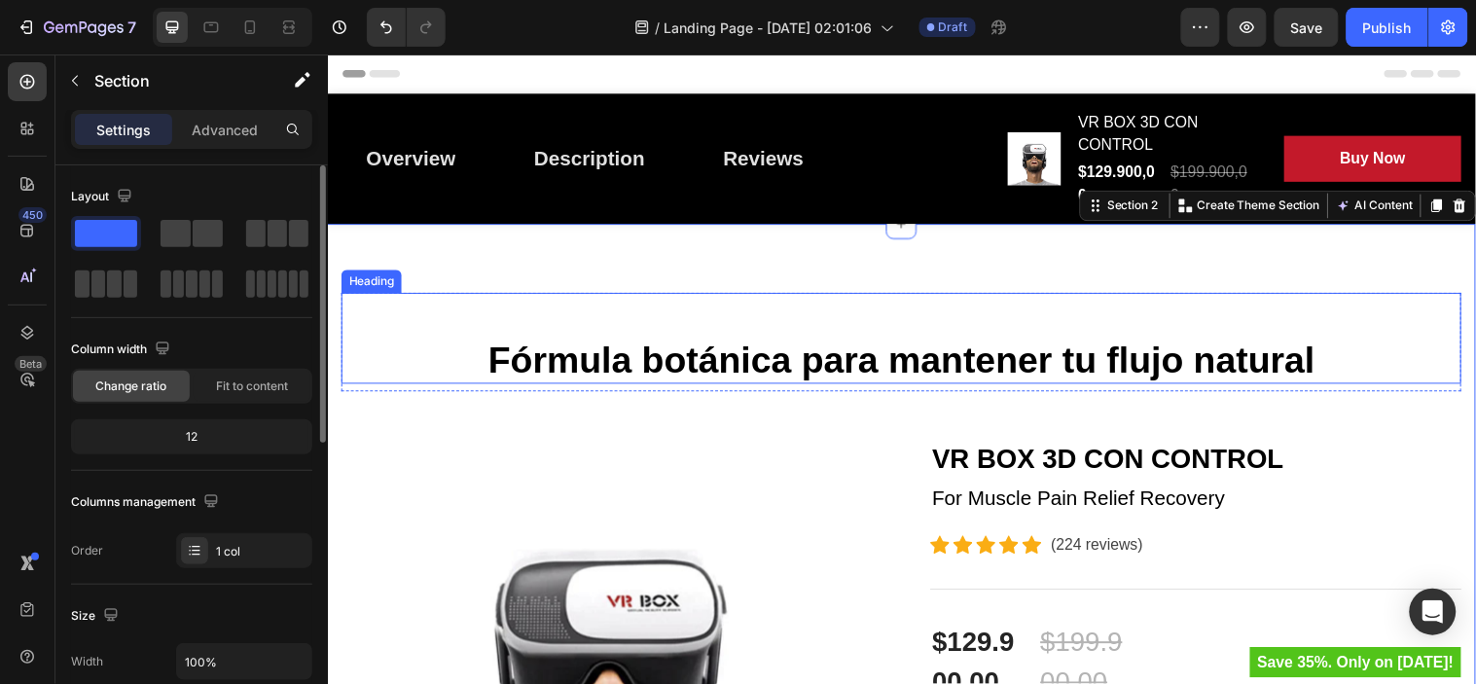
click at [531, 352] on p "⁠⁠⁠⁠⁠⁠⁠ Fórmula botánica para mantener tu flujo natural" at bounding box center [910, 342] width 1135 height 89
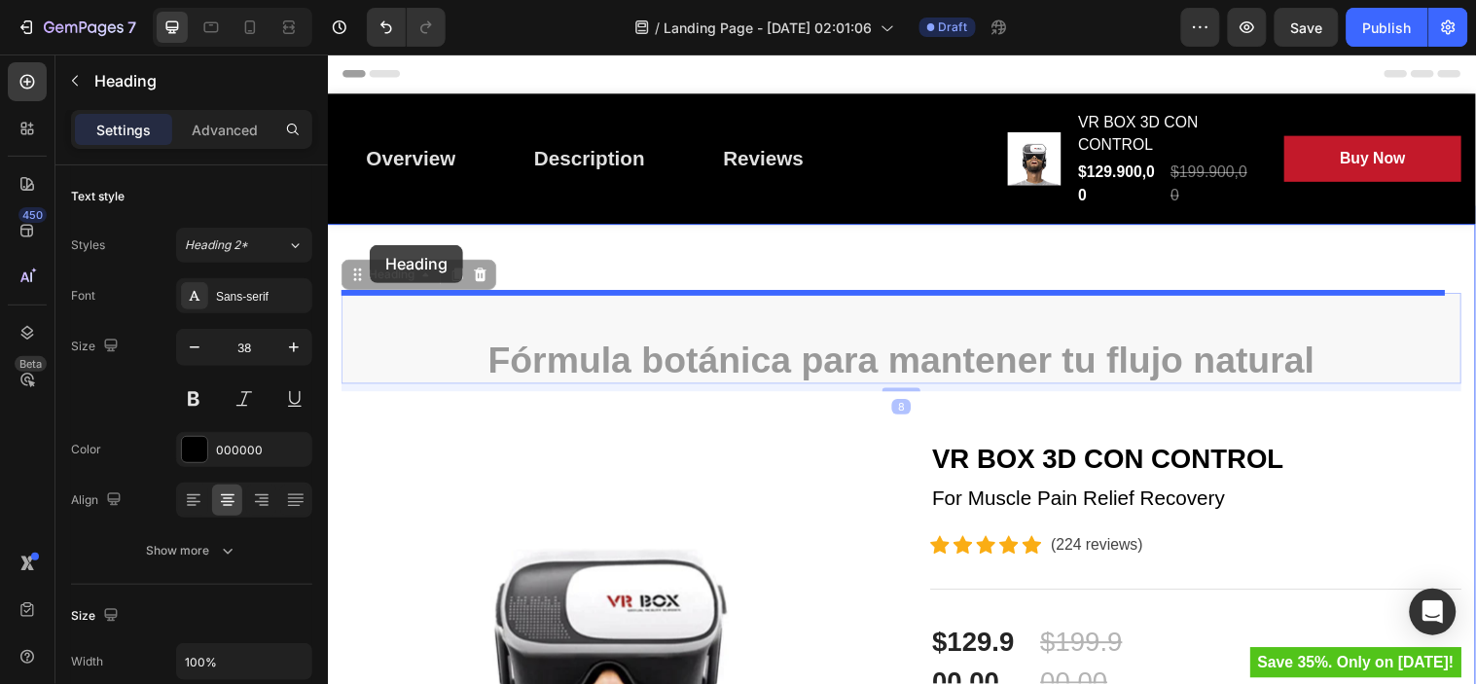
drag, startPoint x: 358, startPoint y: 277, endPoint x: 370, endPoint y: 247, distance: 32.3
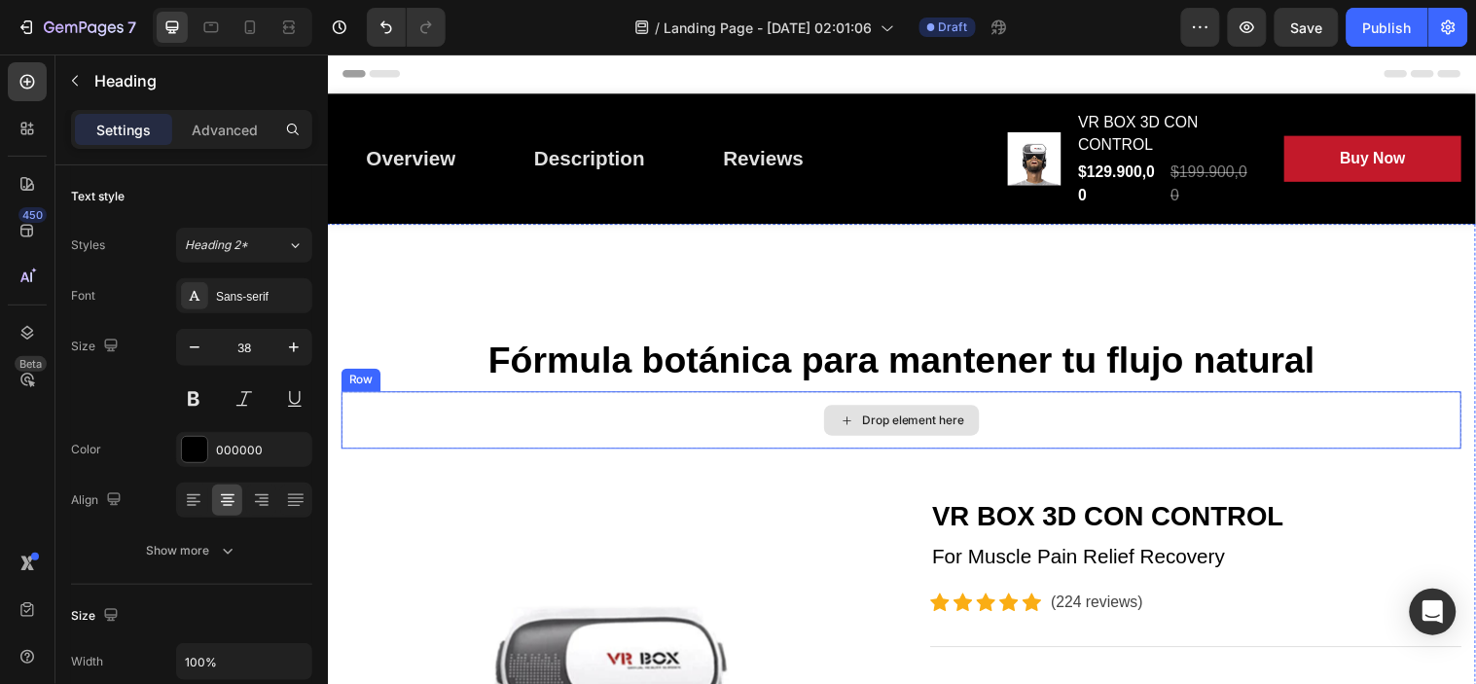
click at [659, 436] on div "Drop element here" at bounding box center [911, 425] width 1138 height 58
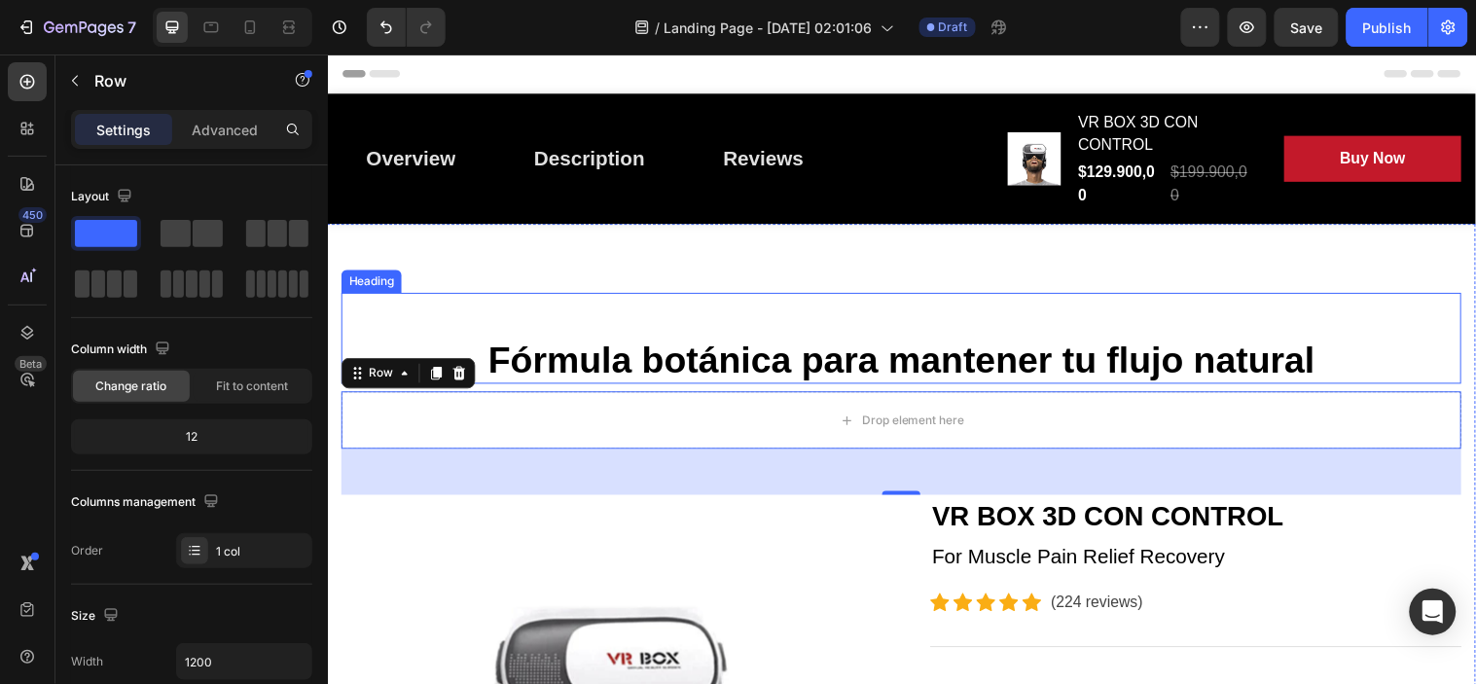
click at [1003, 353] on h2 "Fórmula botánica para mantener tu flujo natural" at bounding box center [911, 342] width 1138 height 92
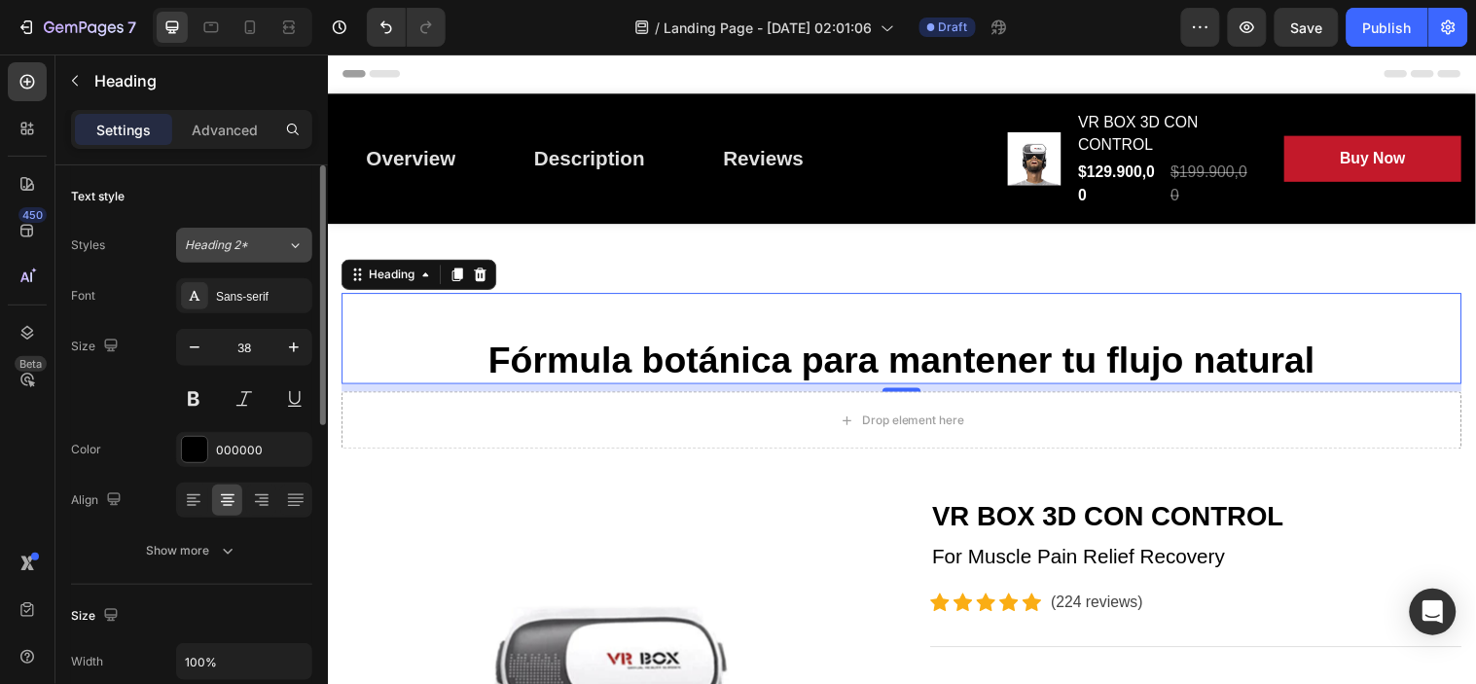
click at [225, 243] on span "Heading 2*" at bounding box center [216, 245] width 63 height 18
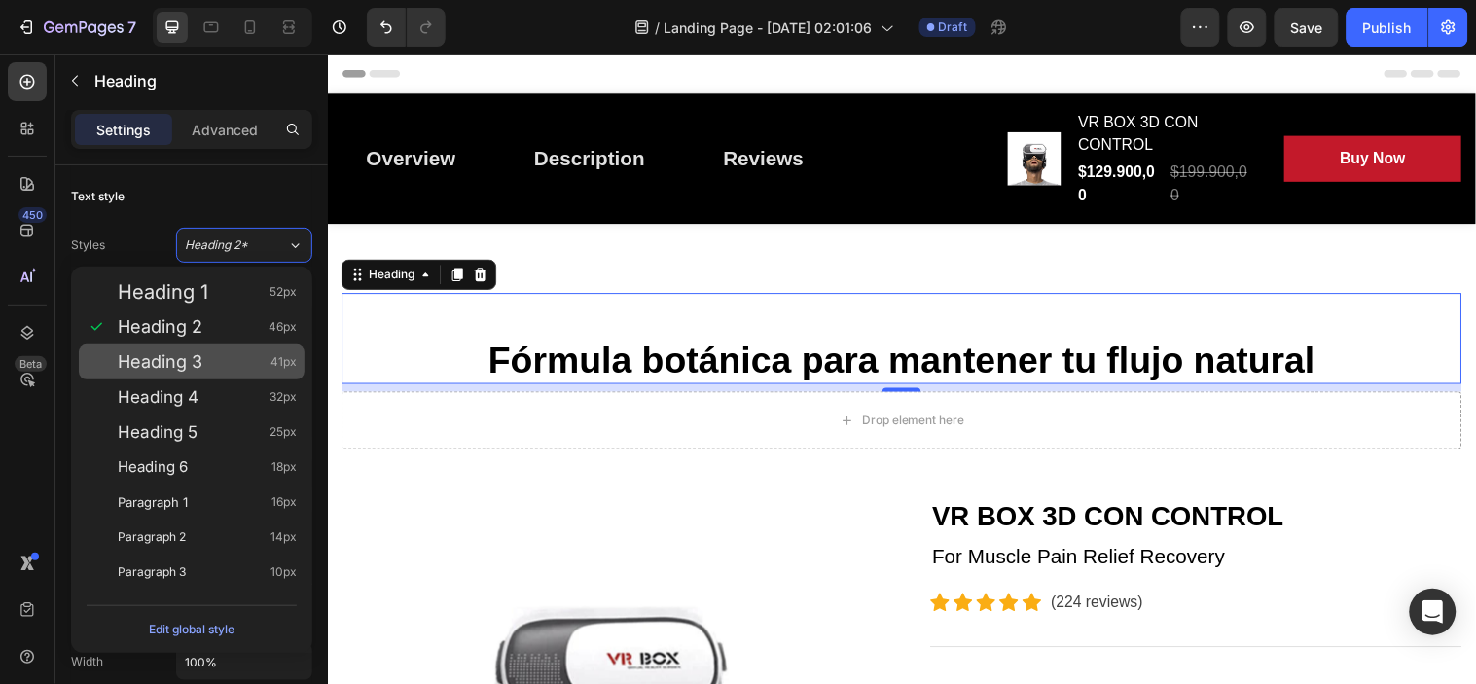
click at [192, 364] on span "Heading 3" at bounding box center [160, 361] width 85 height 19
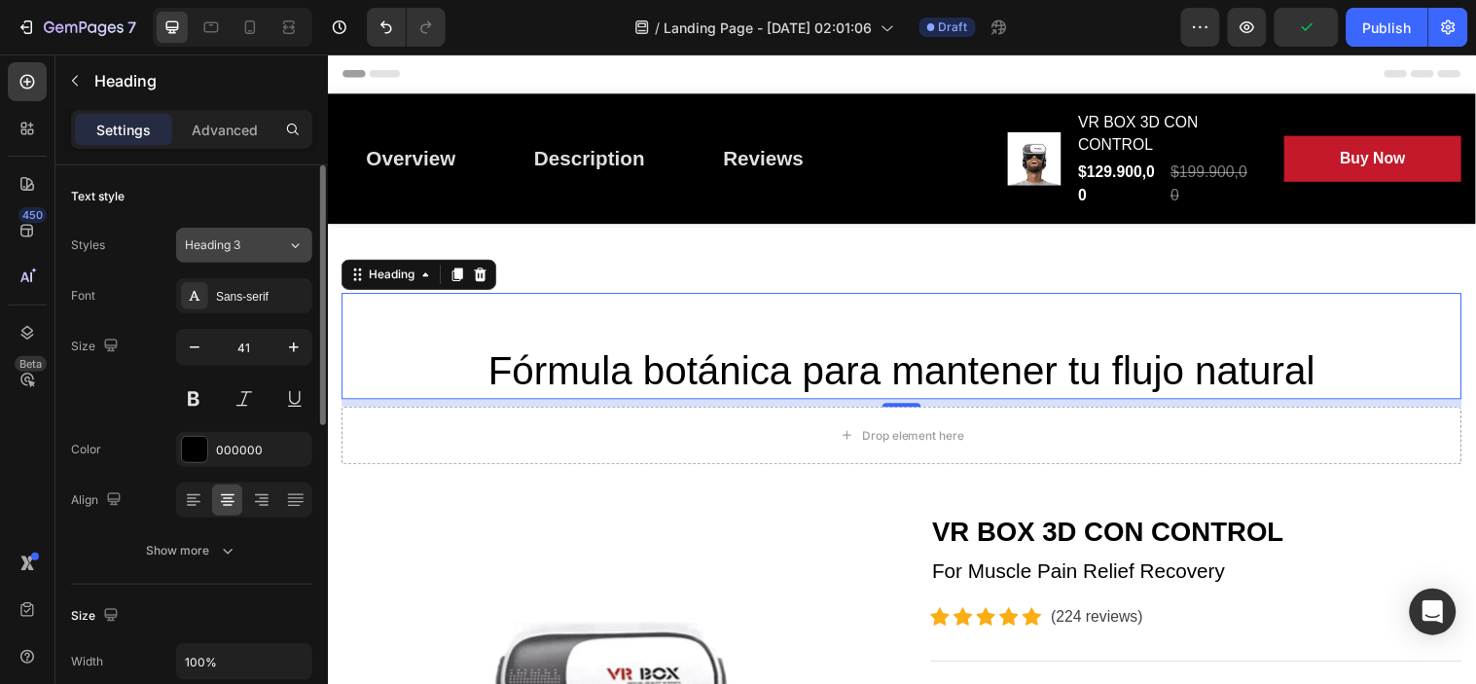
click at [239, 245] on span "Heading 3" at bounding box center [212, 245] width 55 height 18
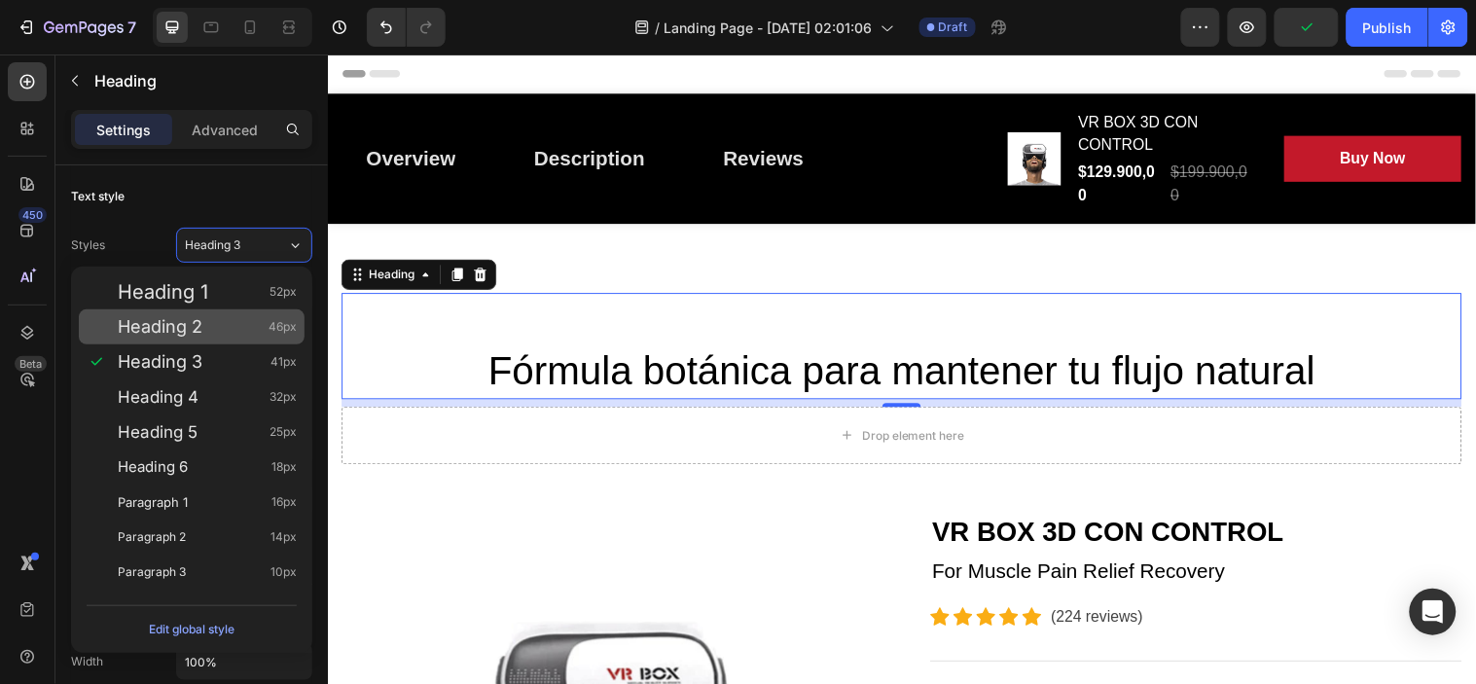
click at [219, 325] on div "Heading 2 46px" at bounding box center [207, 326] width 179 height 19
type input "46"
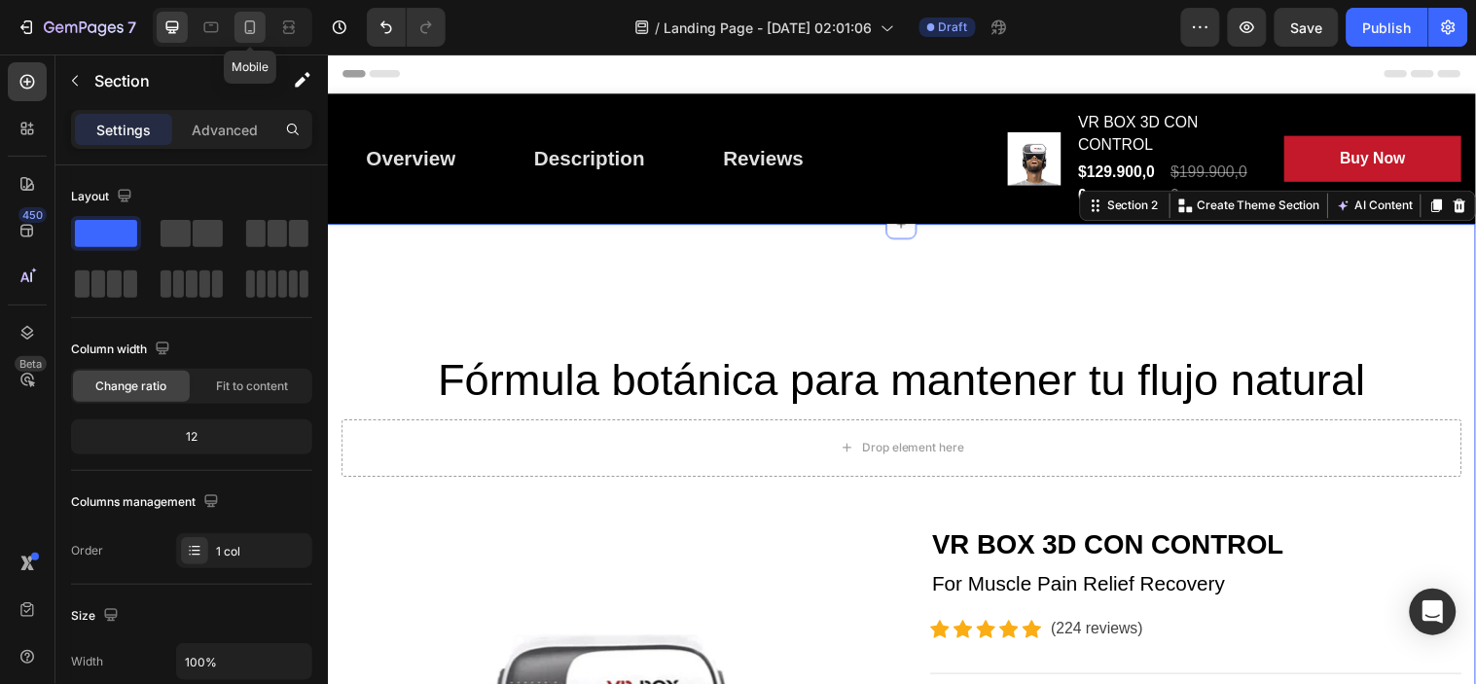
click at [250, 35] on icon at bounding box center [249, 27] width 19 height 19
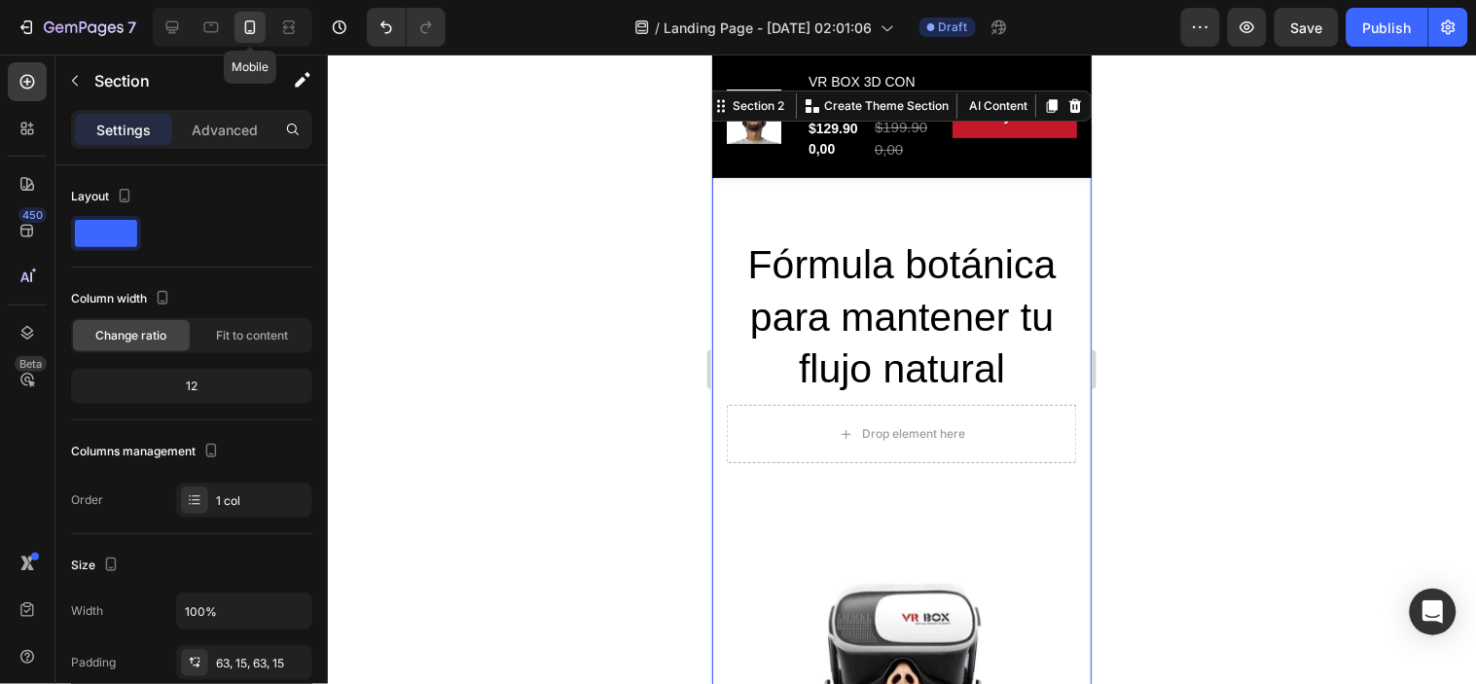
scroll to position [94, 0]
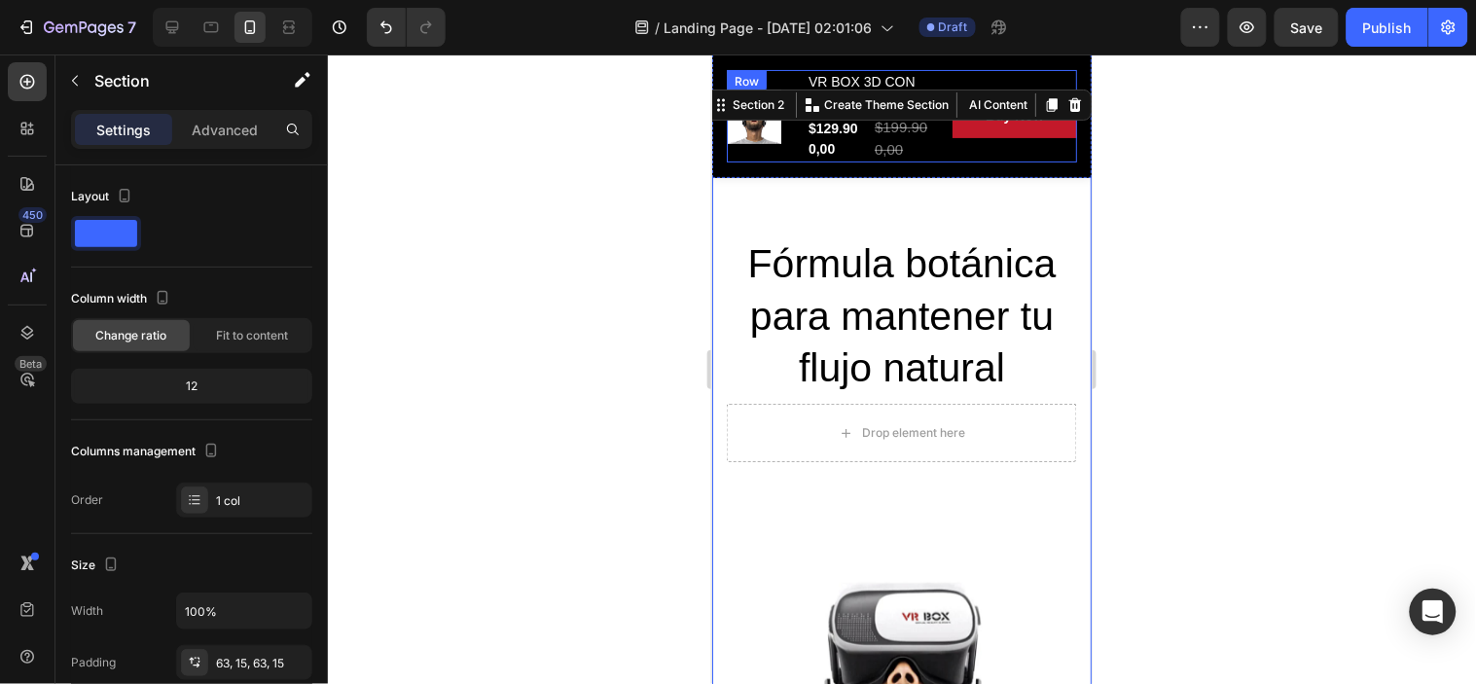
click at [773, 157] on div "Product Images" at bounding box center [761, 115] width 70 height 92
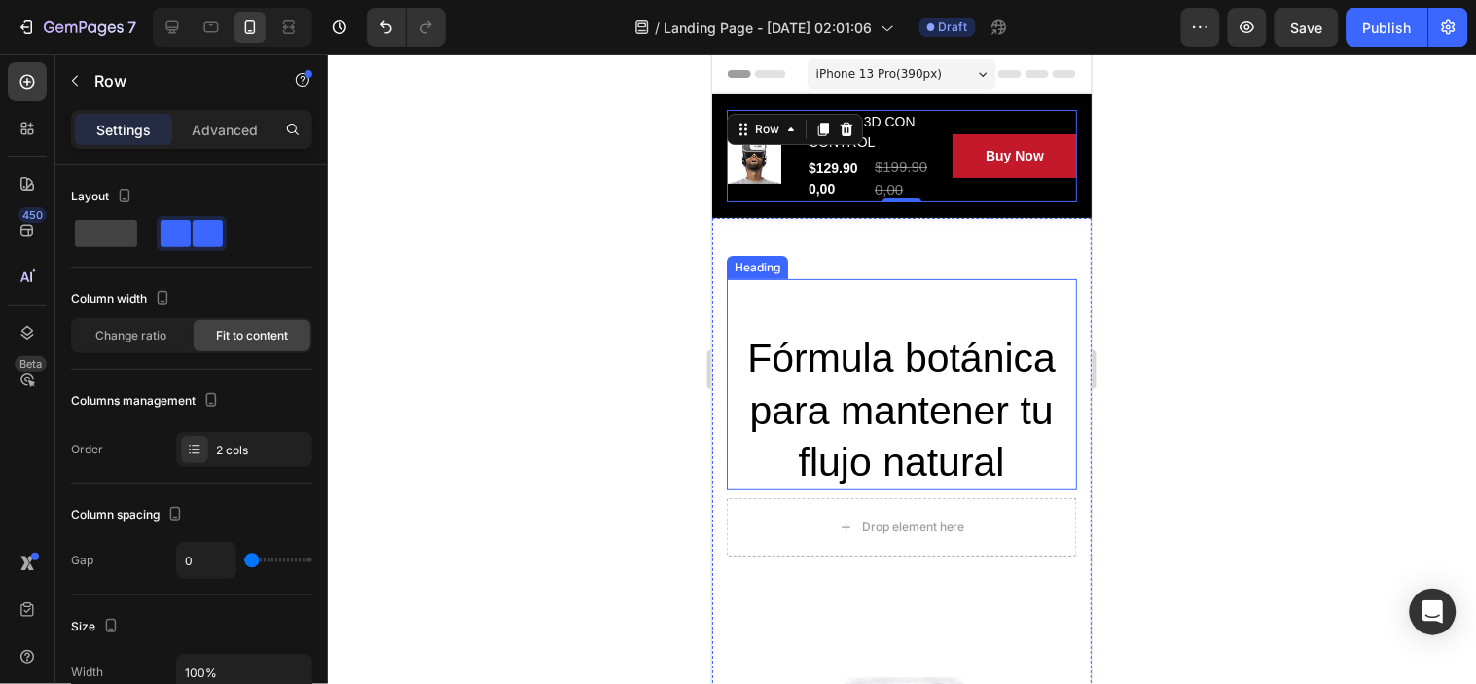
scroll to position [108, 0]
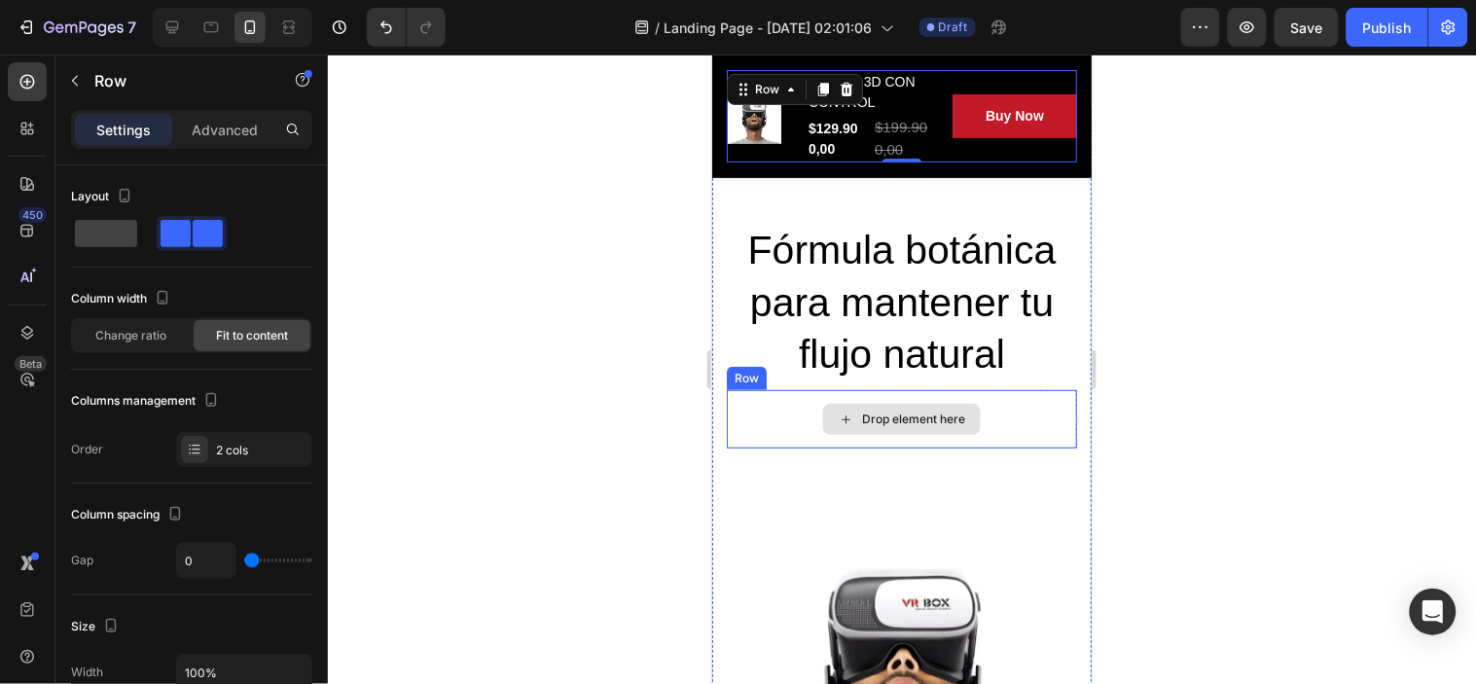
click at [1010, 418] on div "Drop element here" at bounding box center [901, 418] width 350 height 58
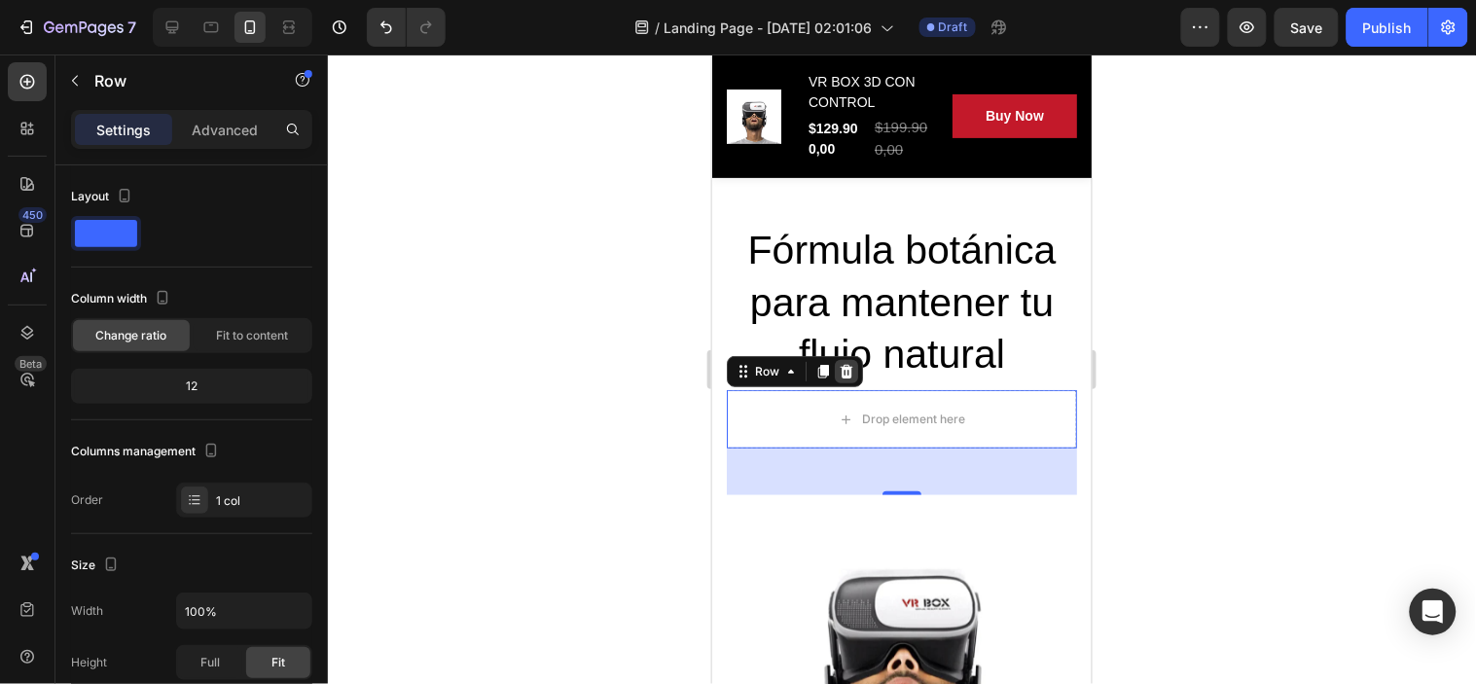
click at [843, 372] on icon at bounding box center [846, 371] width 16 height 16
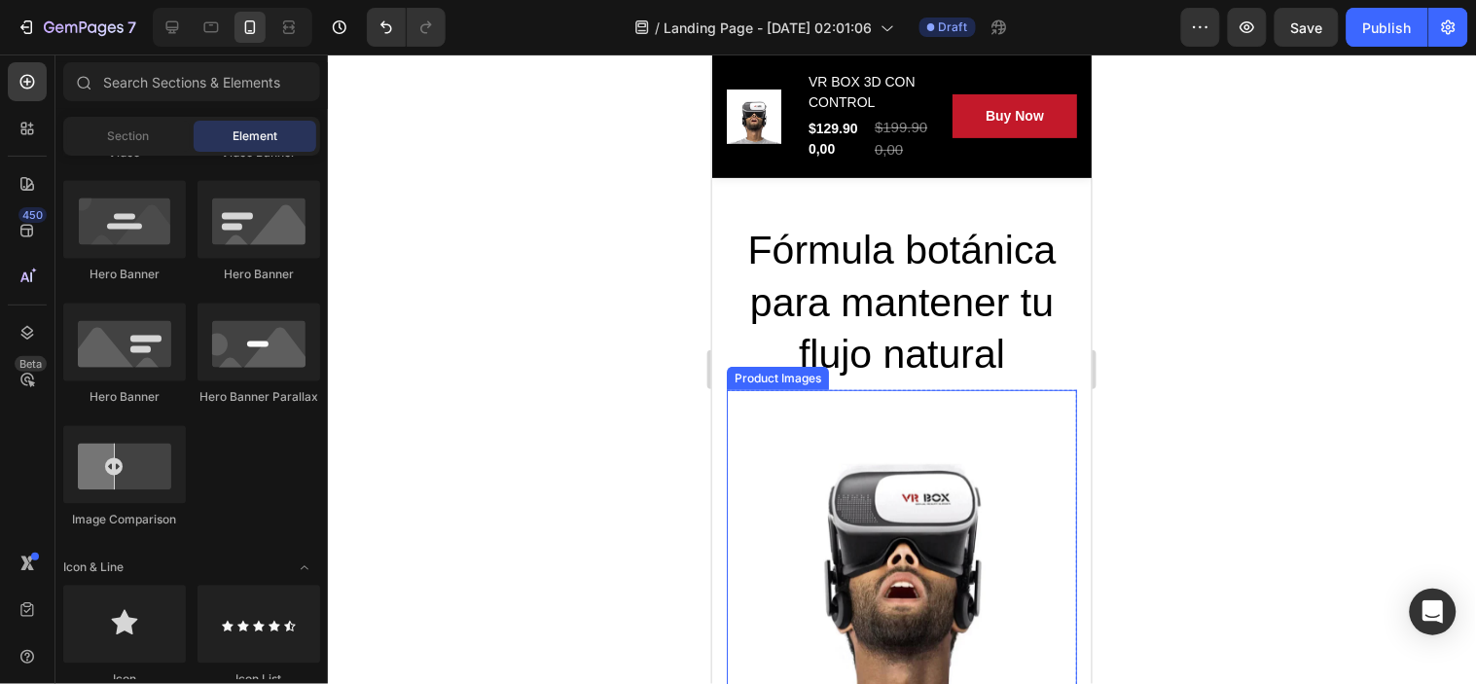
click at [927, 413] on img at bounding box center [901, 564] width 350 height 350
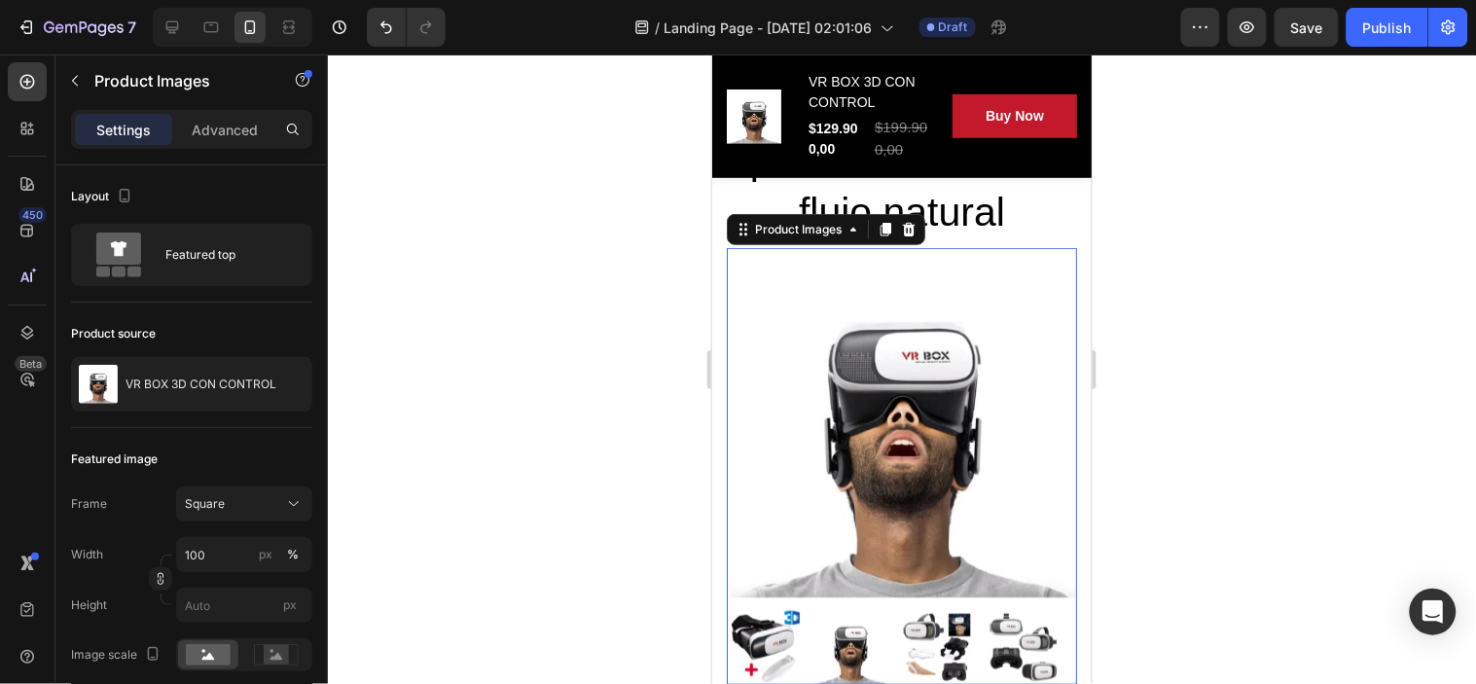
scroll to position [216, 0]
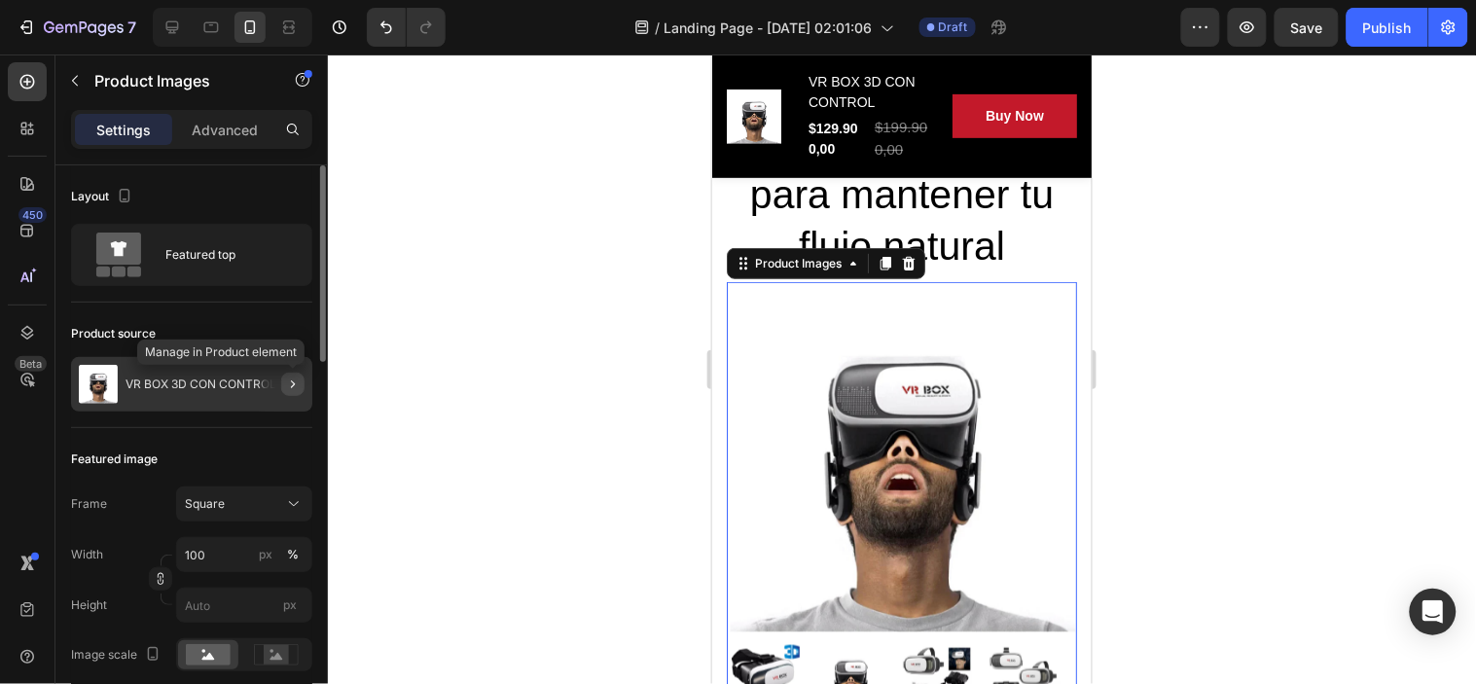
click at [290, 381] on icon "button" at bounding box center [293, 385] width 16 height 16
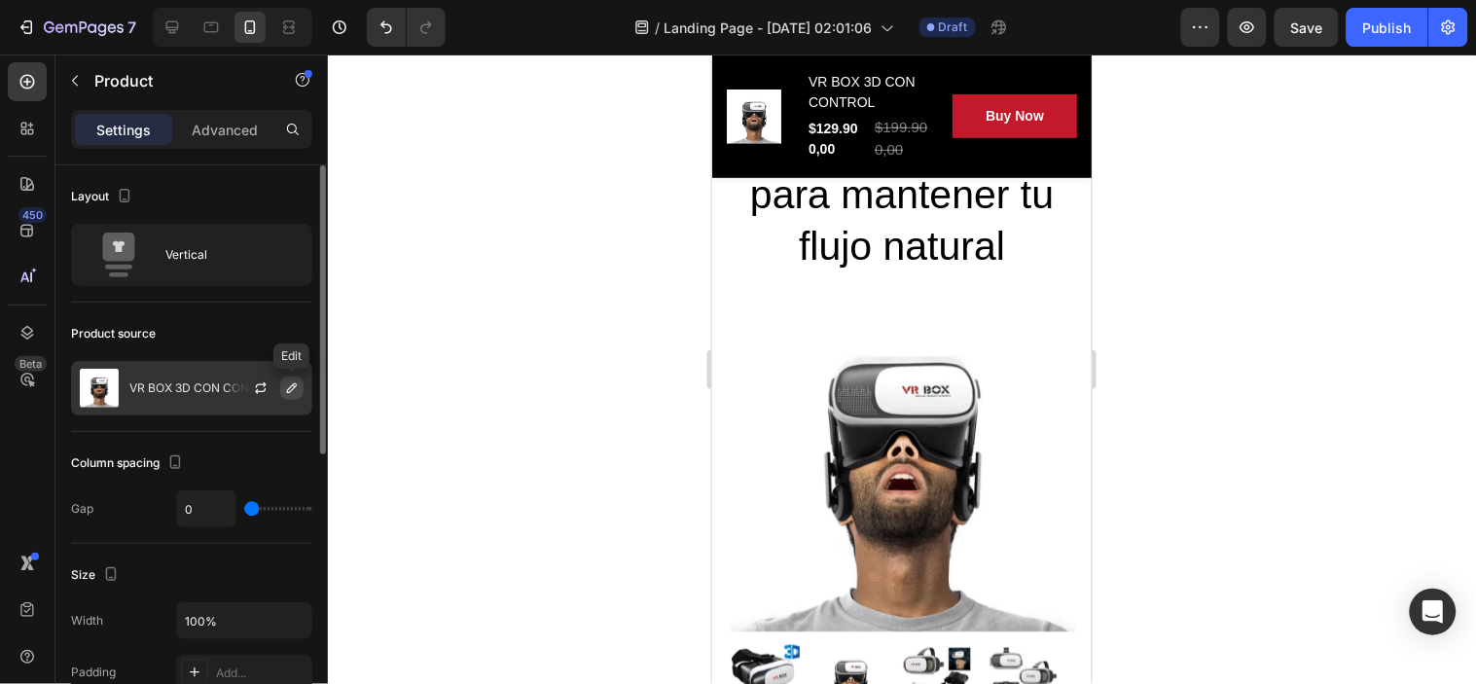
click at [292, 385] on icon "button" at bounding box center [292, 388] width 10 height 10
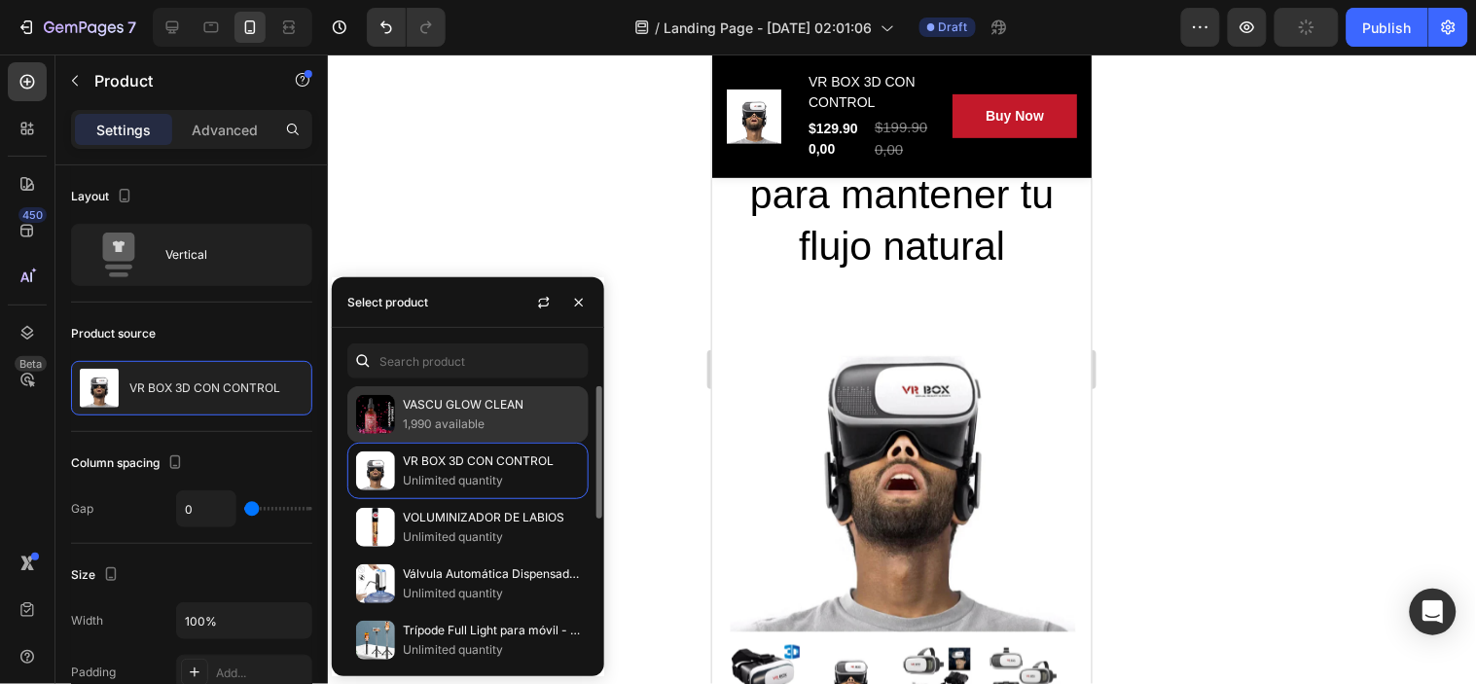
click at [429, 411] on p "VASCU GLOW CLEAN" at bounding box center [491, 404] width 177 height 19
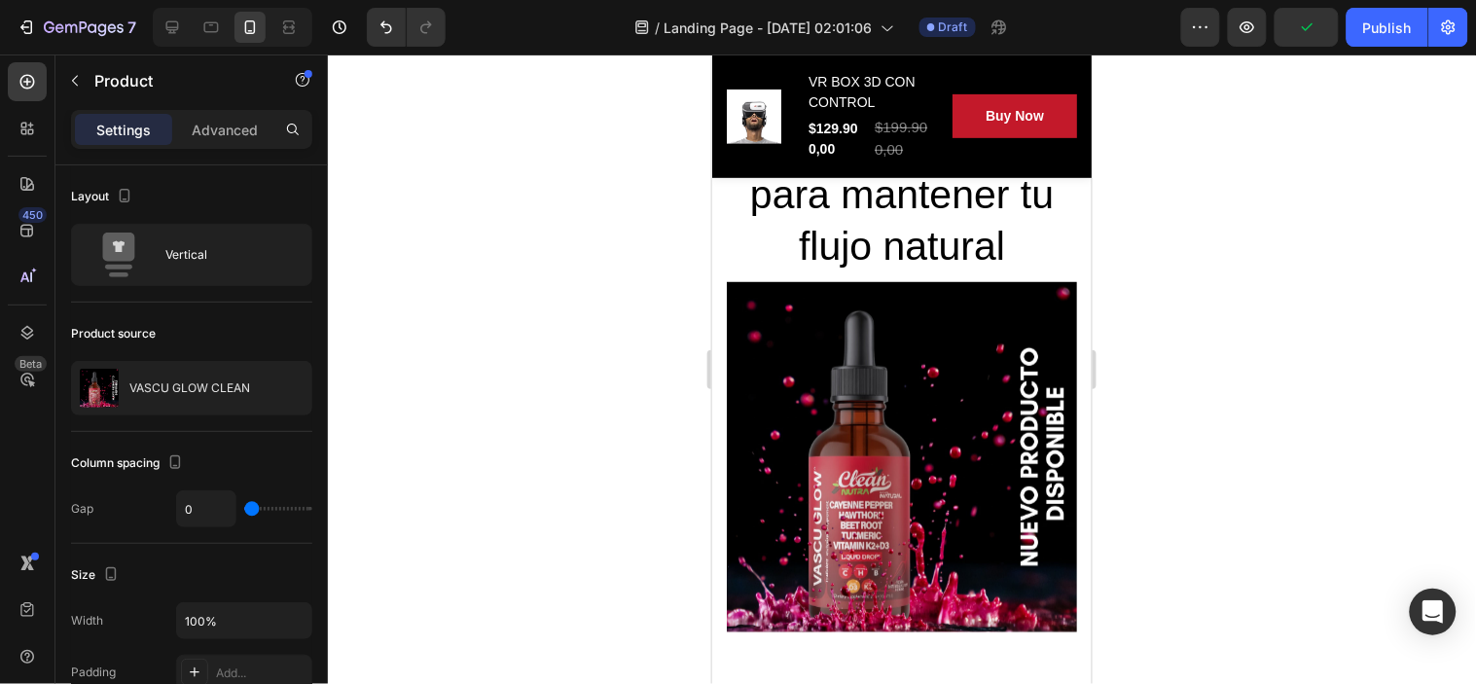
click at [1169, 382] on div at bounding box center [902, 369] width 1148 height 630
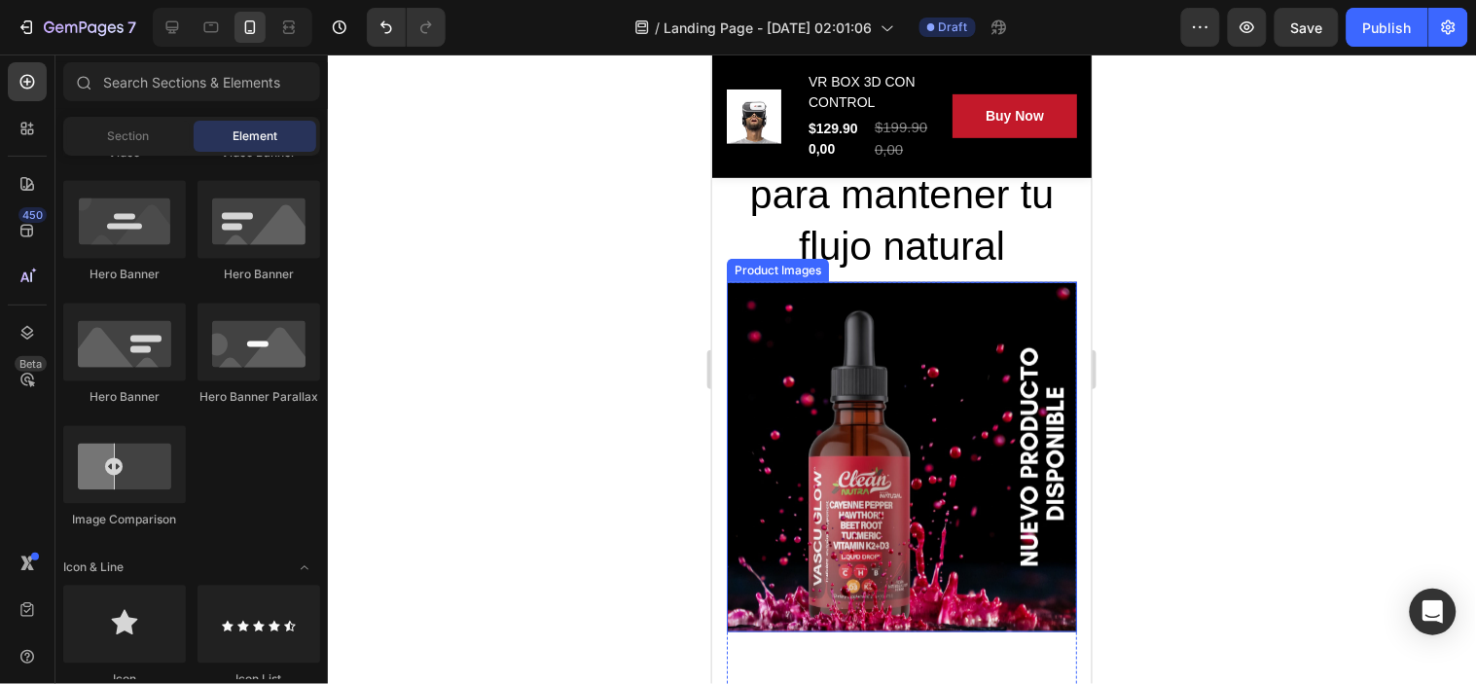
click at [846, 386] on img at bounding box center [901, 456] width 350 height 350
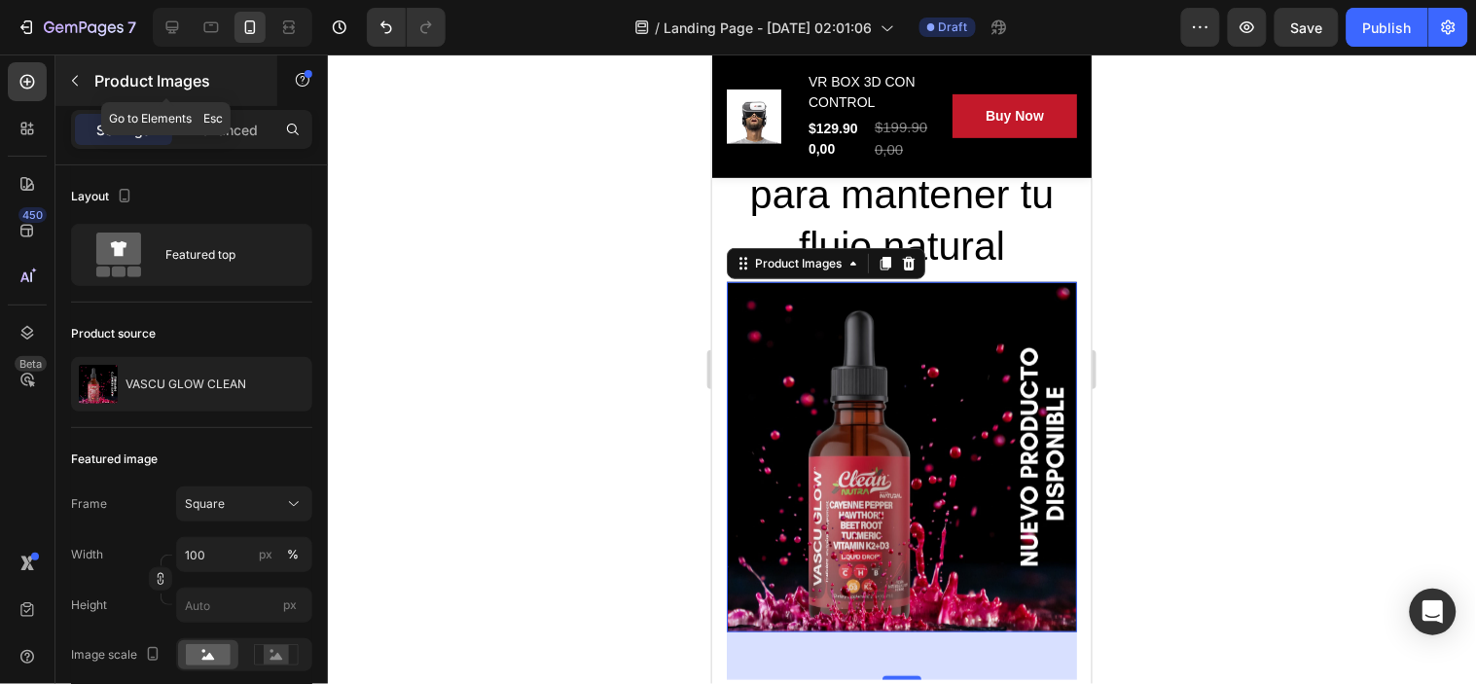
click at [79, 78] on icon "button" at bounding box center [75, 81] width 16 height 16
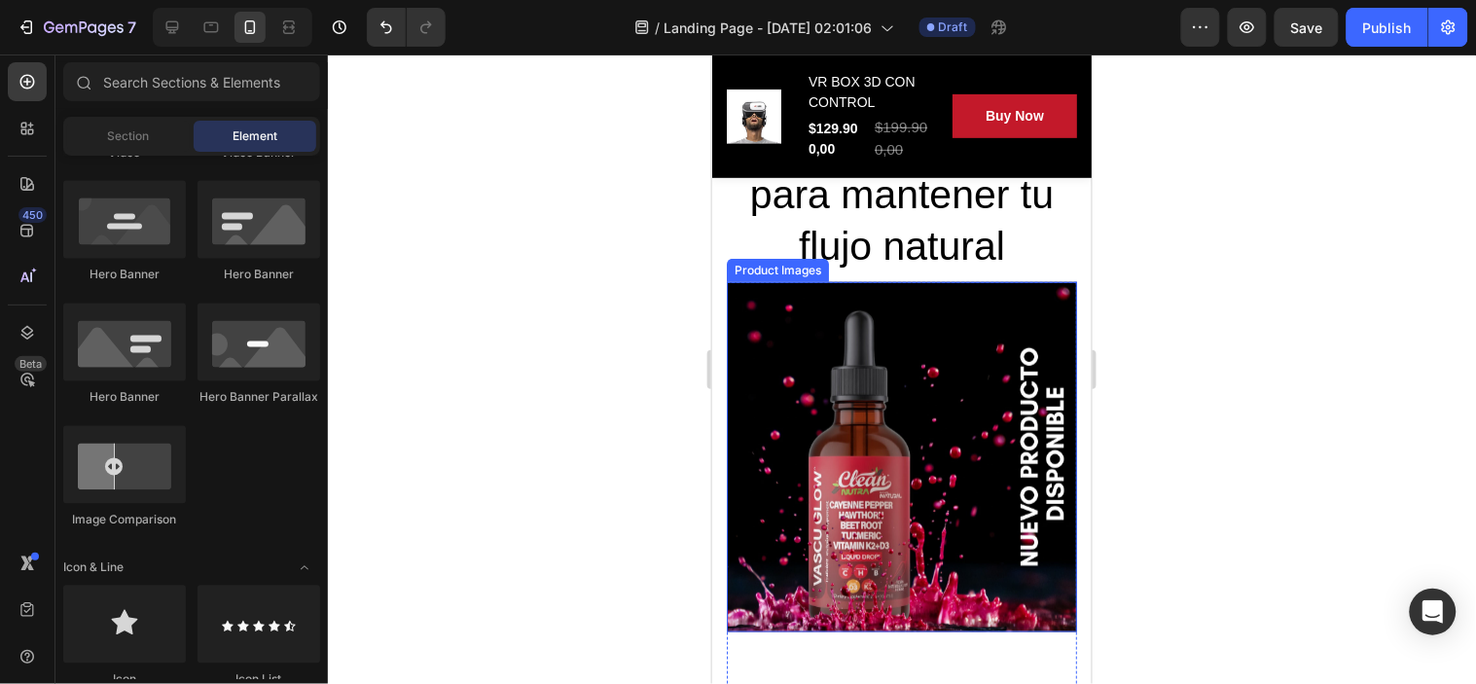
click at [777, 364] on img at bounding box center [901, 456] width 350 height 350
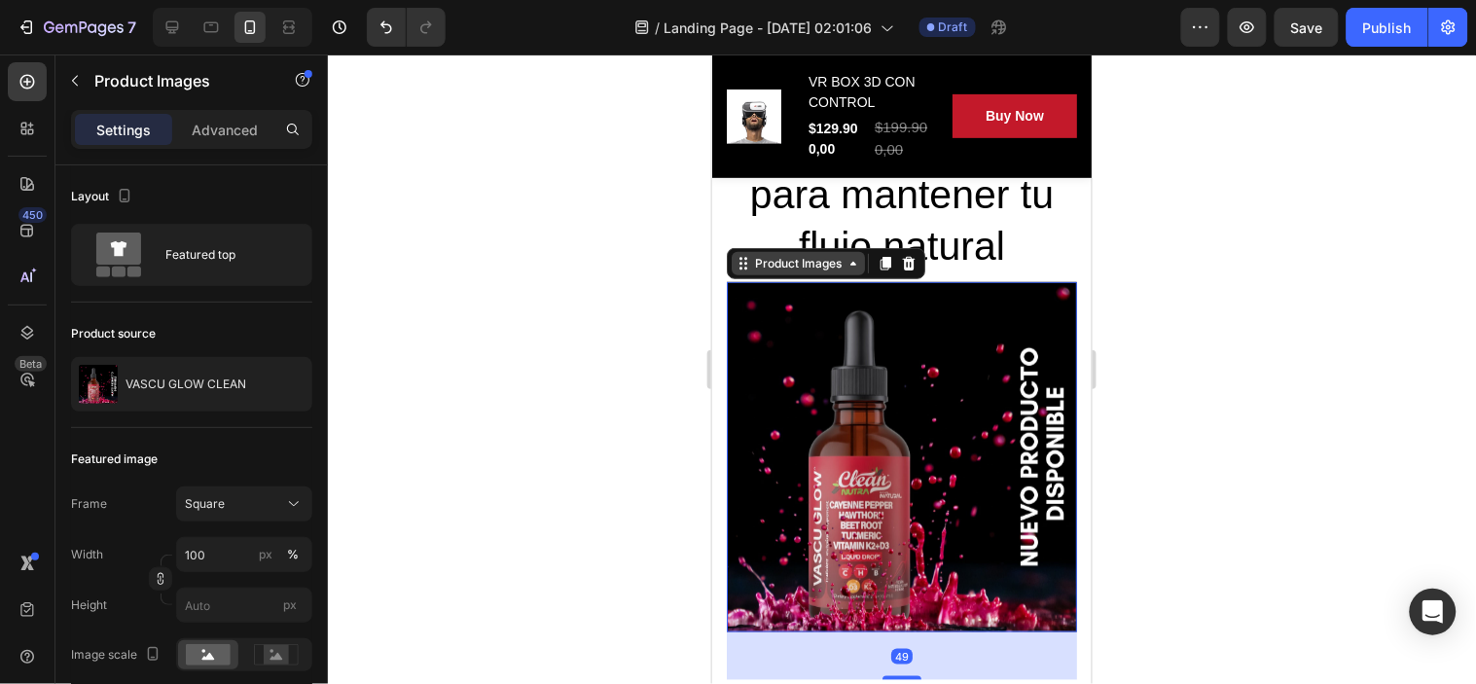
click at [813, 258] on div "Product Images" at bounding box center [797, 263] width 94 height 18
click at [588, 484] on div at bounding box center [902, 369] width 1148 height 630
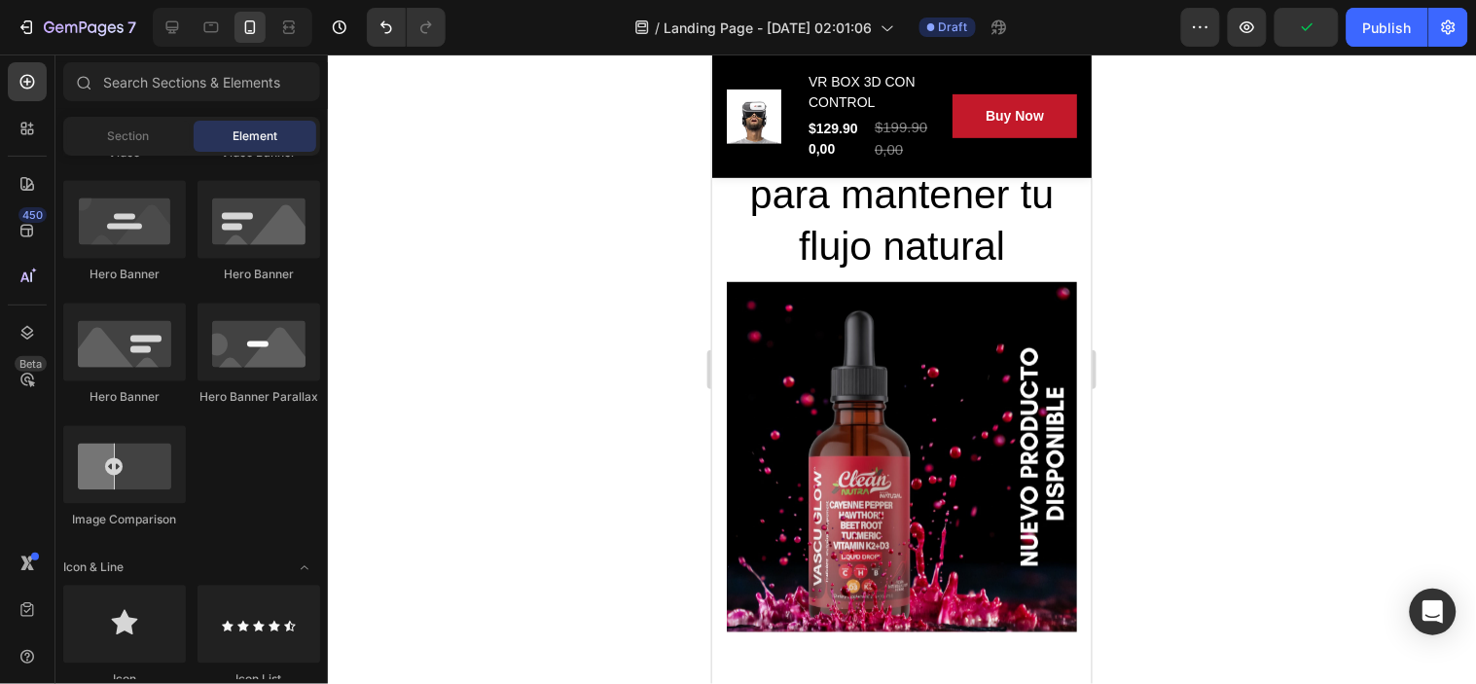
click at [987, 478] on img at bounding box center [901, 456] width 350 height 350
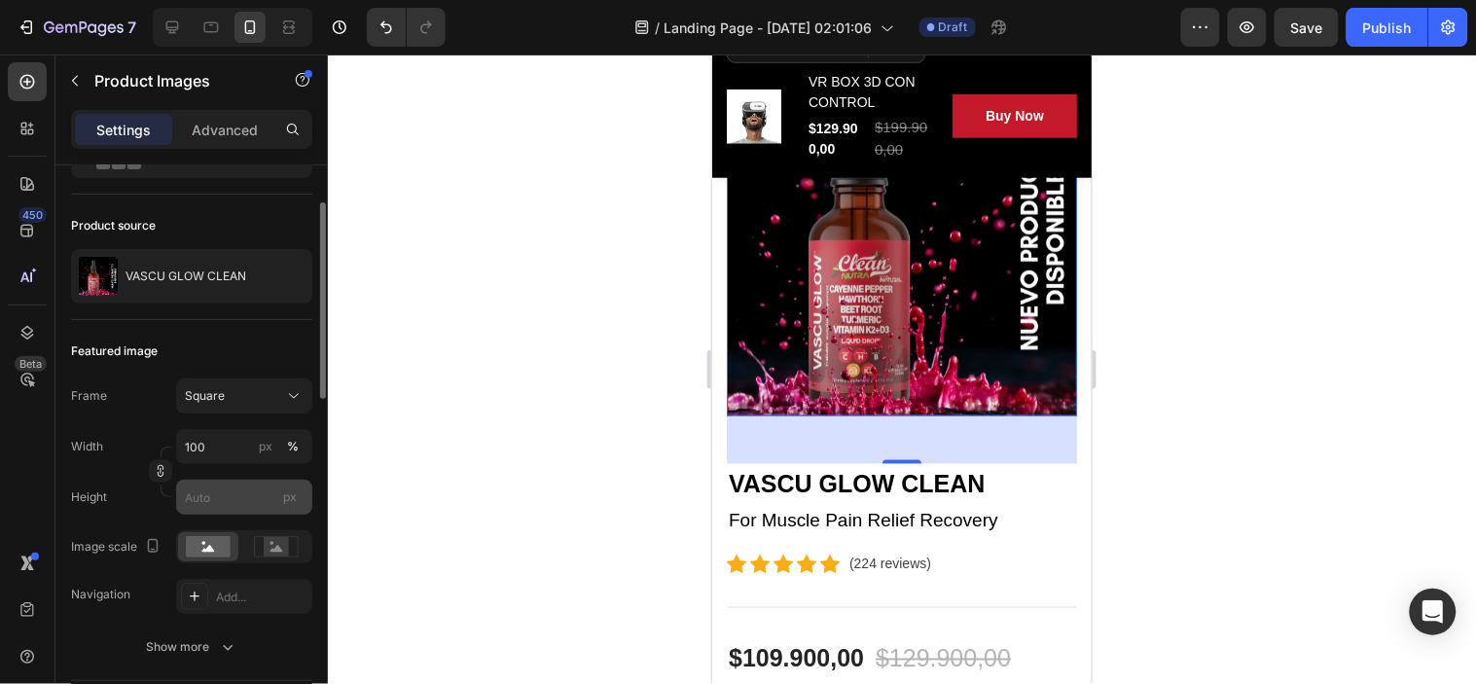
scroll to position [108, 0]
click at [266, 548] on rect at bounding box center [276, 546] width 25 height 19
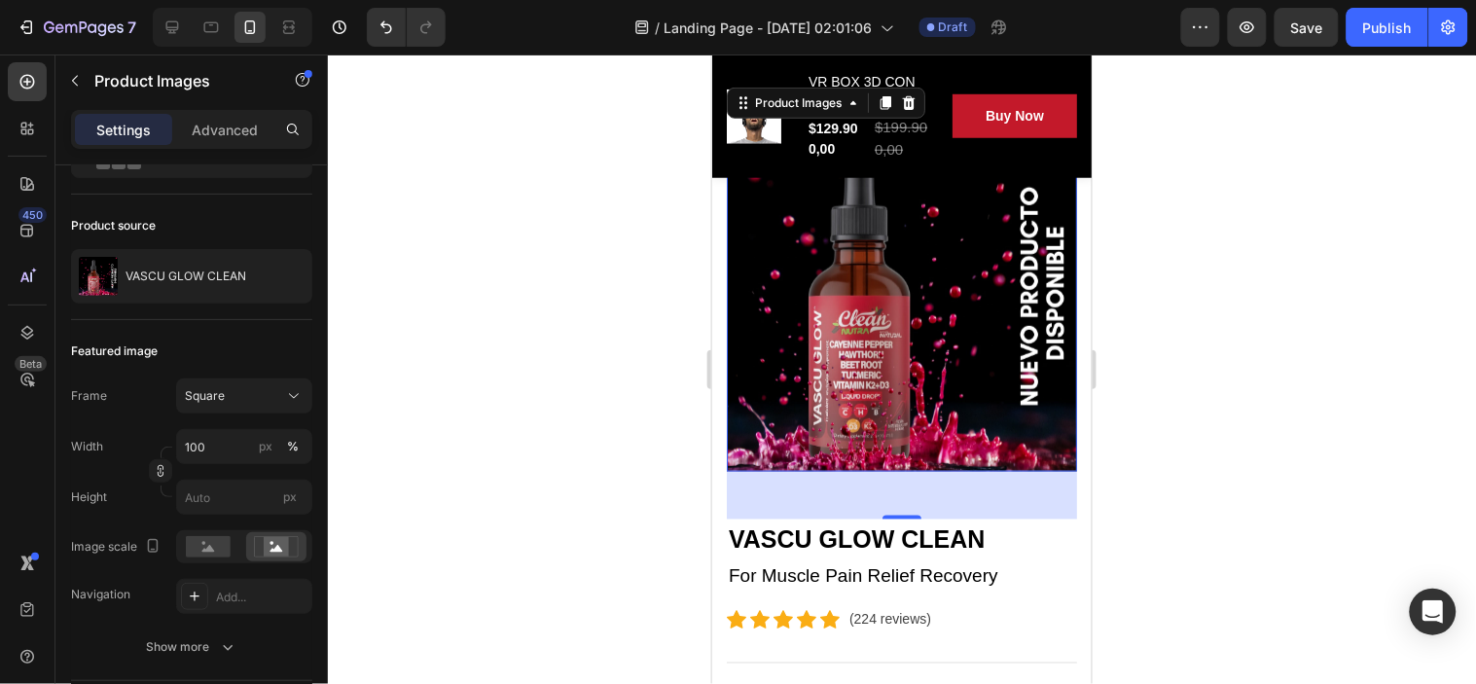
scroll to position [324, 0]
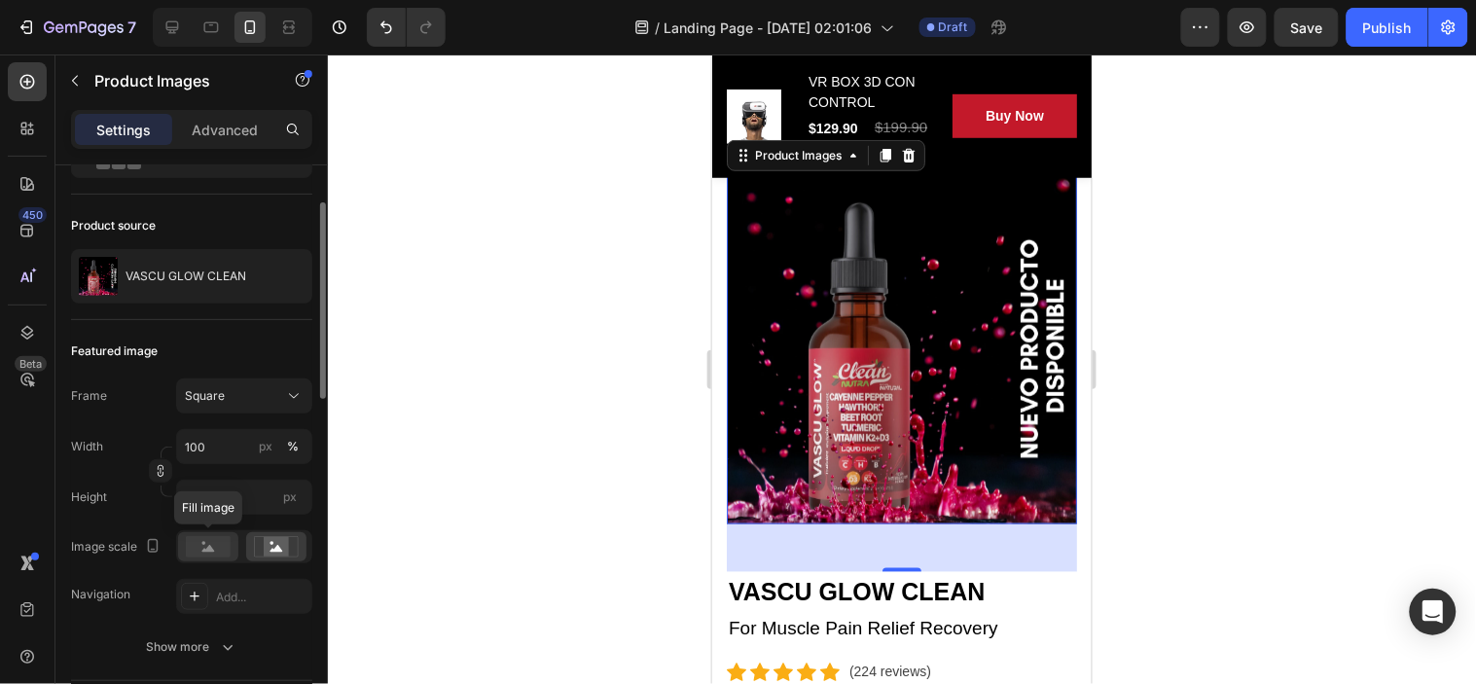
click at [207, 551] on icon at bounding box center [208, 548] width 13 height 7
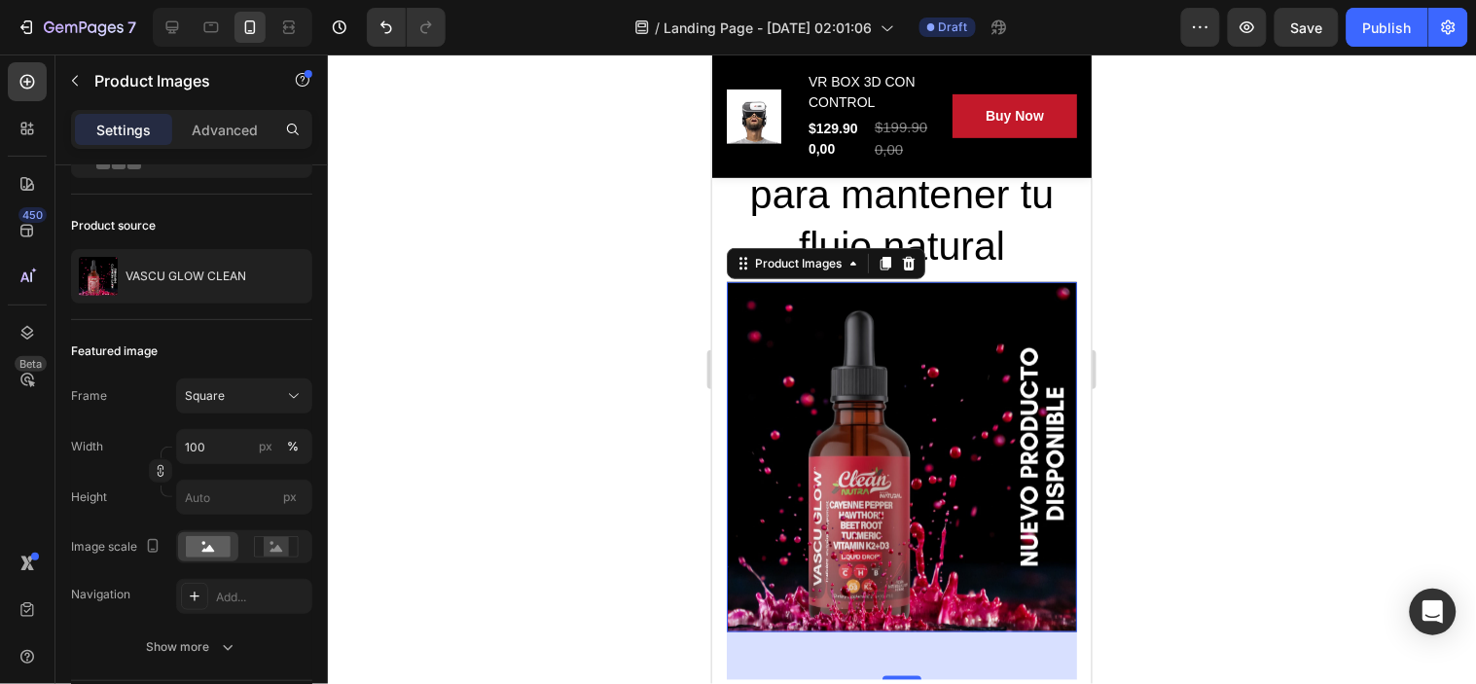
click at [827, 275] on div "Product Images" at bounding box center [825, 262] width 199 height 31
click at [845, 260] on icon at bounding box center [853, 263] width 16 height 16
click at [744, 264] on icon at bounding box center [744, 263] width 3 height 3
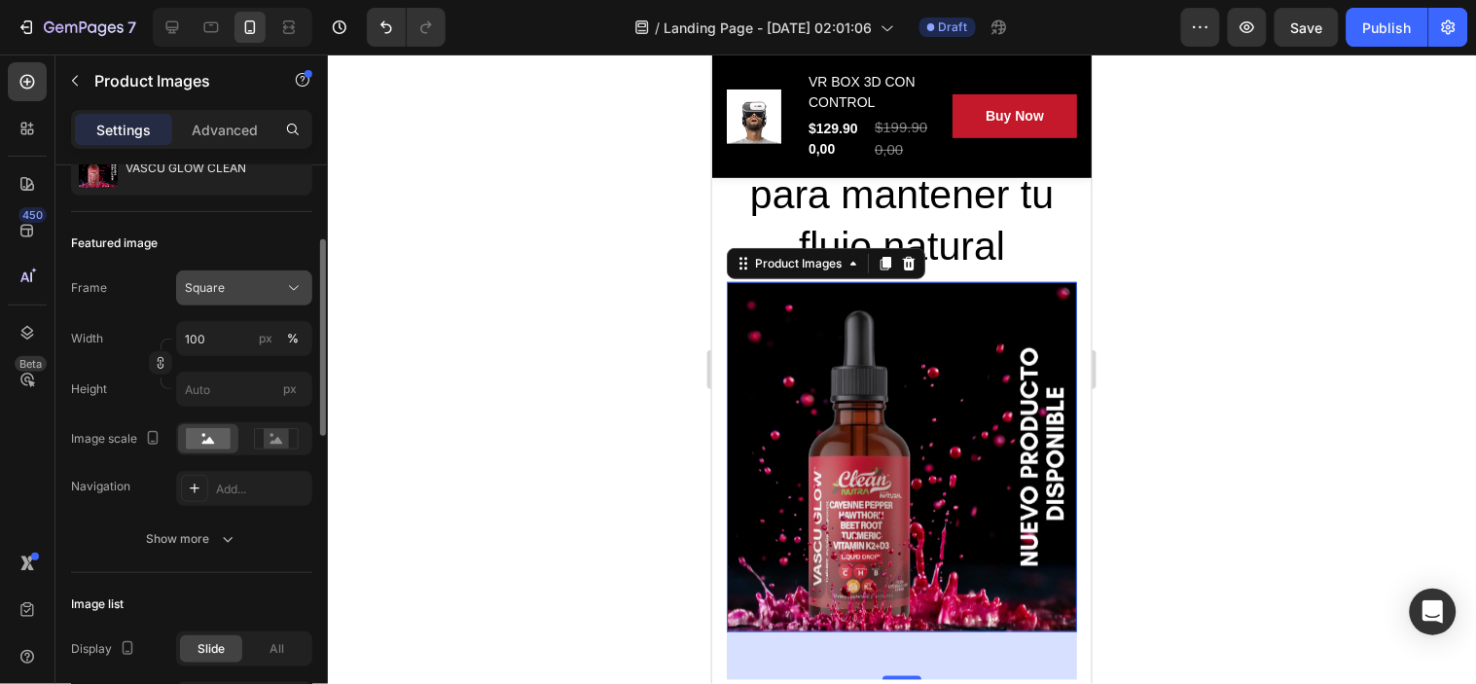
click at [211, 288] on span "Square" at bounding box center [205, 288] width 40 height 18
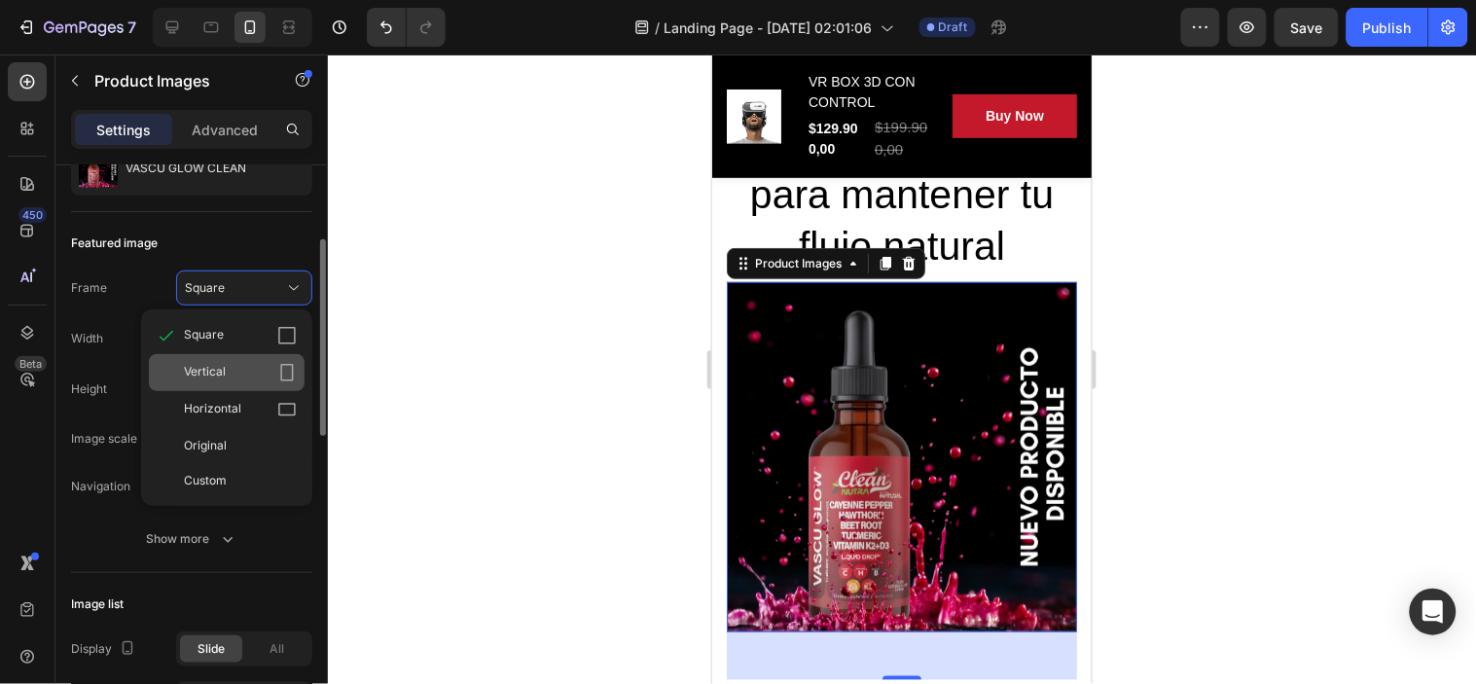
click at [210, 370] on span "Vertical" at bounding box center [205, 372] width 42 height 19
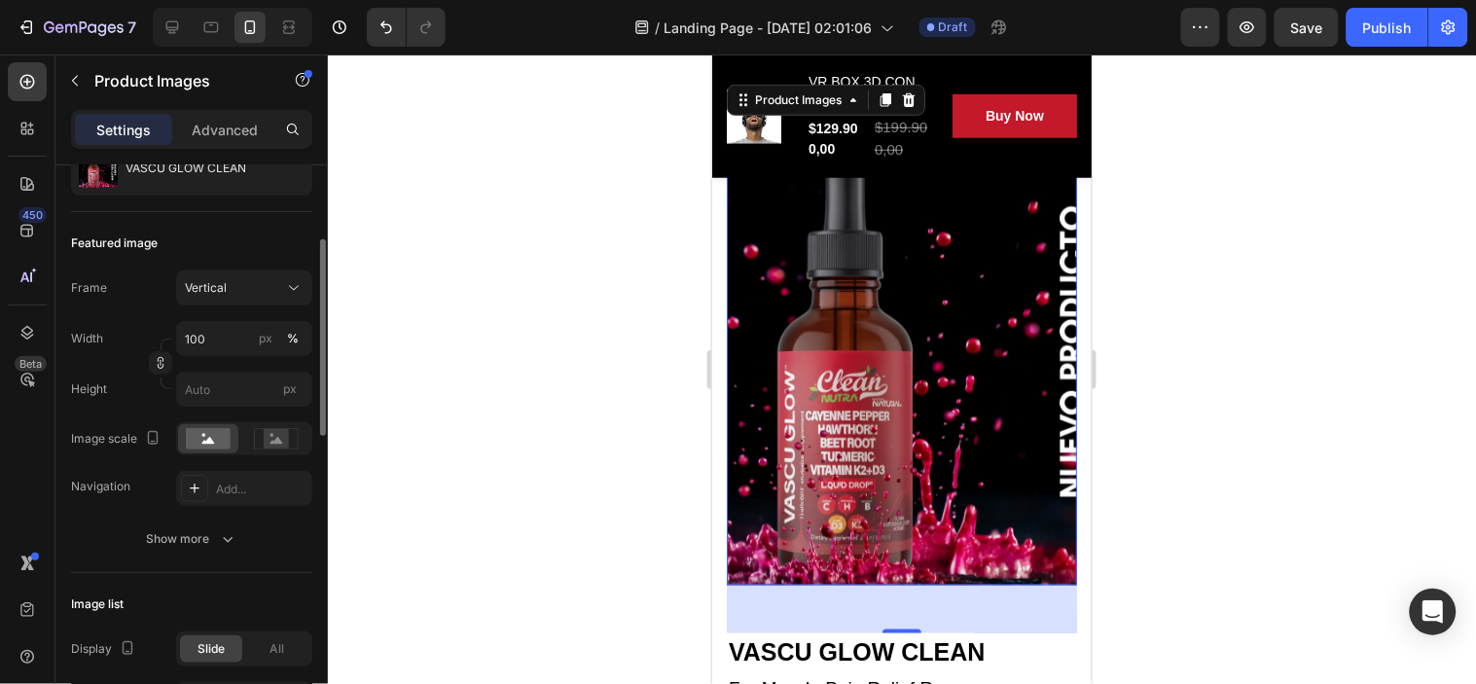
scroll to position [432, 0]
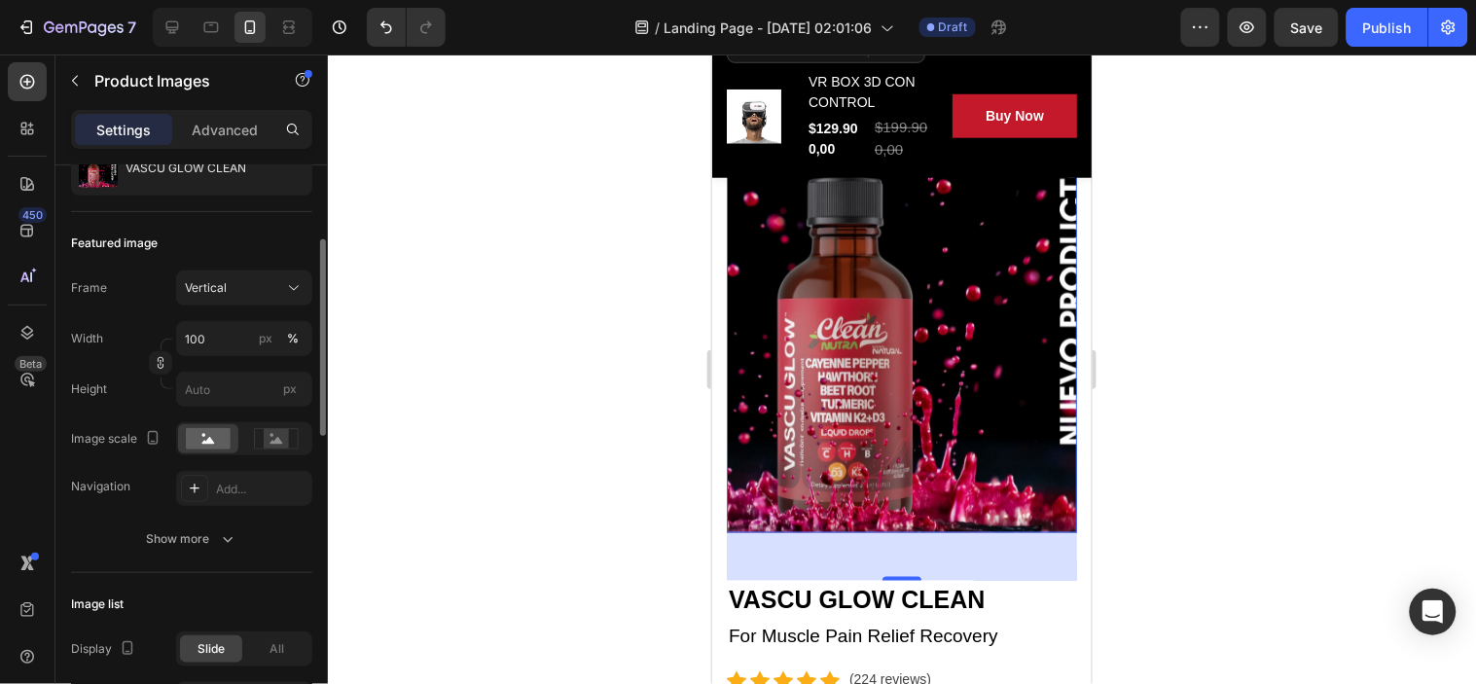
click at [913, 352] on img at bounding box center [901, 298] width 350 height 467
click at [209, 389] on input "px" at bounding box center [244, 389] width 136 height 35
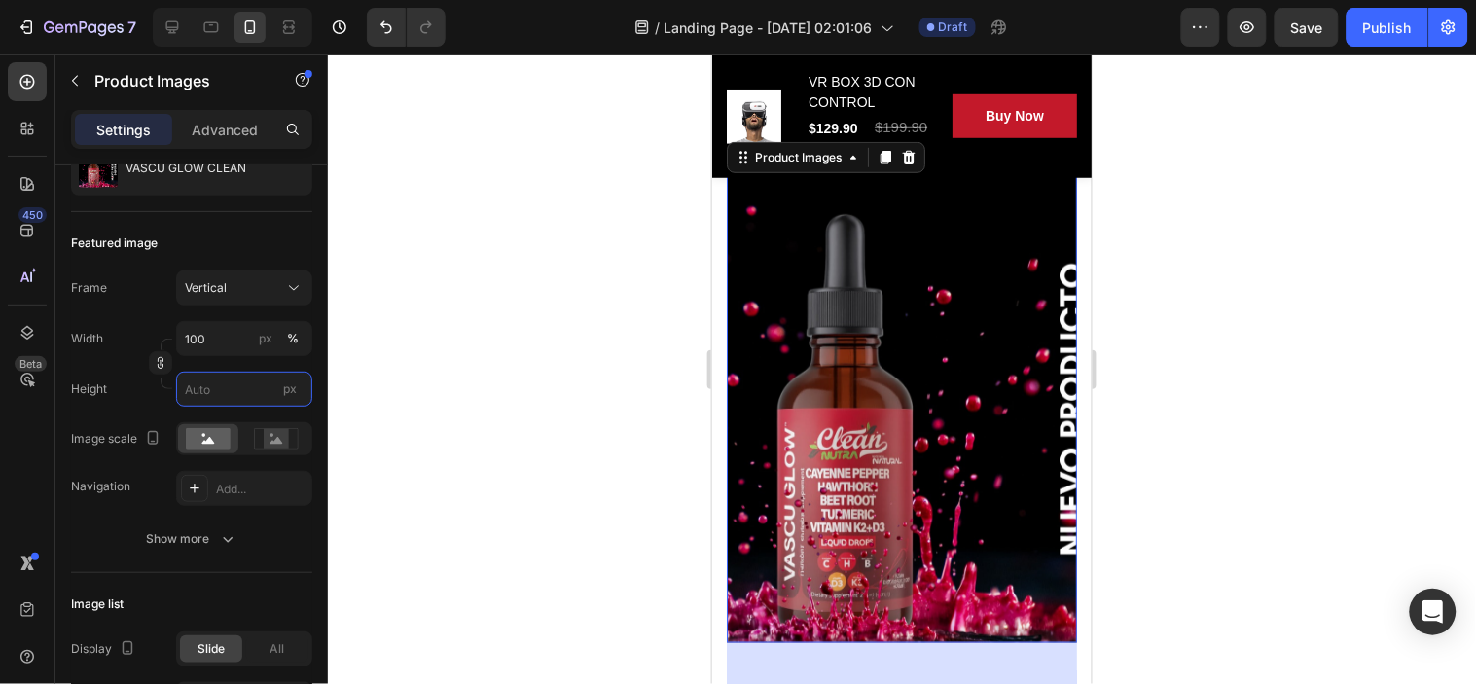
scroll to position [216, 0]
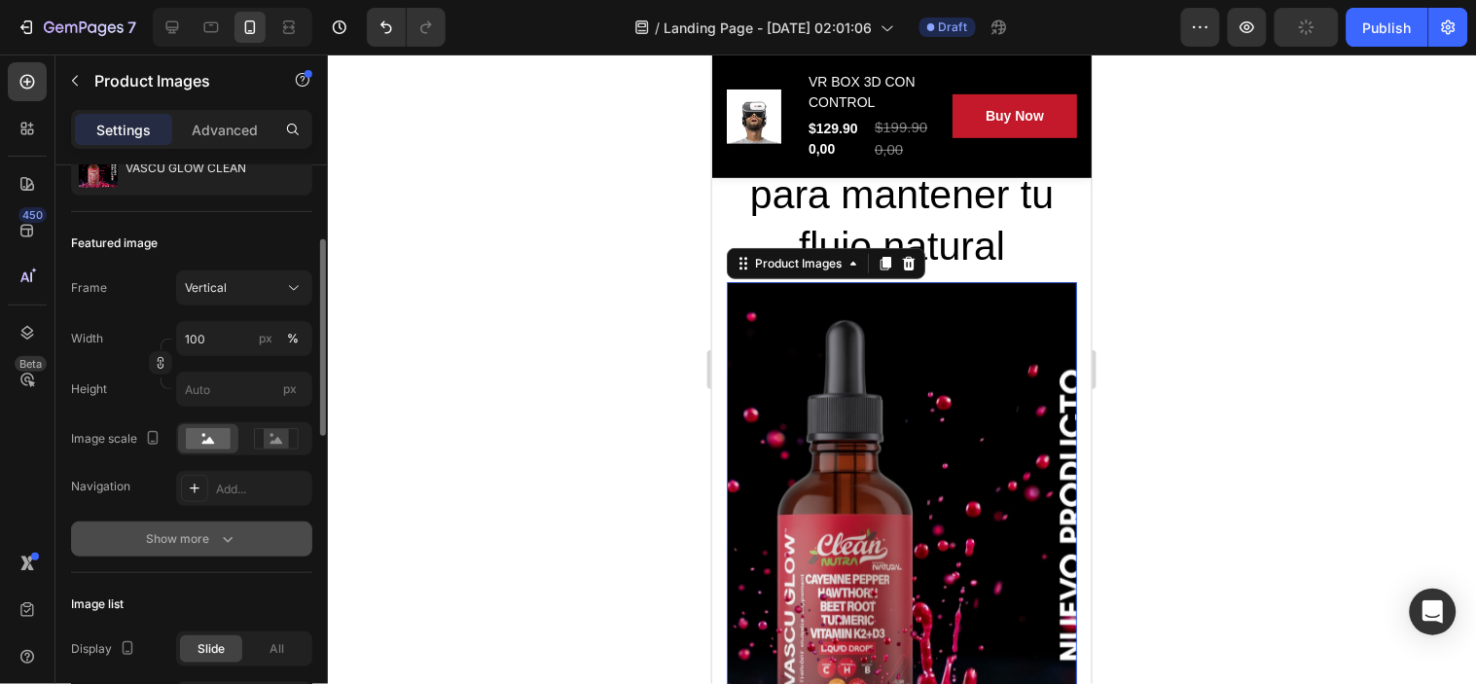
click at [205, 536] on div "Show more" at bounding box center [192, 538] width 90 height 19
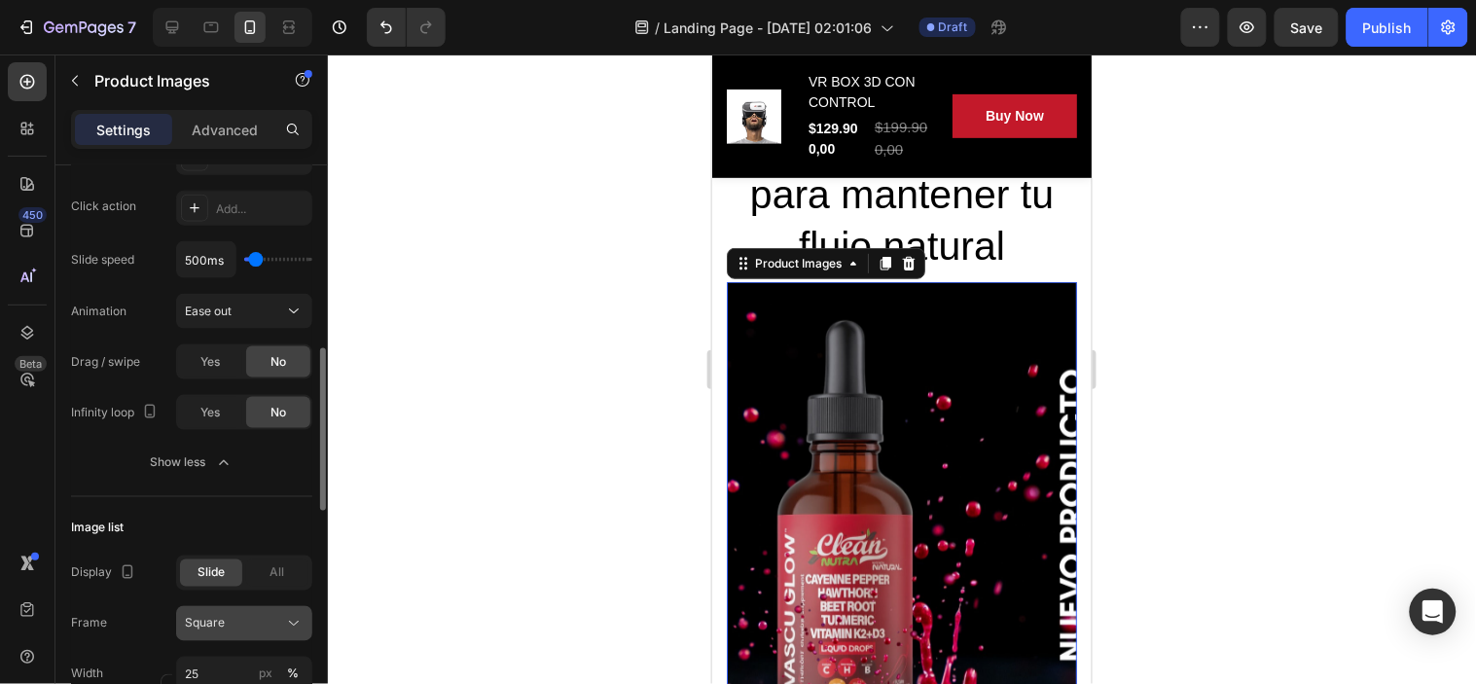
scroll to position [864, 0]
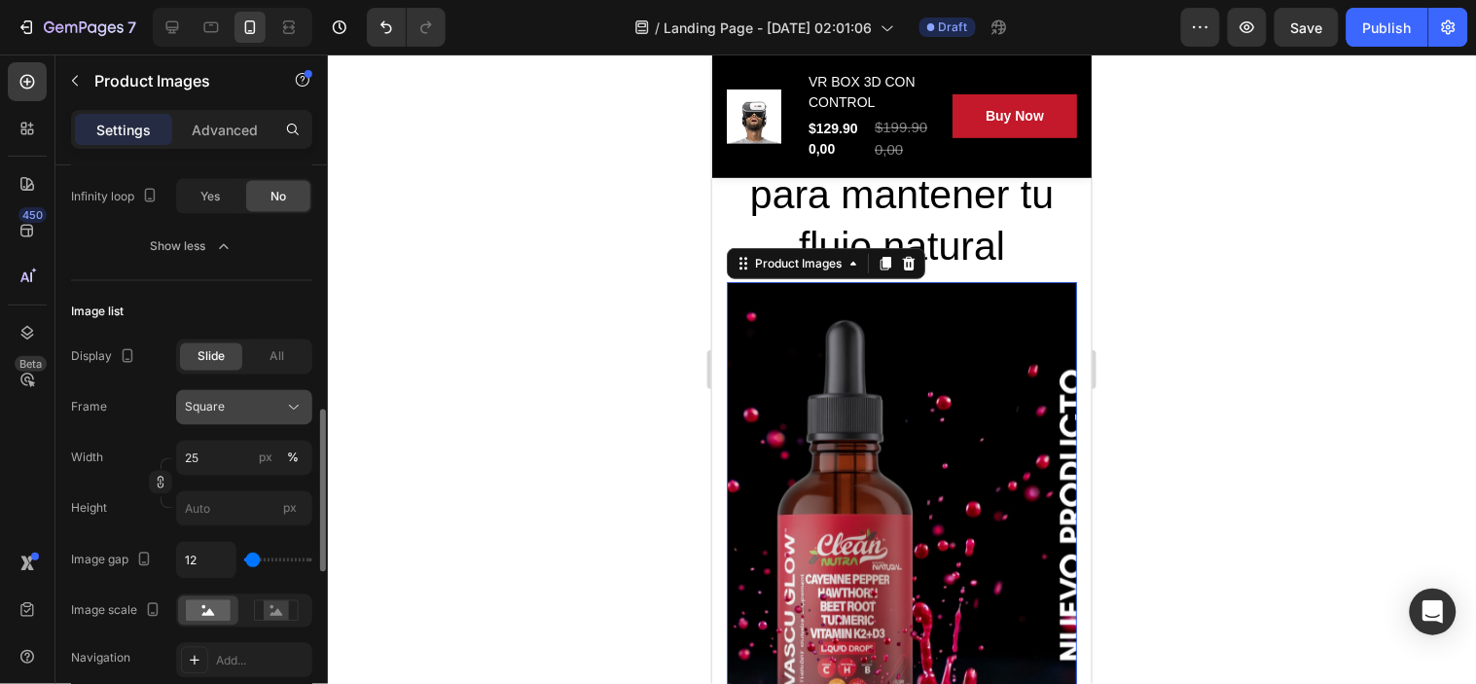
click at [212, 413] on span "Square" at bounding box center [205, 408] width 40 height 18
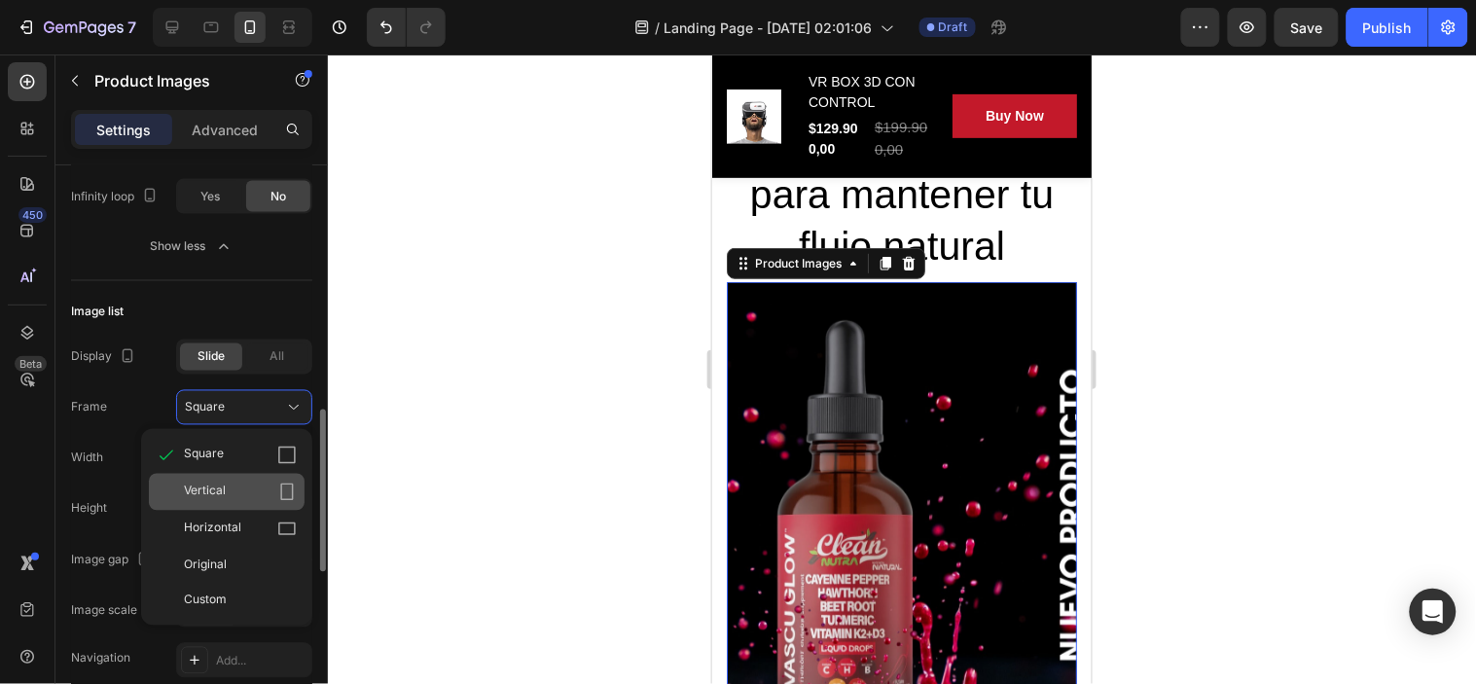
click at [204, 490] on span "Vertical" at bounding box center [205, 492] width 42 height 19
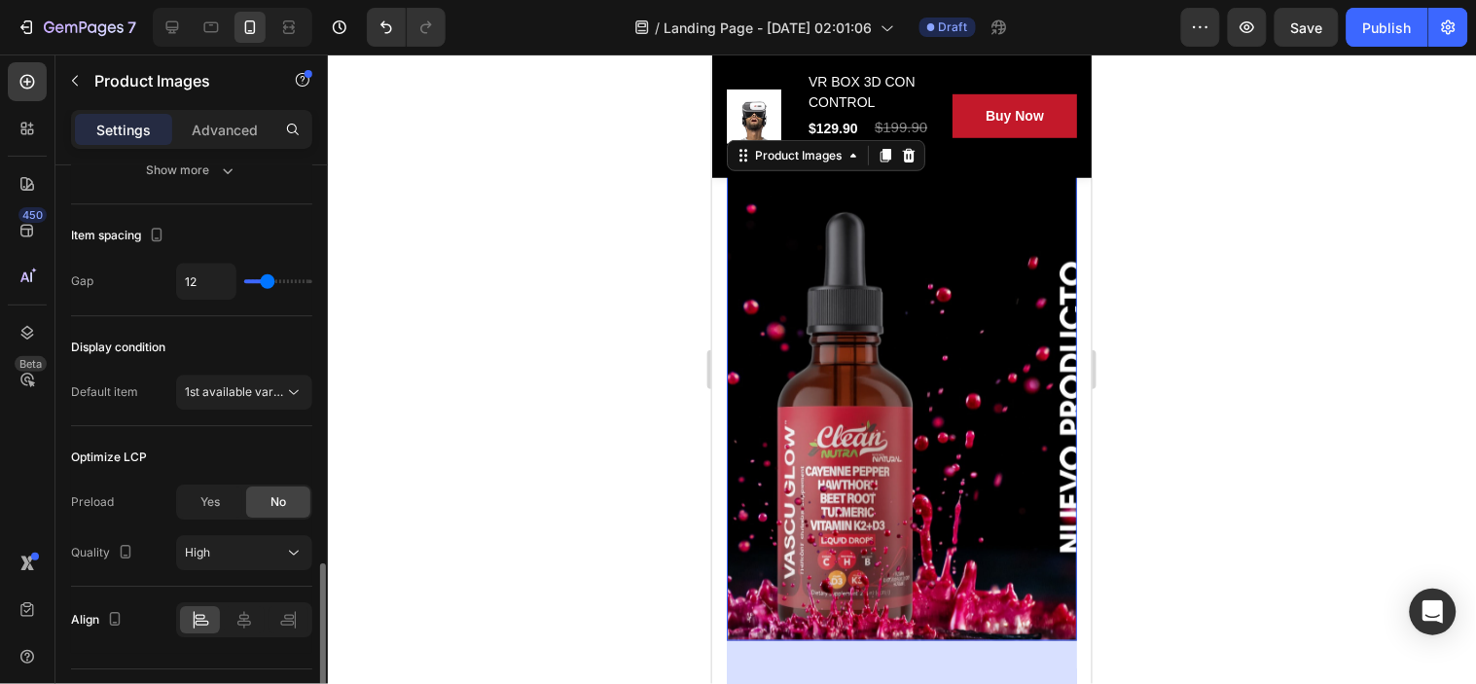
scroll to position [1453, 0]
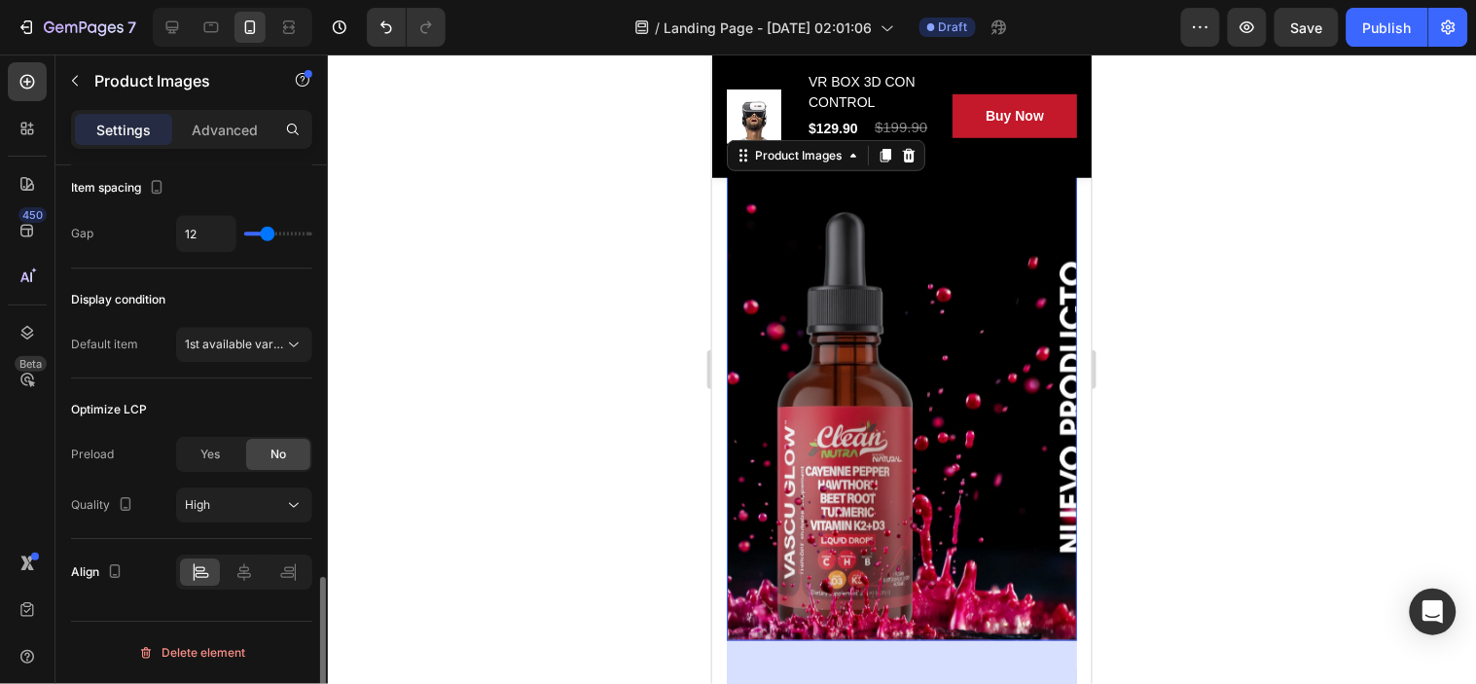
click at [843, 495] on img at bounding box center [901, 406] width 350 height 467
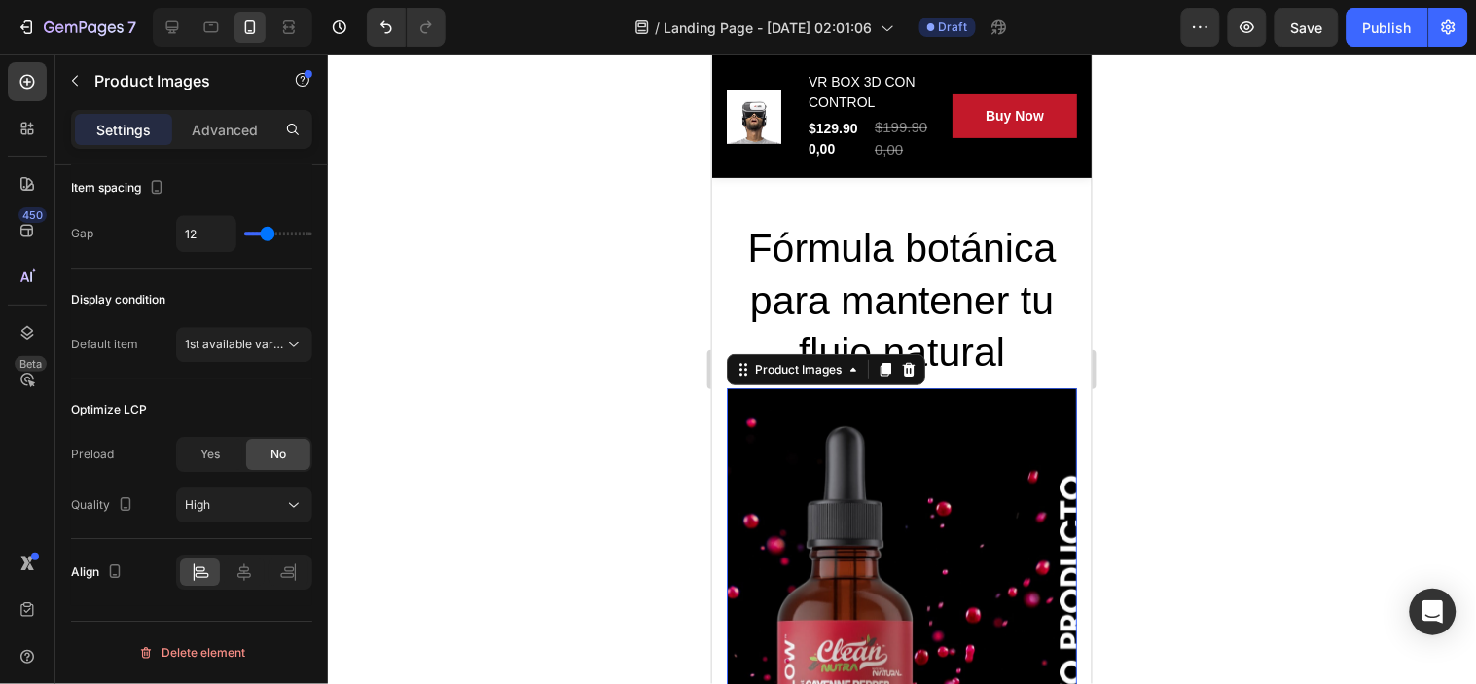
scroll to position [108, 0]
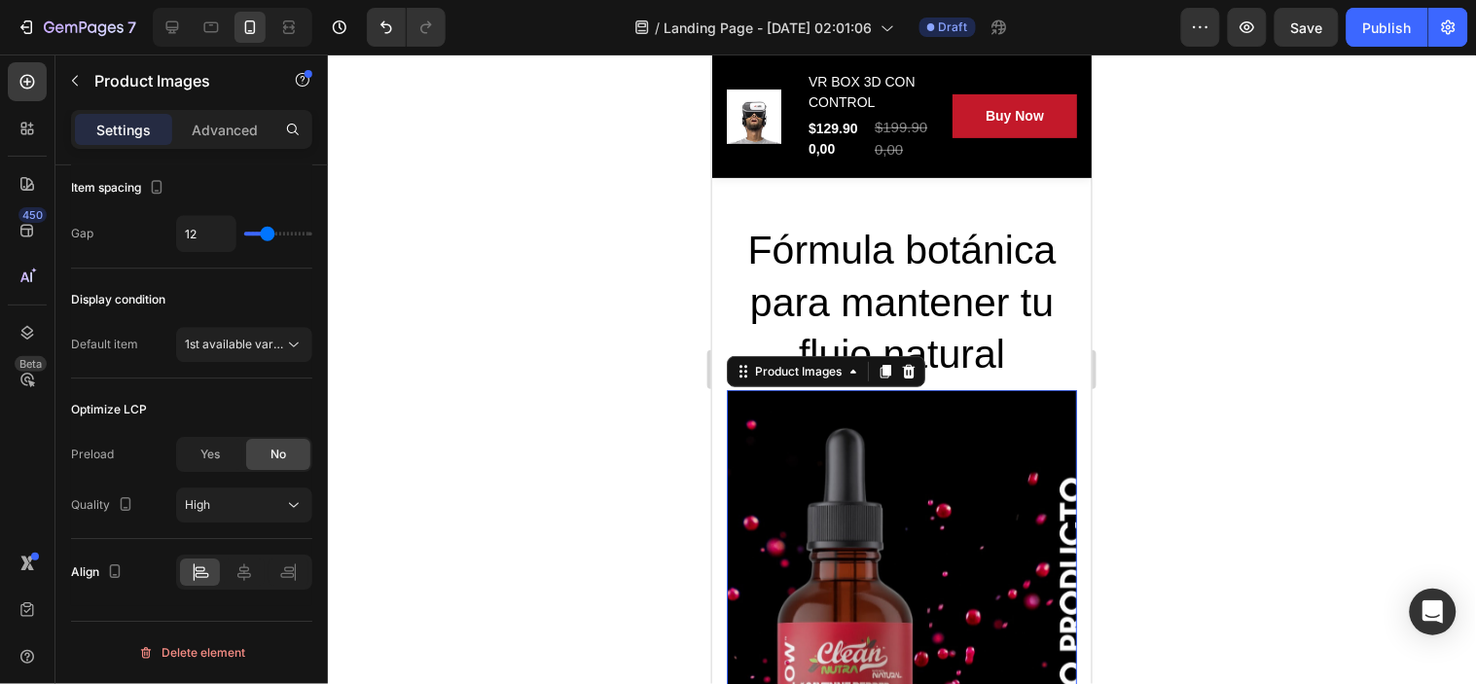
click at [877, 495] on img at bounding box center [901, 622] width 350 height 467
click at [1198, 19] on icon "button" at bounding box center [1200, 27] width 19 height 19
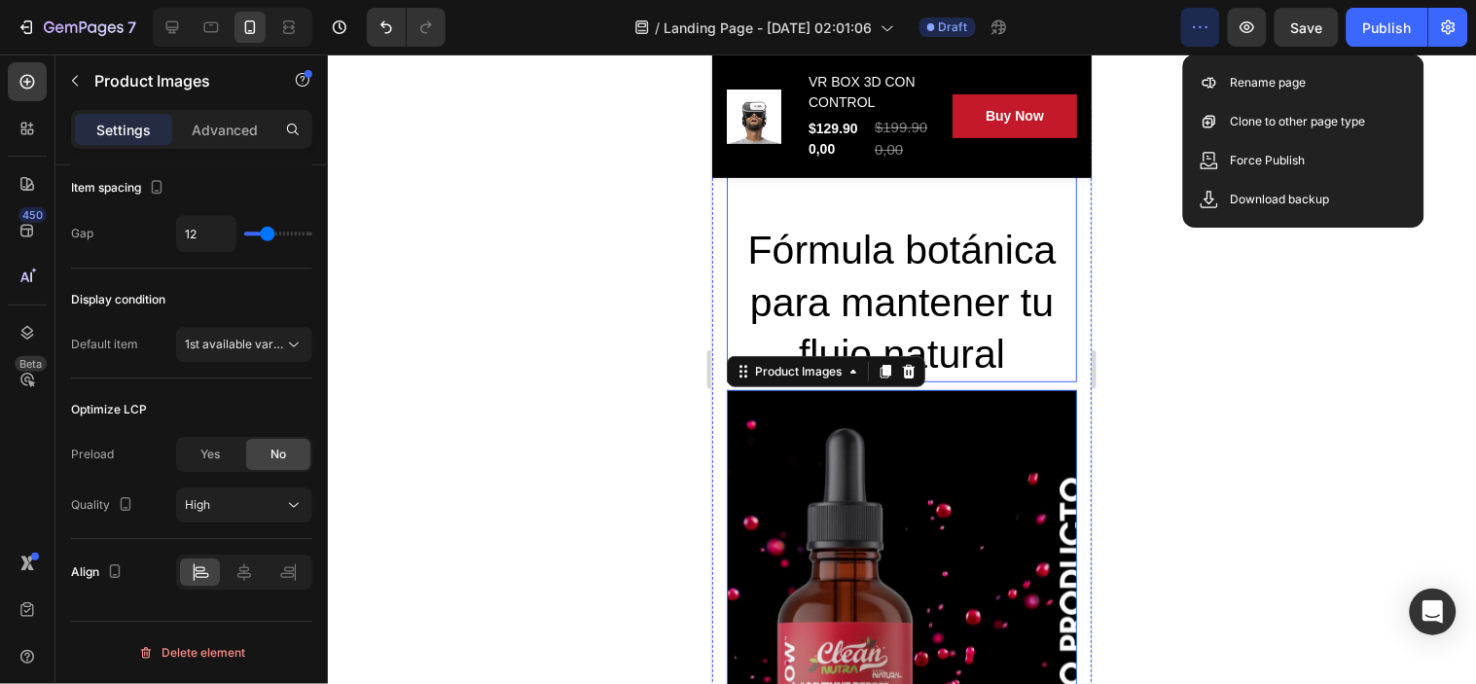
click at [931, 503] on img at bounding box center [901, 622] width 350 height 467
click at [844, 366] on div "Product Images" at bounding box center [797, 371] width 94 height 18
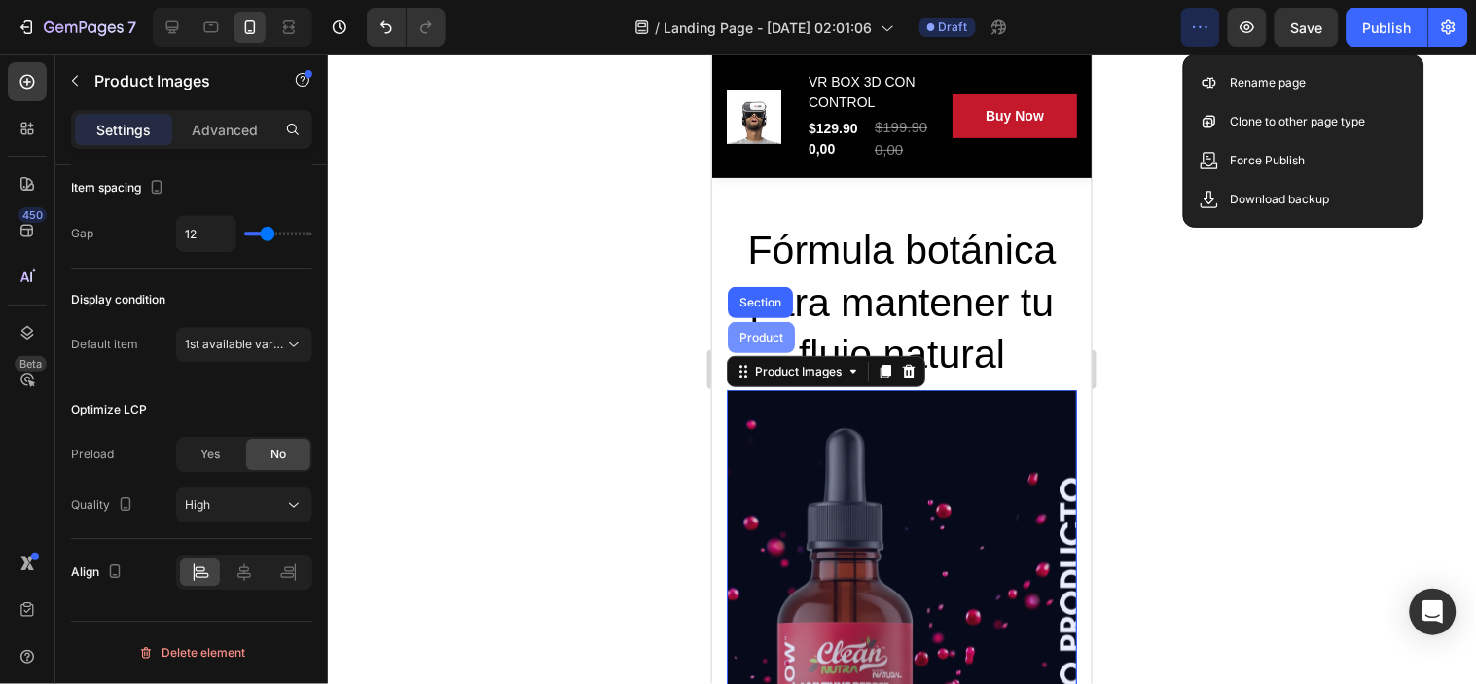
click at [766, 338] on div "Product" at bounding box center [761, 337] width 52 height 12
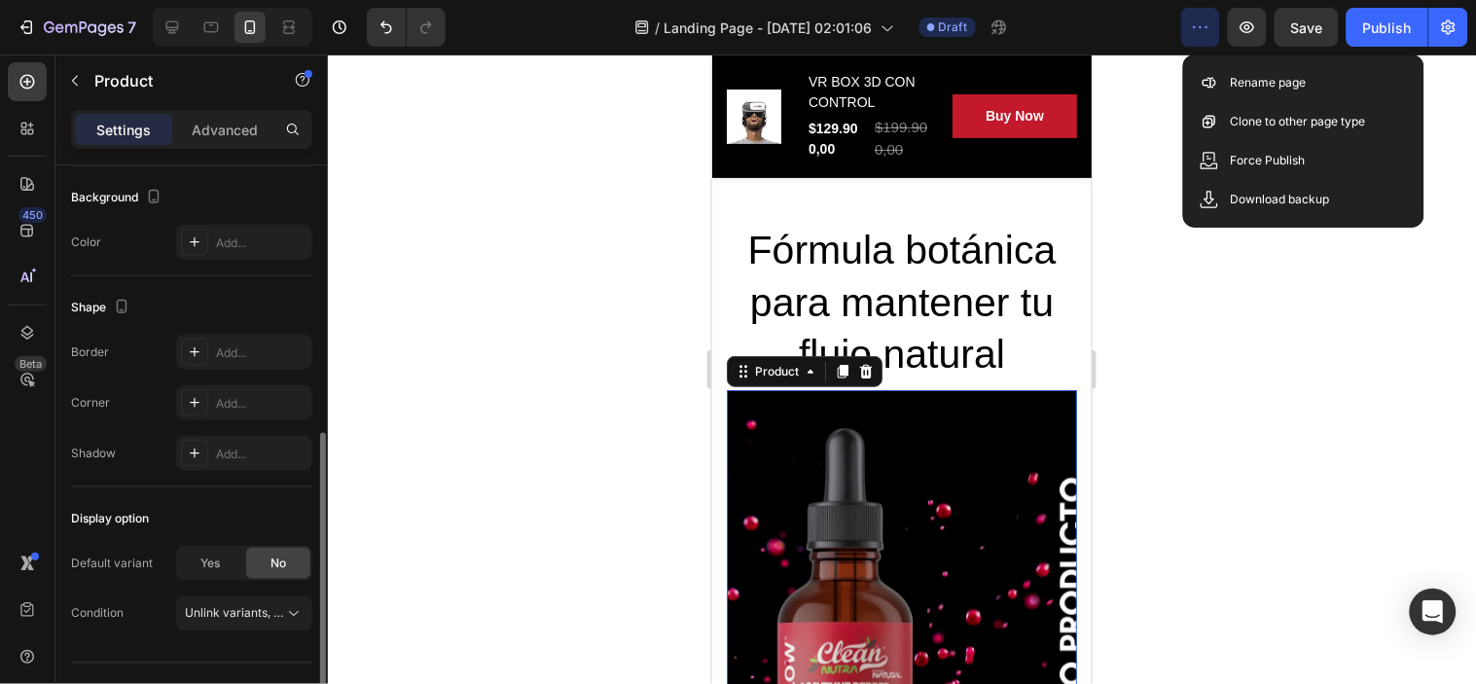
scroll to position [581, 0]
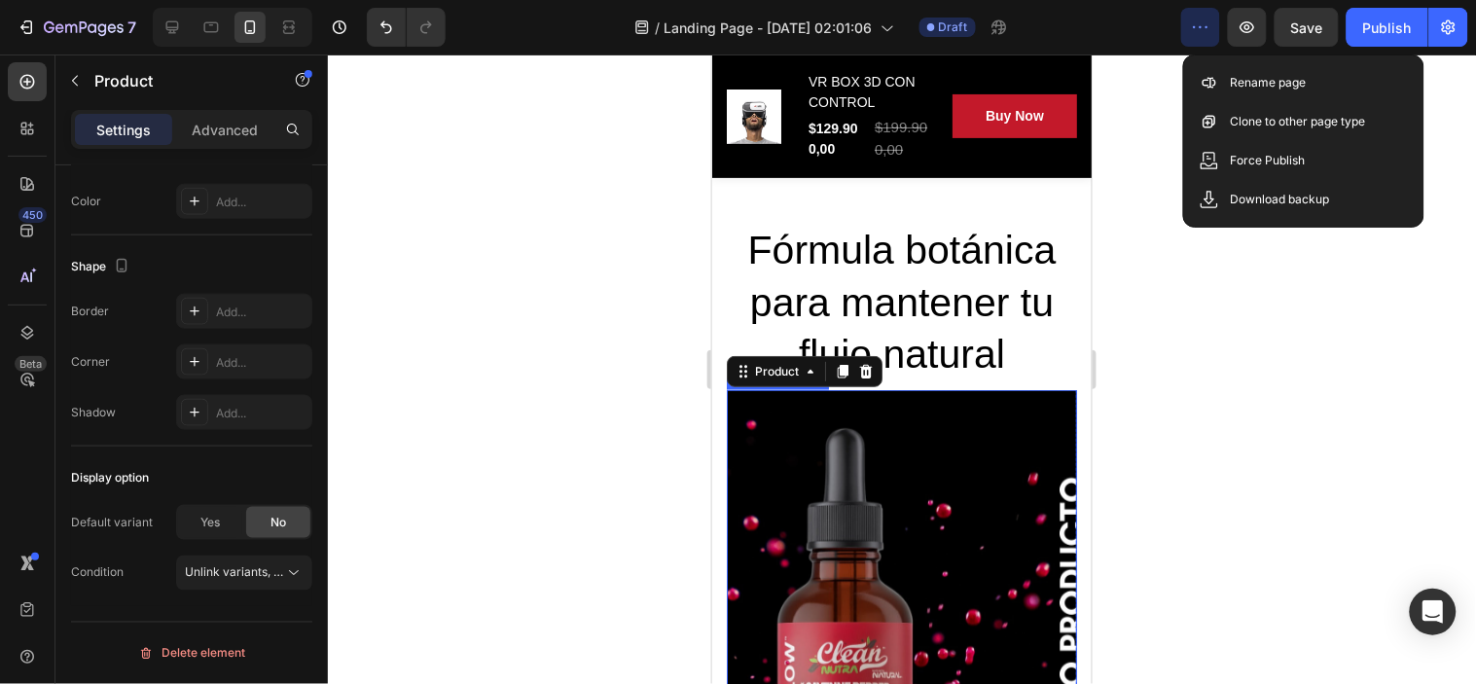
click at [997, 519] on img at bounding box center [901, 622] width 350 height 467
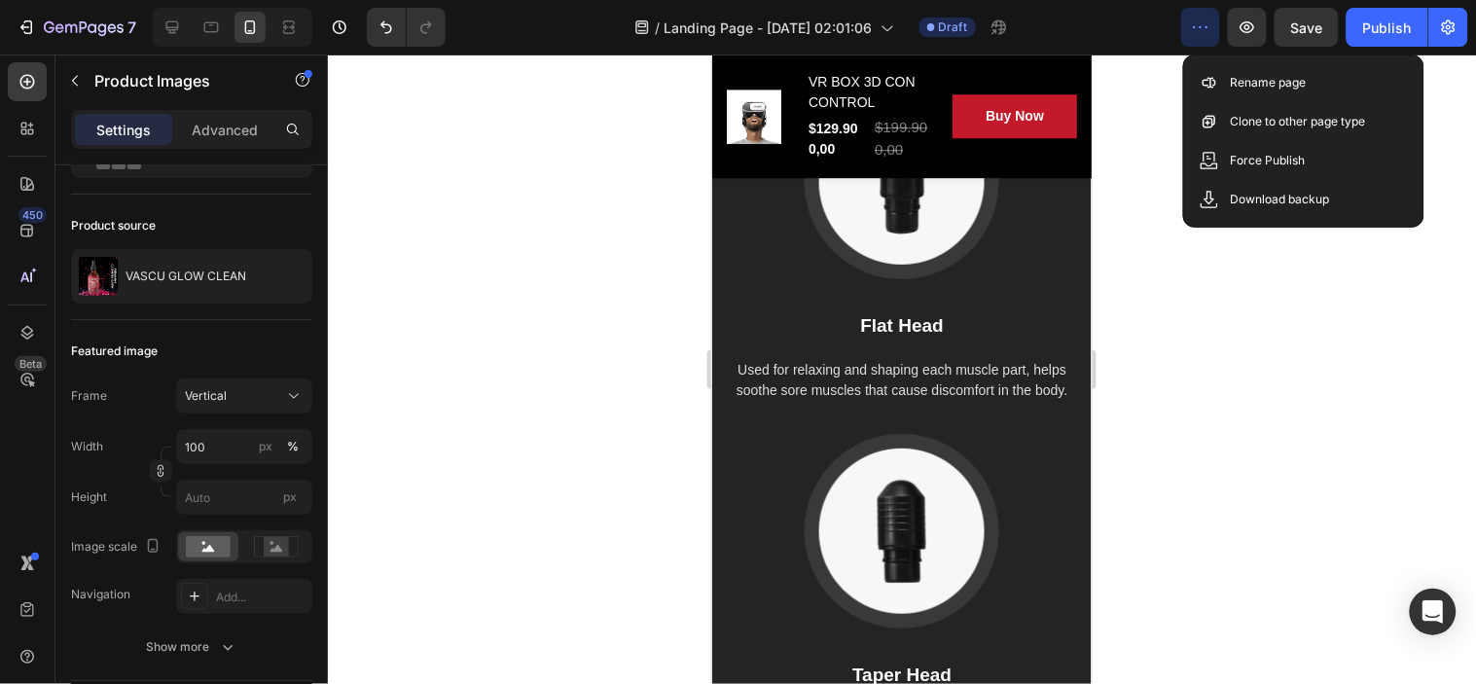
scroll to position [5297, 0]
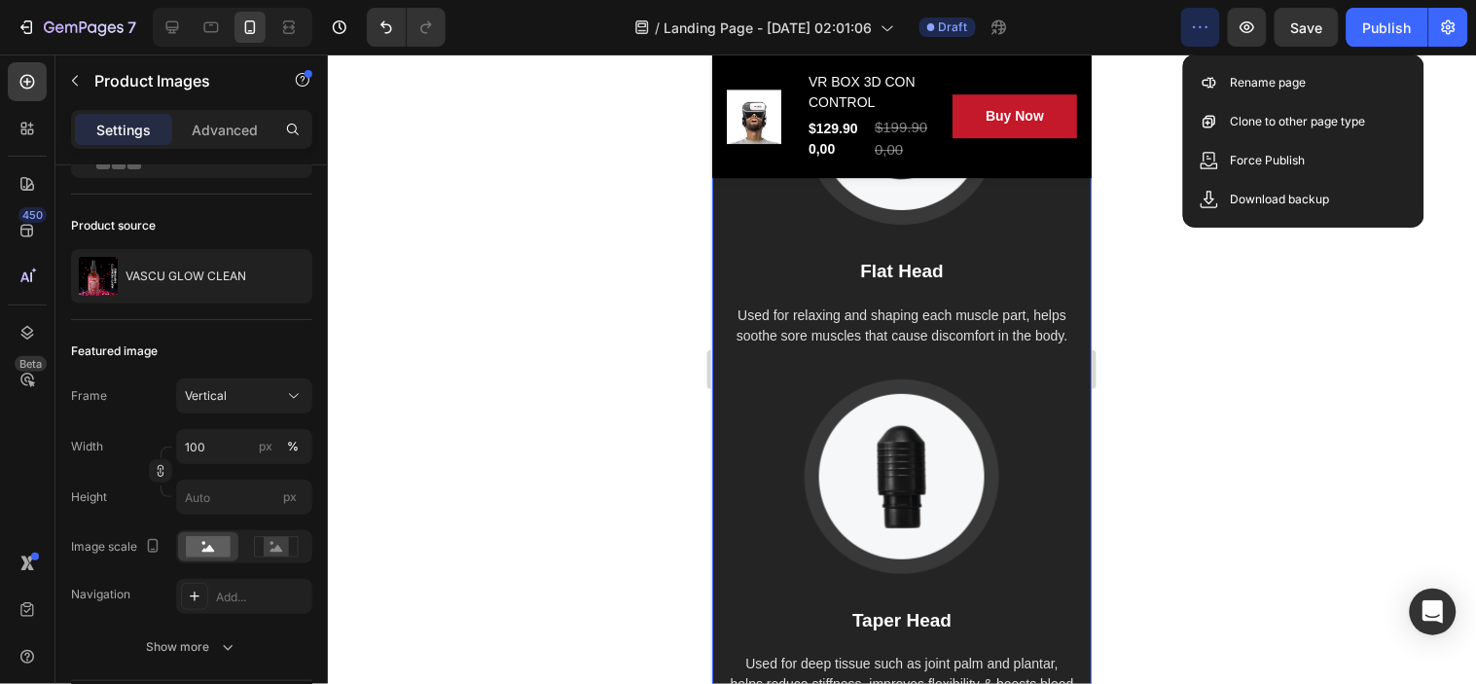
click at [1015, 190] on div "How Gemgun Massage Heads Work Heading Image U-Shape Head Text block Suitable fo…" at bounding box center [900, 220] width 379 height 1113
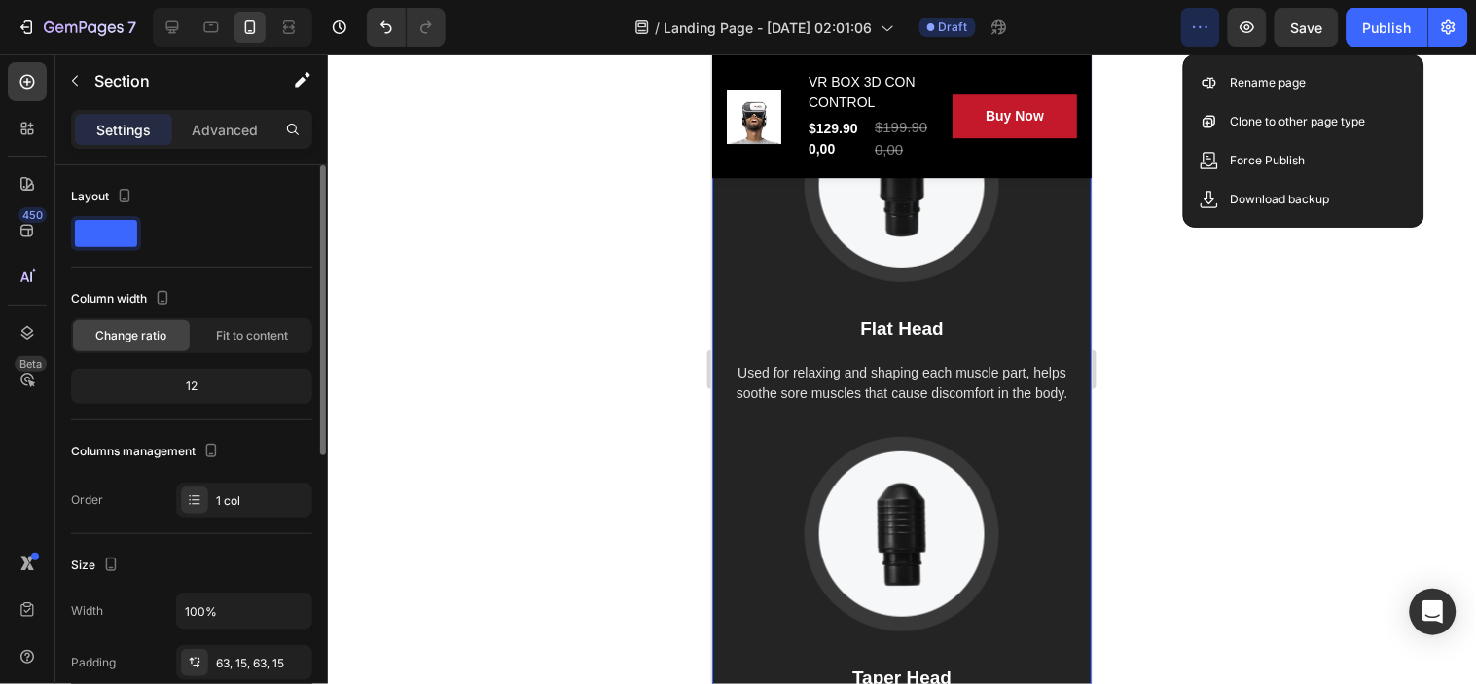
scroll to position [5189, 0]
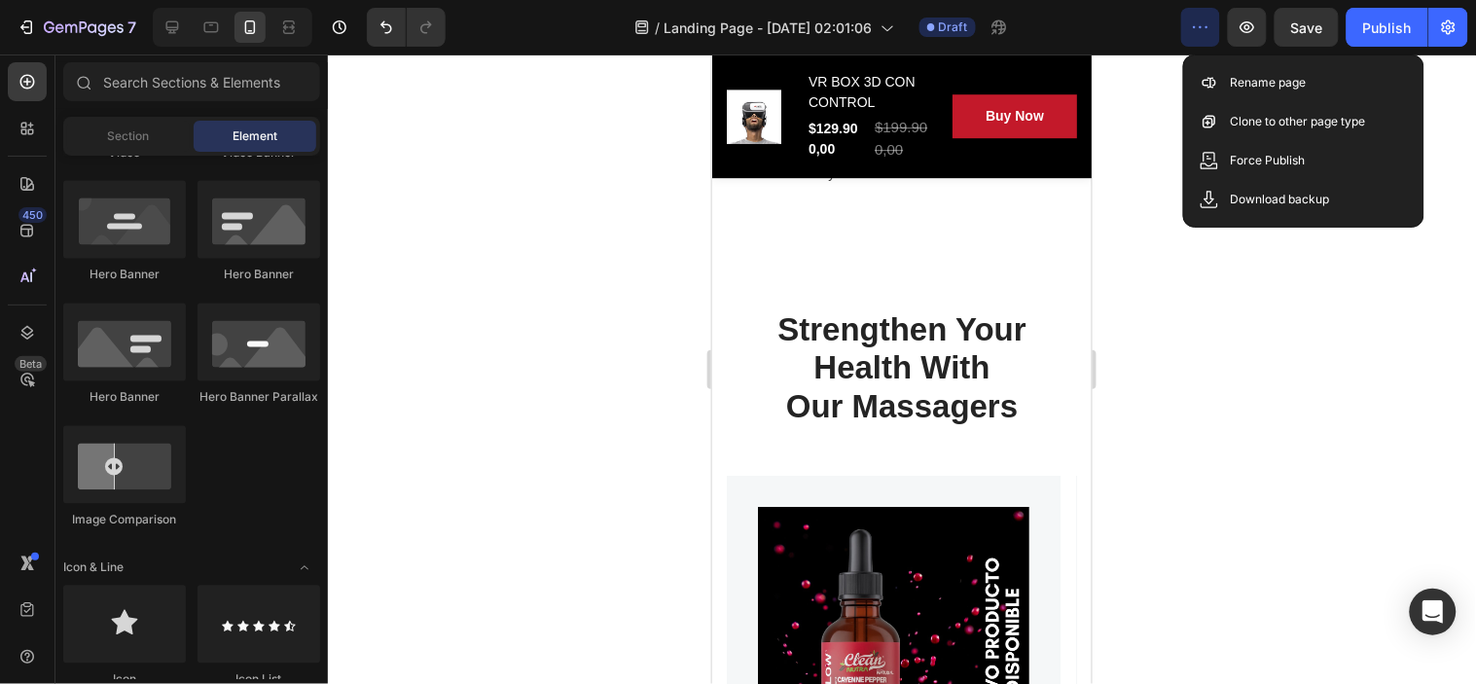
scroll to position [7137, 0]
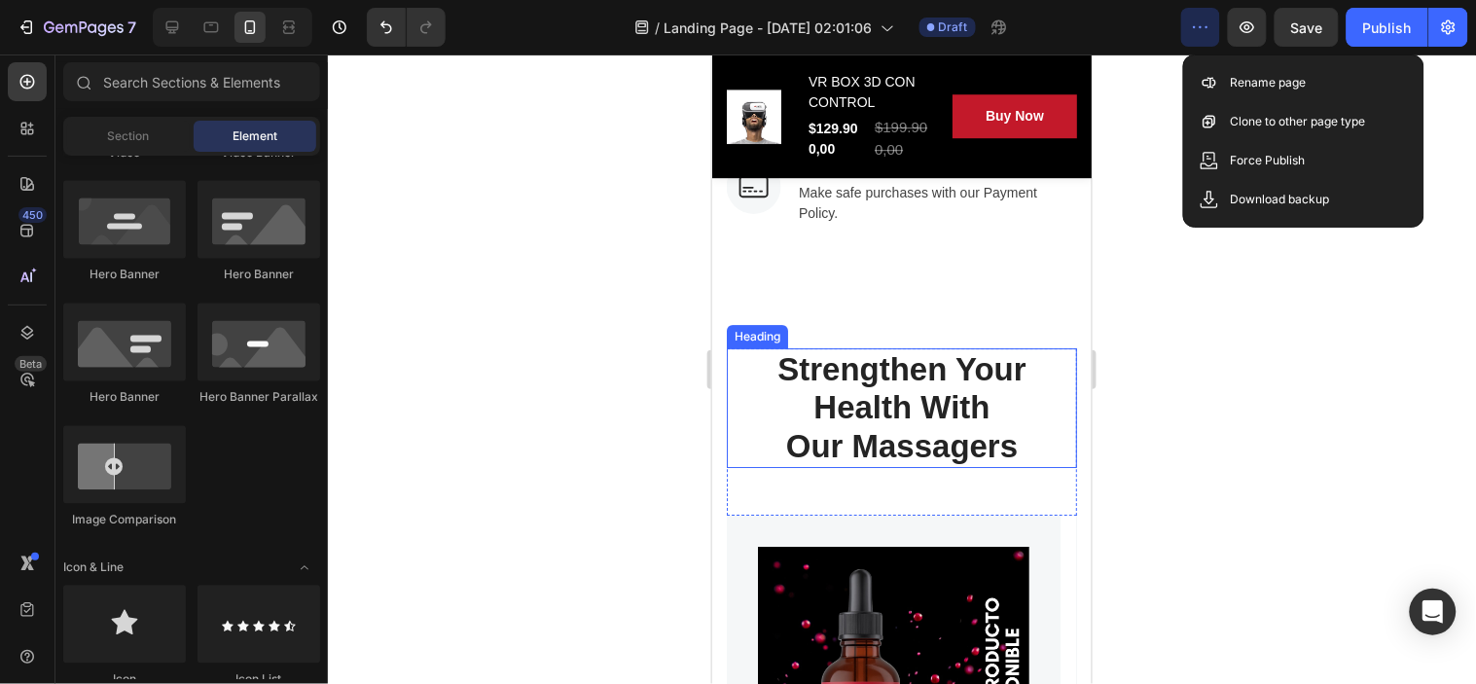
click at [1005, 425] on p "Strengthen Your Health With Our Massagers" at bounding box center [901, 407] width 346 height 116
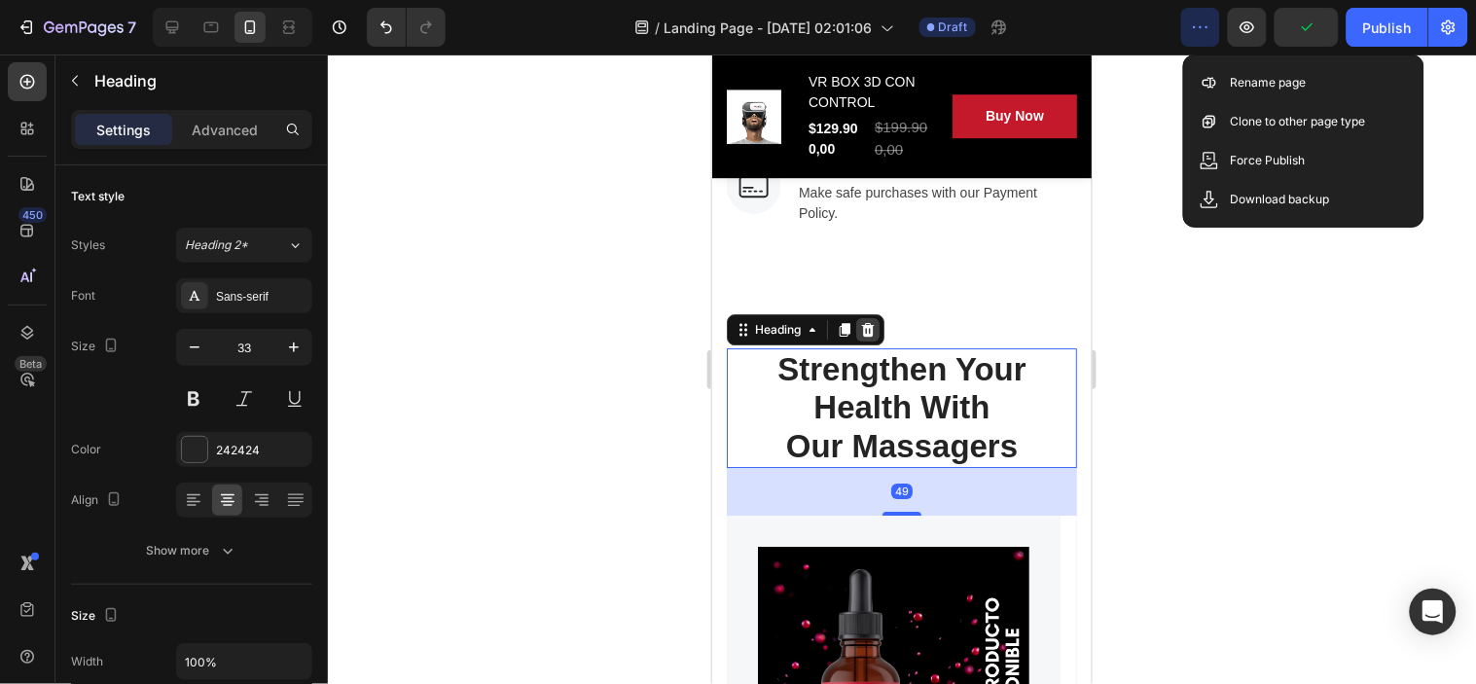
click at [870, 327] on icon at bounding box center [867, 329] width 16 height 16
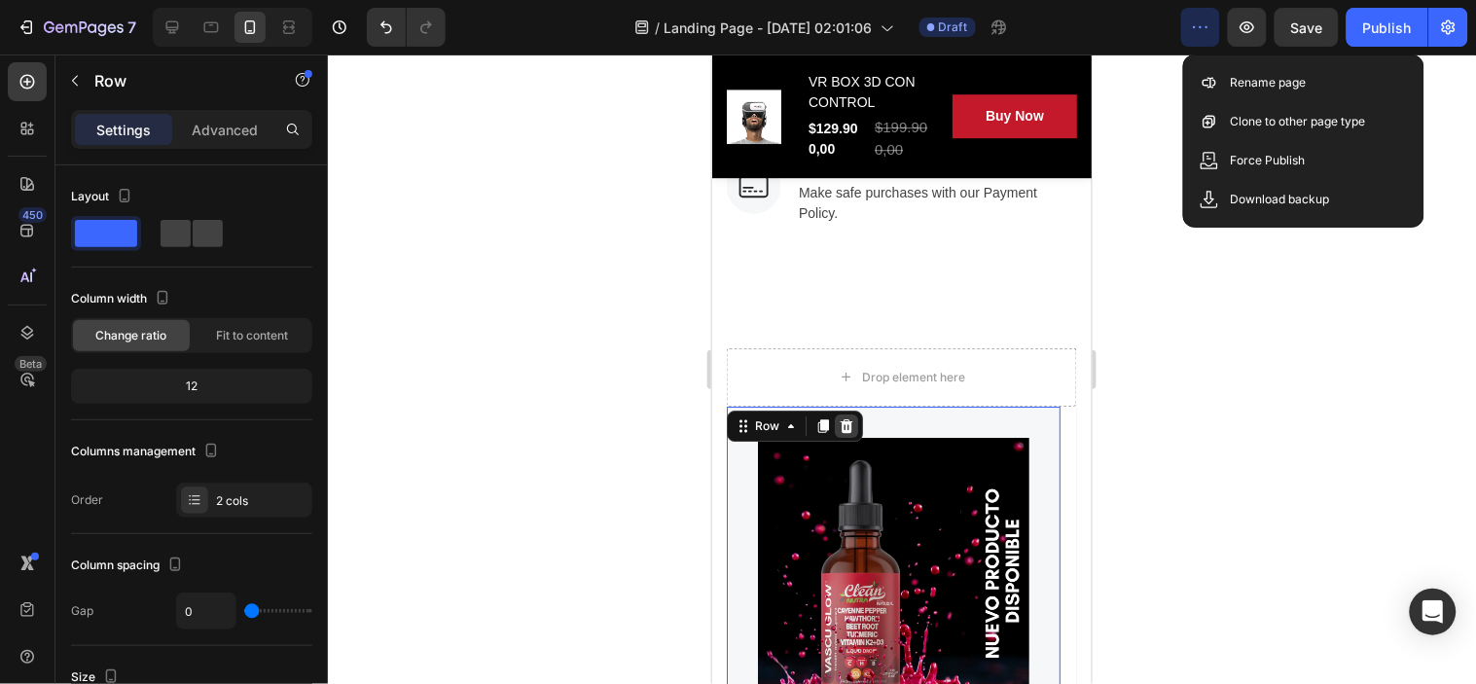
click at [847, 419] on icon at bounding box center [846, 425] width 13 height 14
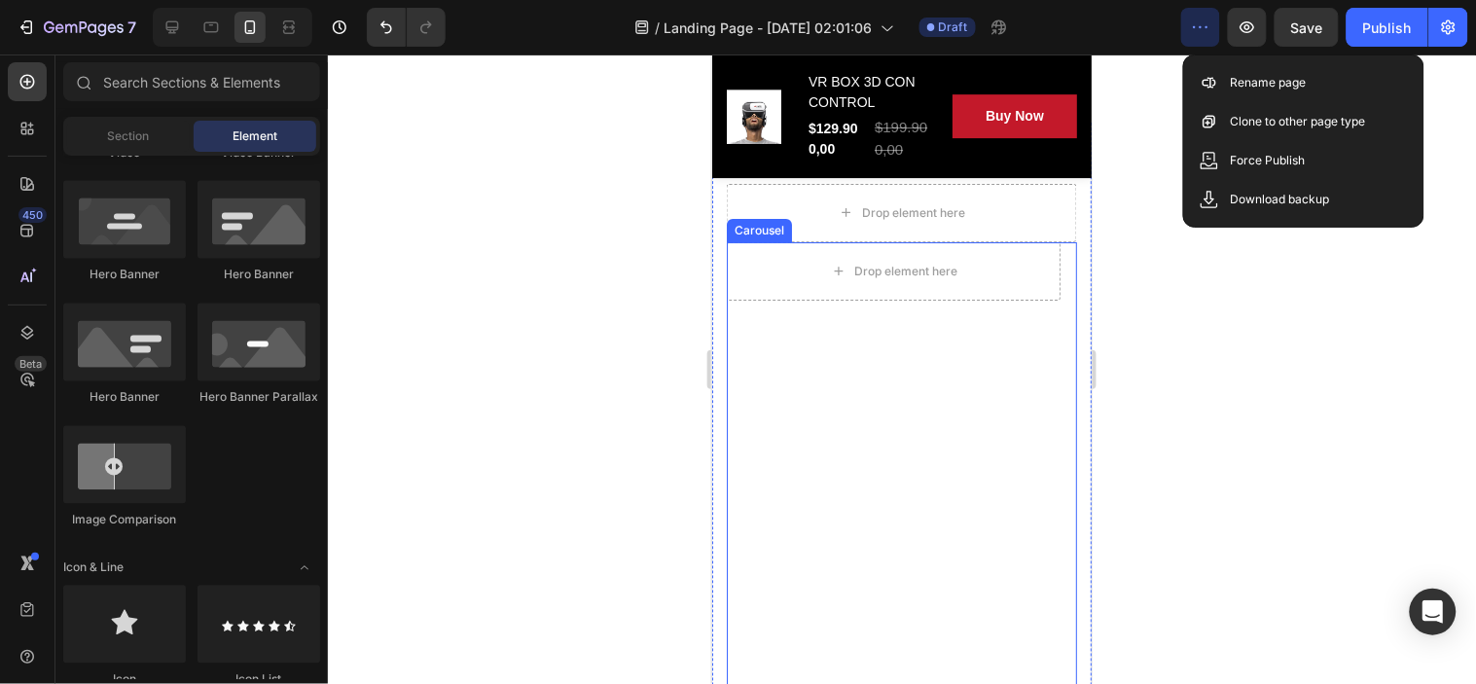
scroll to position [7353, 0]
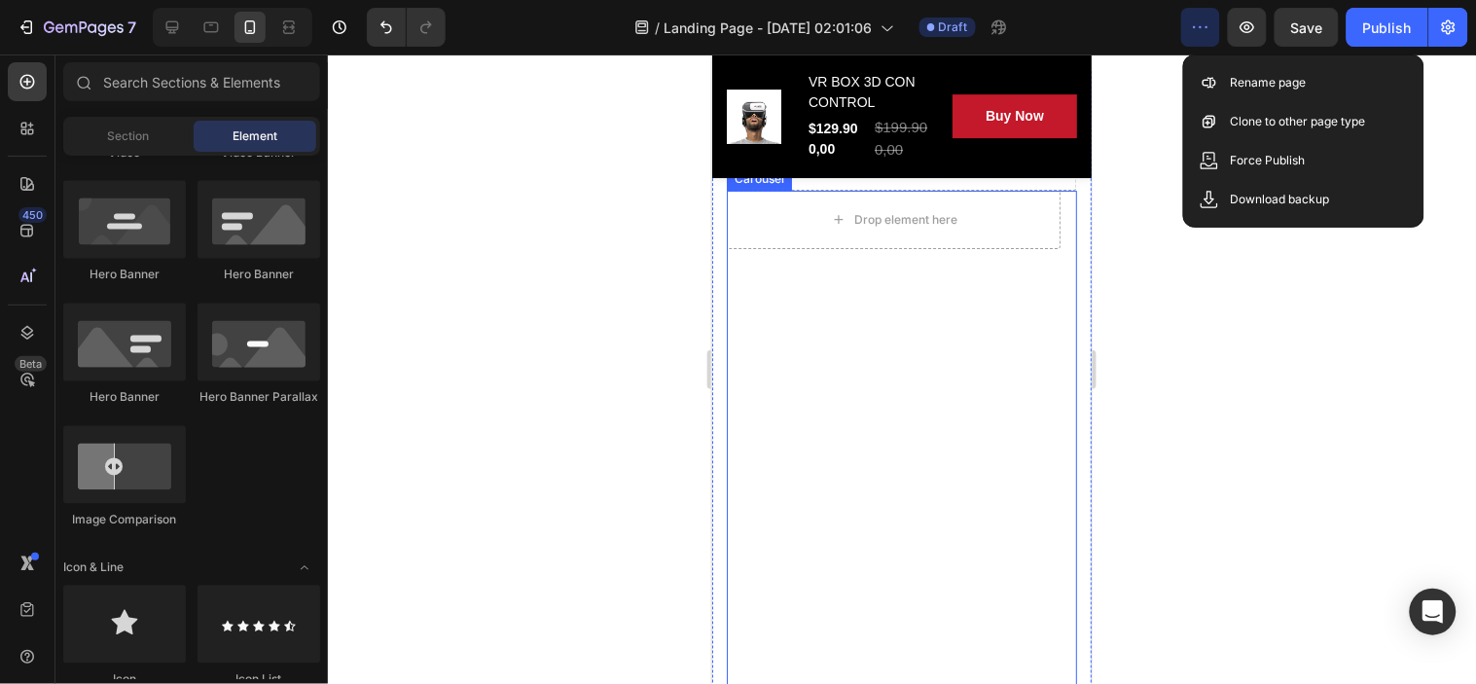
click at [972, 331] on div "Drop element here Product" at bounding box center [893, 535] width 334 height 691
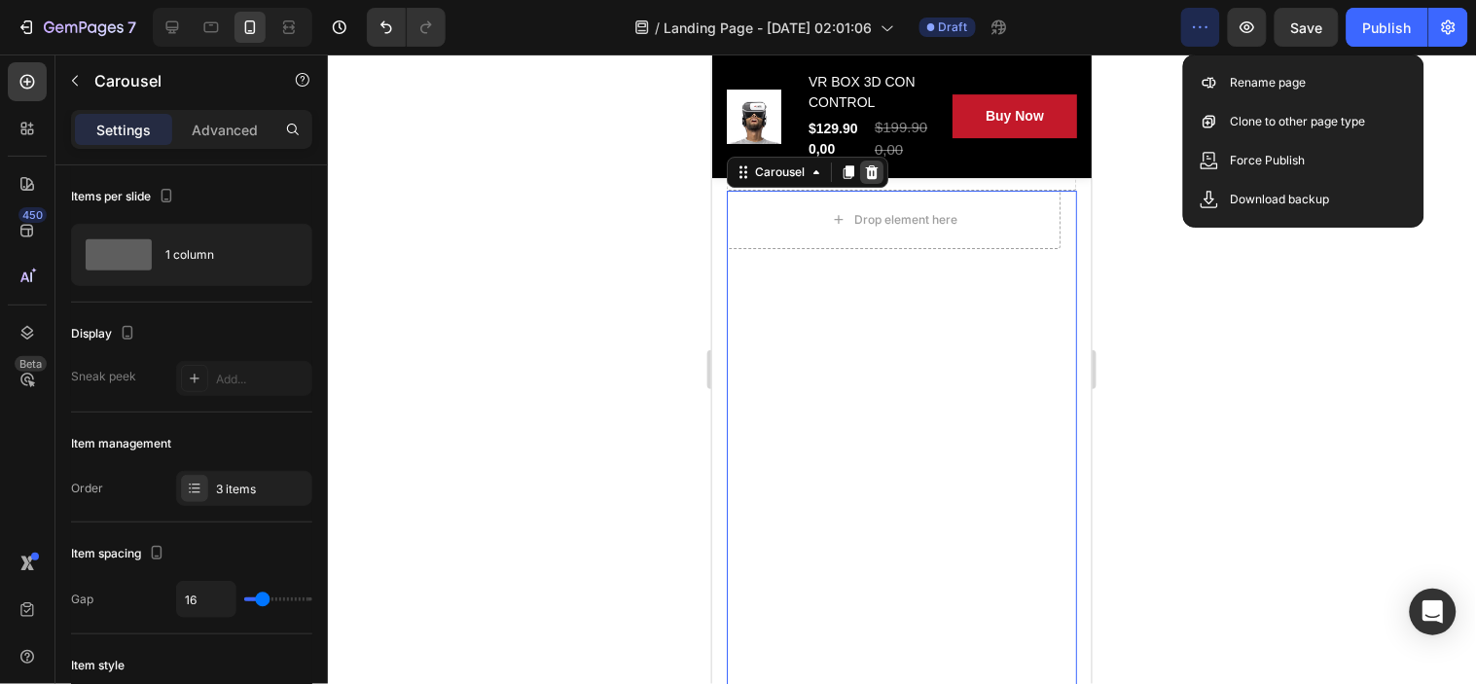
click at [869, 164] on icon at bounding box center [871, 171] width 16 height 16
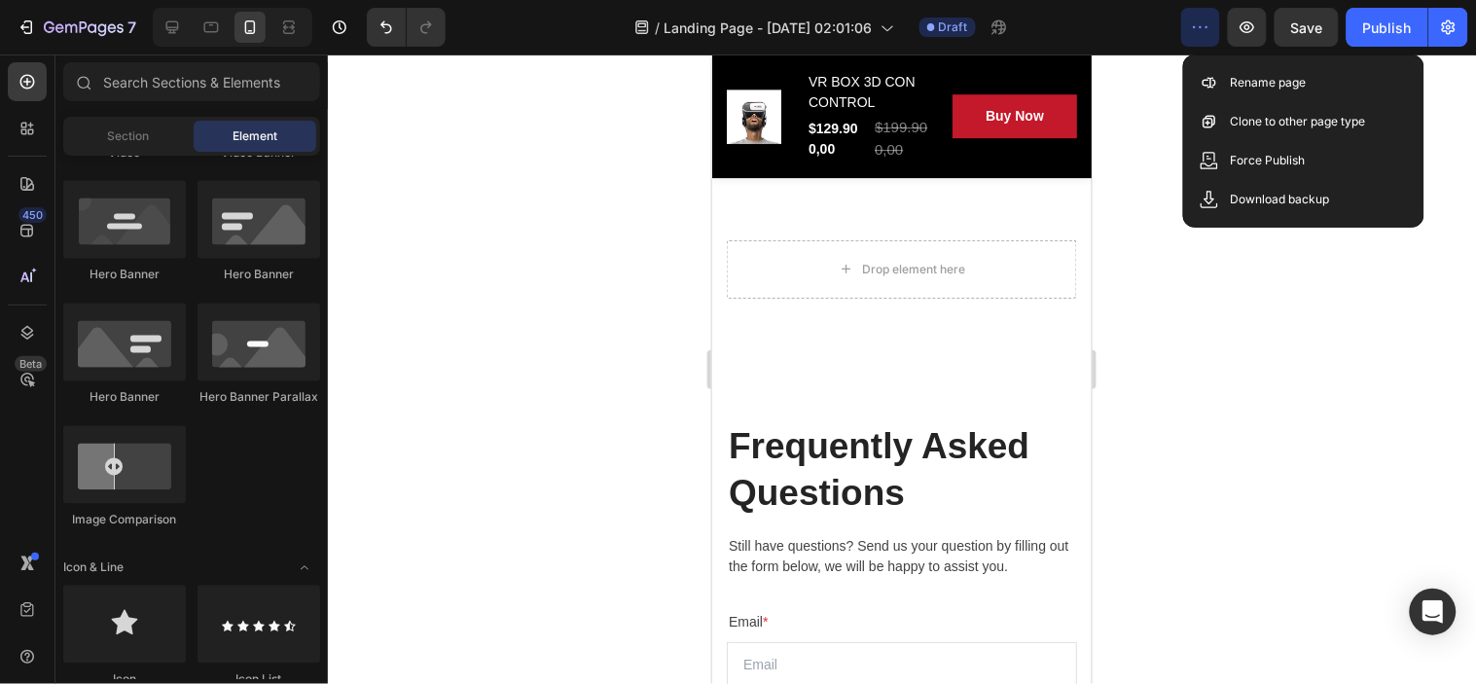
scroll to position [7137, 0]
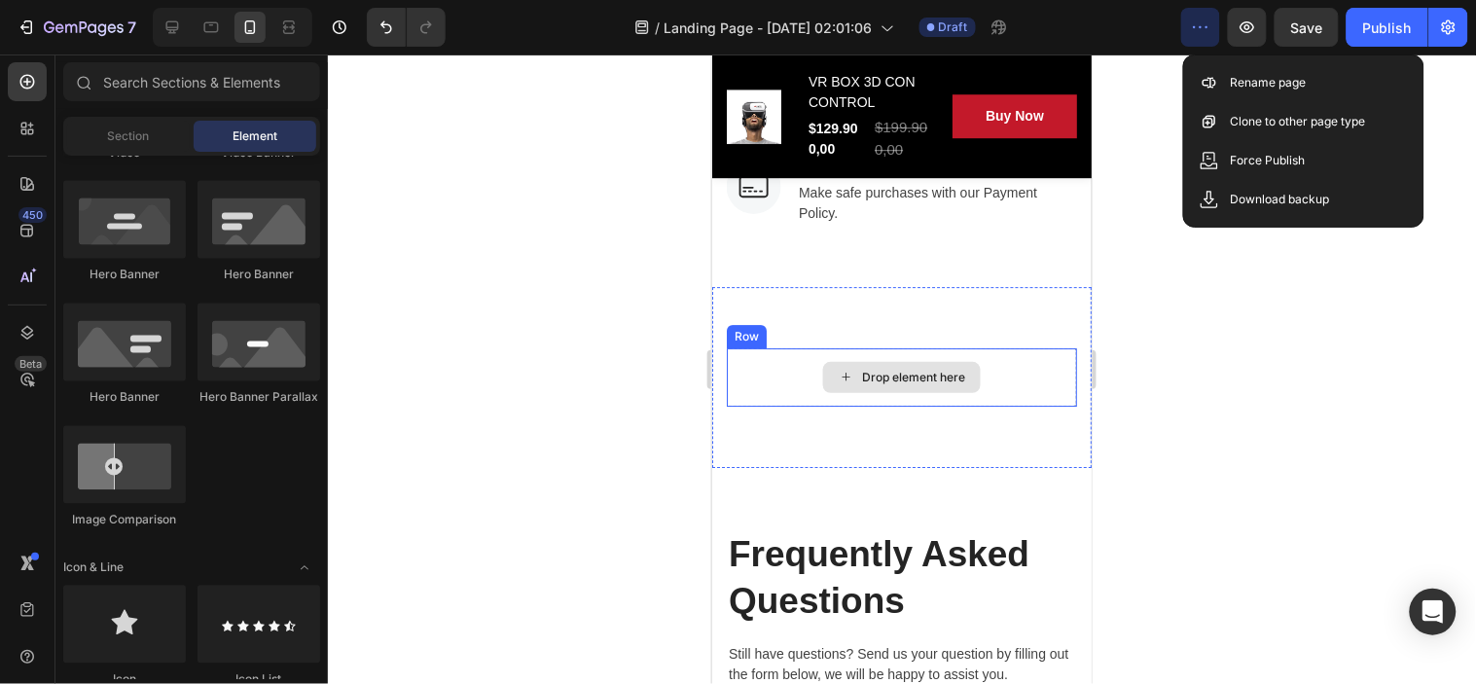
click at [1020, 365] on div "Drop element here" at bounding box center [901, 376] width 350 height 58
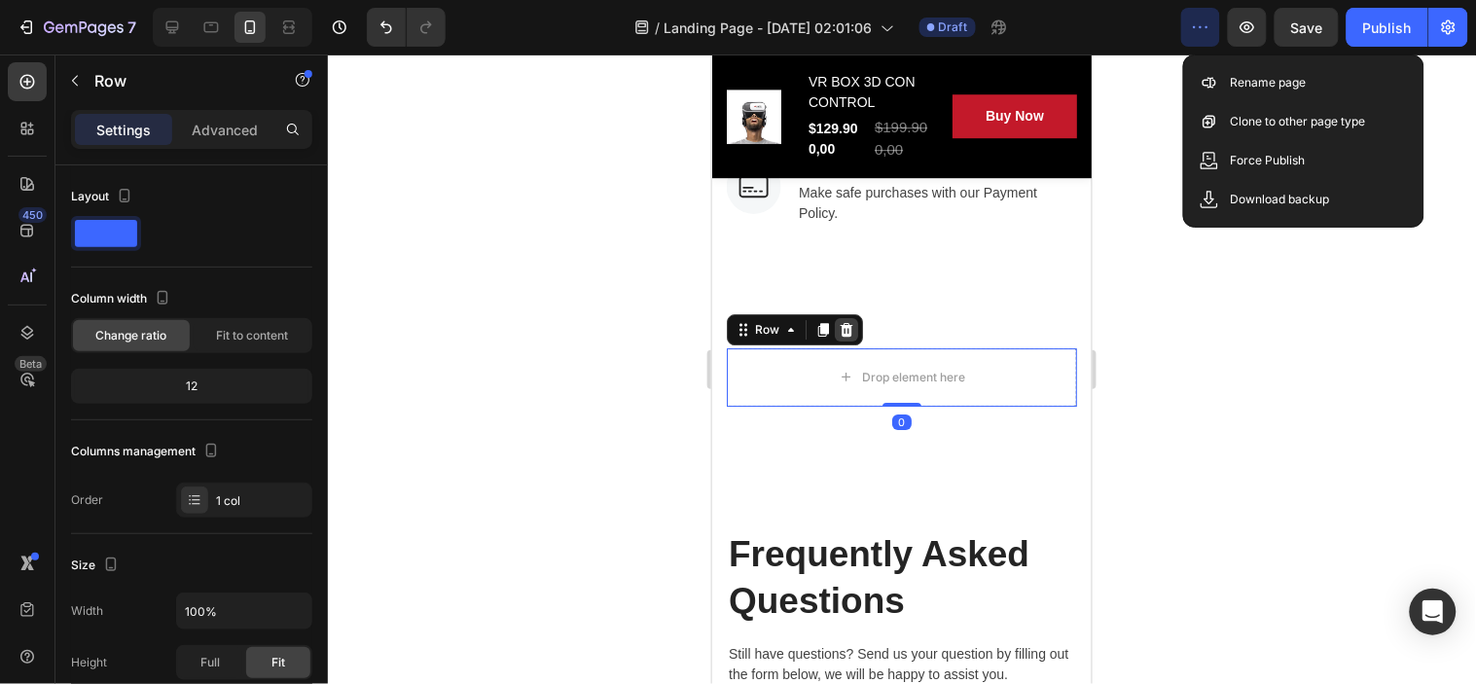
click at [842, 324] on icon at bounding box center [846, 329] width 13 height 14
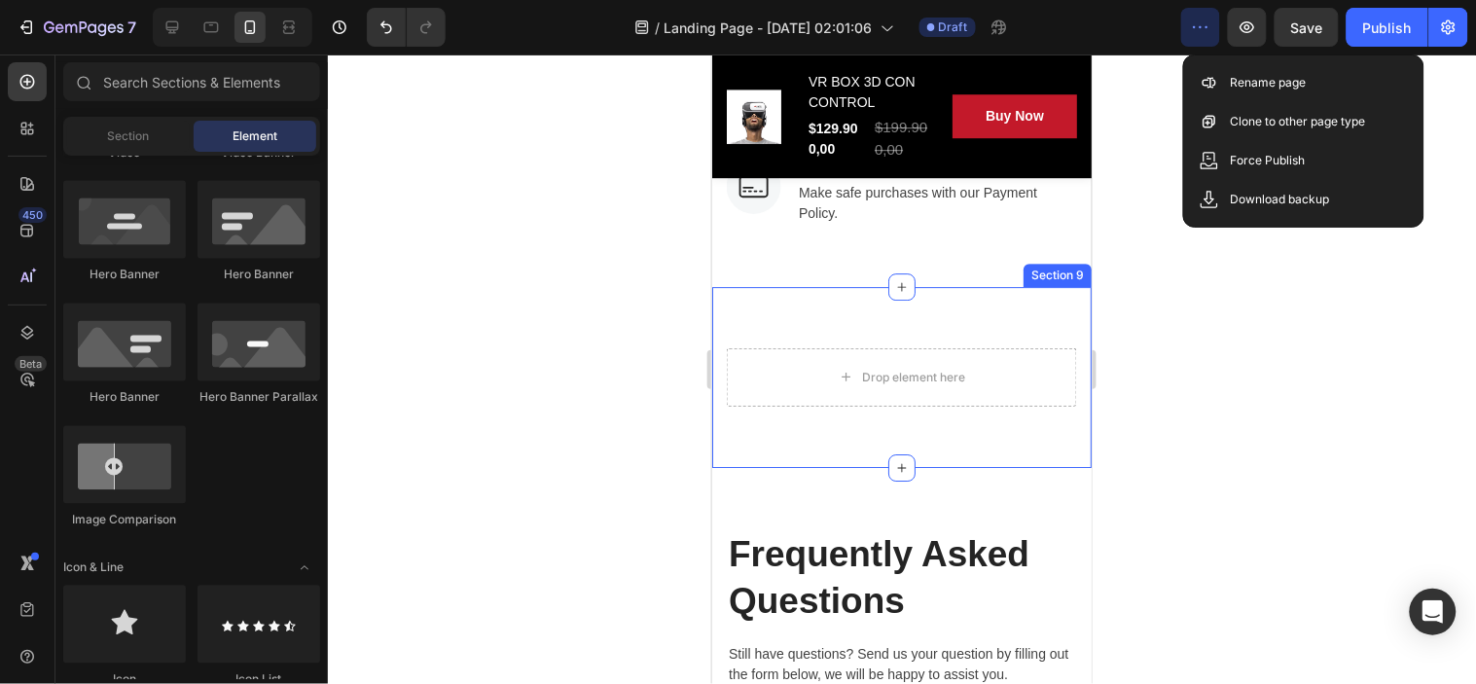
click at [932, 318] on div "Drop element here Section 9" at bounding box center [900, 376] width 379 height 181
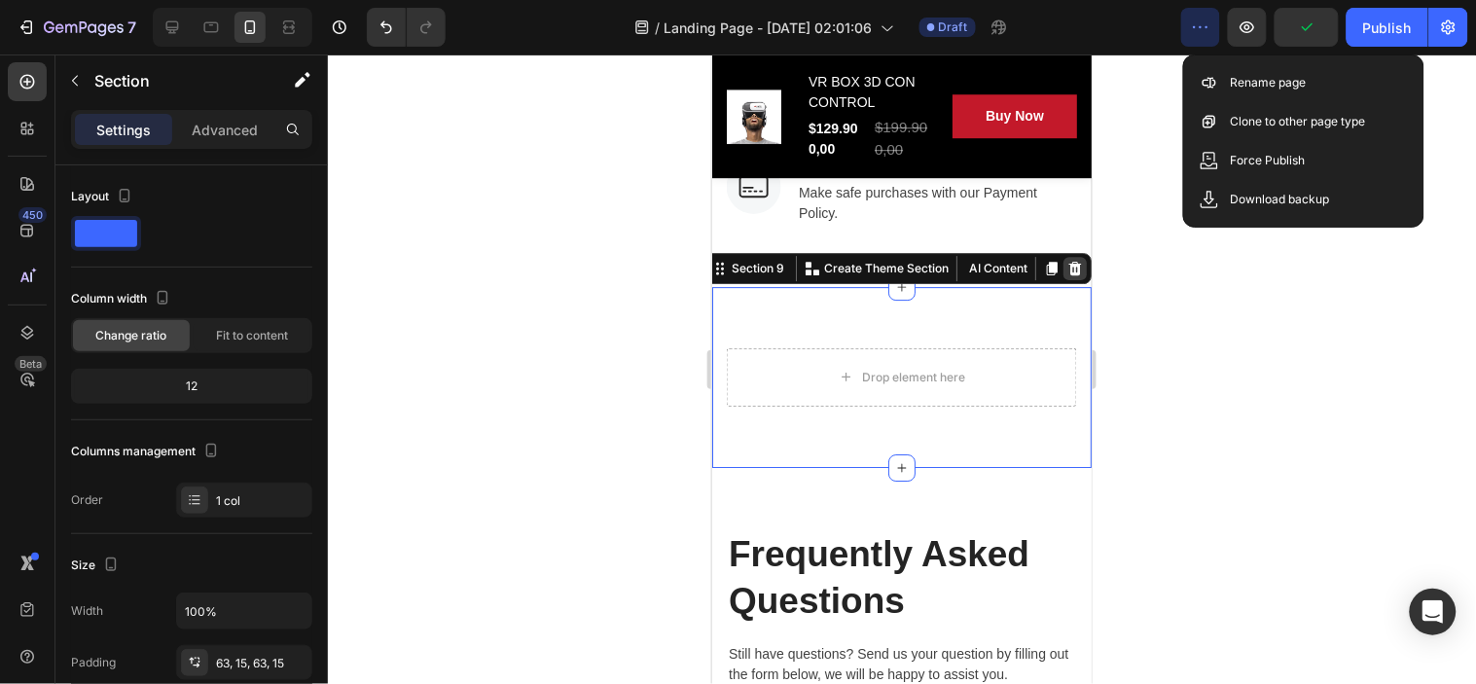
click at [1068, 264] on icon at bounding box center [1074, 268] width 13 height 14
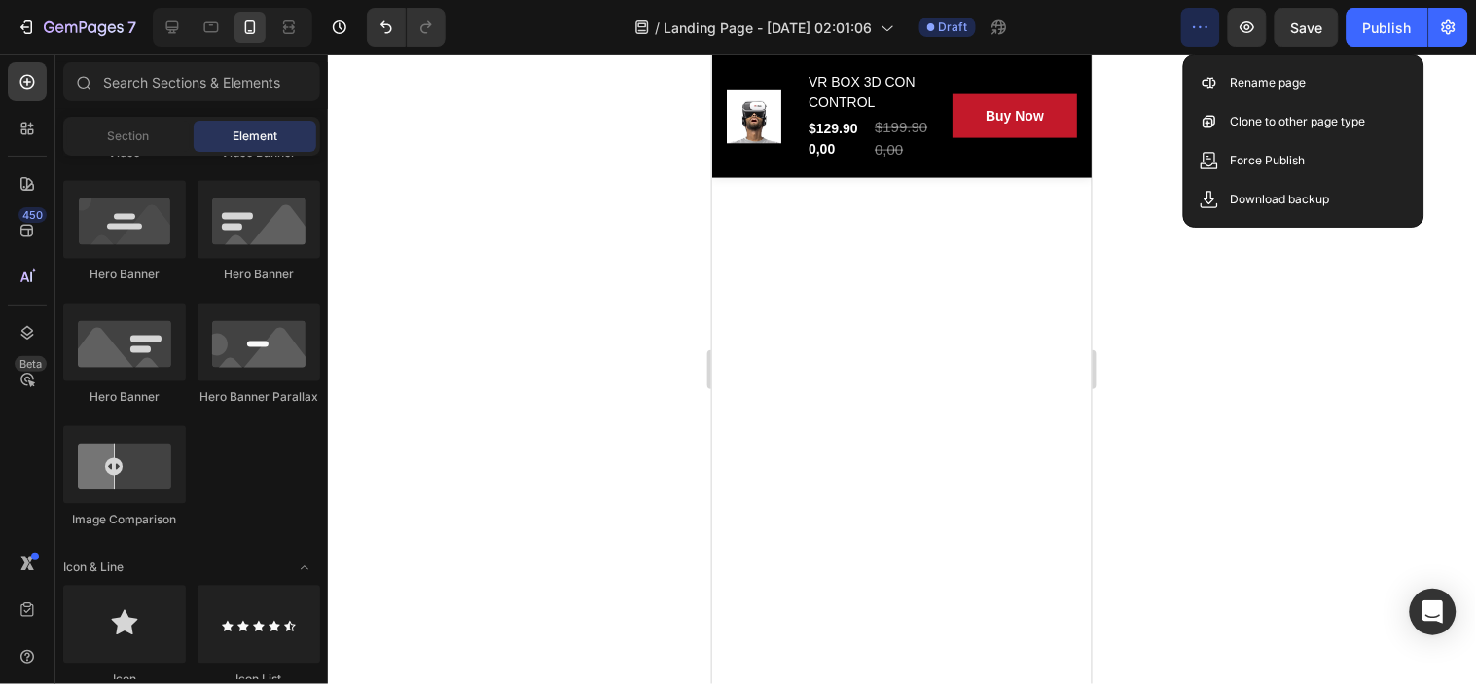
scroll to position [0, 0]
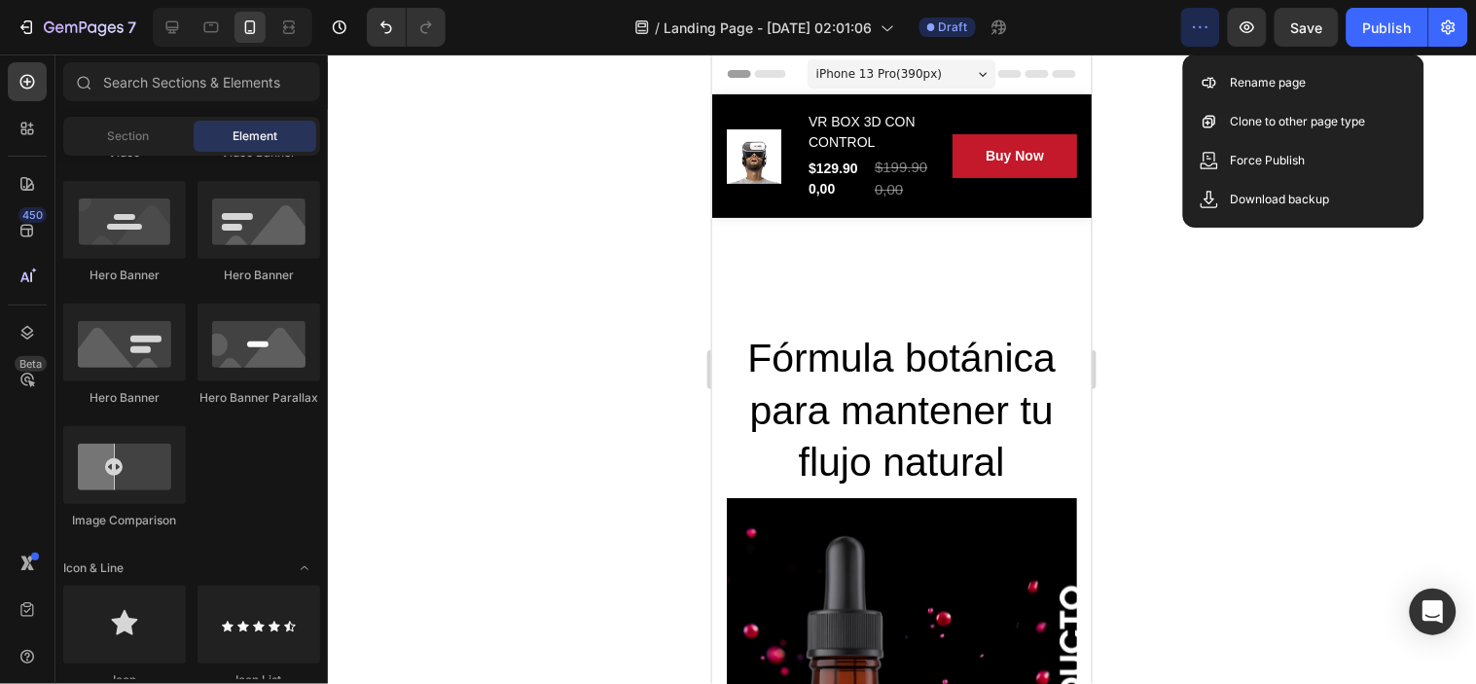
drag, startPoint x: 1083, startPoint y: 574, endPoint x: 1803, endPoint y: 172, distance: 824.6
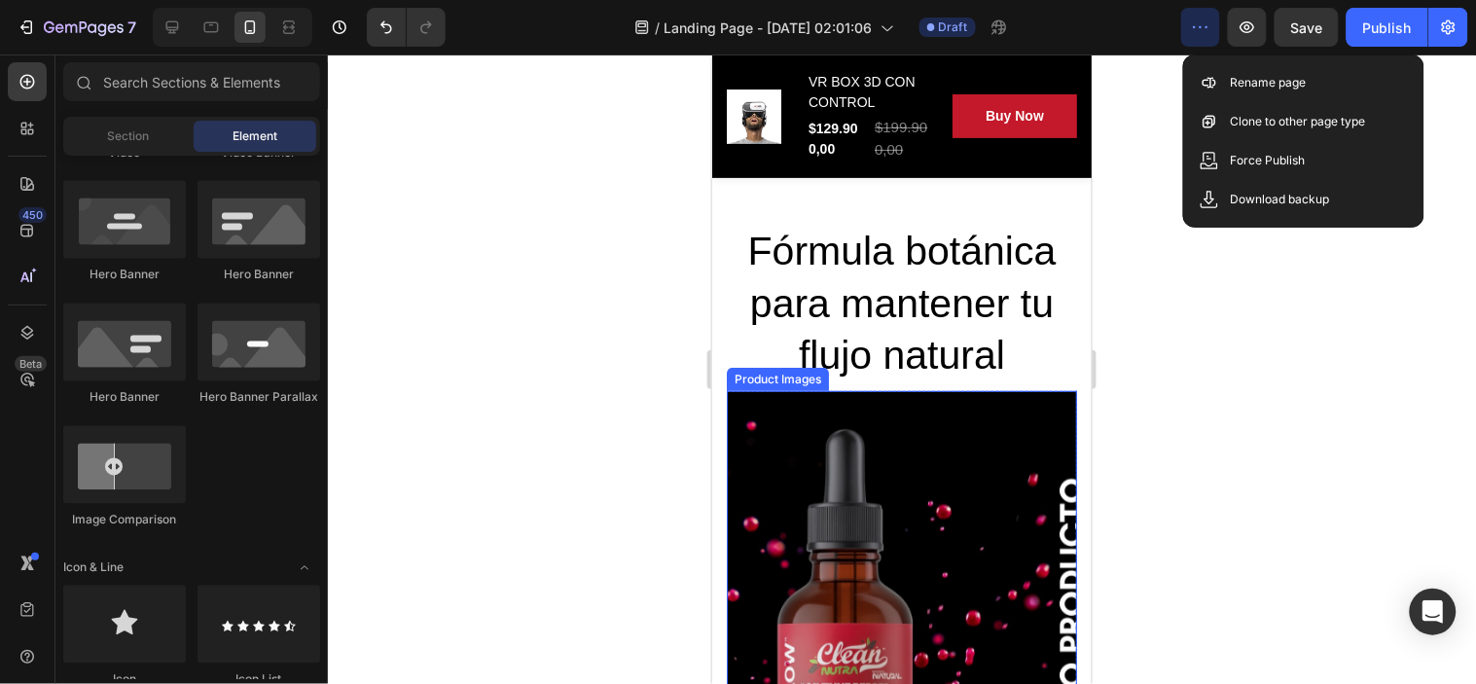
scroll to position [108, 0]
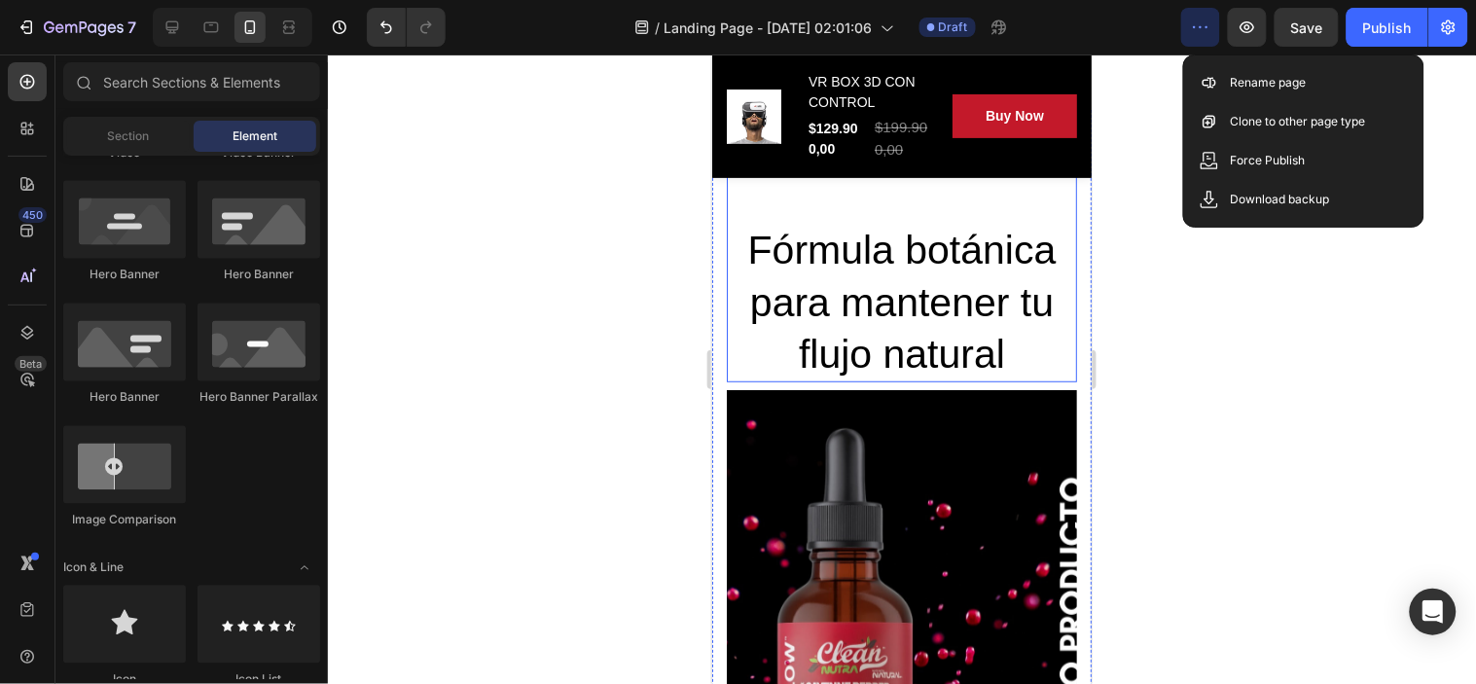
click at [958, 303] on h2 "Fórmula botánica para mantener tu flujo natural" at bounding box center [901, 275] width 350 height 211
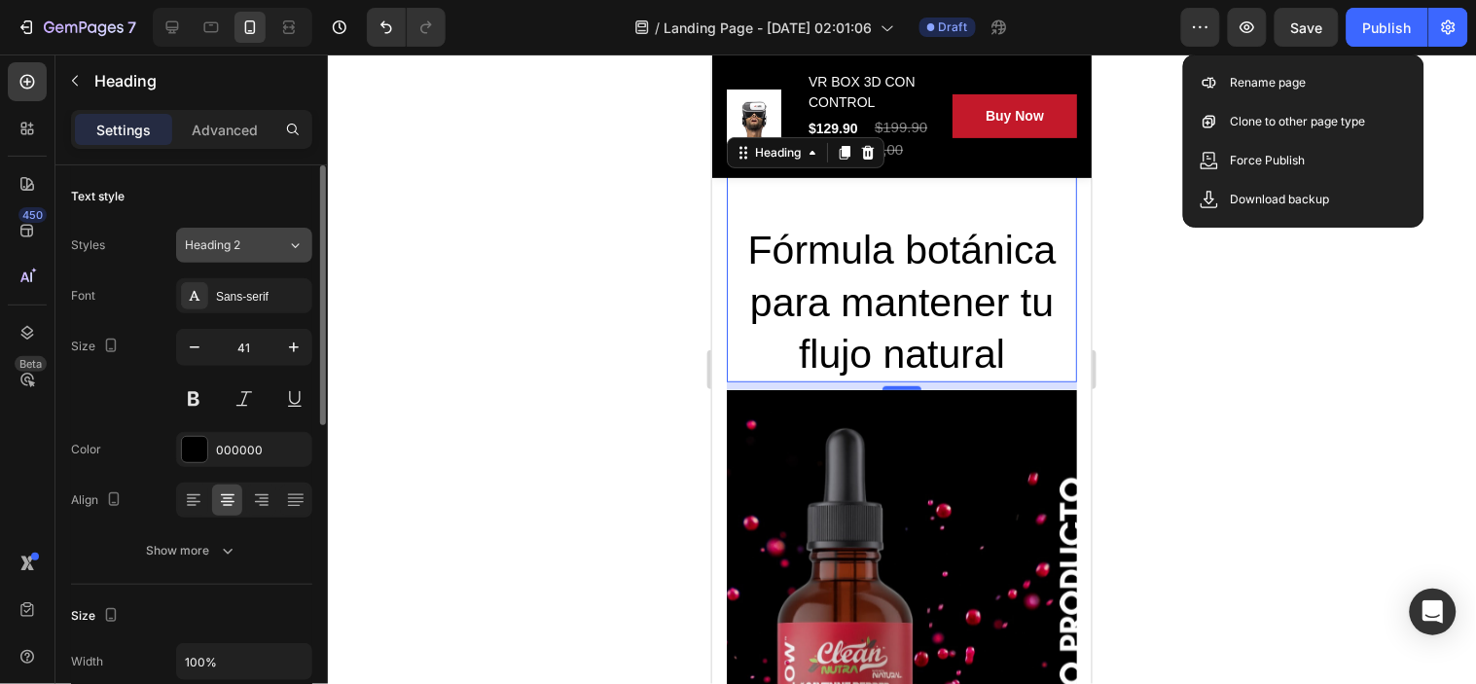
click at [227, 243] on span "Heading 2" at bounding box center [212, 245] width 55 height 18
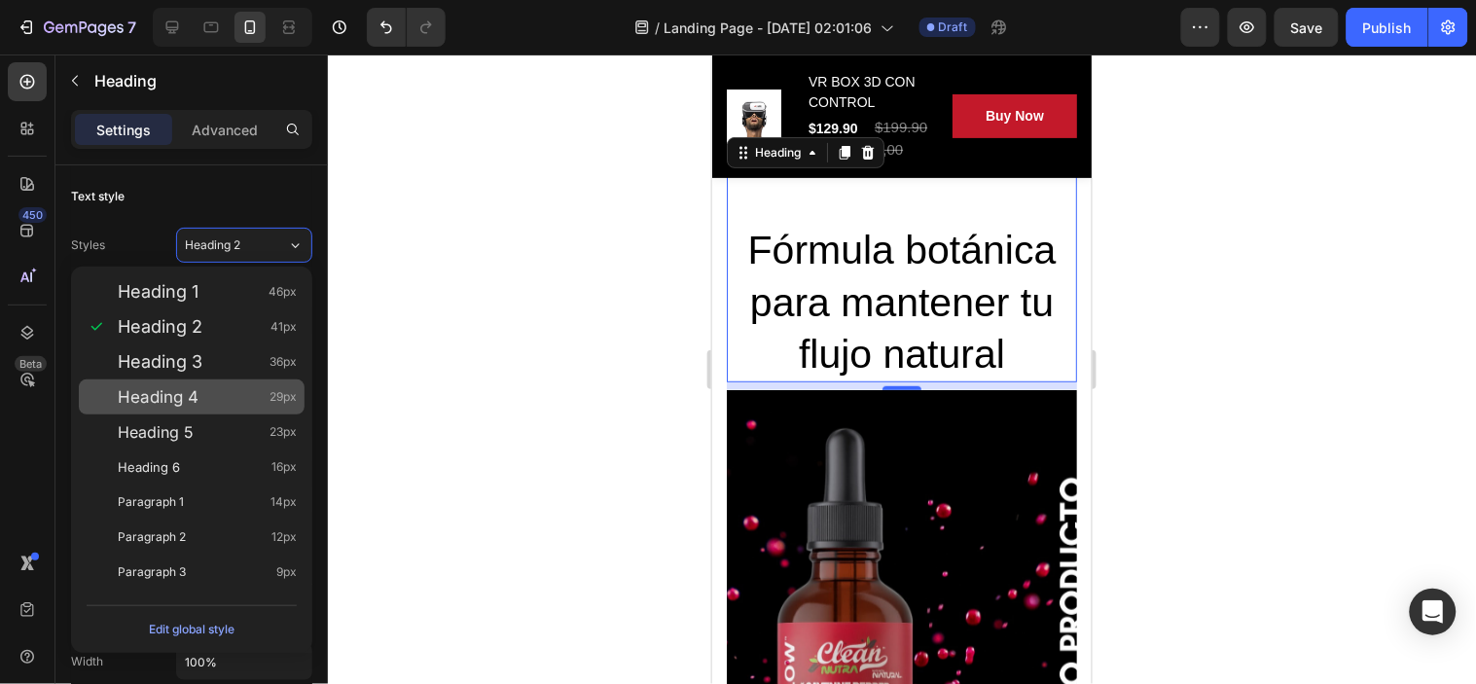
click at [186, 389] on span "Heading 4" at bounding box center [158, 396] width 81 height 19
type input "29"
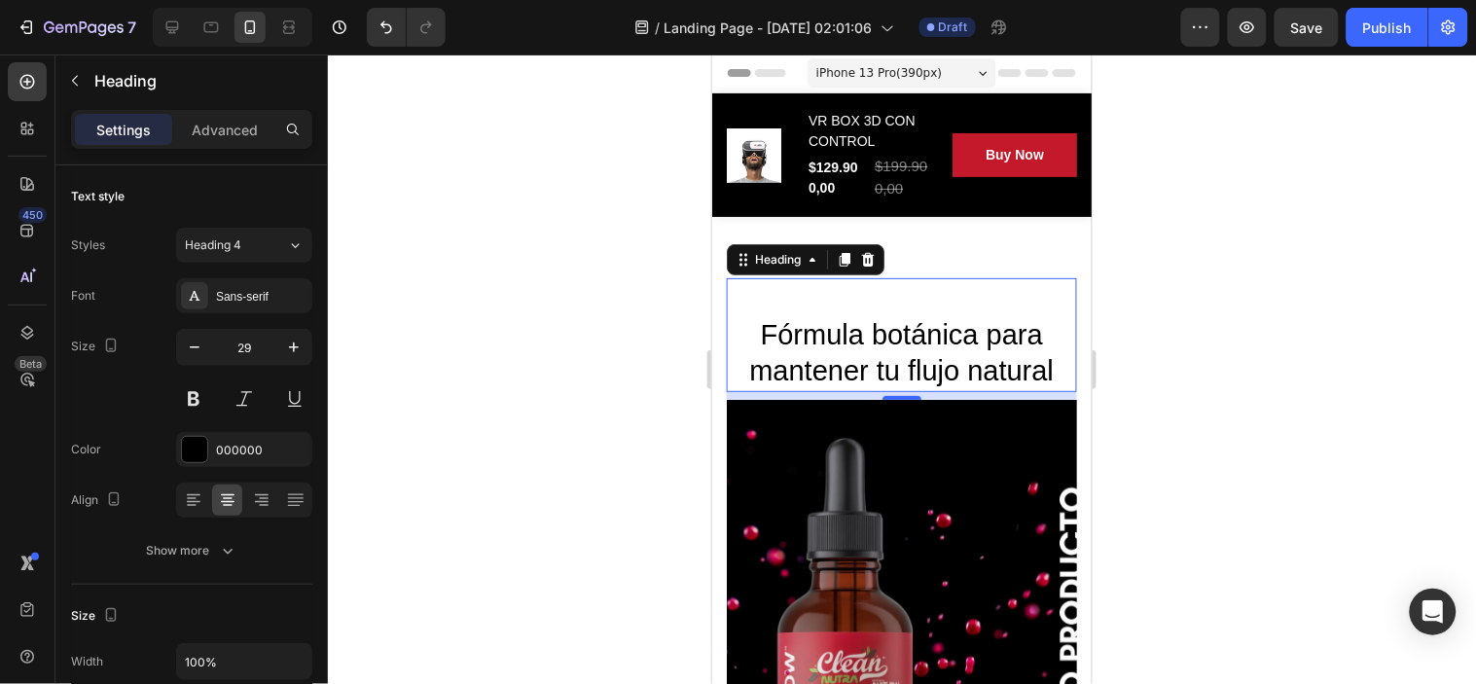
scroll to position [0, 0]
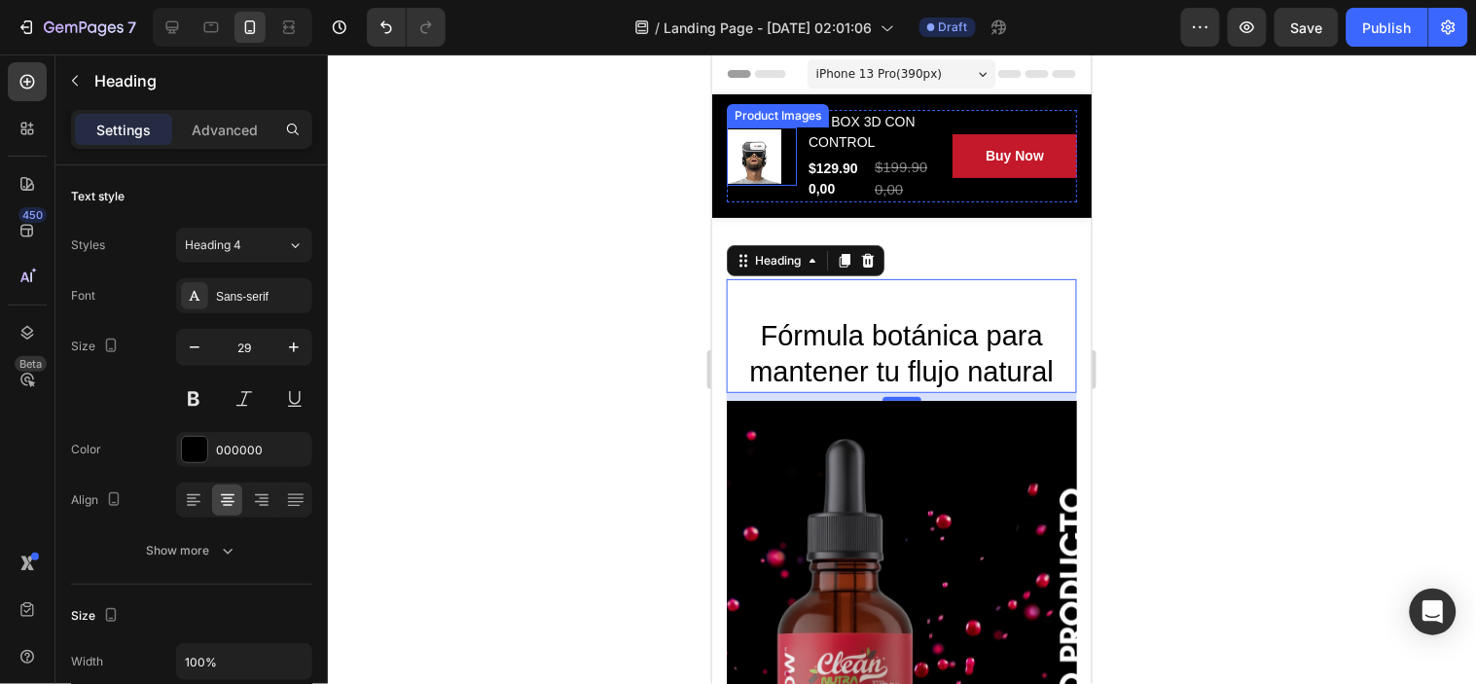
click at [777, 196] on div "Product Images" at bounding box center [761, 155] width 70 height 92
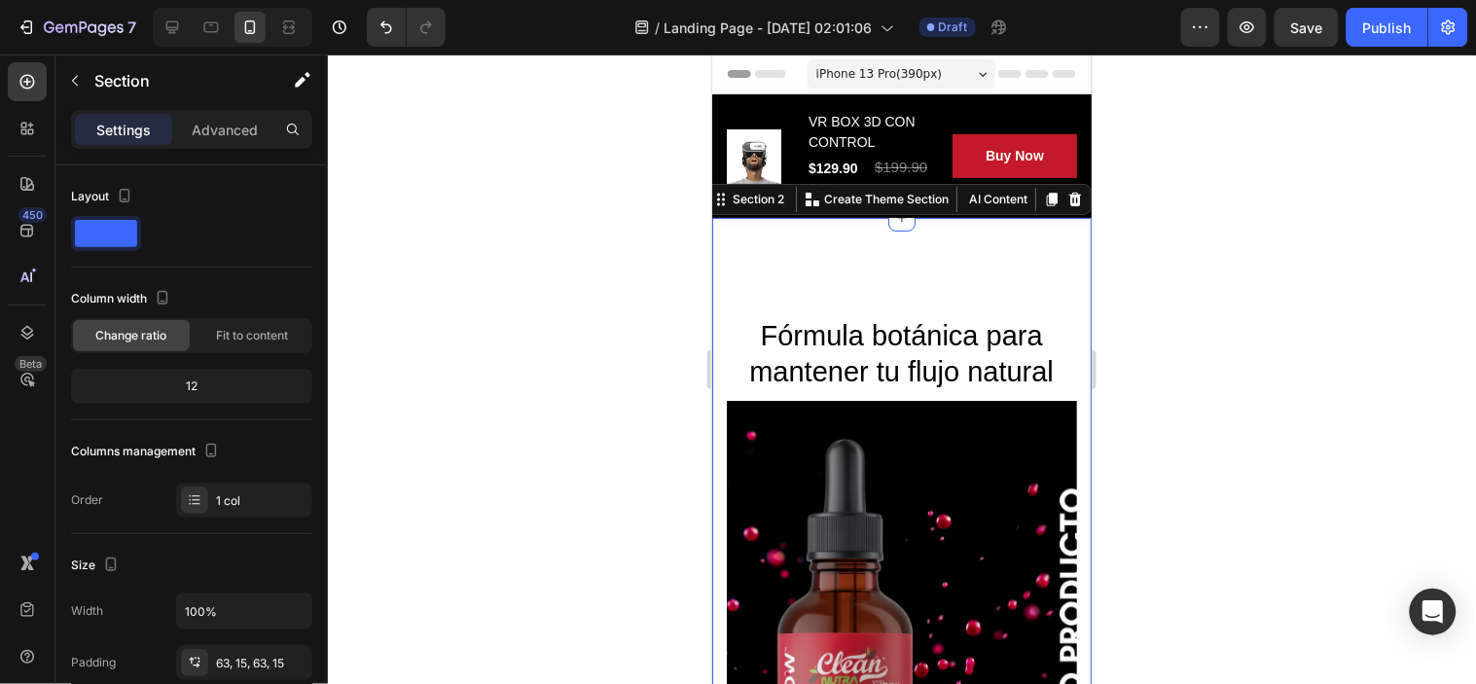
click at [533, 312] on div at bounding box center [902, 369] width 1148 height 630
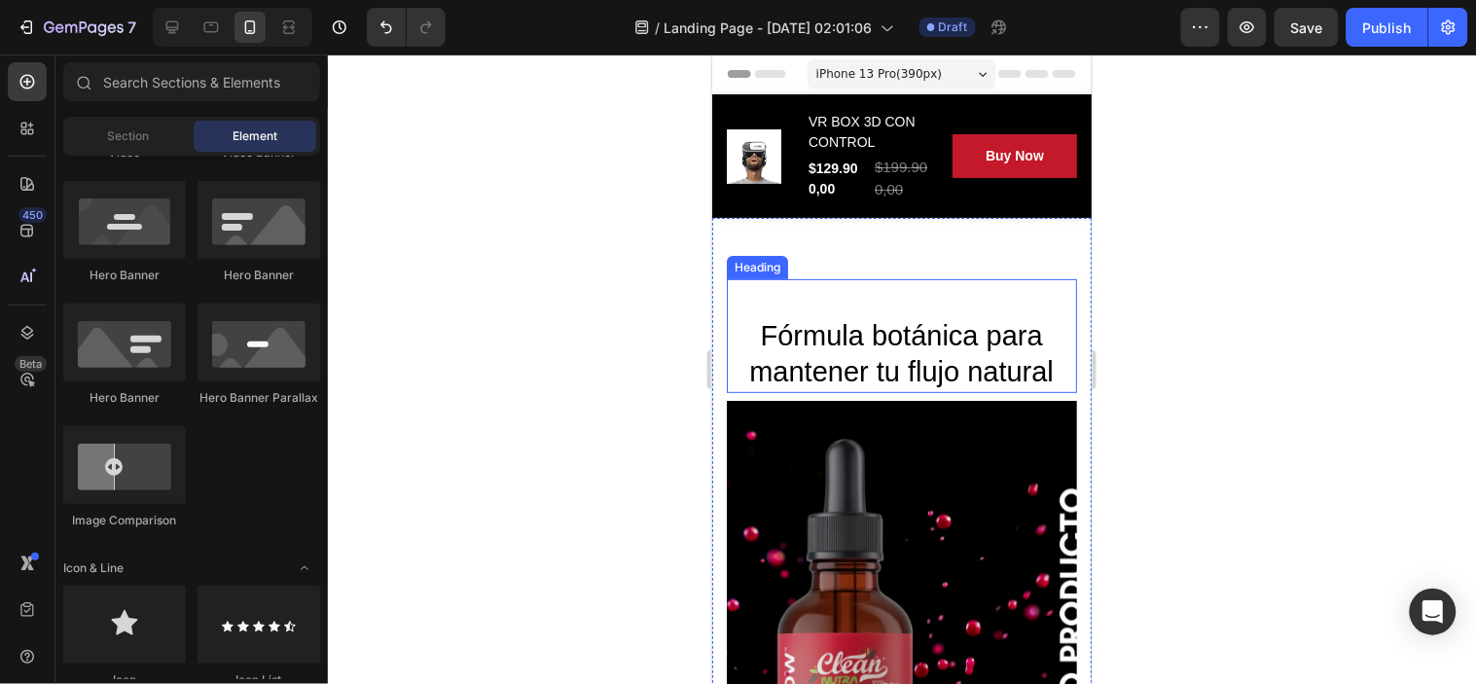
click at [898, 297] on h2 "Fórmula botánica para mantener tu flujo natural" at bounding box center [901, 335] width 350 height 114
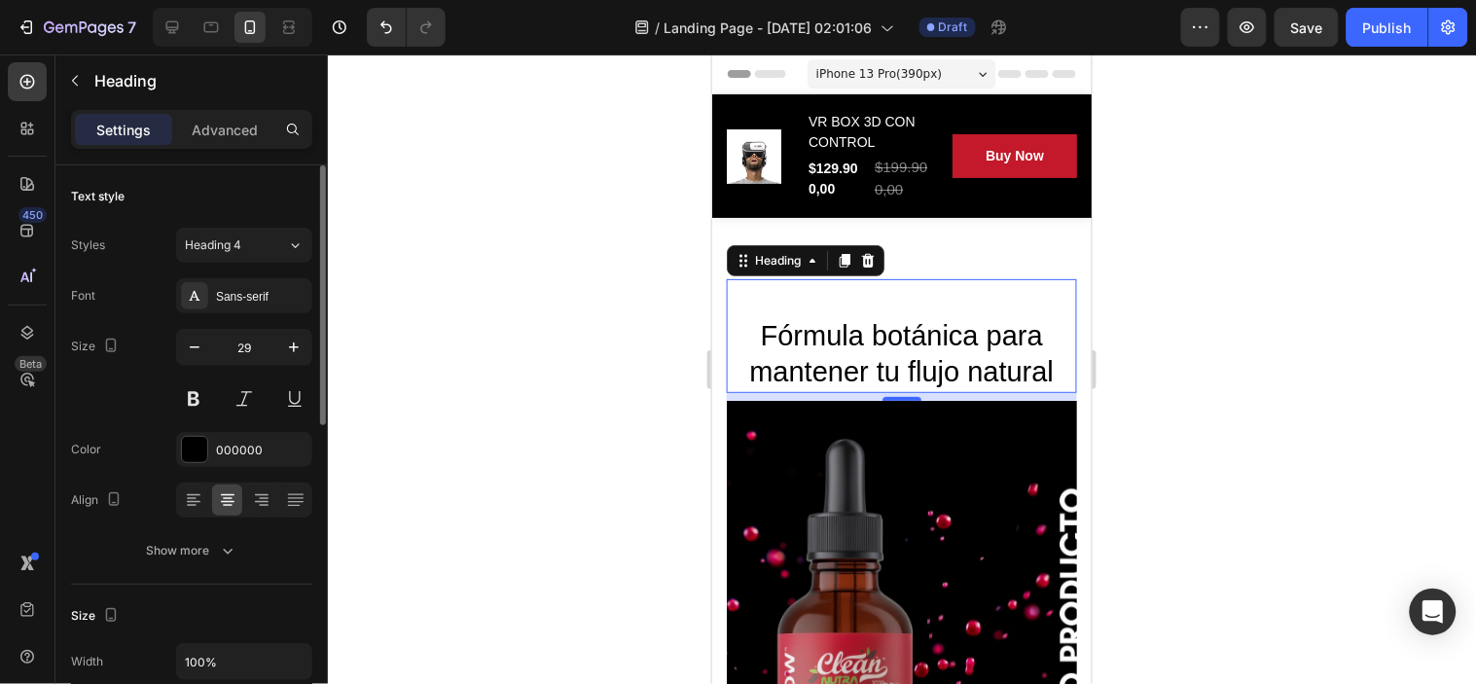
scroll to position [108, 0]
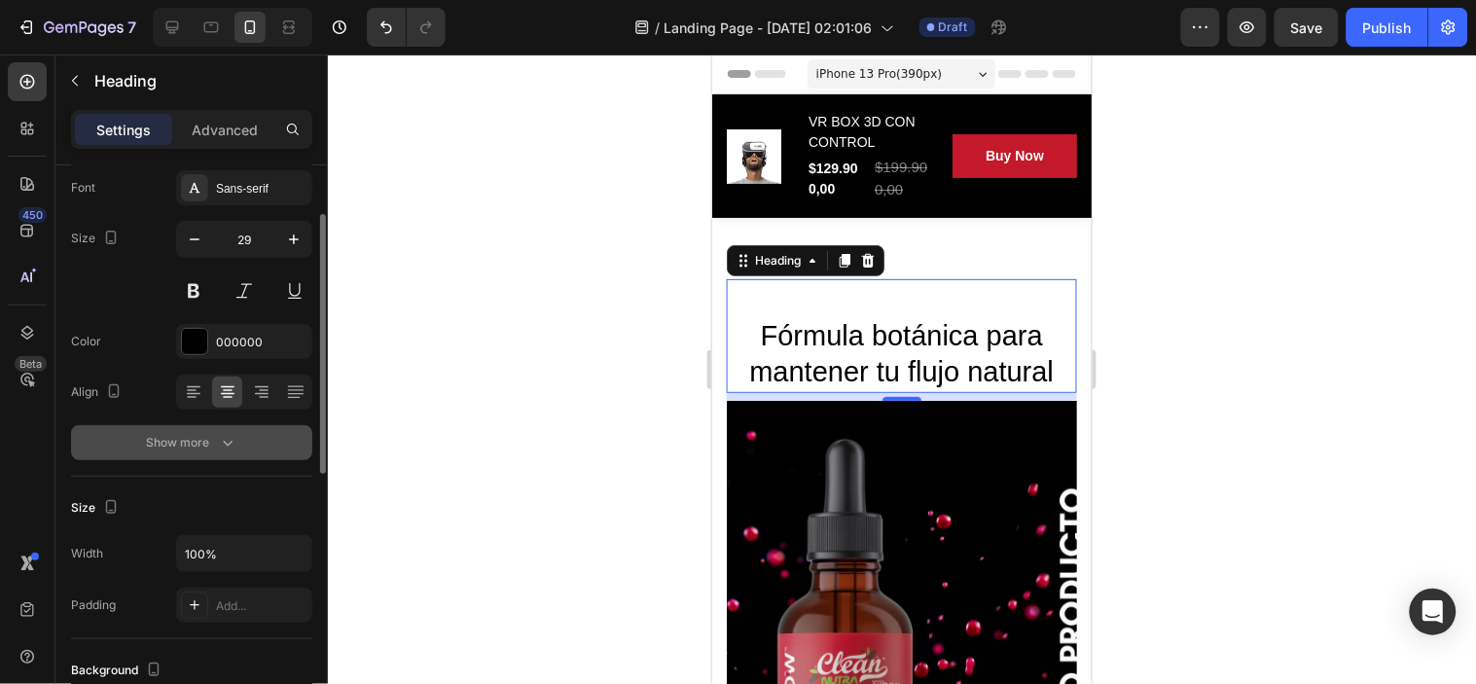
click at [206, 440] on div "Show more" at bounding box center [192, 442] width 90 height 19
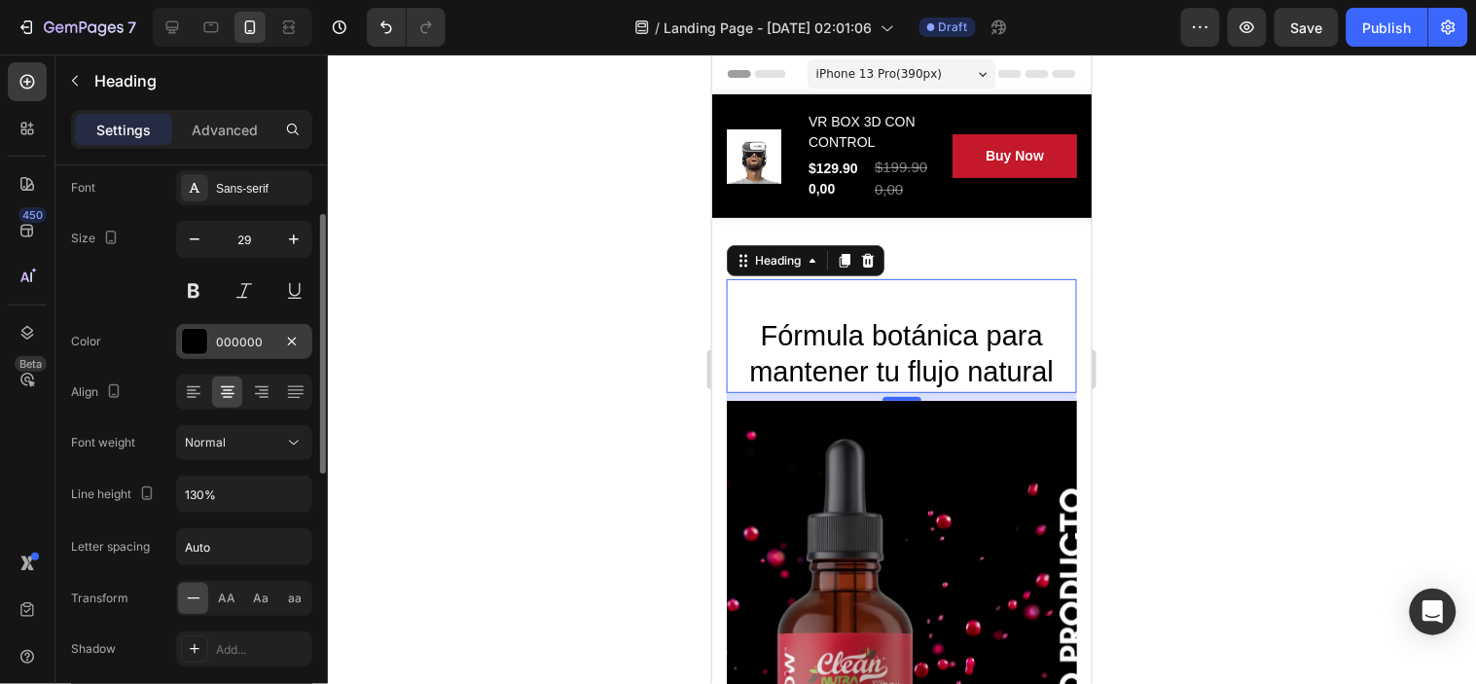
click at [190, 343] on div at bounding box center [194, 341] width 25 height 25
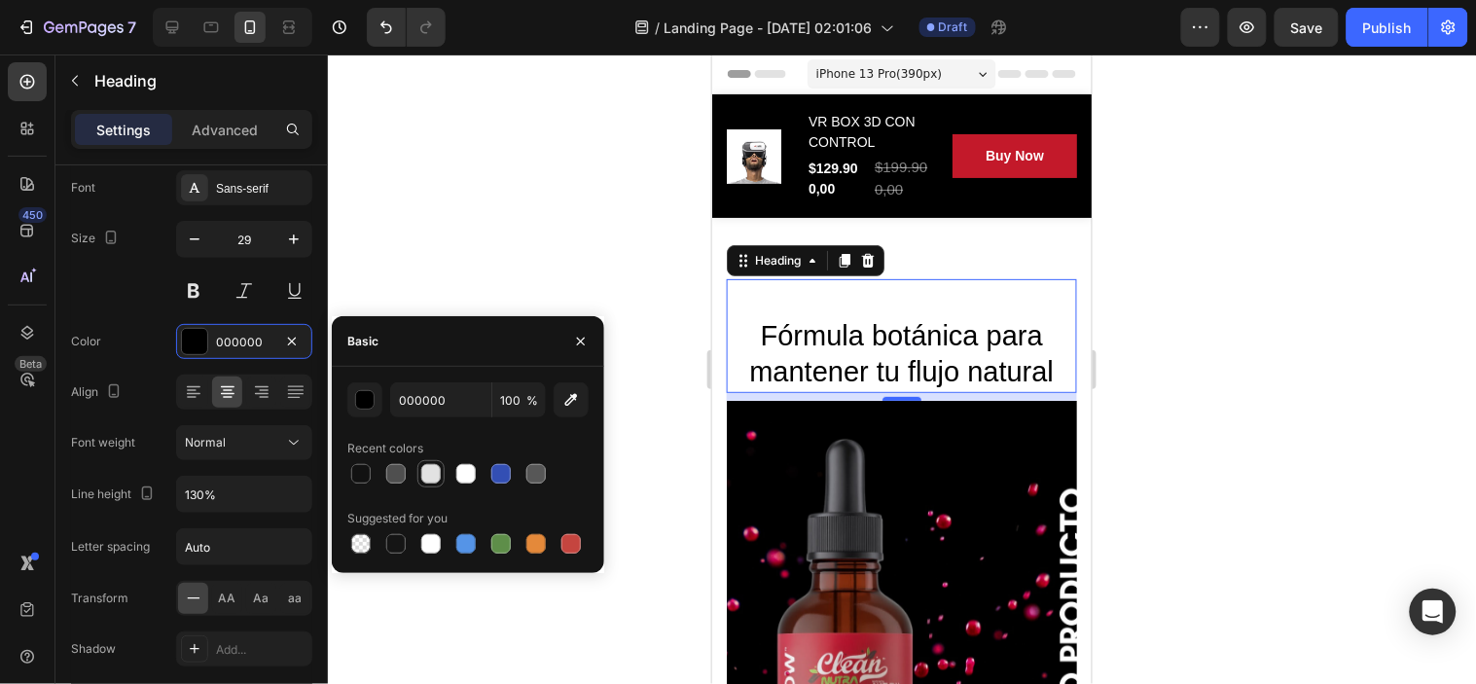
click at [431, 474] on div at bounding box center [430, 473] width 19 height 19
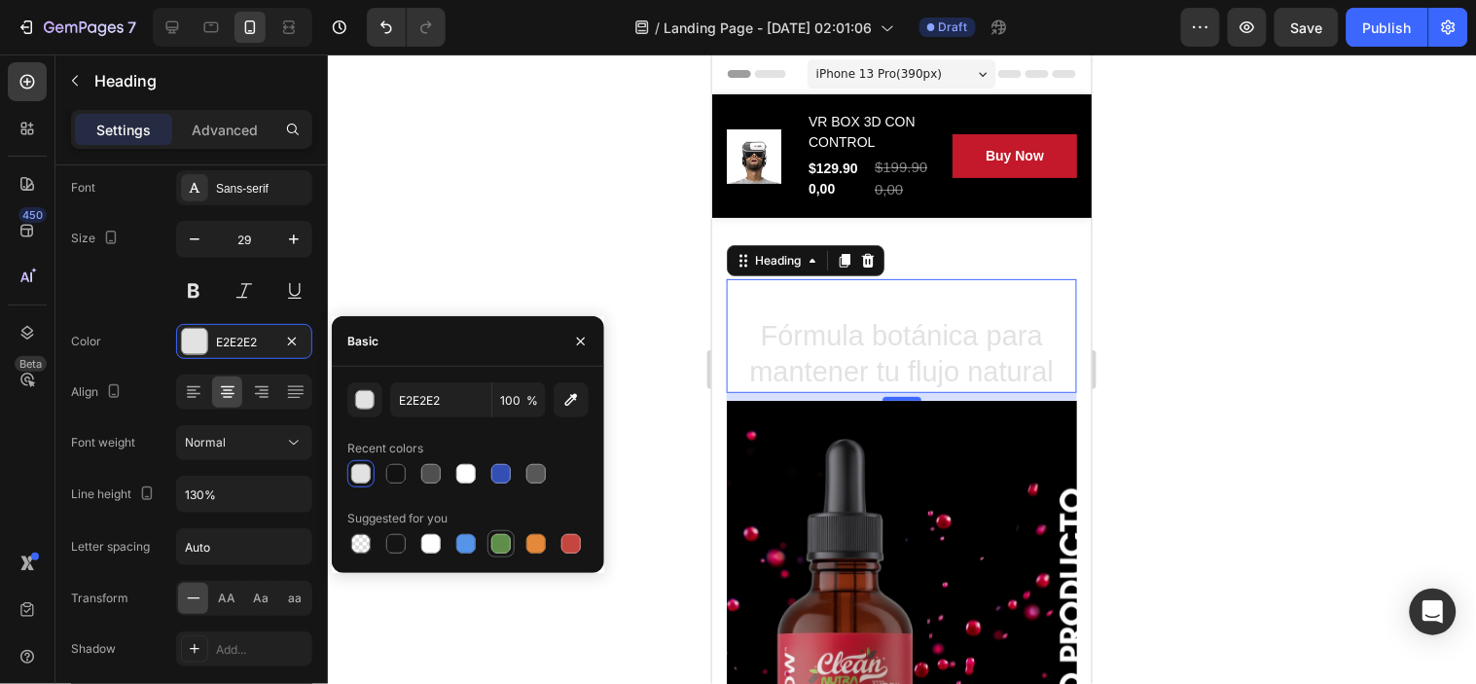
click at [500, 540] on div at bounding box center [500, 543] width 19 height 19
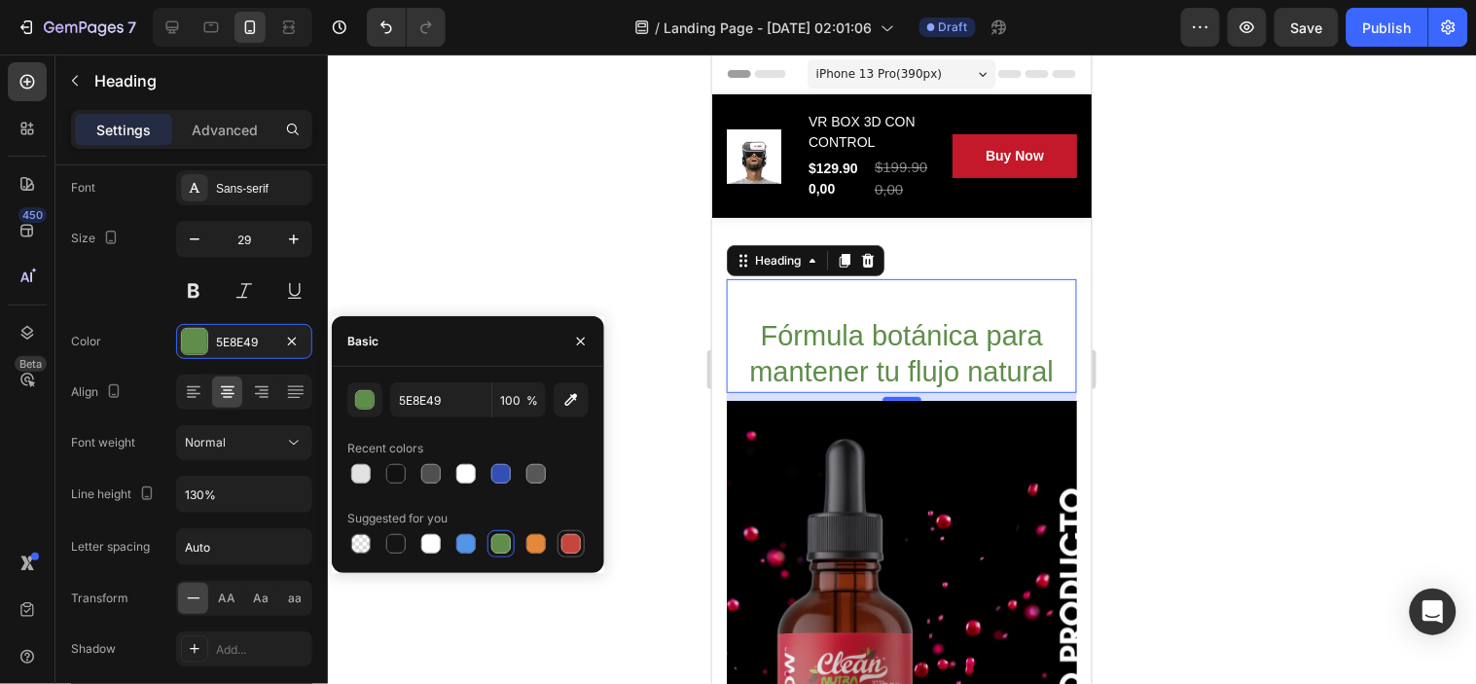
click at [570, 546] on div at bounding box center [570, 543] width 19 height 19
type input "C5453F"
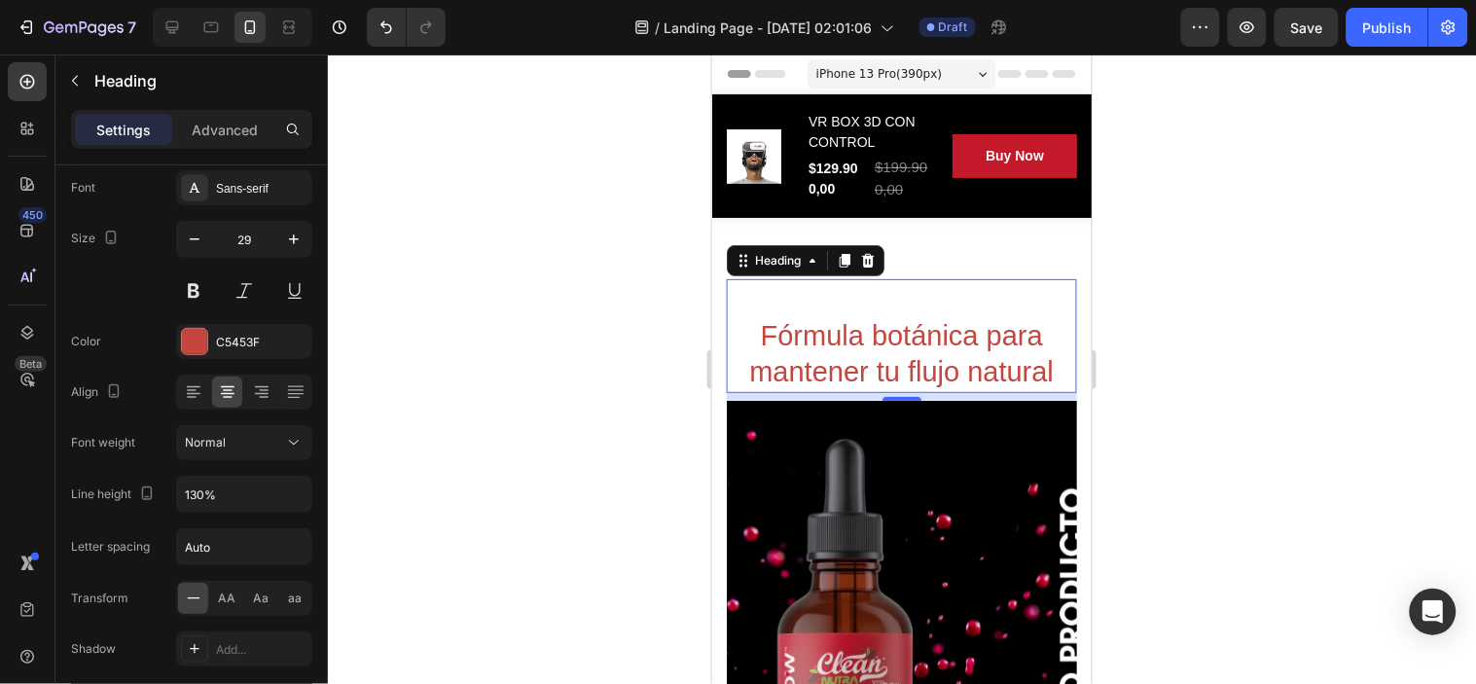
click at [656, 343] on div at bounding box center [902, 369] width 1148 height 630
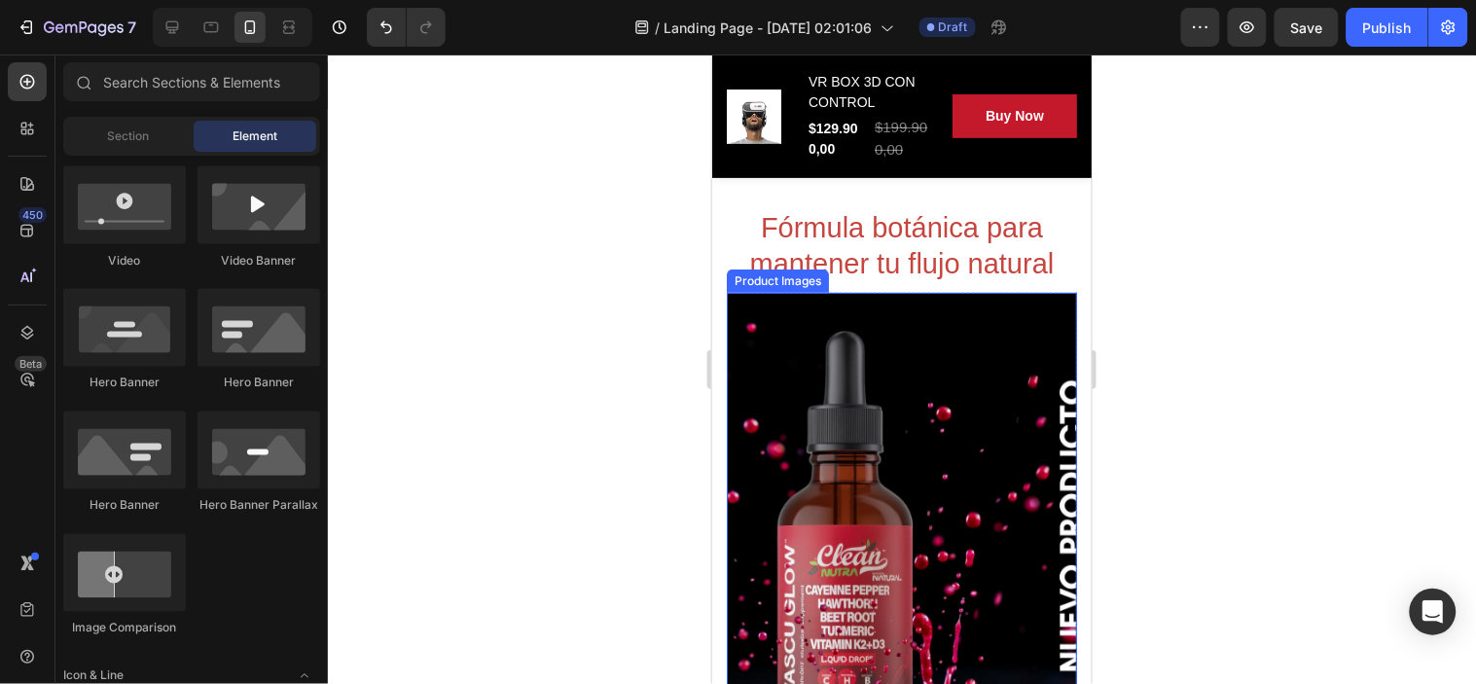
click at [874, 512] on img at bounding box center [901, 525] width 350 height 467
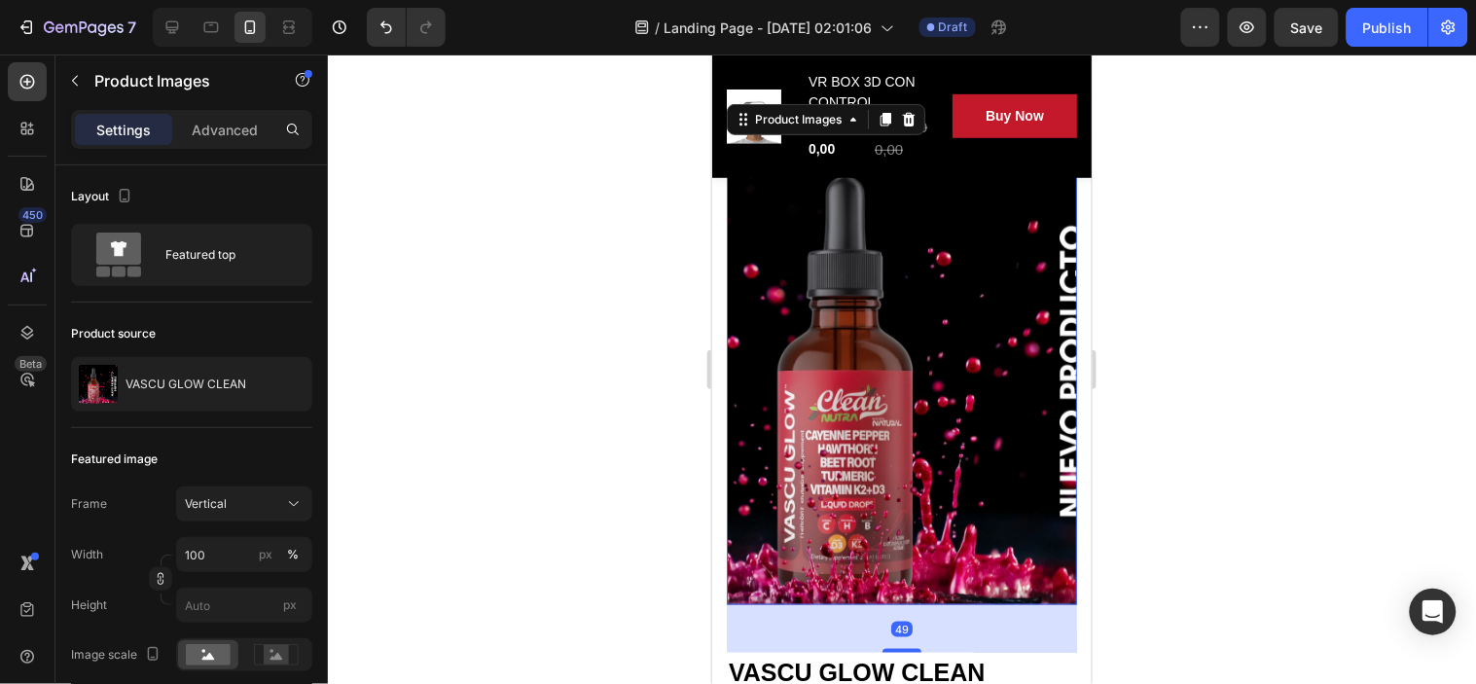
scroll to position [324, 0]
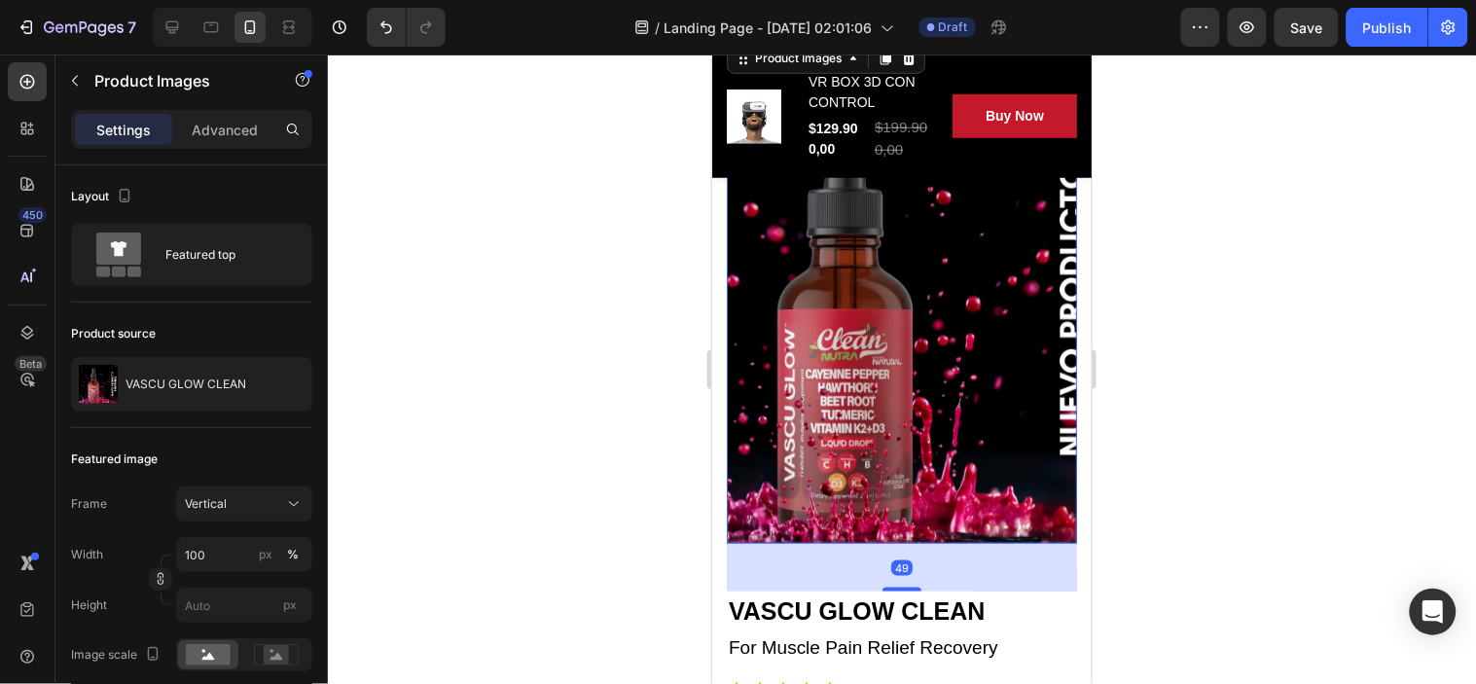
click at [890, 449] on img at bounding box center [901, 309] width 350 height 467
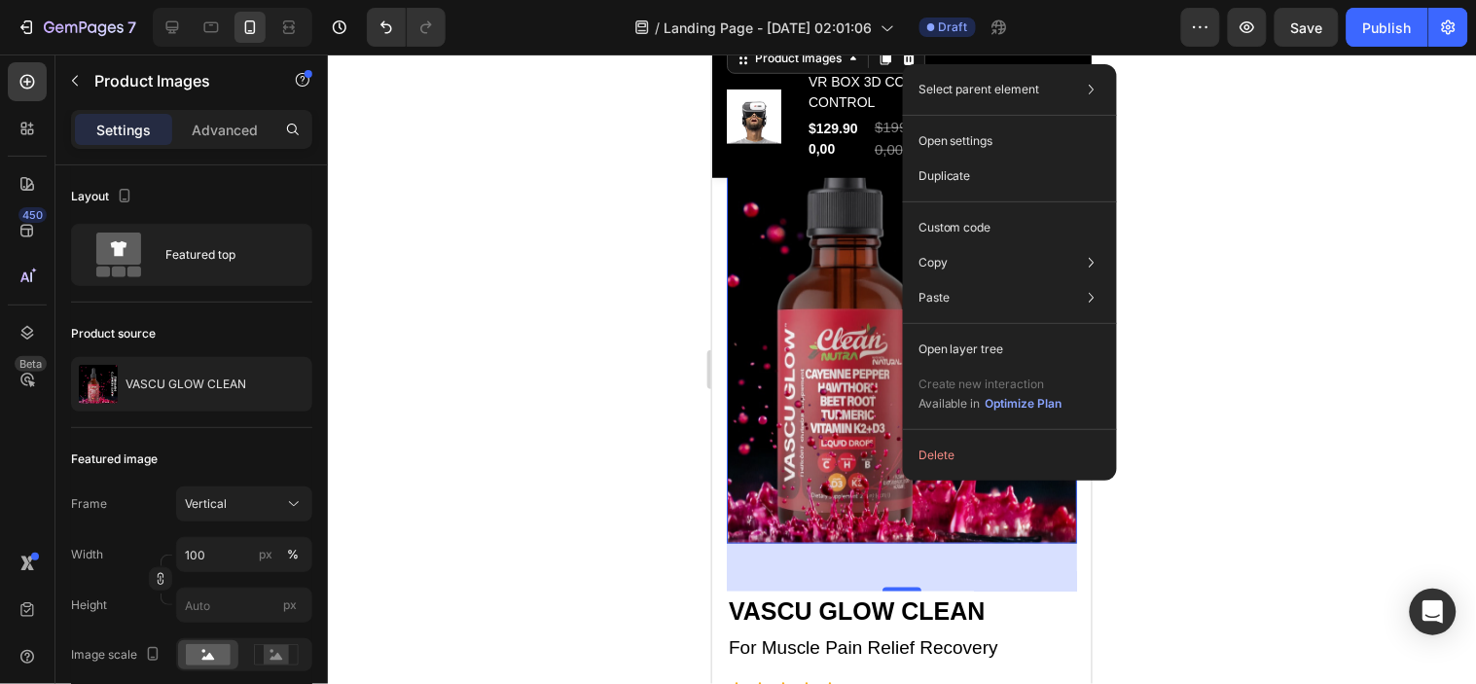
click at [607, 411] on div at bounding box center [902, 369] width 1148 height 630
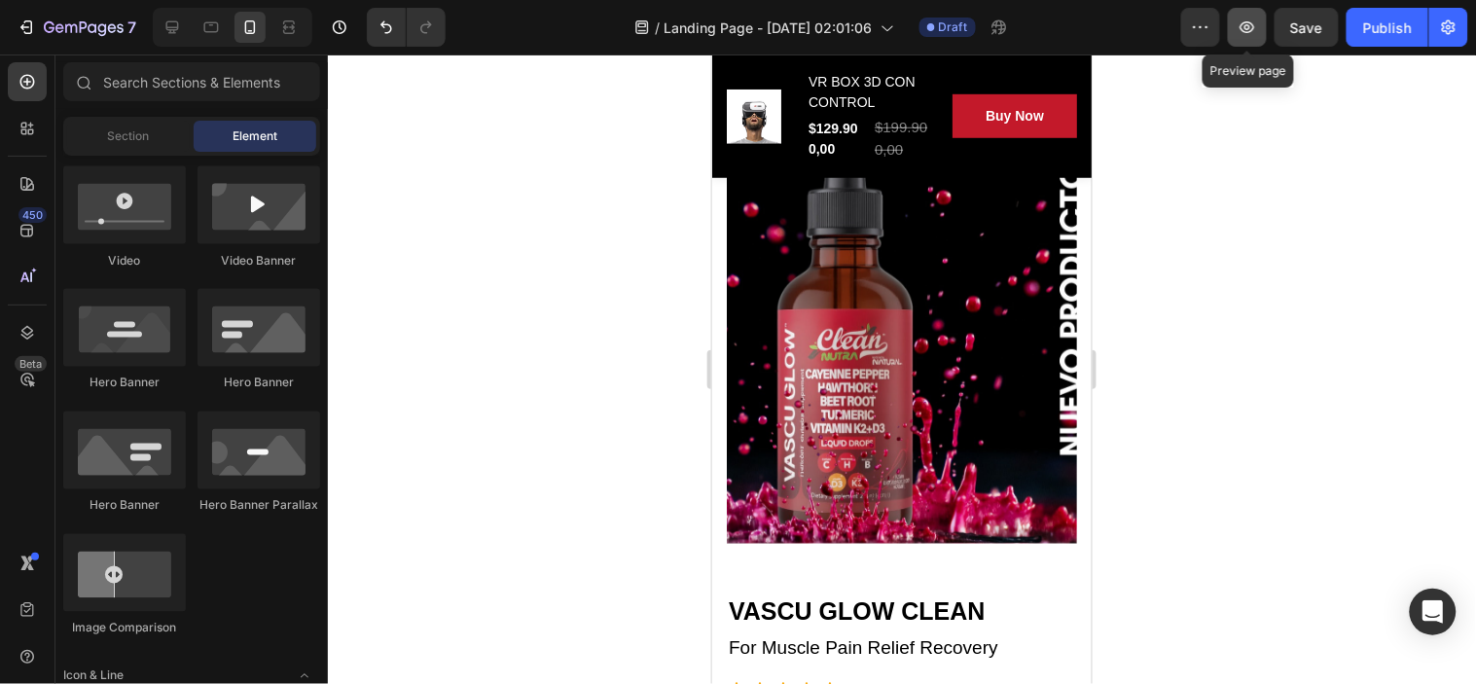
click at [1250, 30] on icon "button" at bounding box center [1247, 27] width 19 height 19
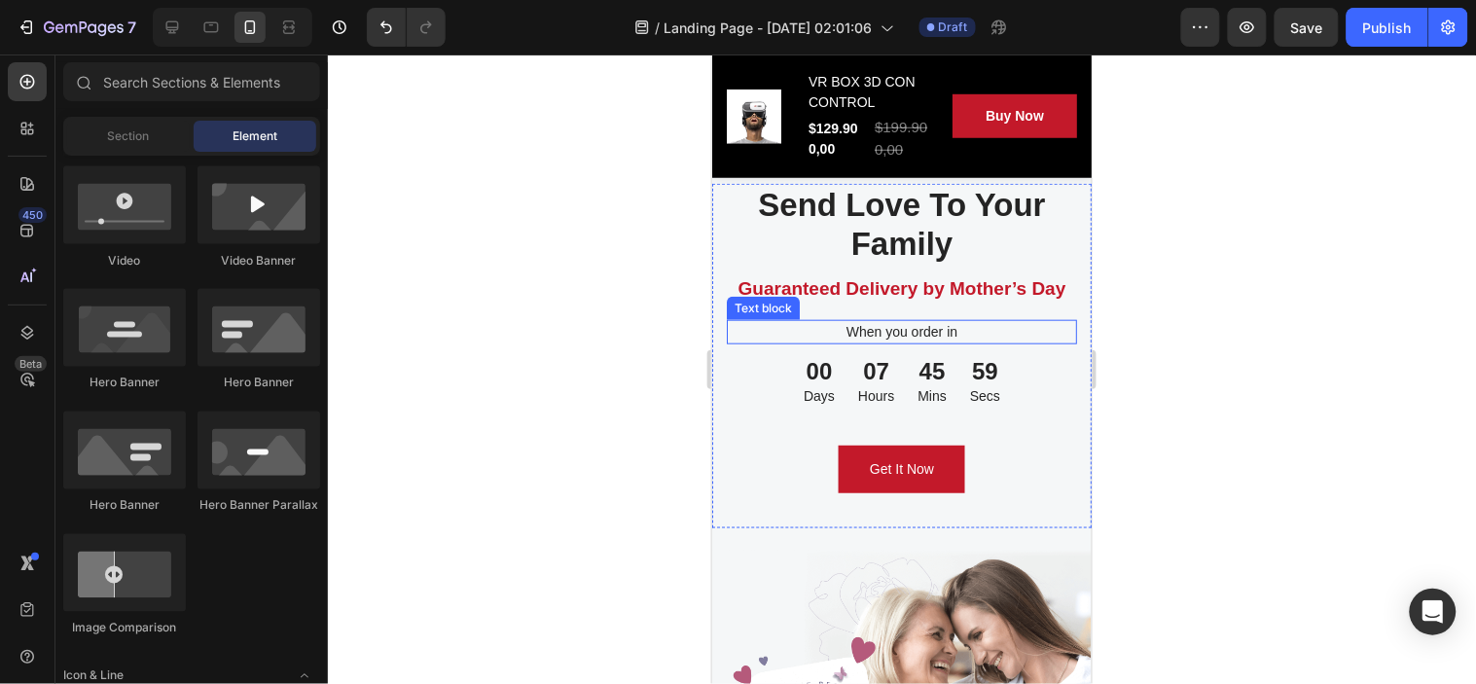
scroll to position [5838, 0]
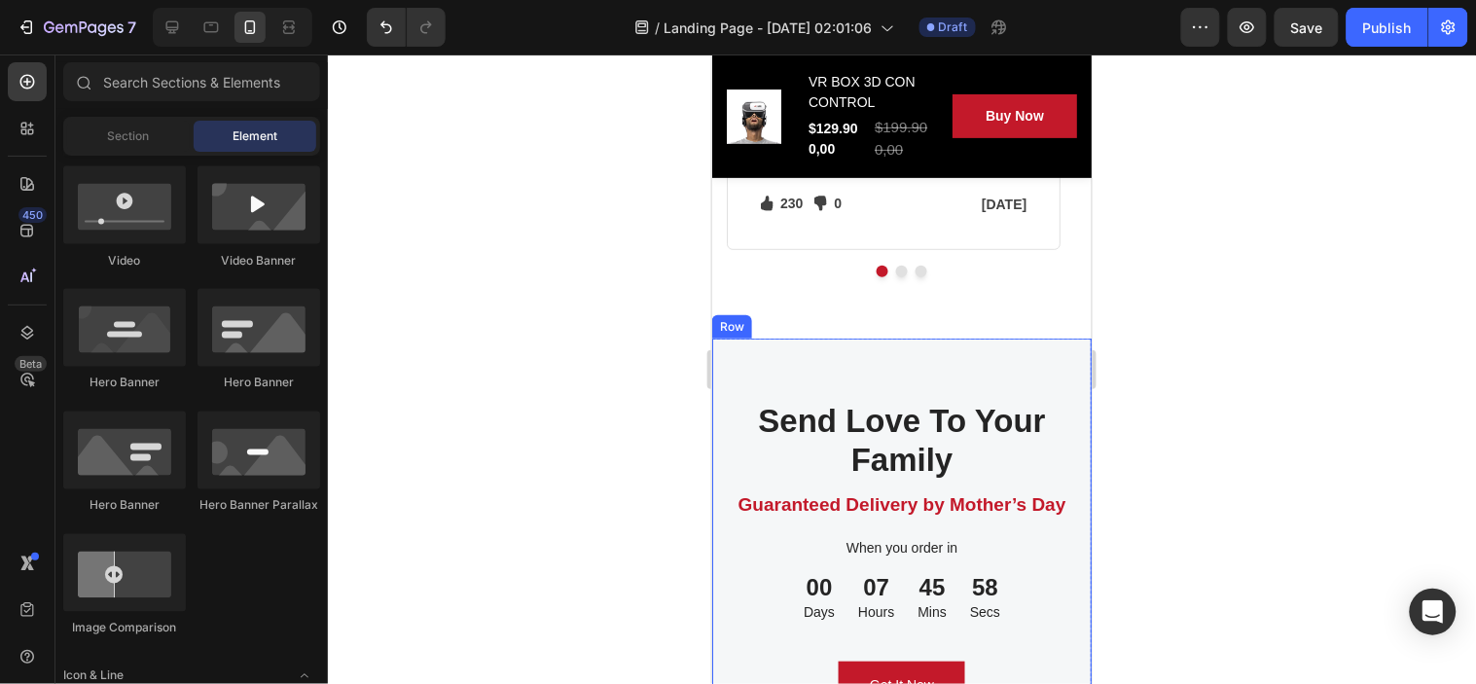
click at [1005, 373] on div "Send Love To Your Family Heading Guaranteed Delivery by Mother’s Day Text block…" at bounding box center [900, 677] width 379 height 678
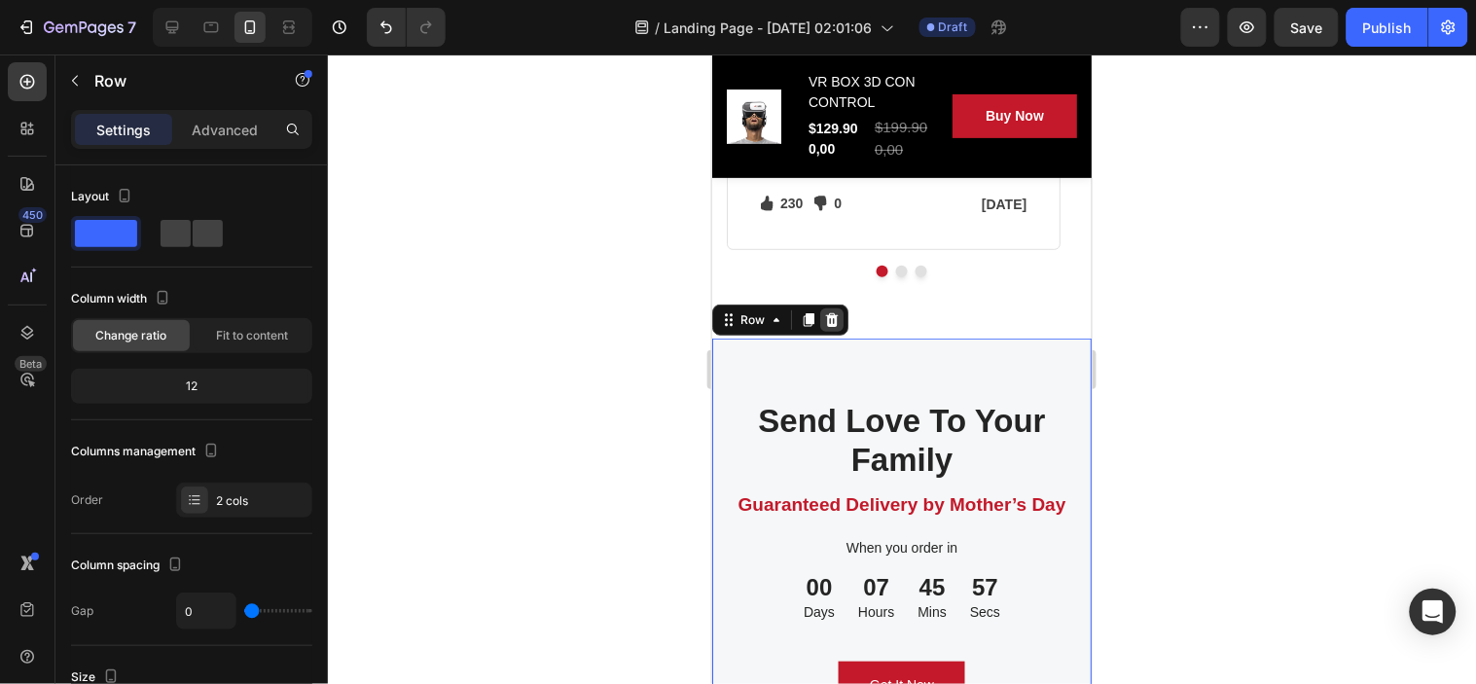
click at [825, 314] on icon at bounding box center [831, 319] width 16 height 16
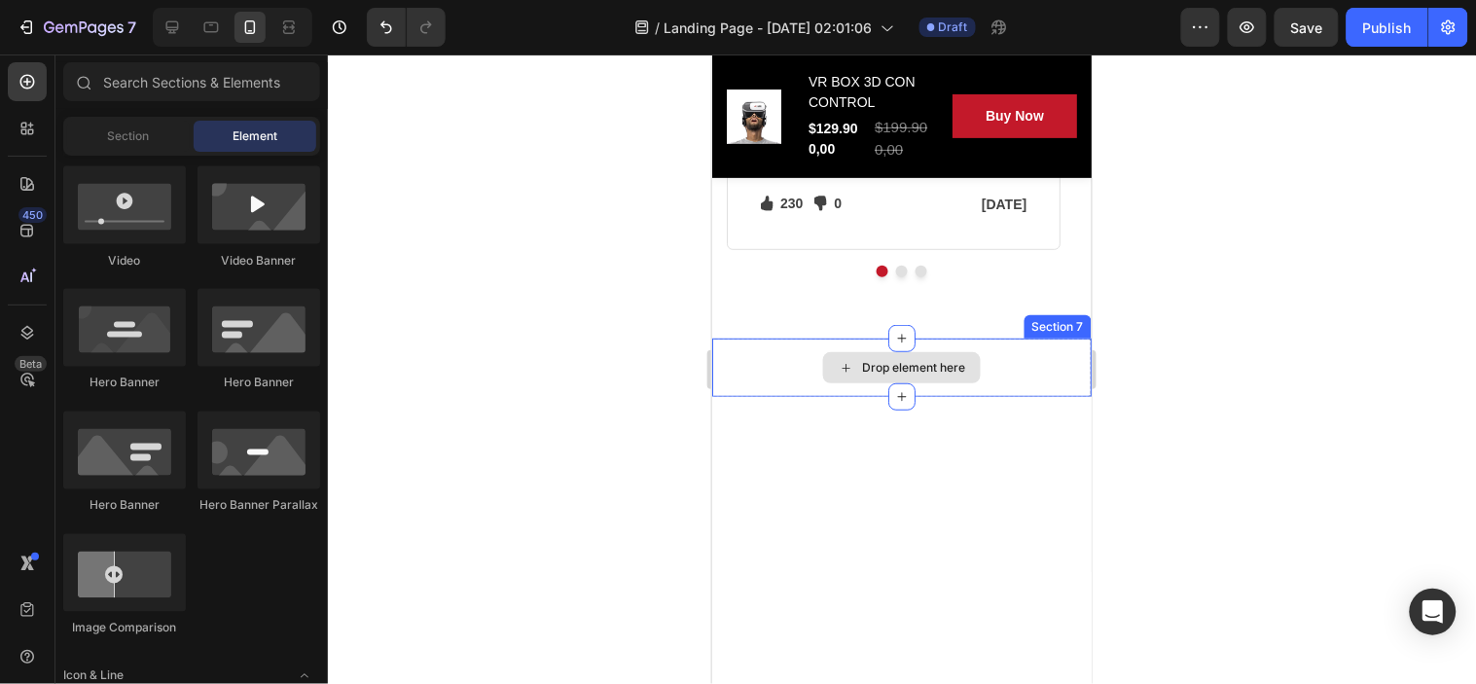
click at [995, 356] on div "Drop element here" at bounding box center [900, 367] width 379 height 58
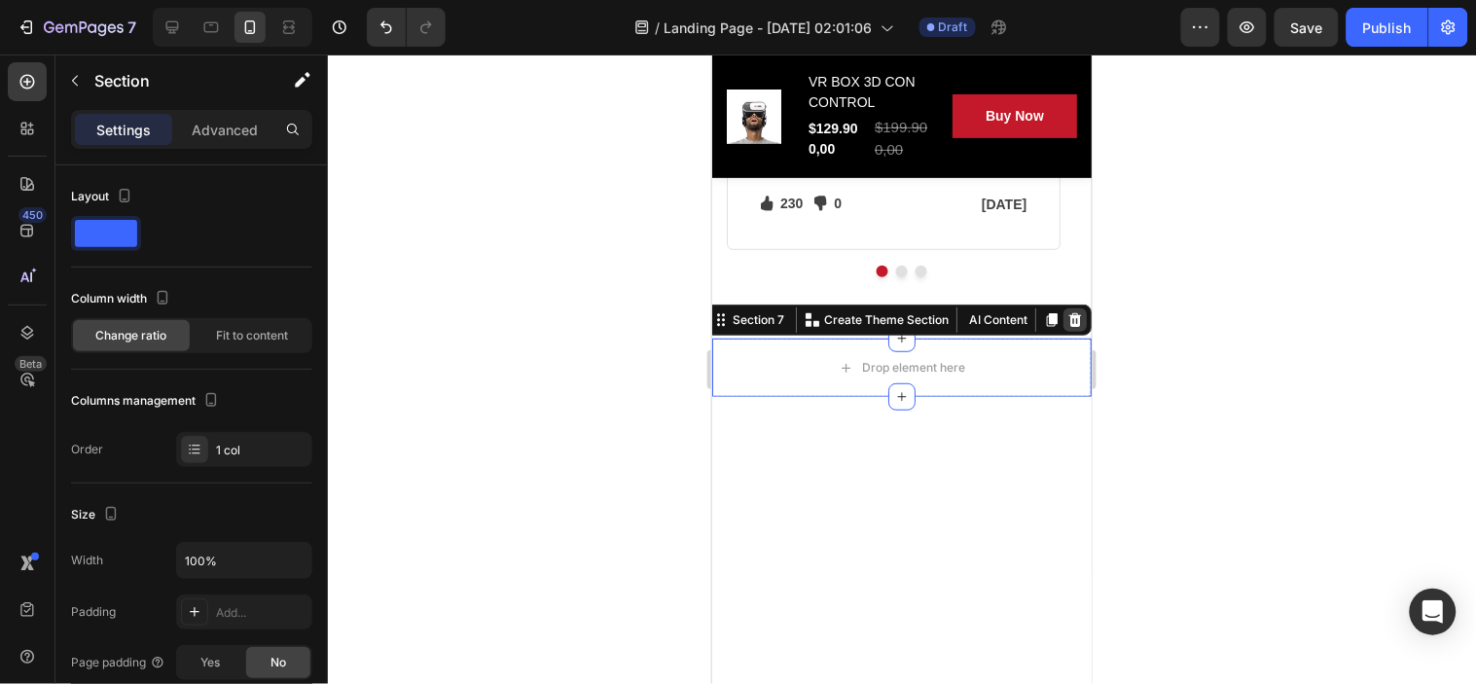
click at [1066, 318] on icon at bounding box center [1074, 319] width 16 height 16
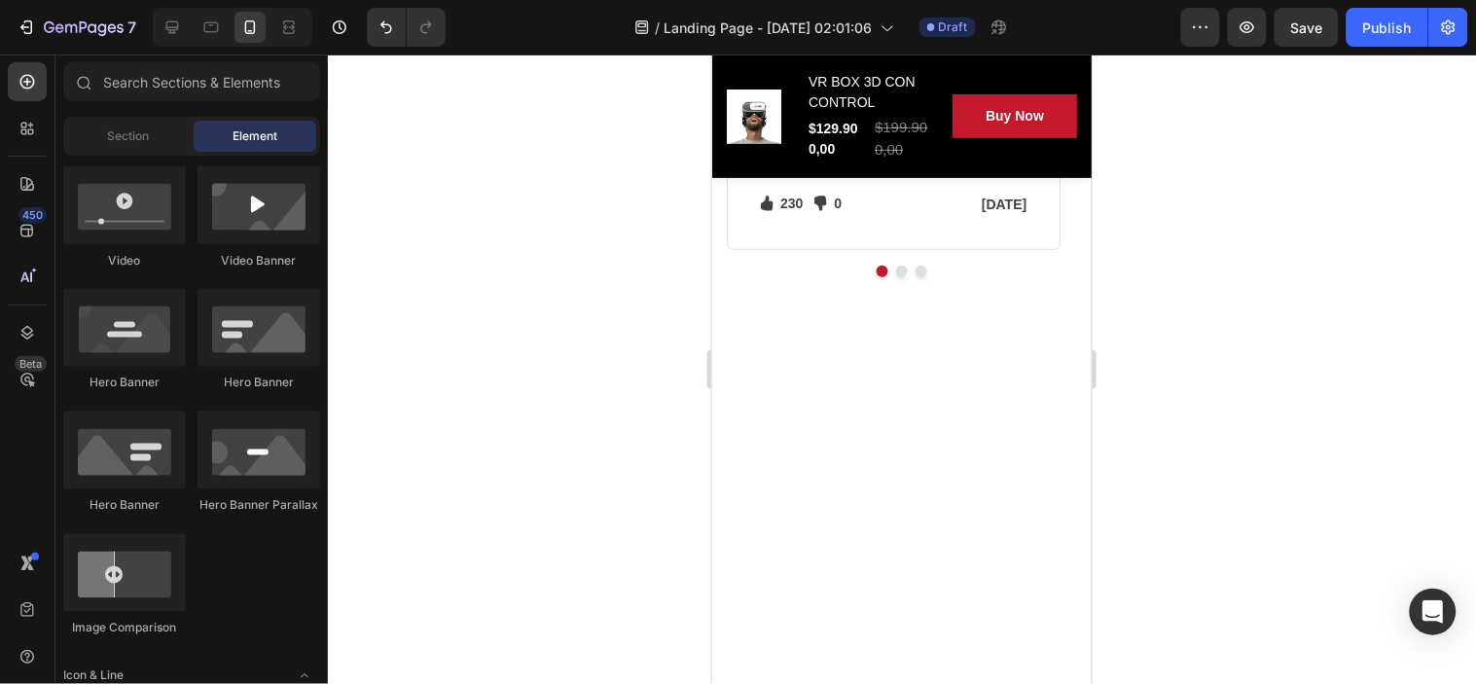
click at [968, 448] on div at bounding box center [901, 579] width 350 height 360
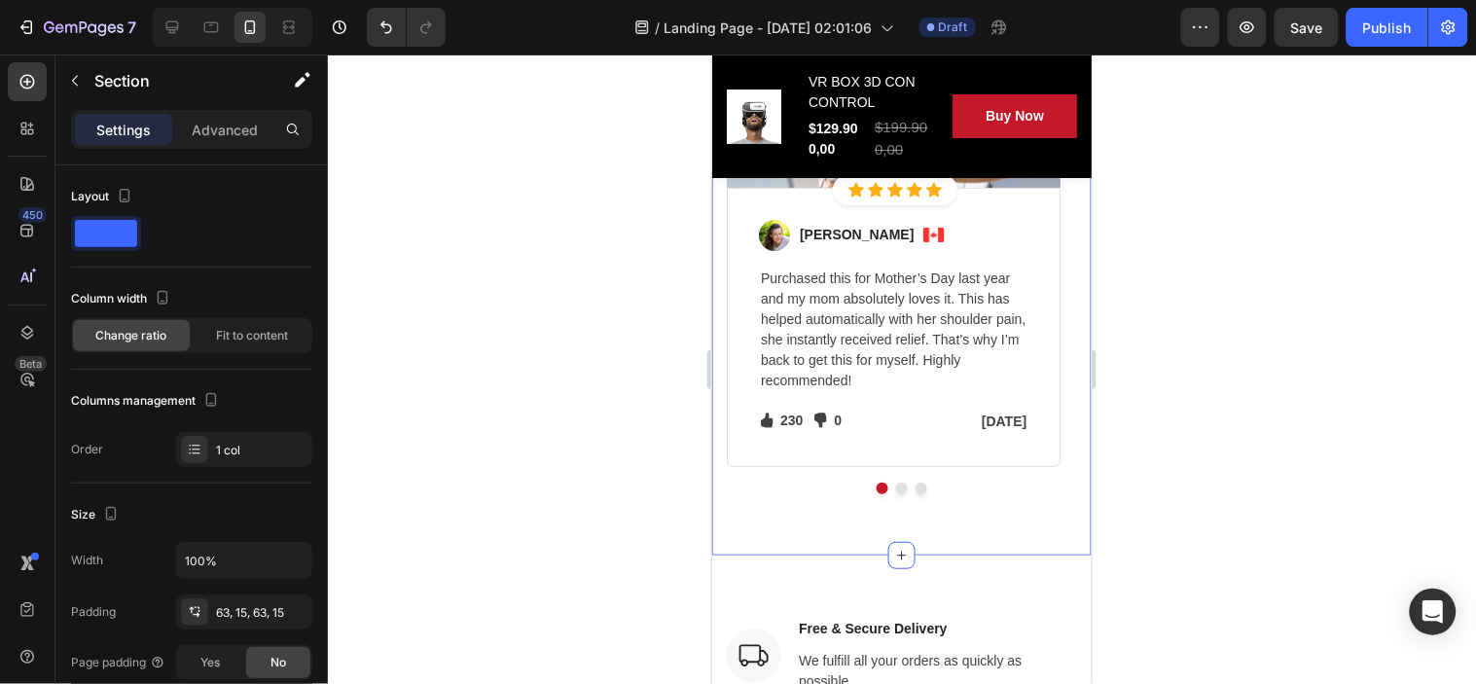
scroll to position [5729, 0]
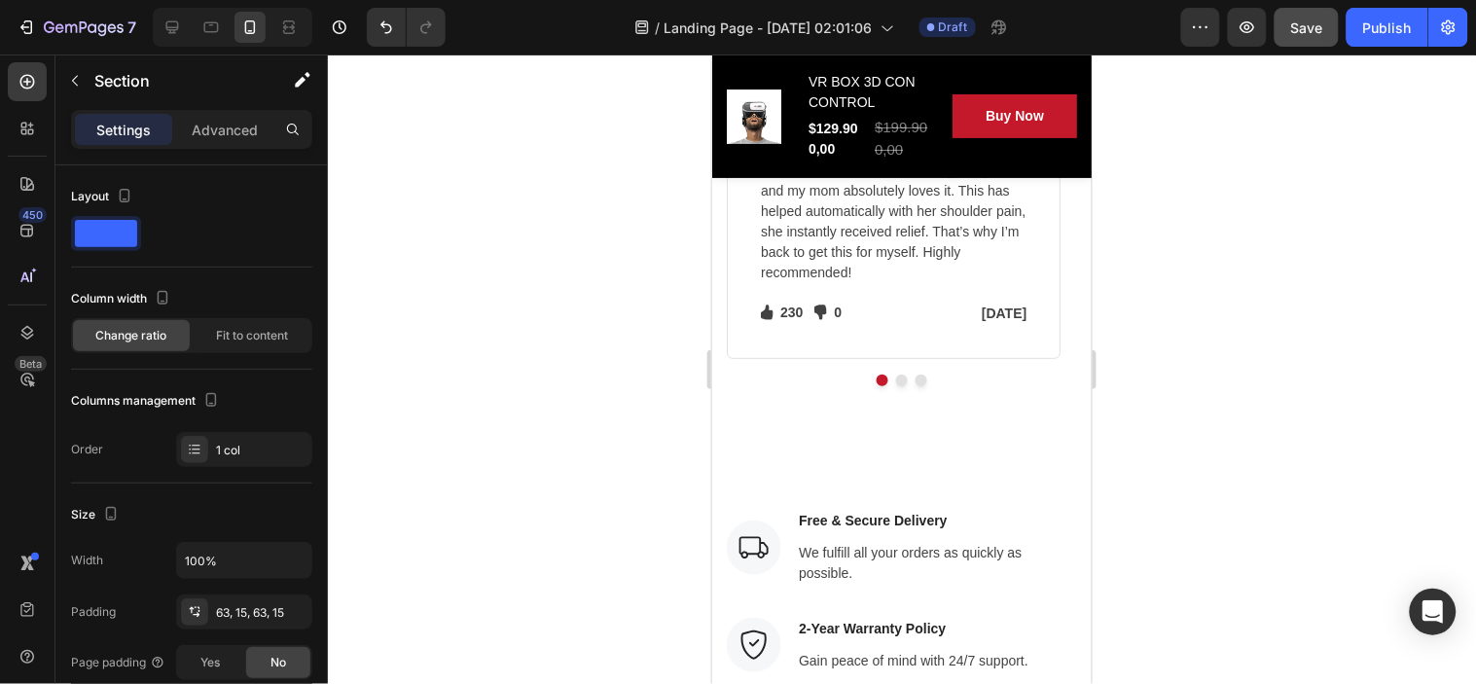
click at [1309, 21] on span "Save" at bounding box center [1307, 27] width 32 height 17
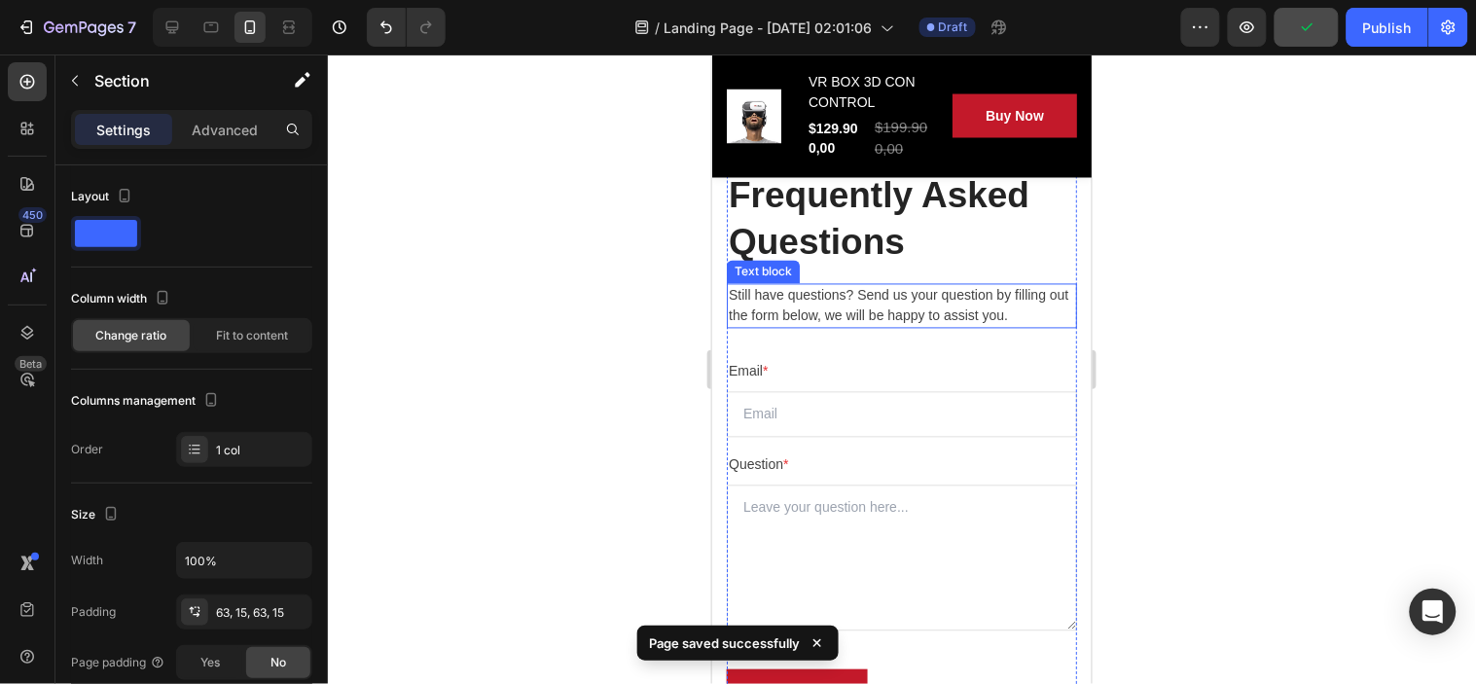
scroll to position [6702, 0]
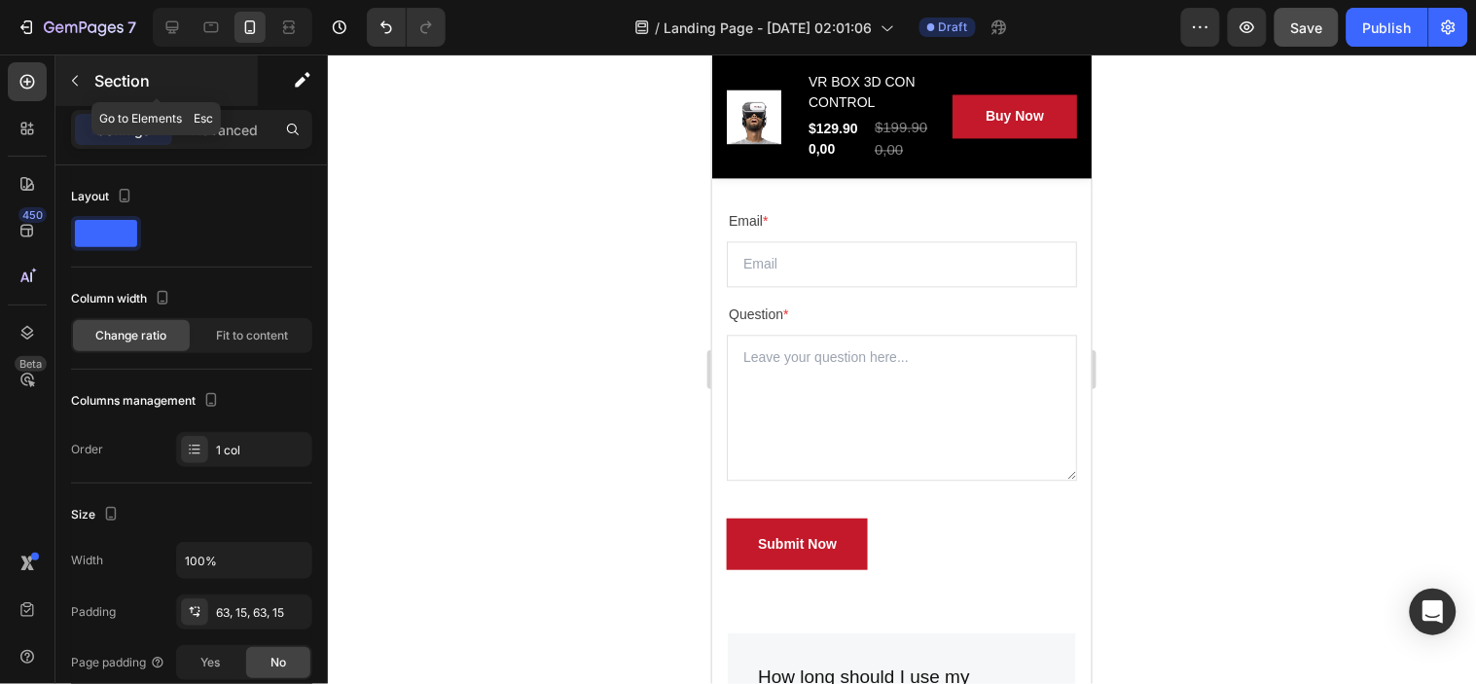
click at [81, 89] on button "button" at bounding box center [74, 80] width 31 height 31
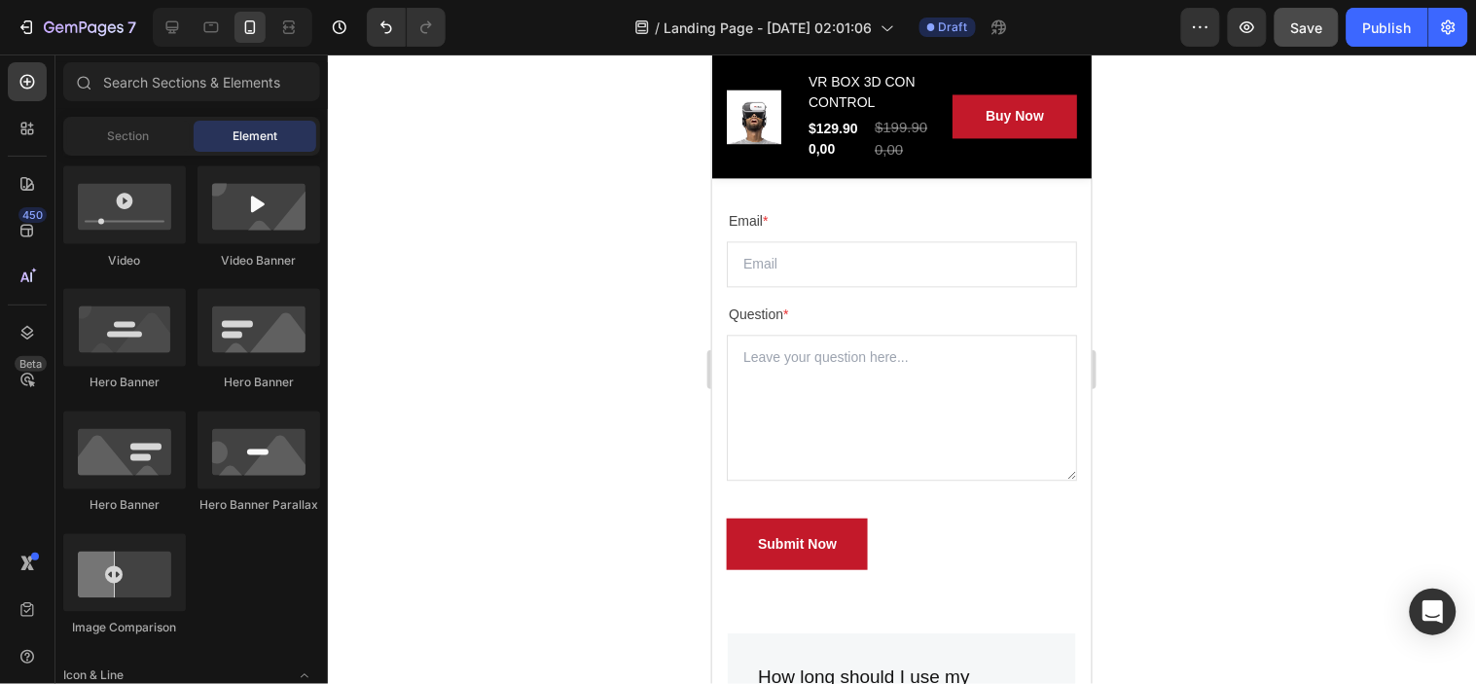
scroll to position [540, 0]
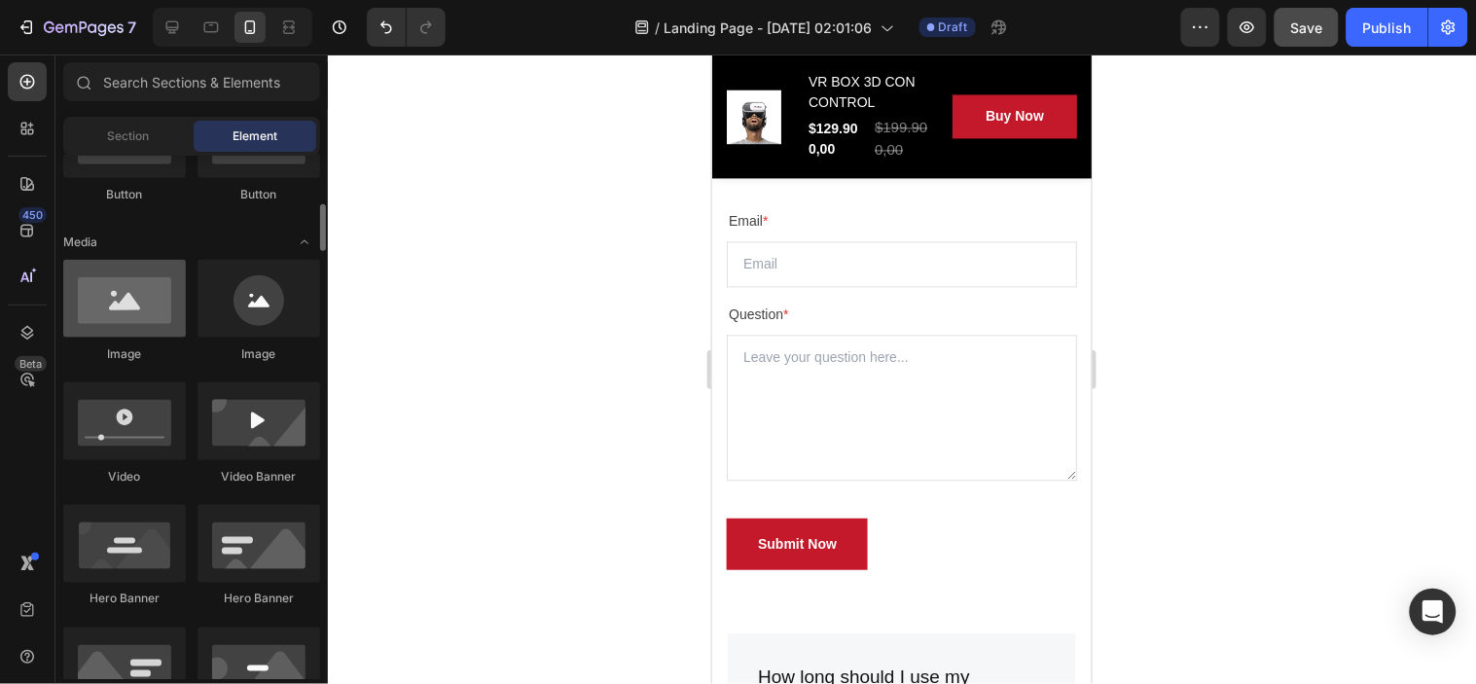
click at [148, 318] on div at bounding box center [124, 299] width 123 height 78
click at [105, 288] on div at bounding box center [124, 299] width 123 height 78
click at [108, 295] on div at bounding box center [124, 299] width 123 height 78
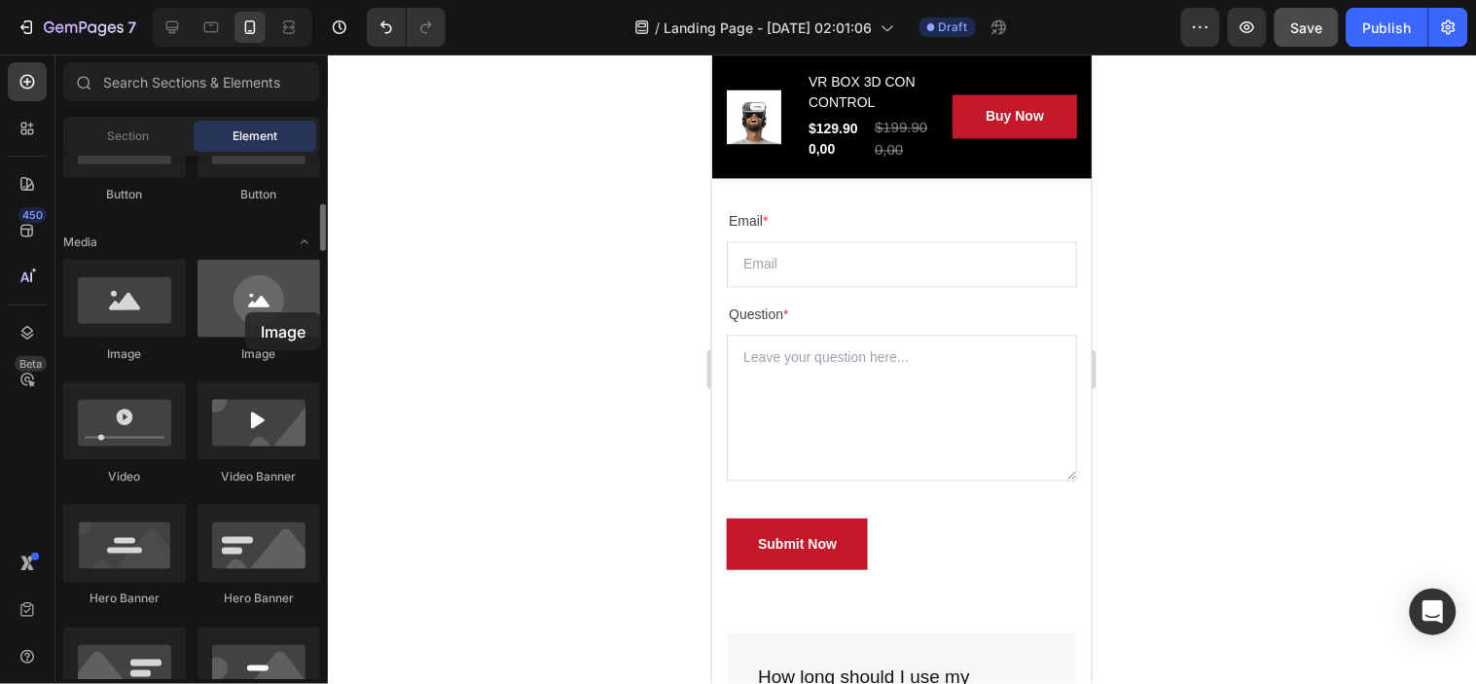
click at [245, 312] on div at bounding box center [259, 299] width 123 height 78
click at [261, 305] on div at bounding box center [259, 299] width 123 height 78
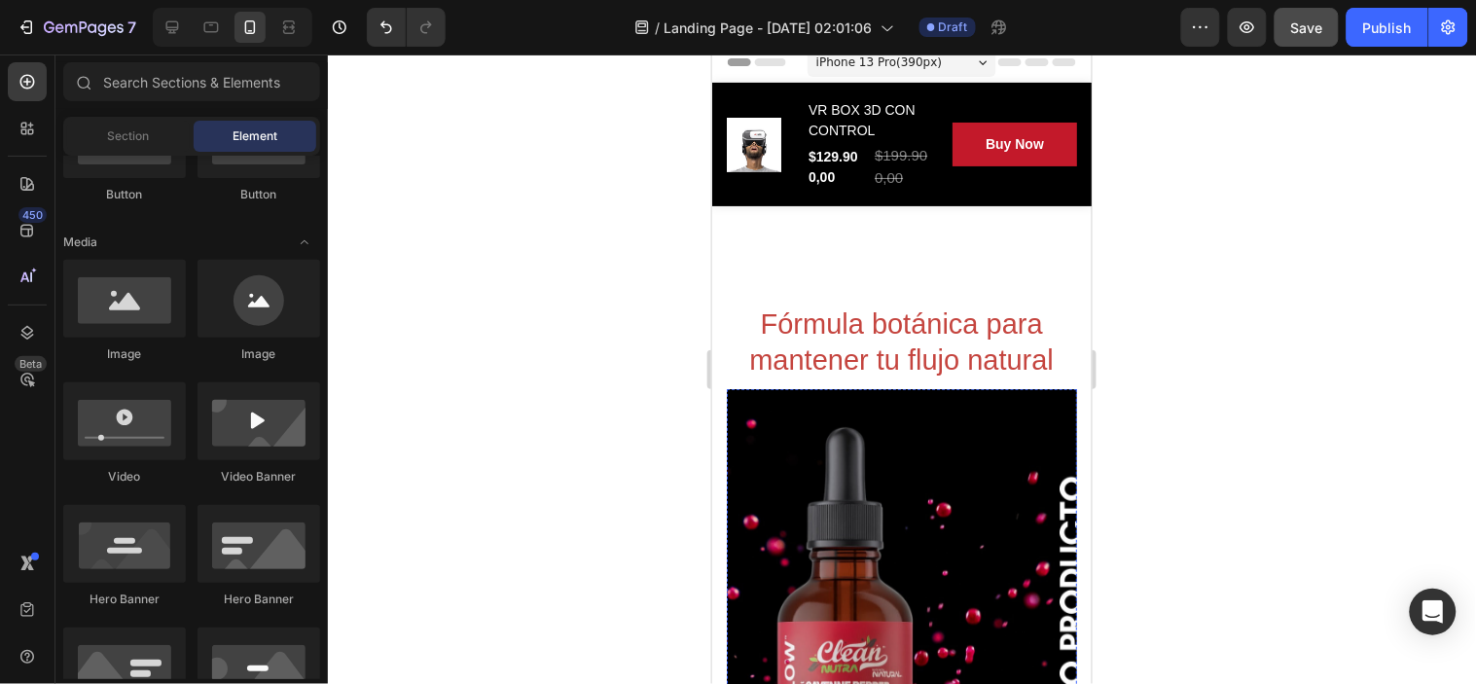
scroll to position [11, 0]
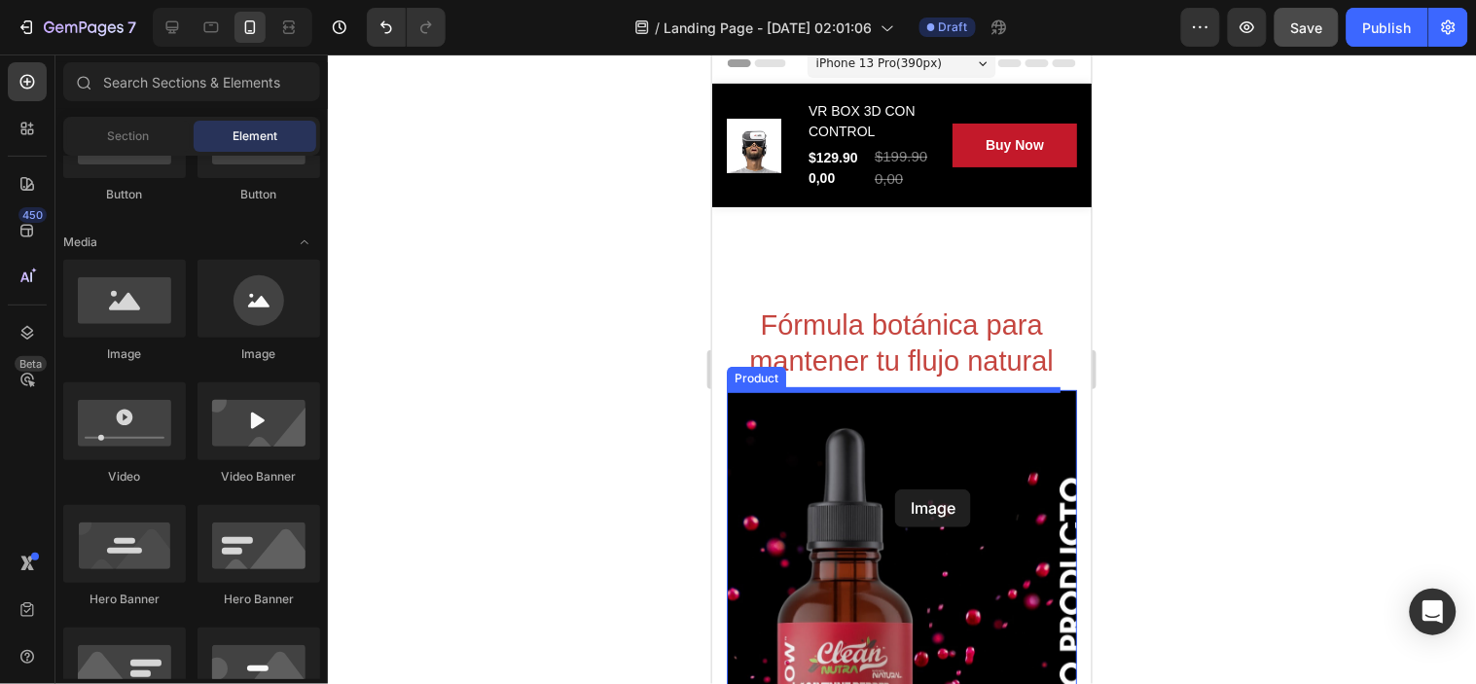
drag, startPoint x: 855, startPoint y: 358, endPoint x: 894, endPoint y: 488, distance: 136.1
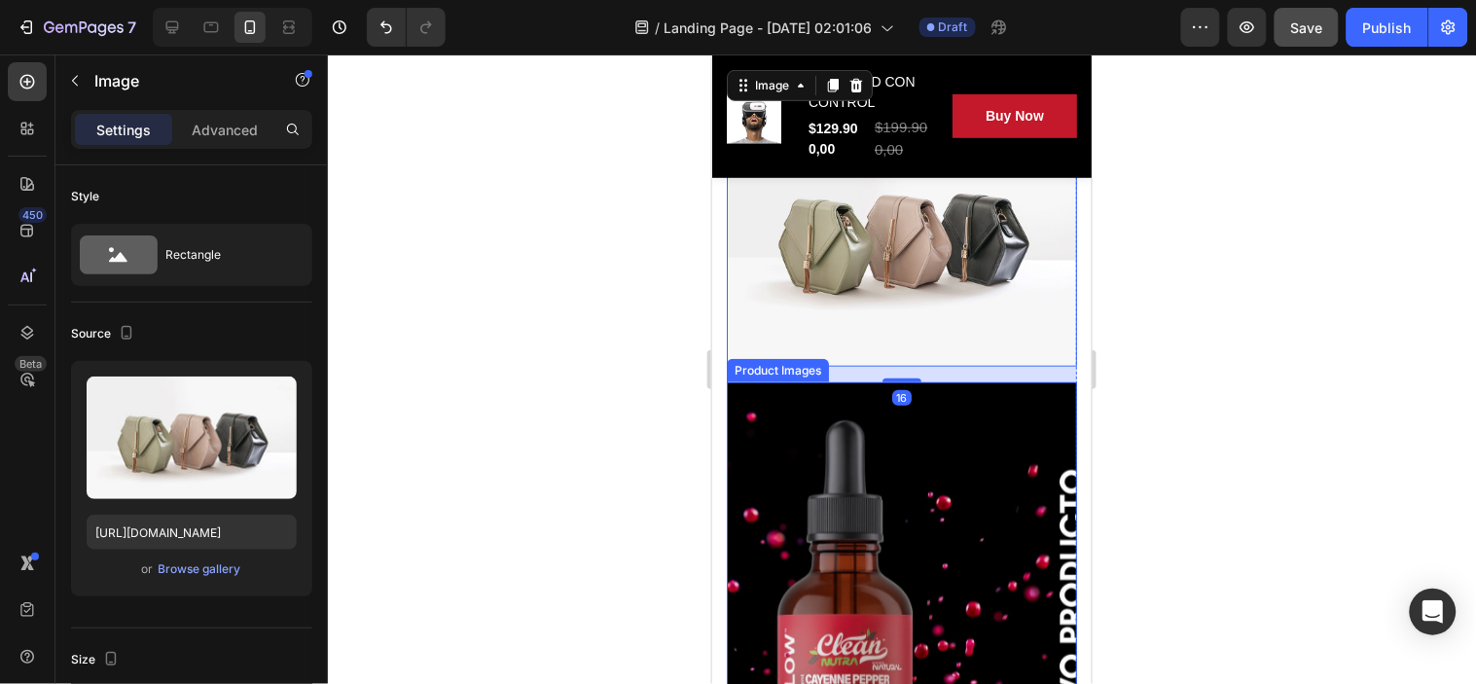
scroll to position [335, 0]
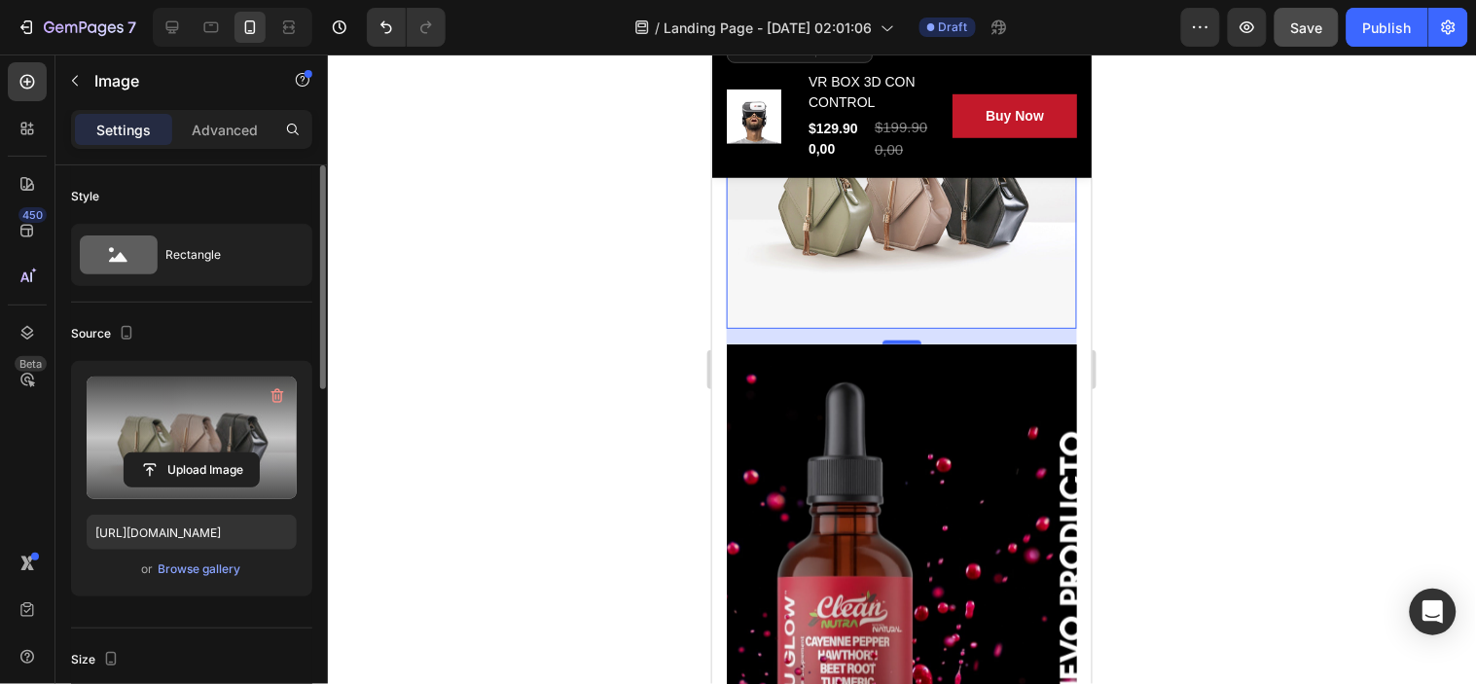
click at [177, 419] on label at bounding box center [192, 438] width 210 height 123
click at [177, 453] on input "file" at bounding box center [192, 469] width 134 height 33
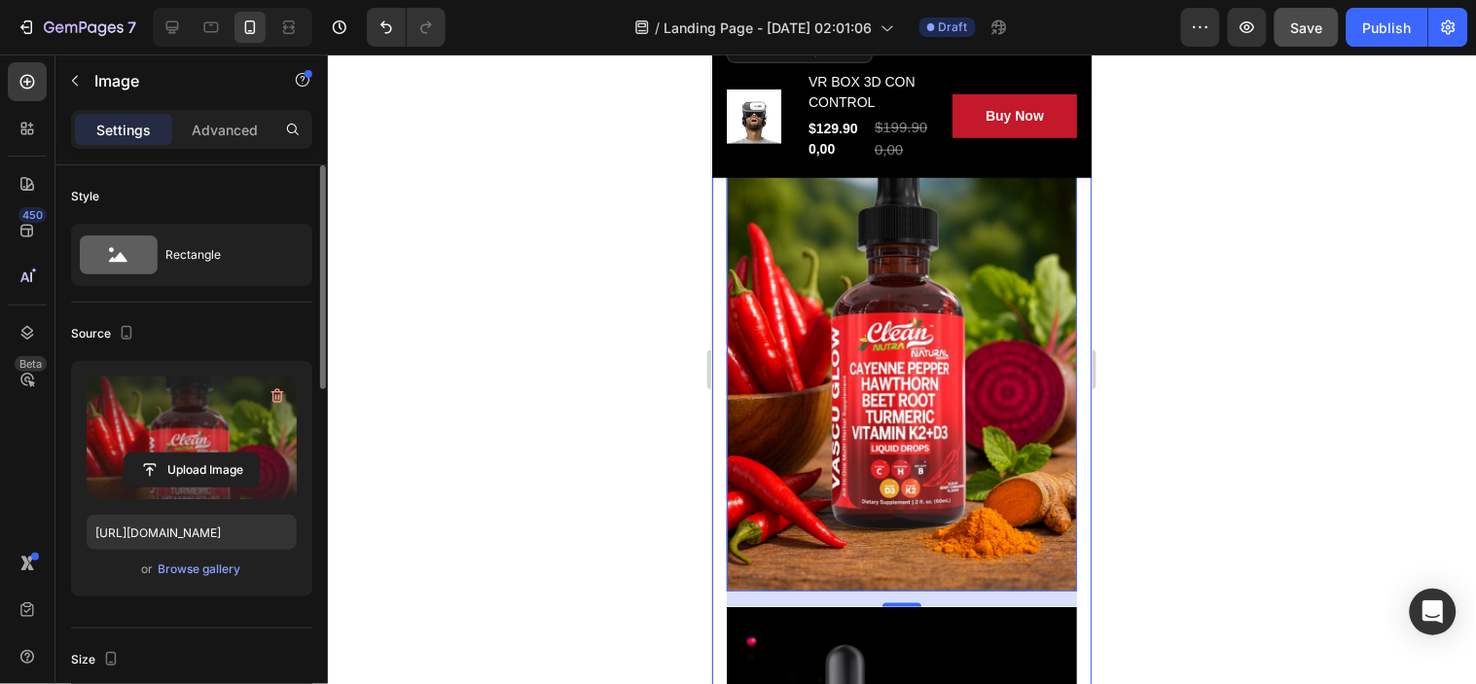
type input "[URL][DOMAIN_NAME]"
click at [1166, 313] on div at bounding box center [902, 369] width 1148 height 630
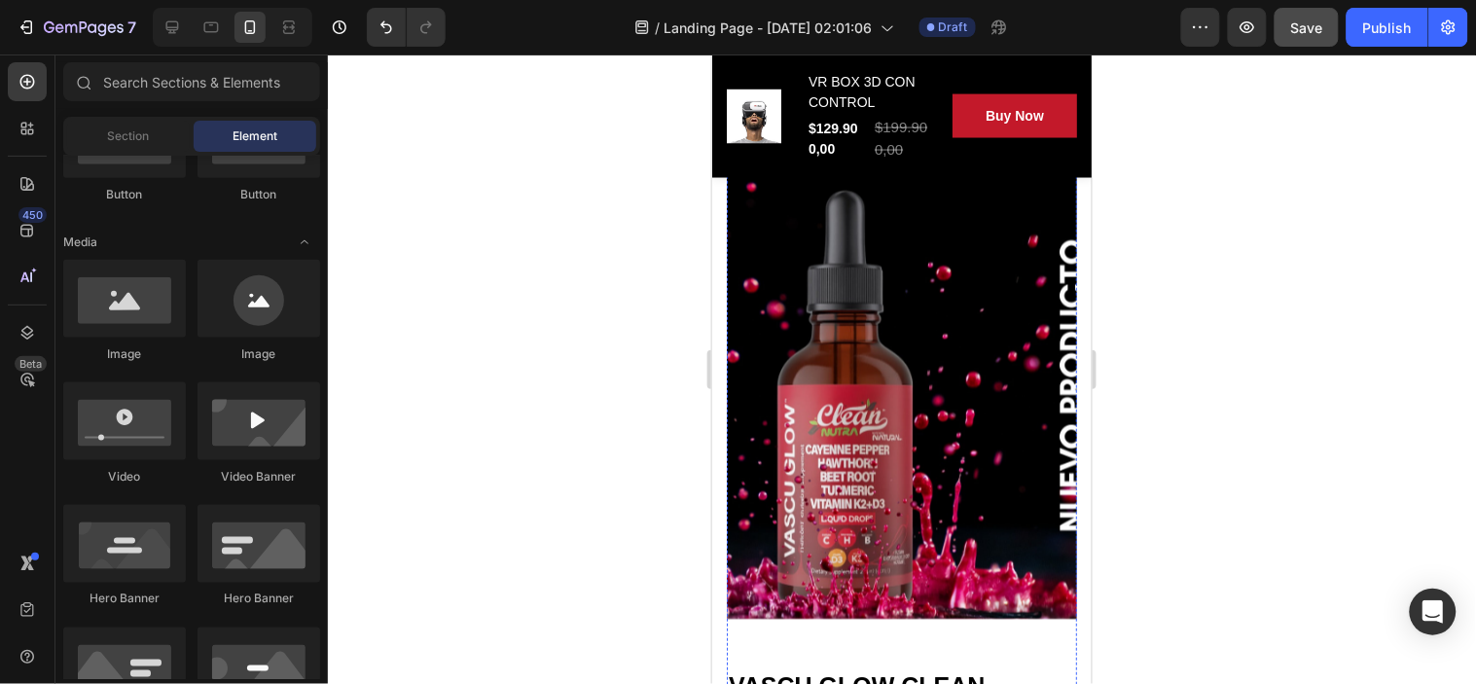
scroll to position [876, 0]
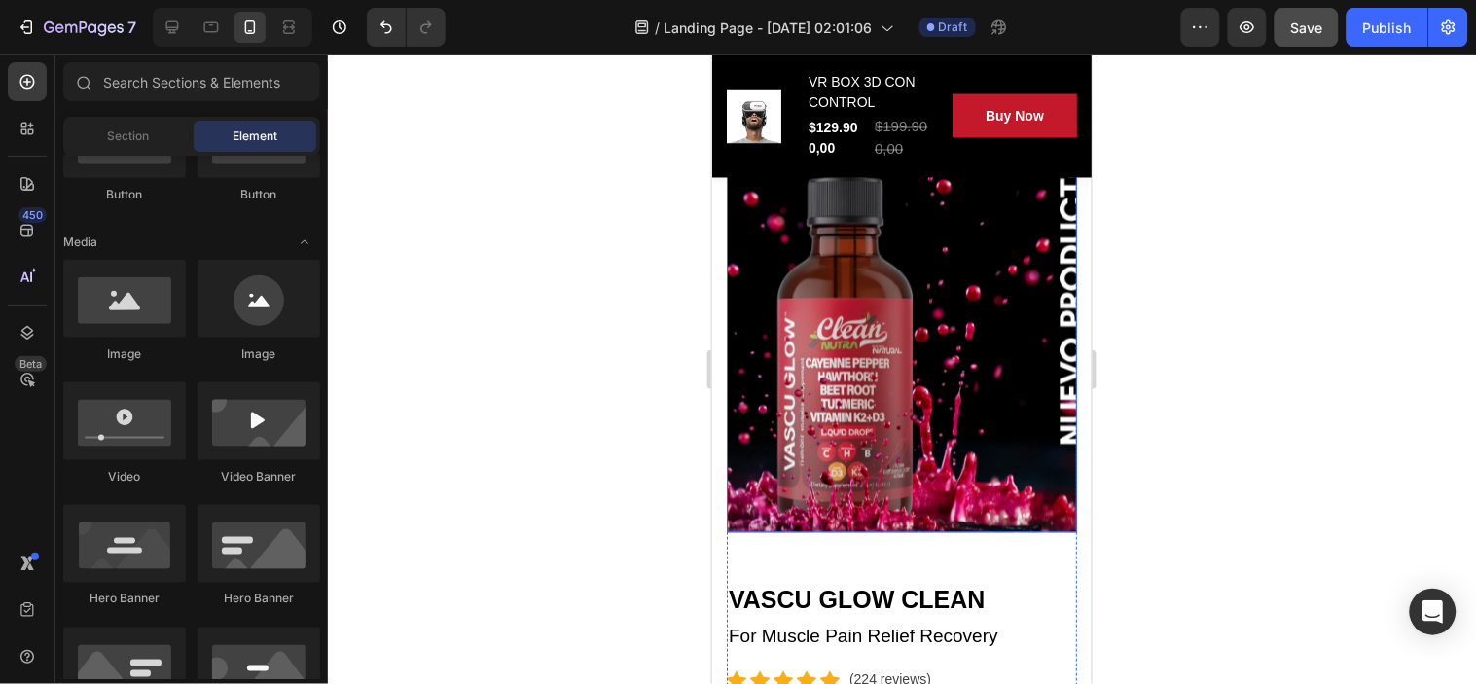
click at [957, 380] on img at bounding box center [901, 298] width 350 height 467
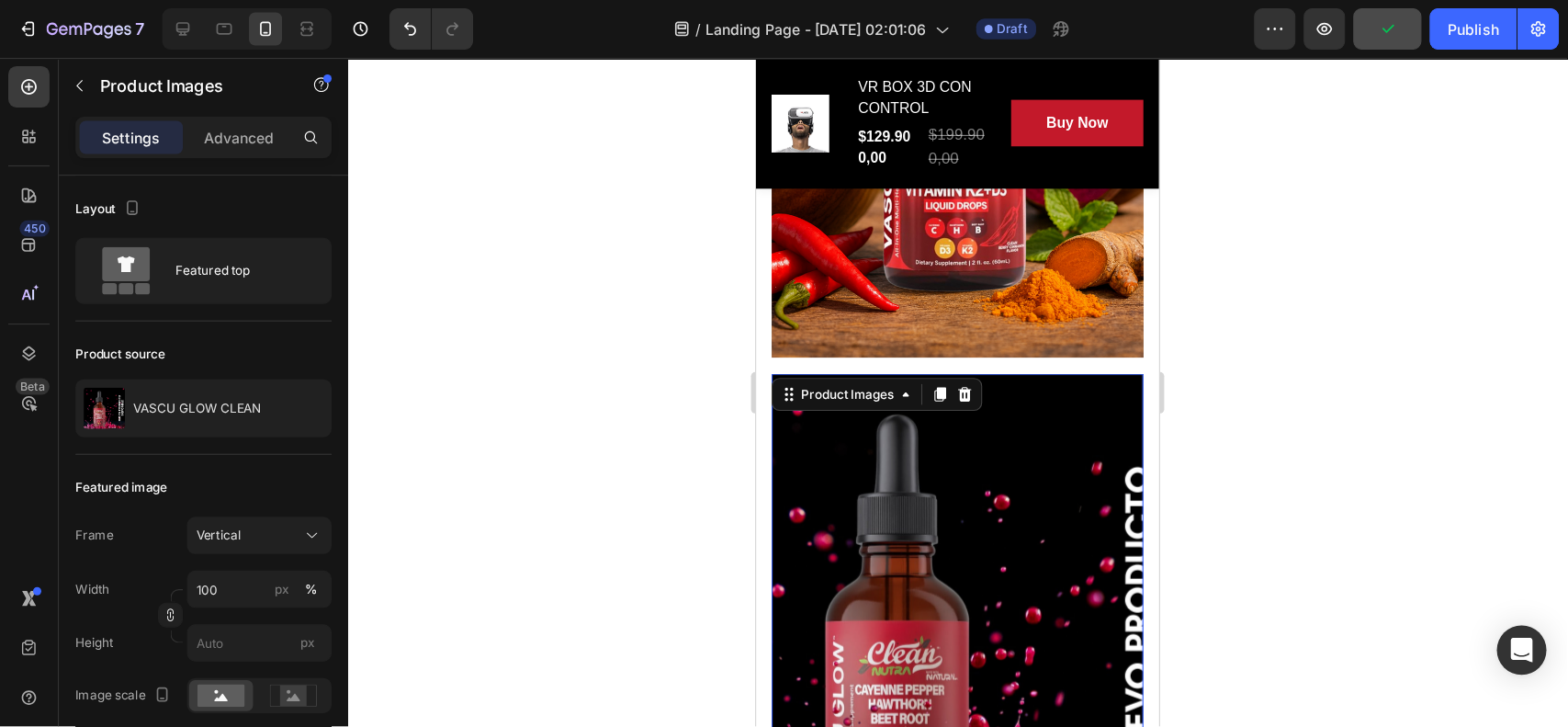
scroll to position [520, 0]
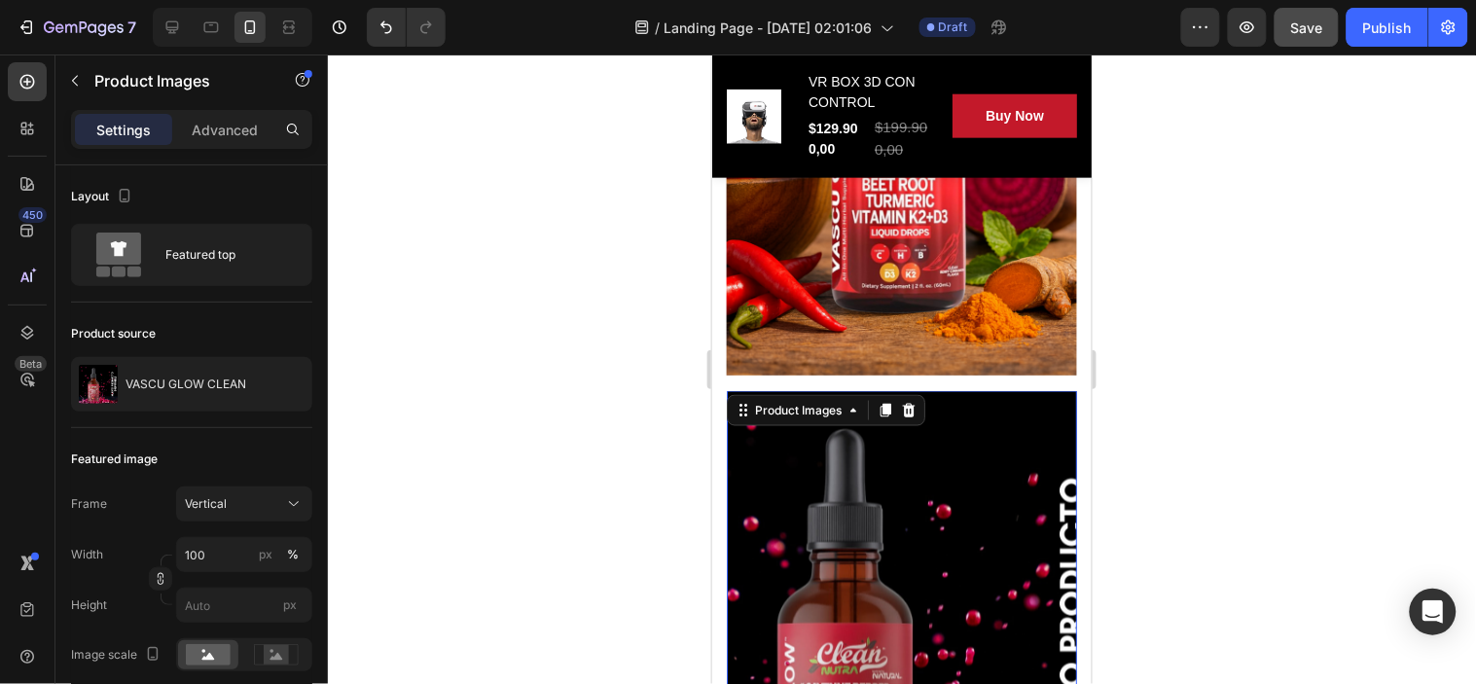
click at [557, 332] on div at bounding box center [902, 369] width 1148 height 630
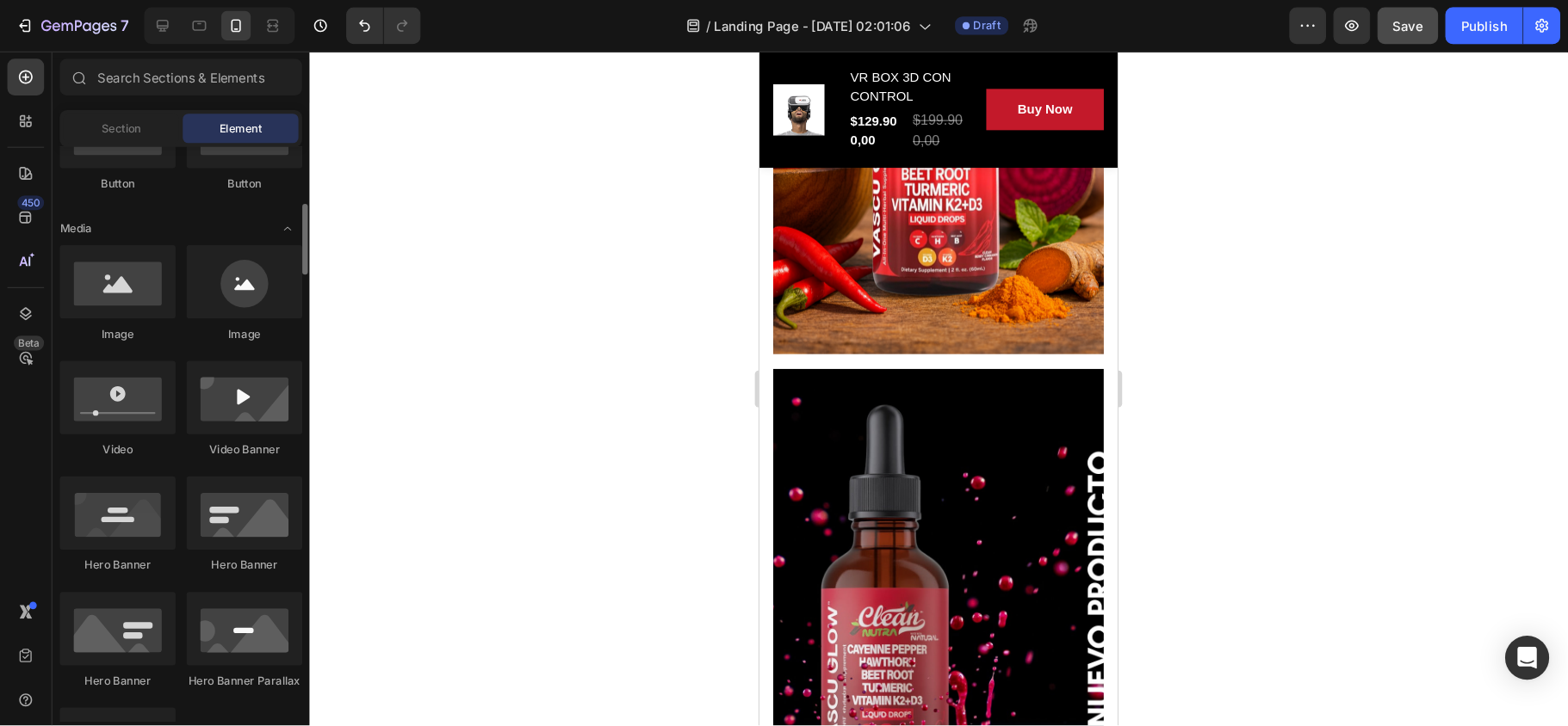
scroll to position [477, 0]
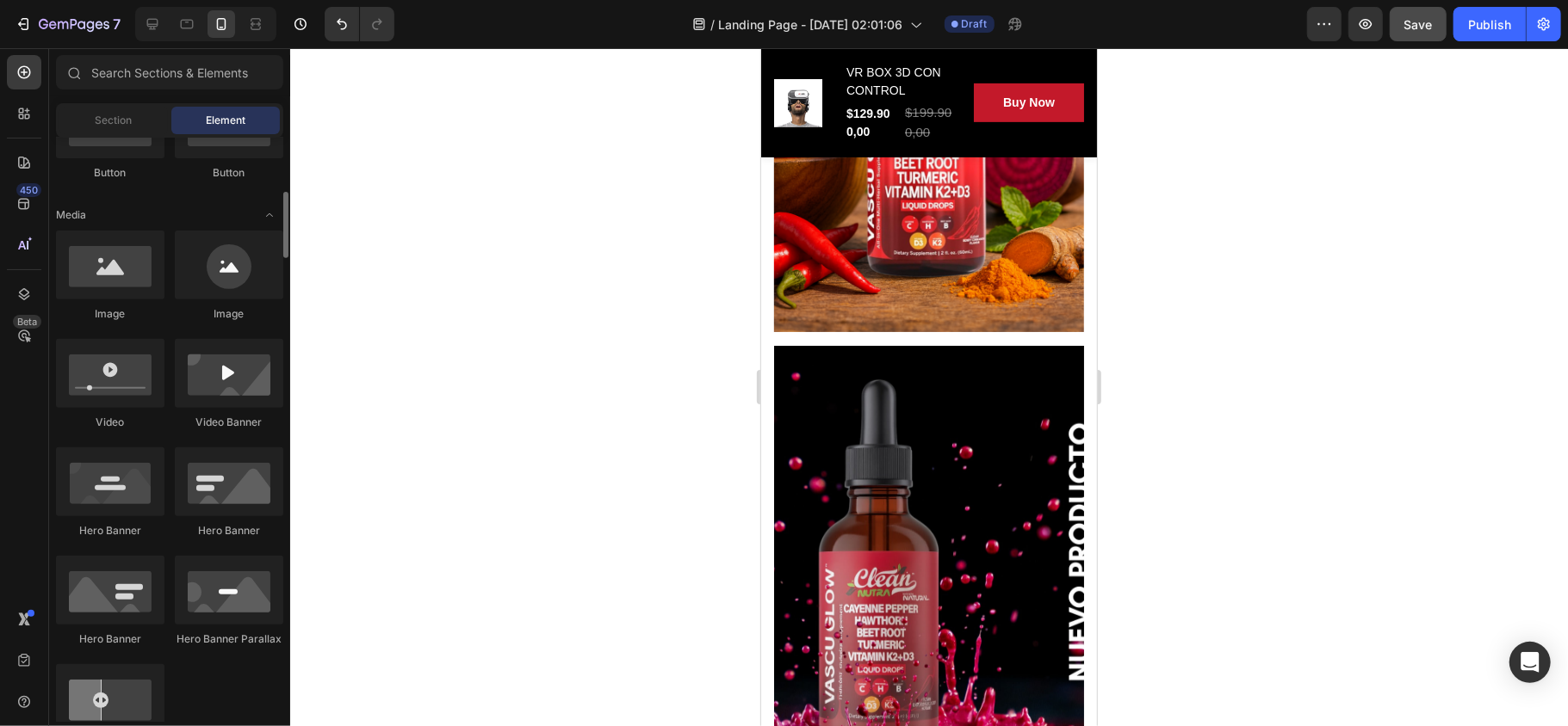
drag, startPoint x: 493, startPoint y: 294, endPoint x: 591, endPoint y: 352, distance: 113.9
click at [591, 352] on div at bounding box center [929, 386] width 1278 height 678
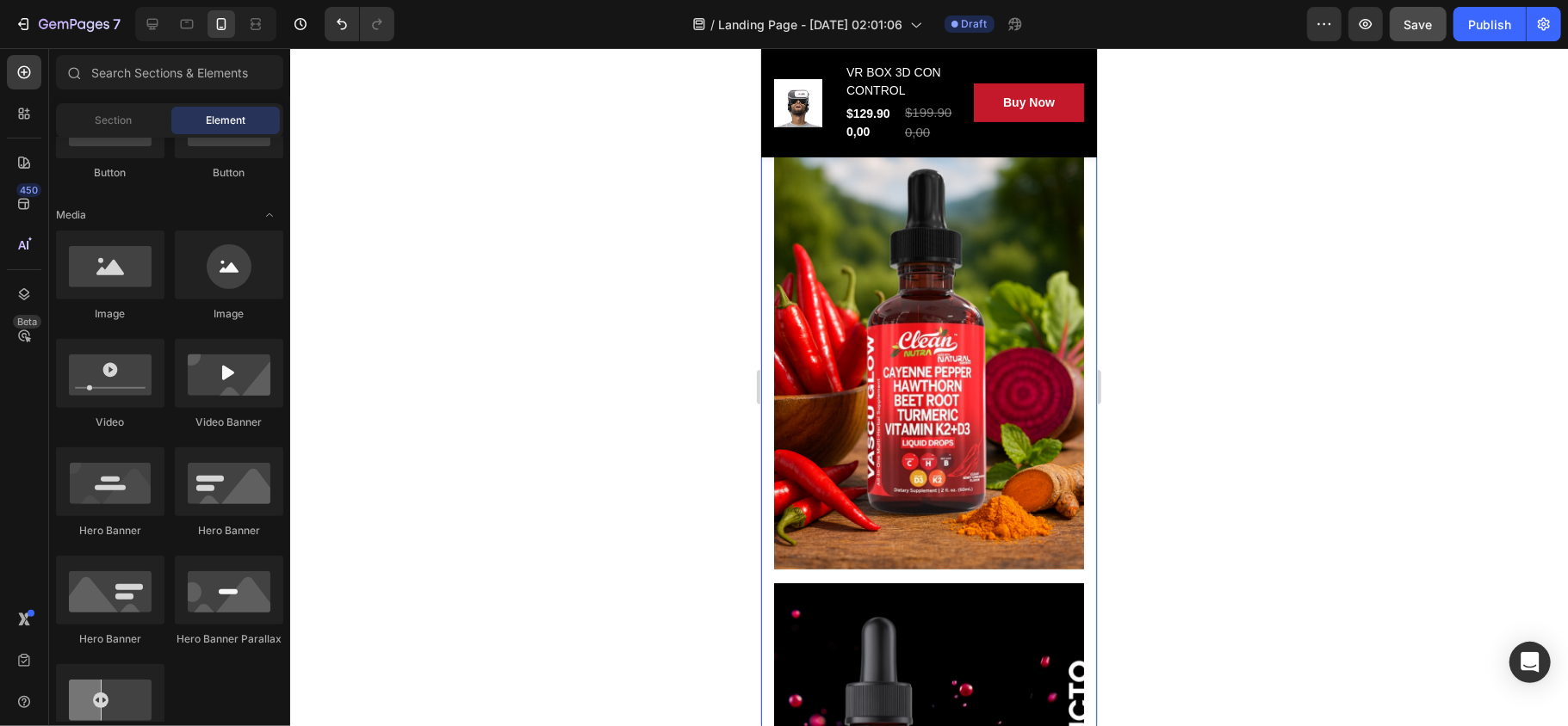
scroll to position [372, 0]
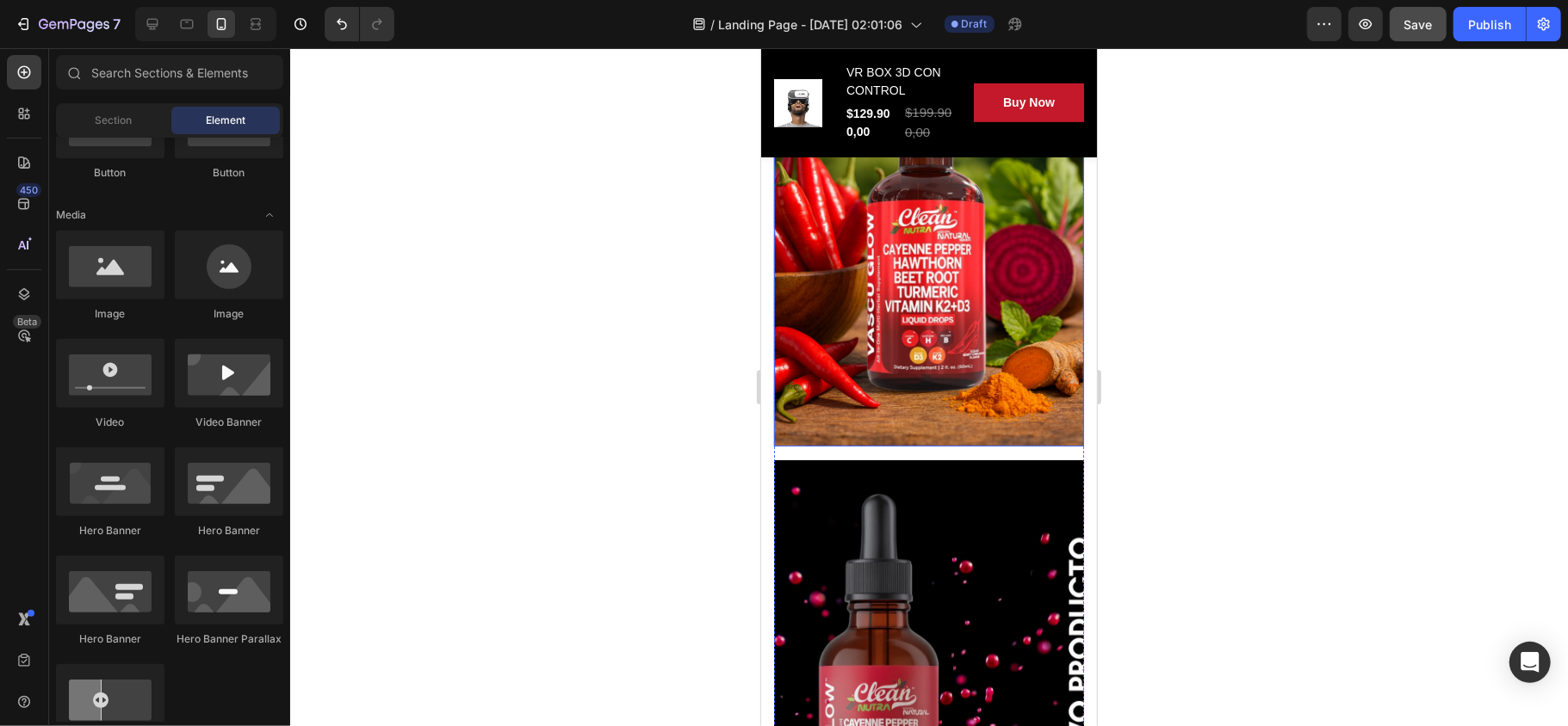
click at [906, 488] on img at bounding box center [928, 666] width 310 height 413
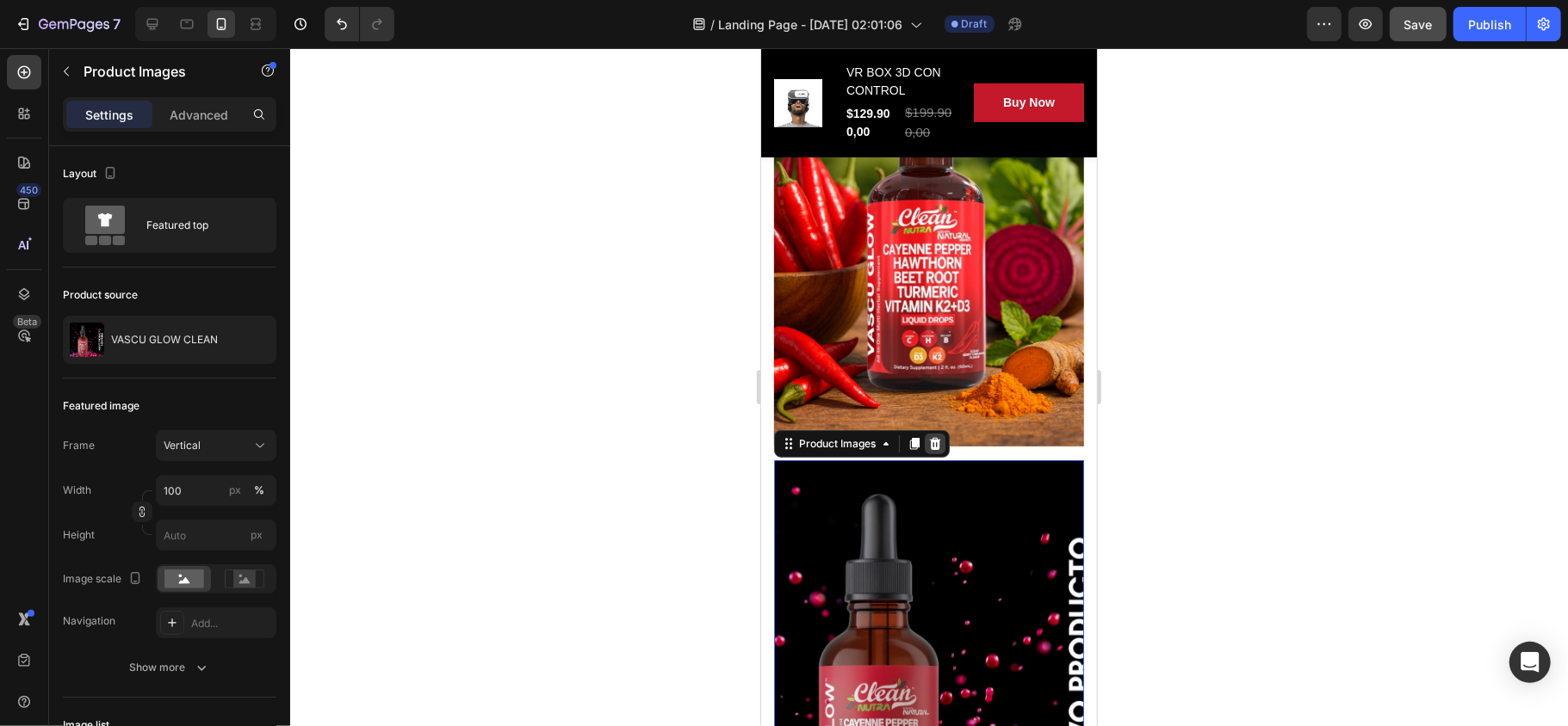
click at [934, 437] on icon at bounding box center [934, 443] width 12 height 12
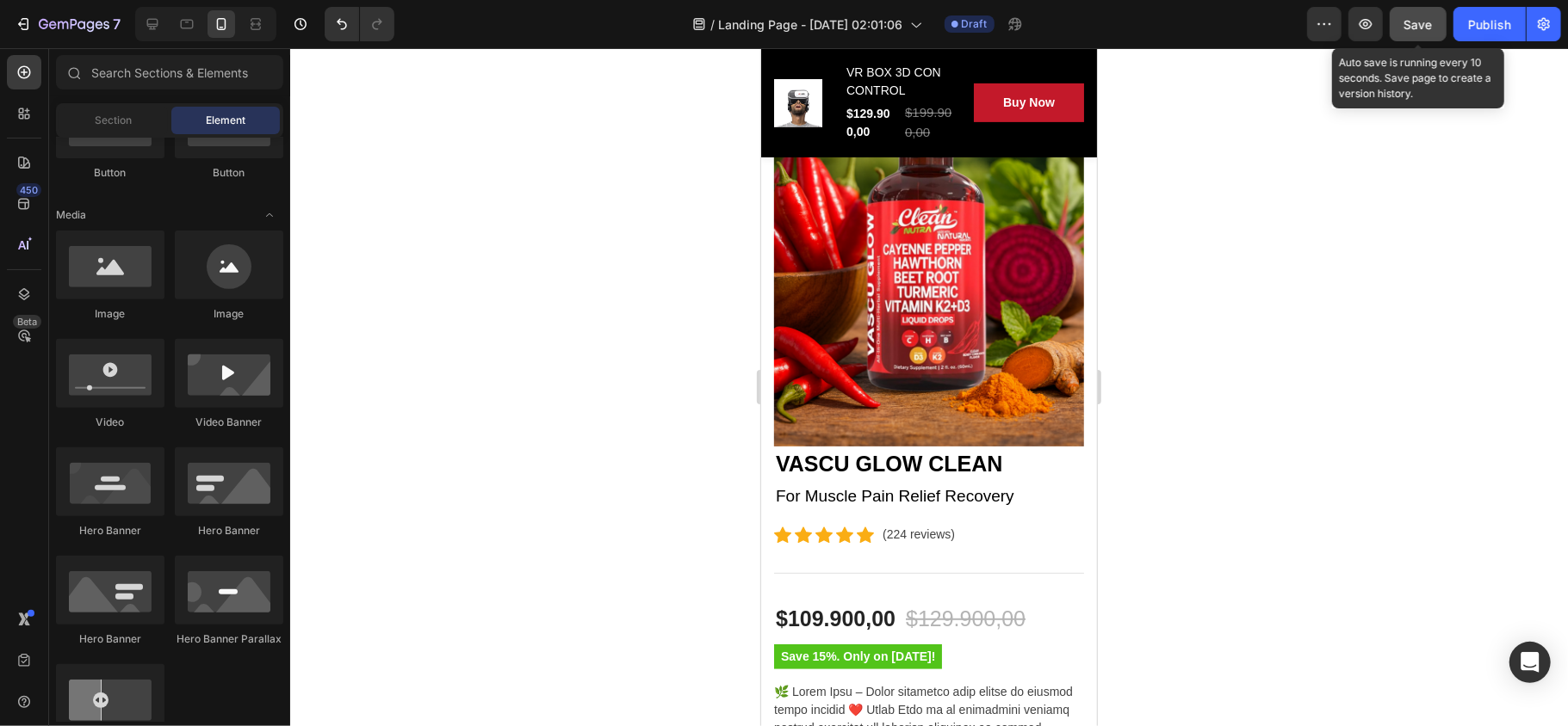
click at [1305, 28] on span "Save" at bounding box center [1418, 24] width 28 height 15
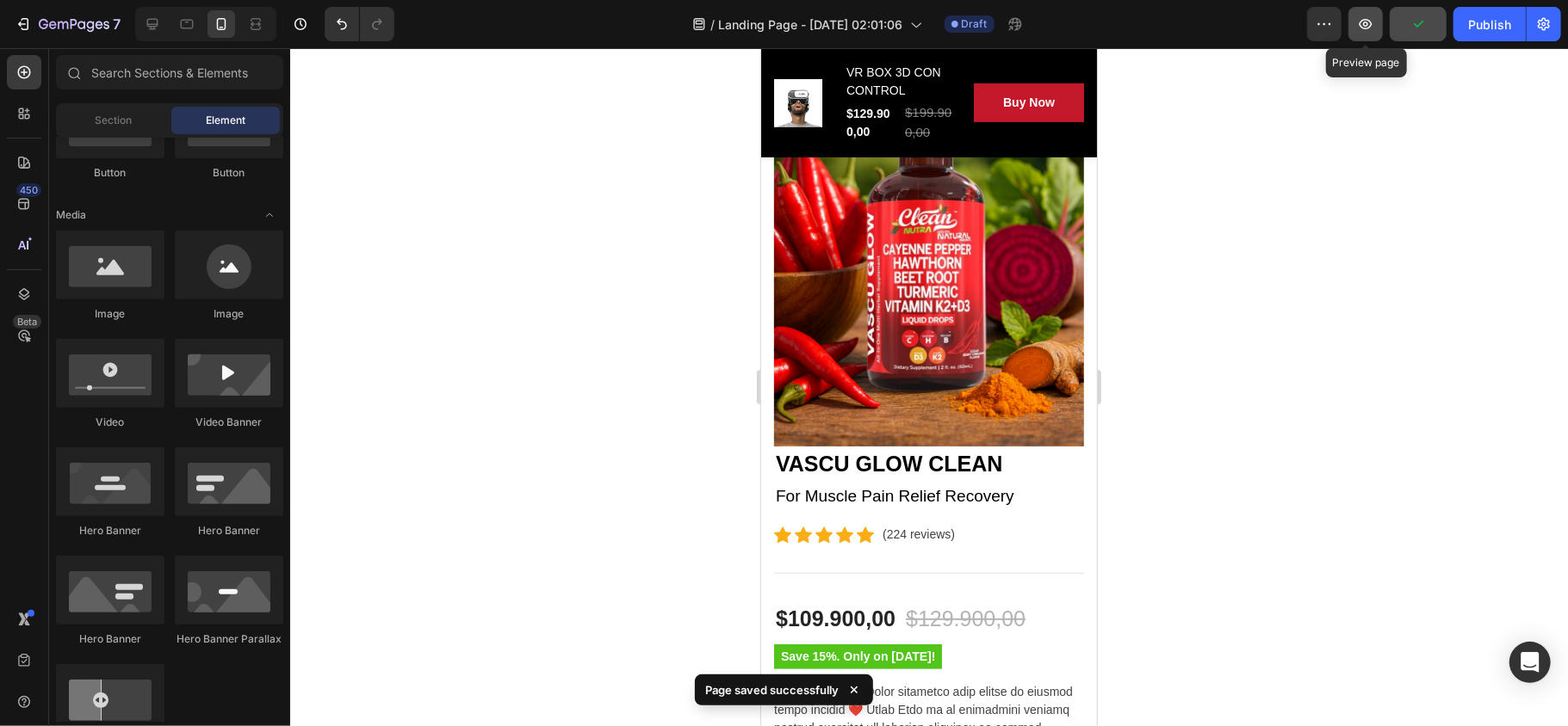
click at [1305, 22] on icon "button" at bounding box center [1365, 24] width 17 height 17
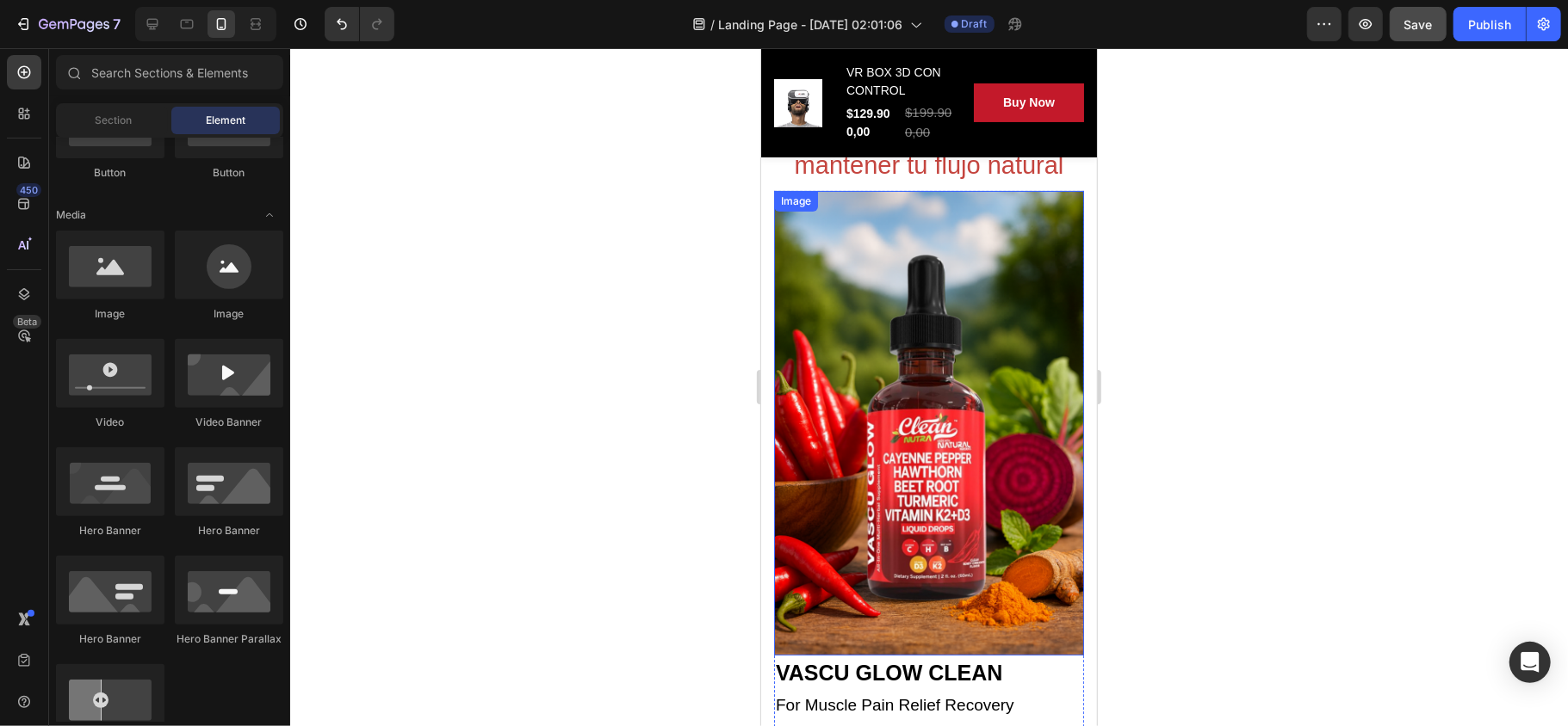
scroll to position [143, 0]
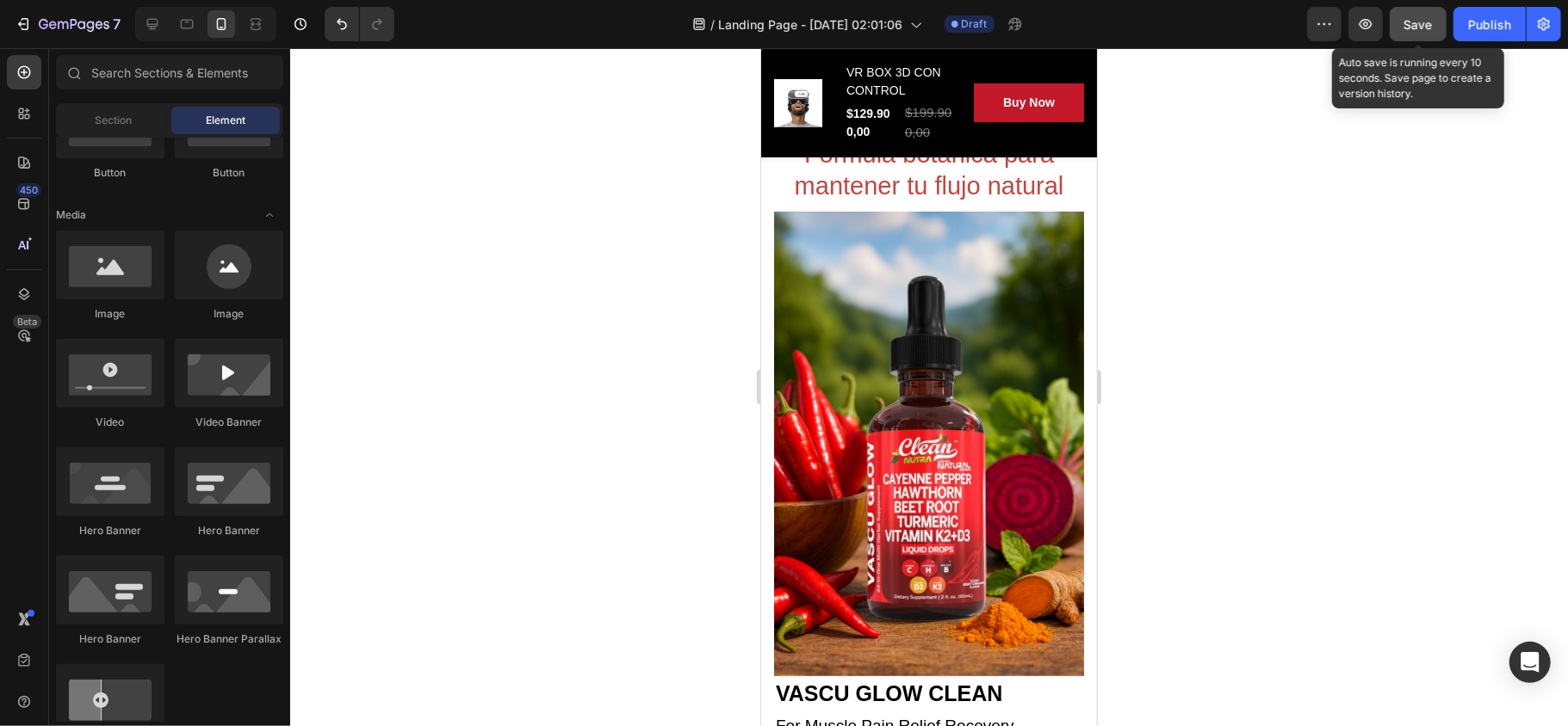
click at [1305, 26] on span "Save" at bounding box center [1418, 24] width 28 height 15
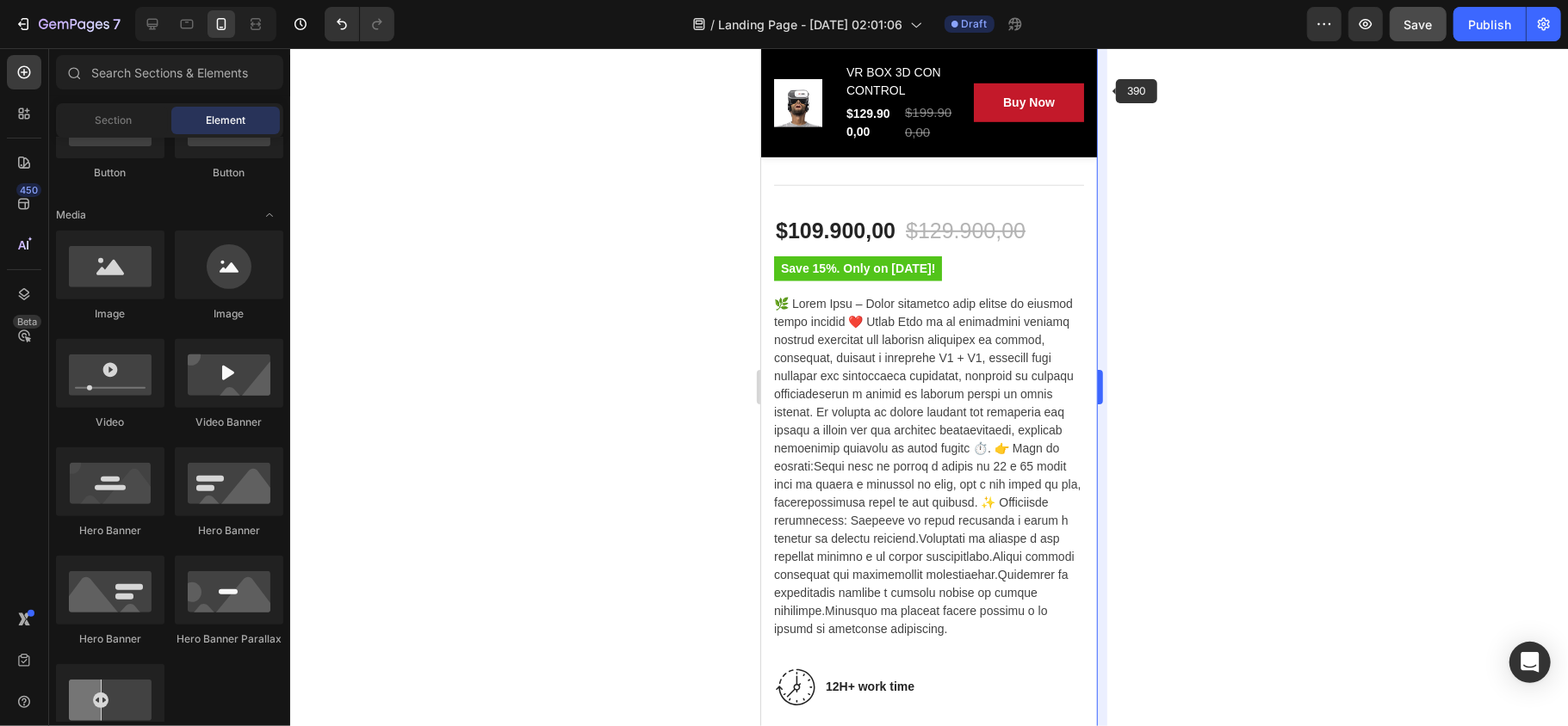
scroll to position [48, 0]
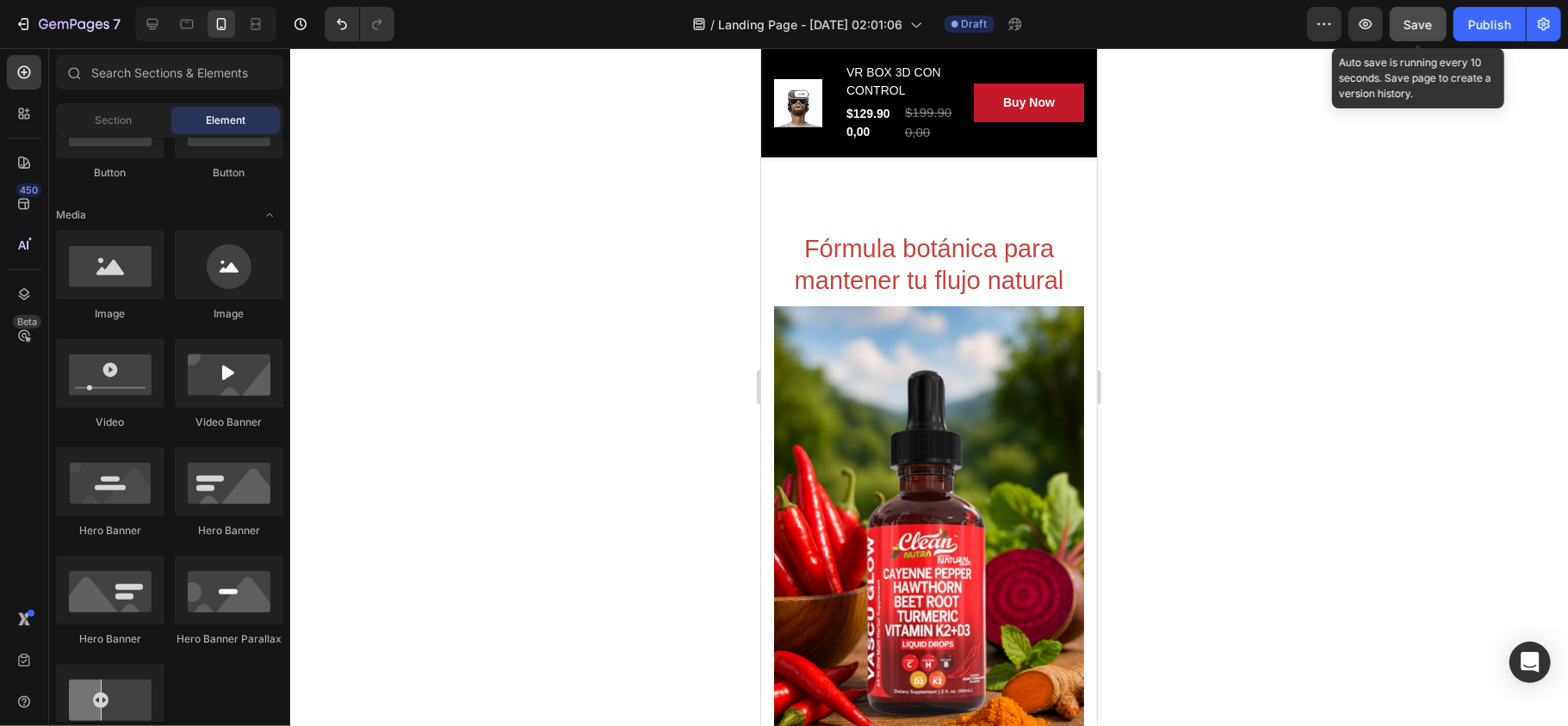
click at [1305, 17] on span "Save" at bounding box center [1418, 24] width 28 height 15
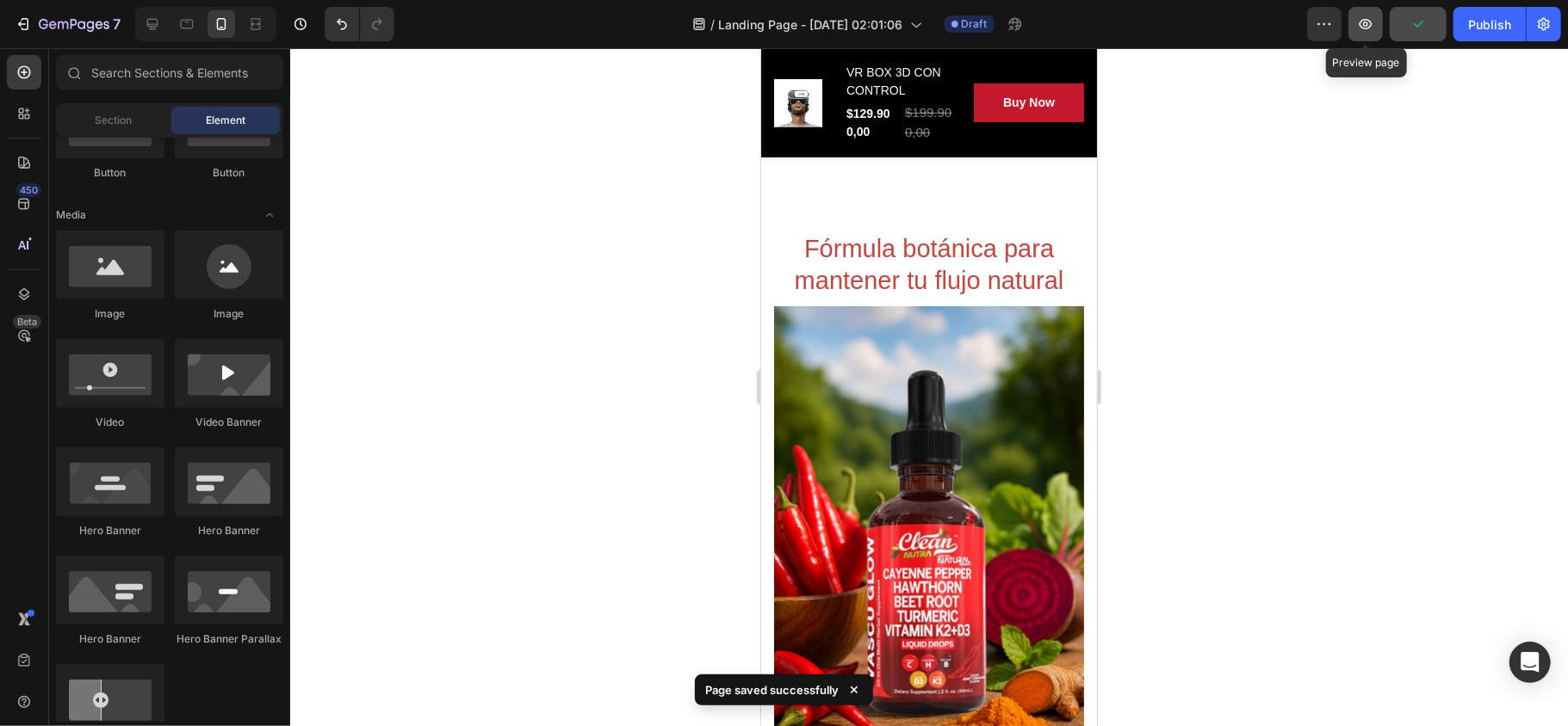
click at [1305, 19] on icon "button" at bounding box center [1365, 24] width 17 height 17
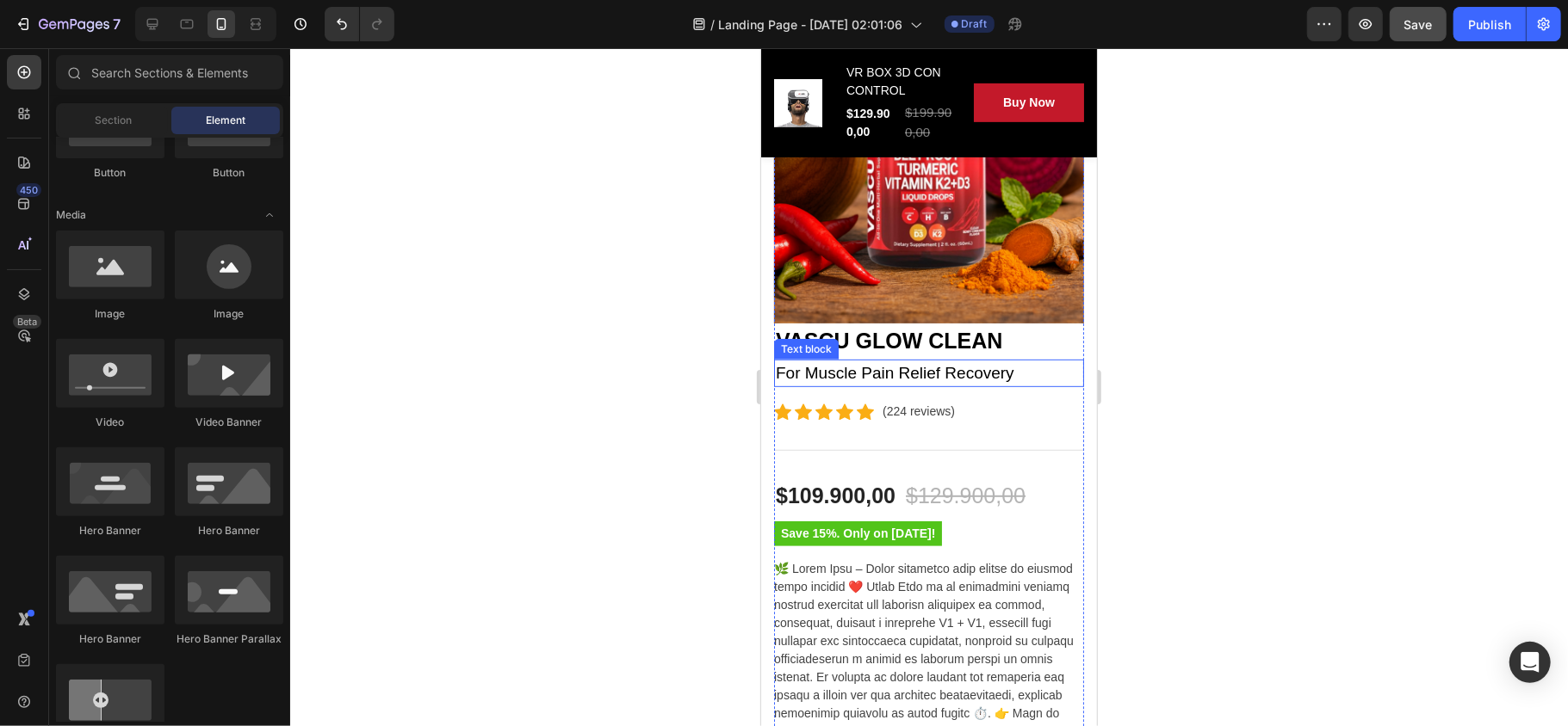
scroll to position [622, 0]
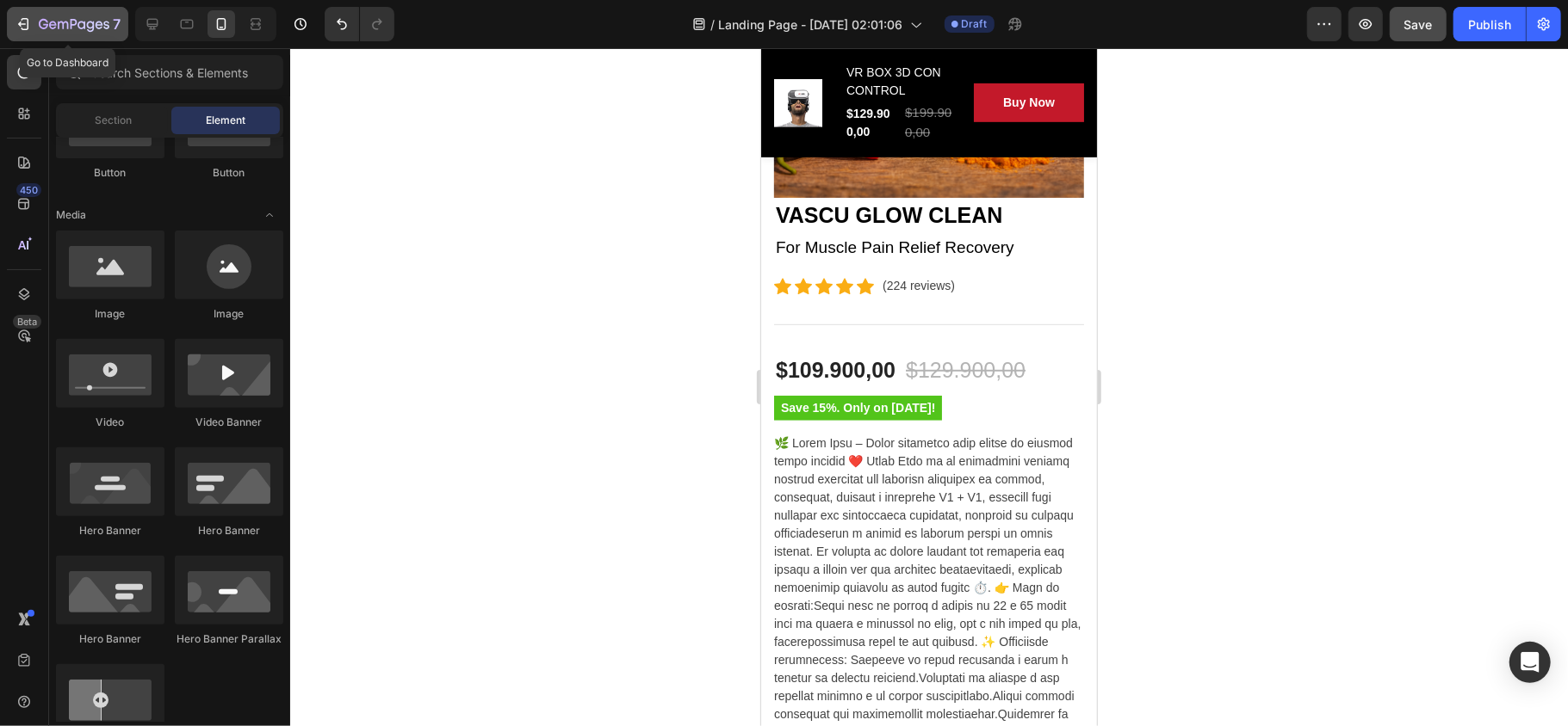
click at [26, 24] on icon "button" at bounding box center [23, 24] width 17 height 17
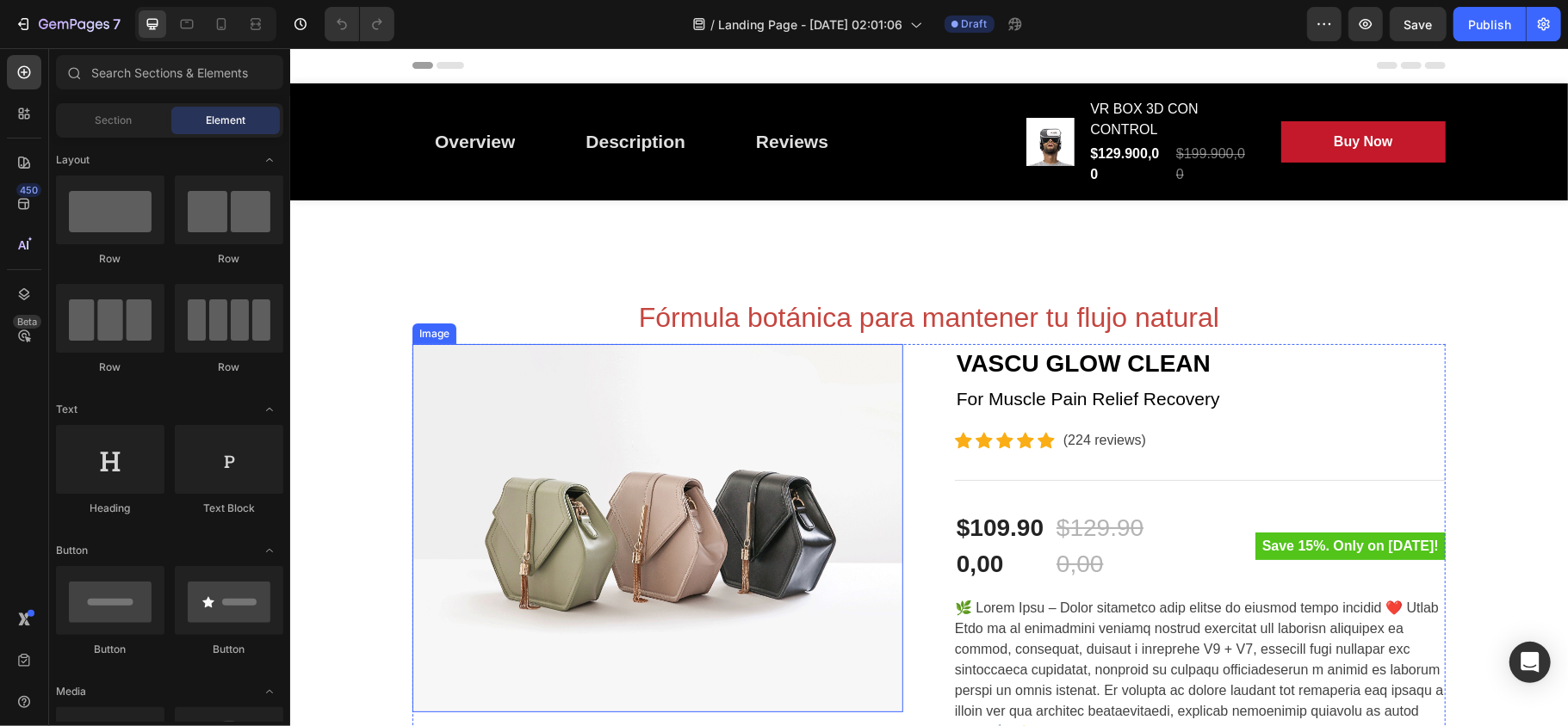
click at [721, 489] on img at bounding box center [657, 527] width 491 height 368
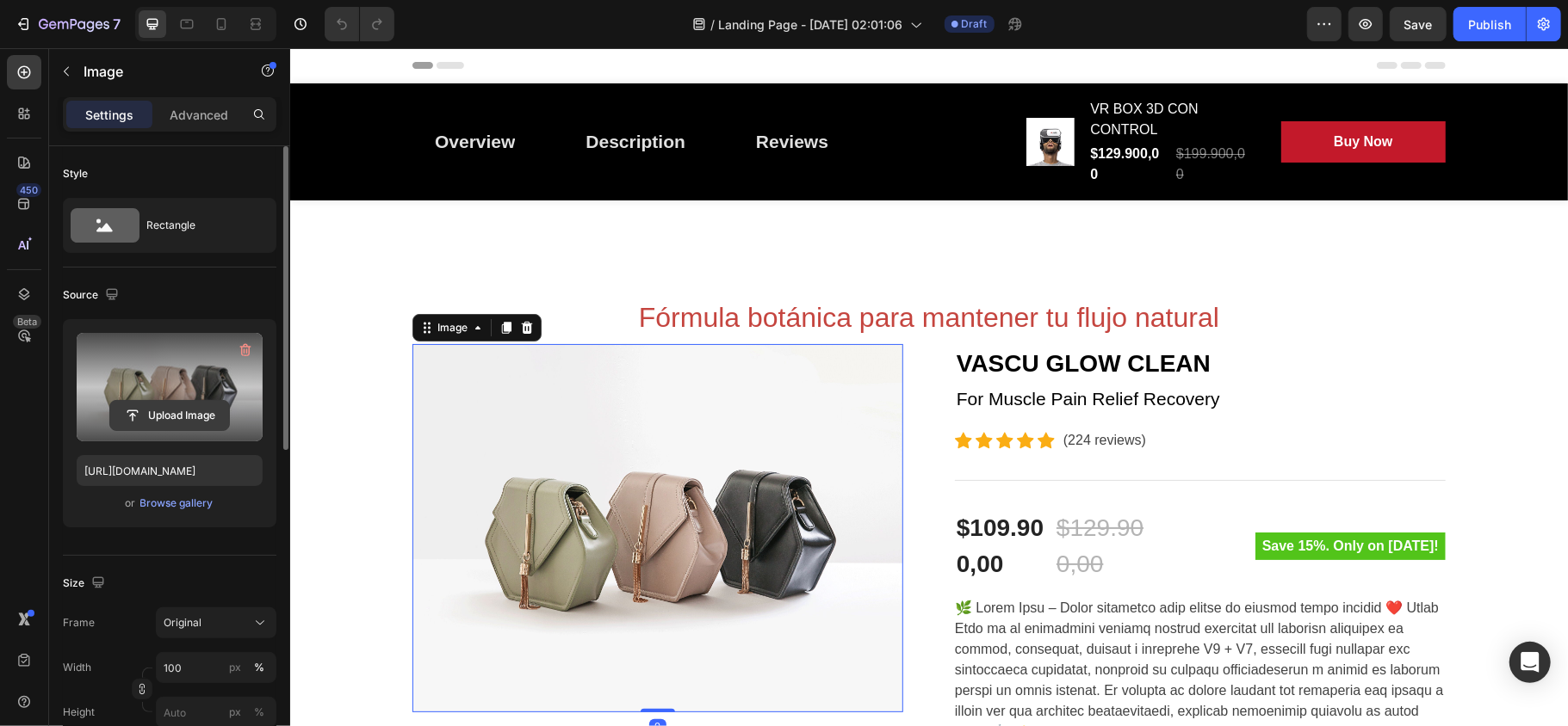
click at [153, 418] on input "file" at bounding box center [170, 415] width 119 height 29
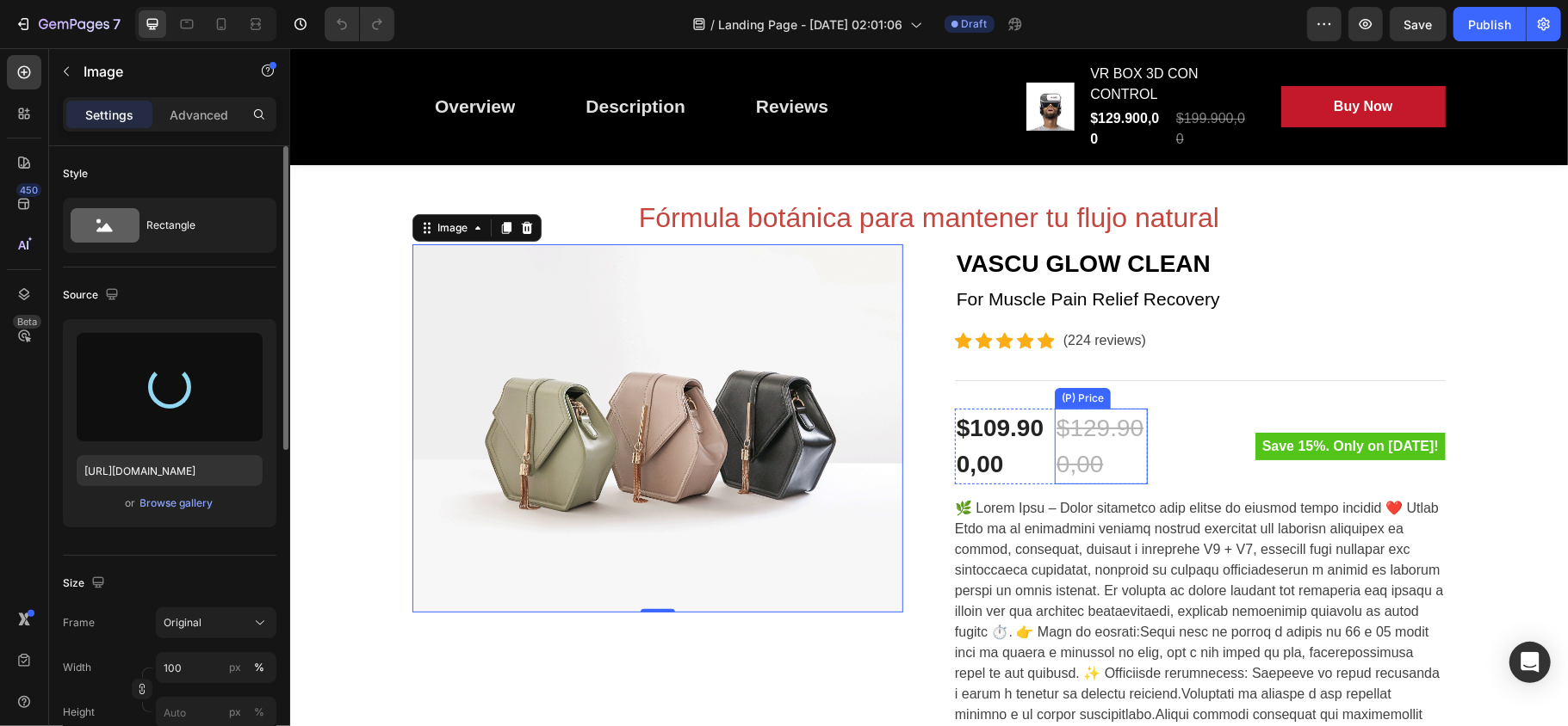
type input "[URL][DOMAIN_NAME]"
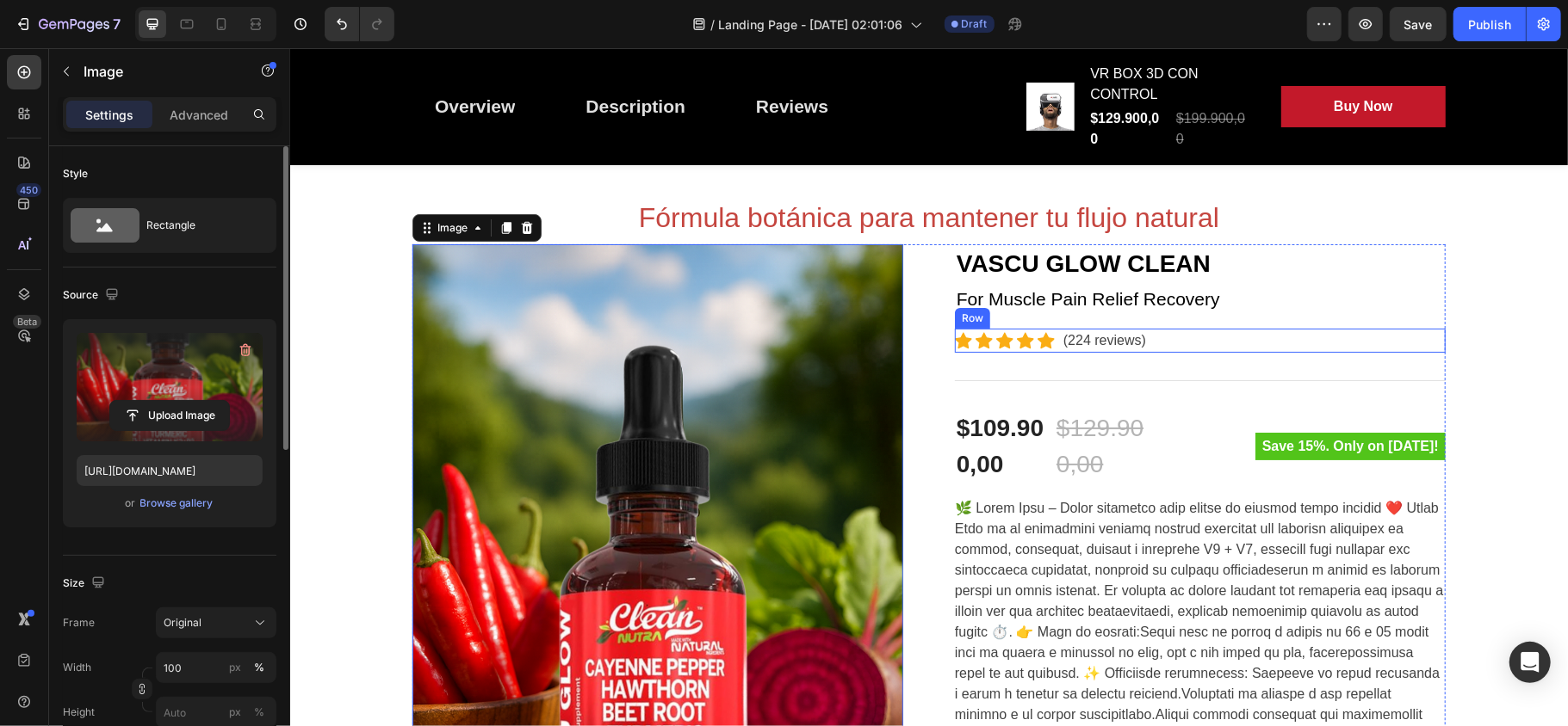
scroll to position [114, 0]
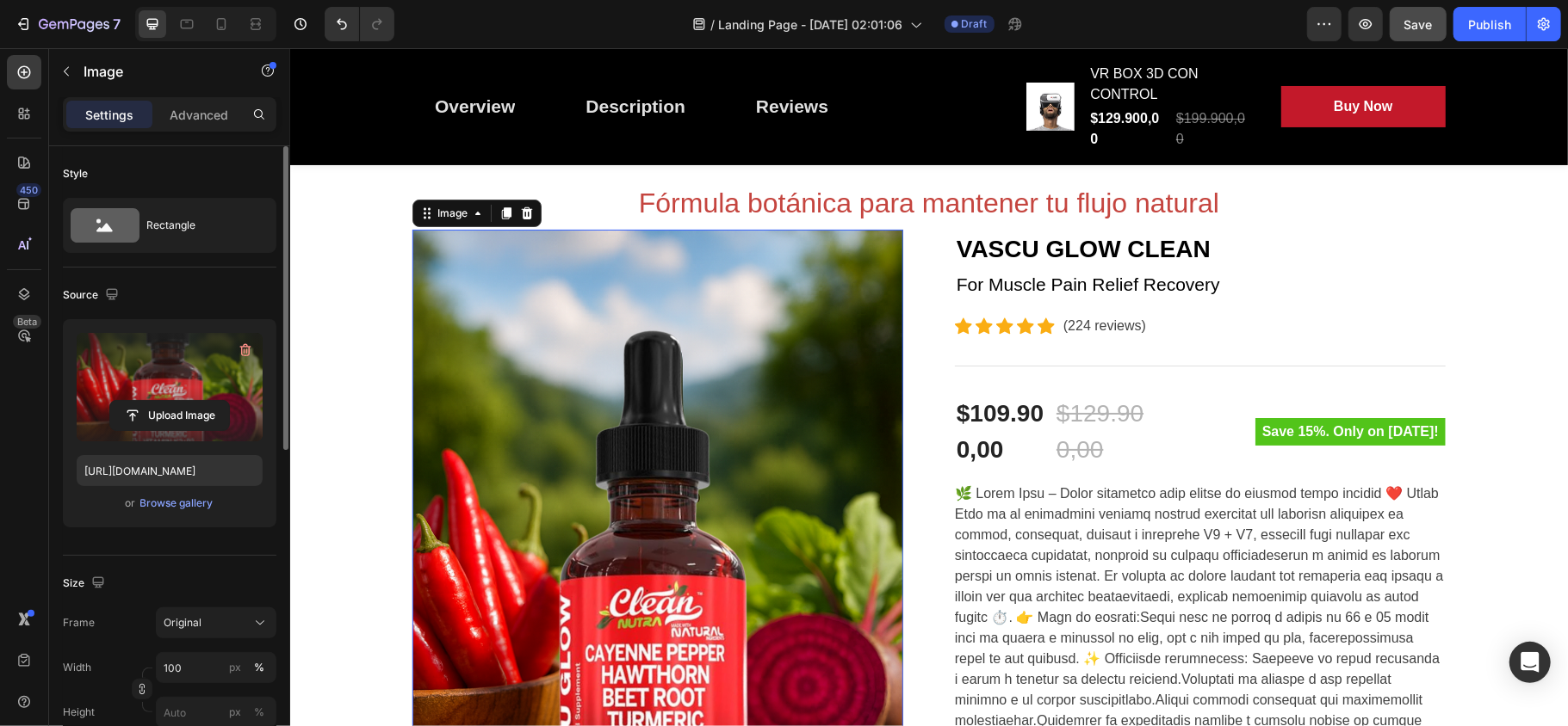
click at [1420, 19] on span "Save" at bounding box center [1418, 24] width 28 height 15
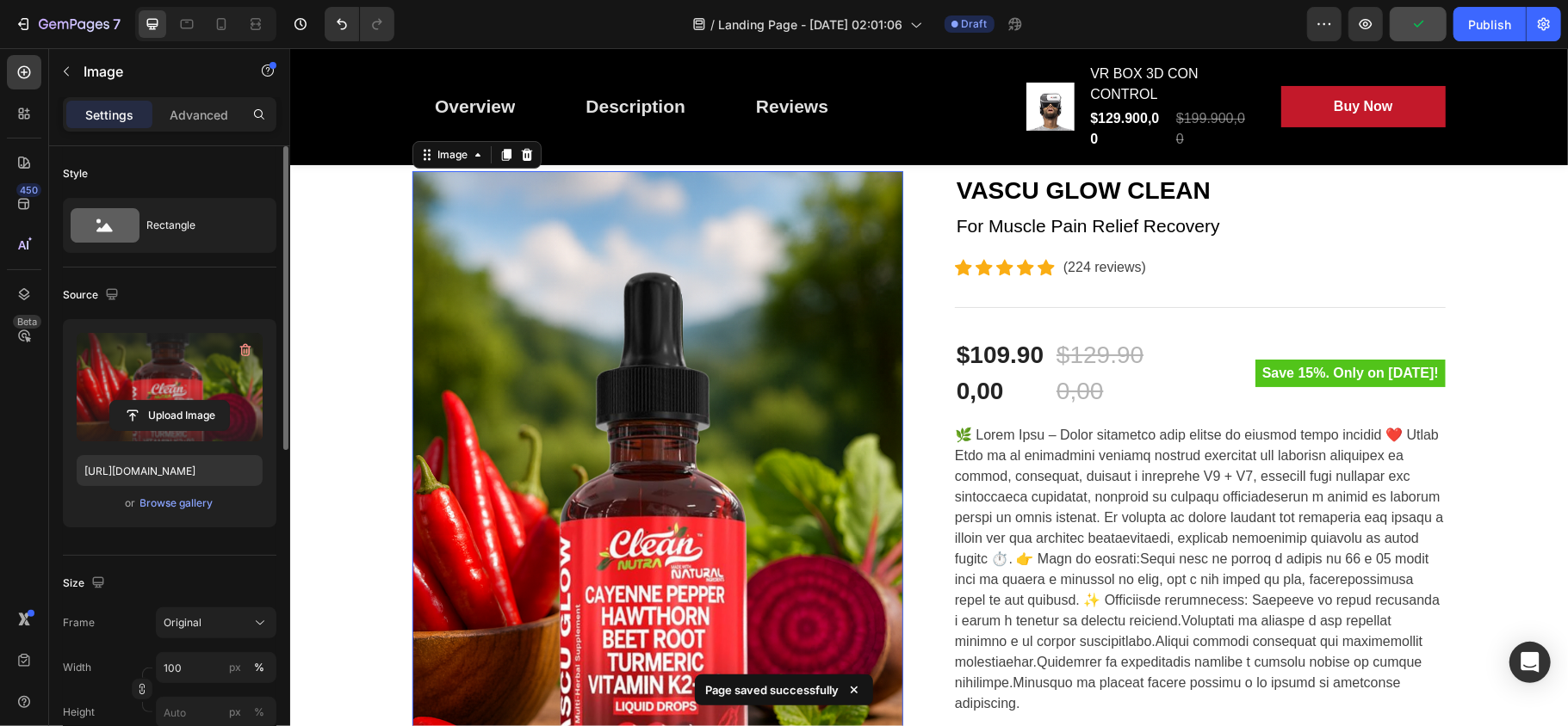
scroll to position [229, 0]
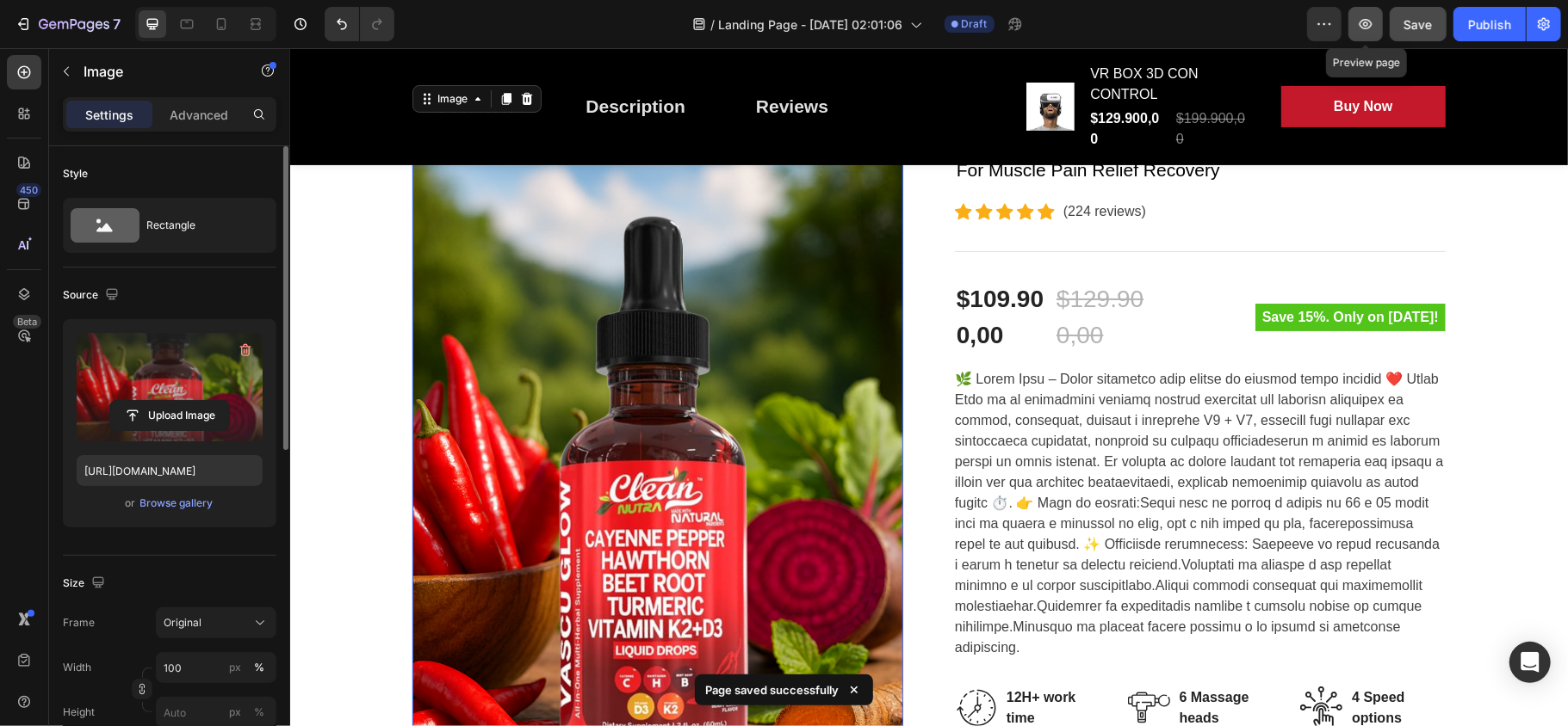
click at [1369, 19] on icon "button" at bounding box center [1365, 24] width 17 height 17
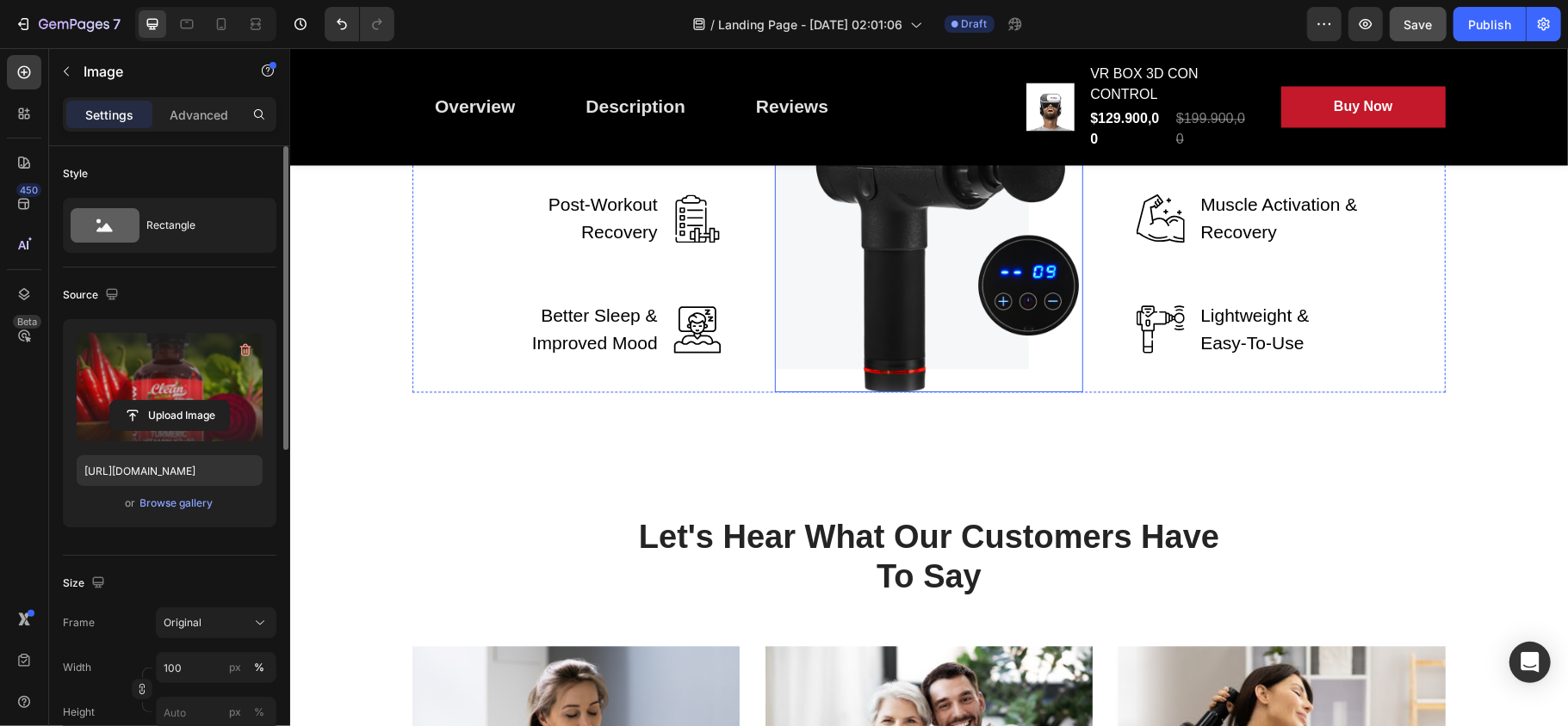
scroll to position [2524, 0]
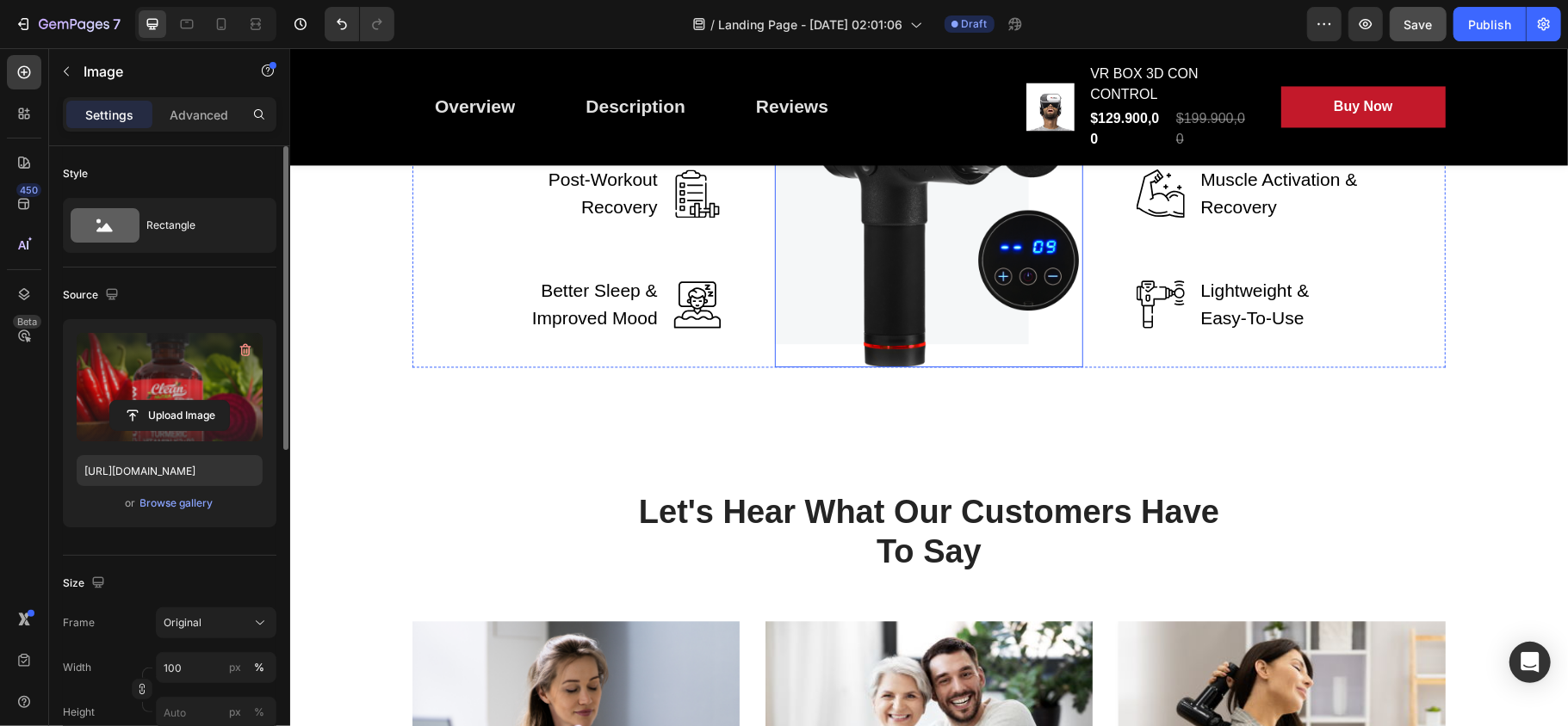
click at [986, 367] on img at bounding box center [928, 192] width 309 height 348
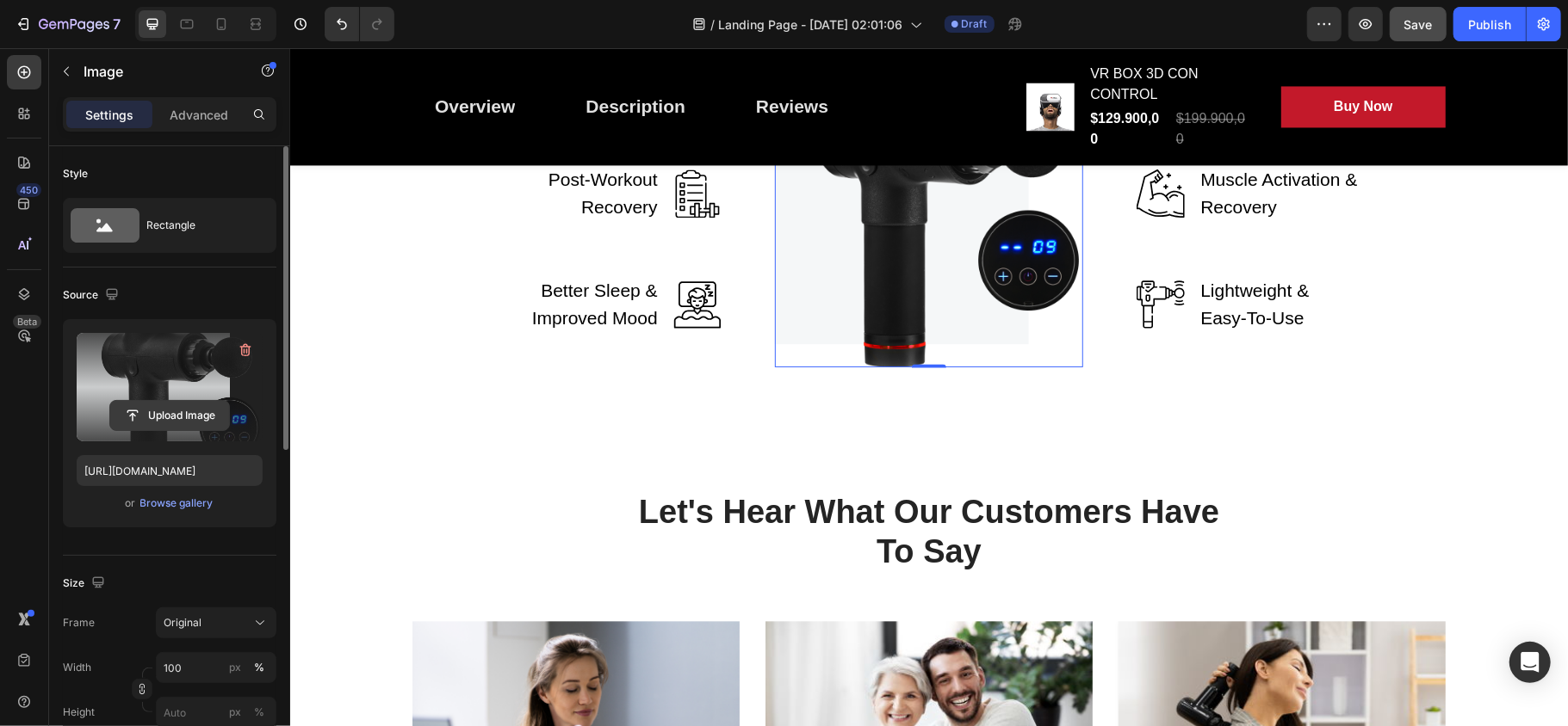
click at [158, 424] on input "file" at bounding box center [170, 415] width 119 height 29
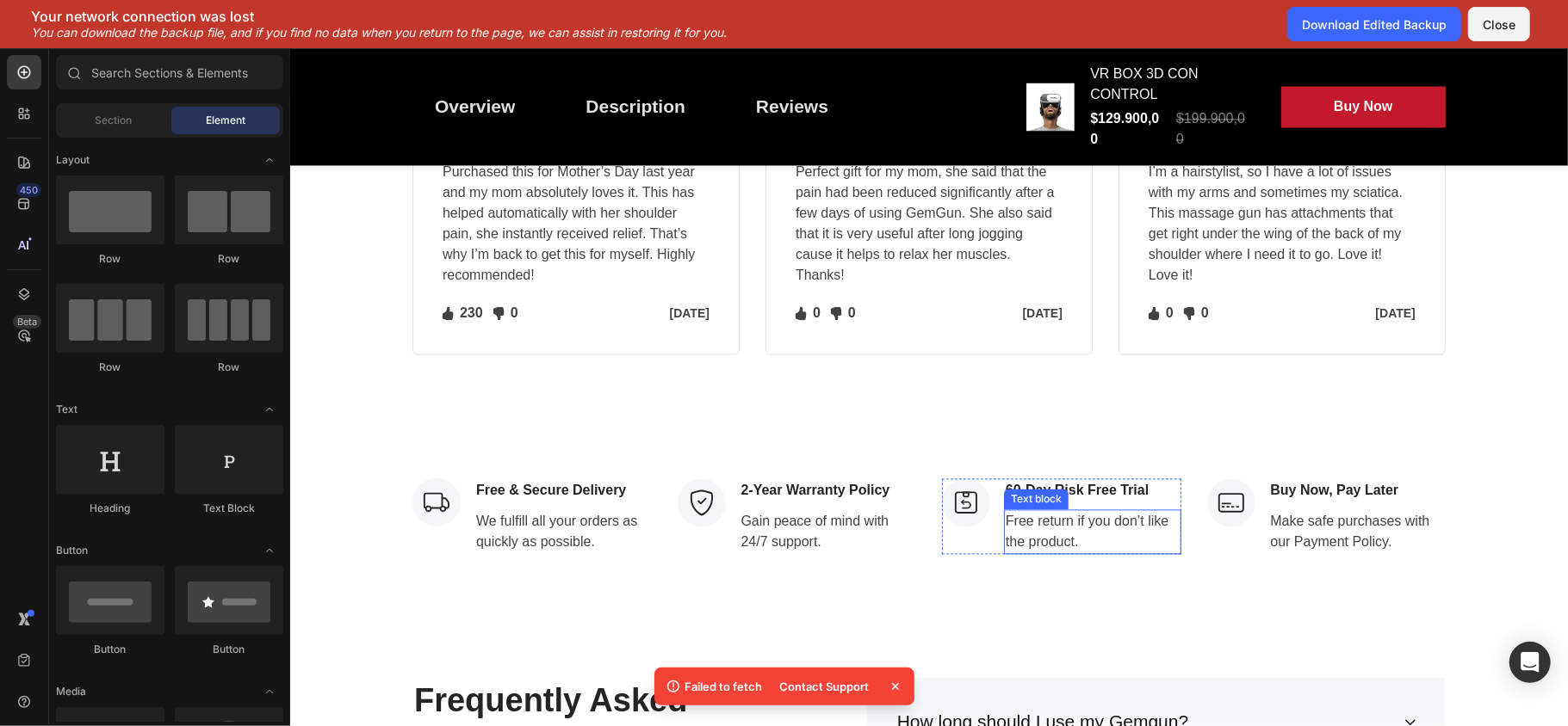
scroll to position [2510, 0]
